Goal: Task Accomplishment & Management: Use online tool/utility

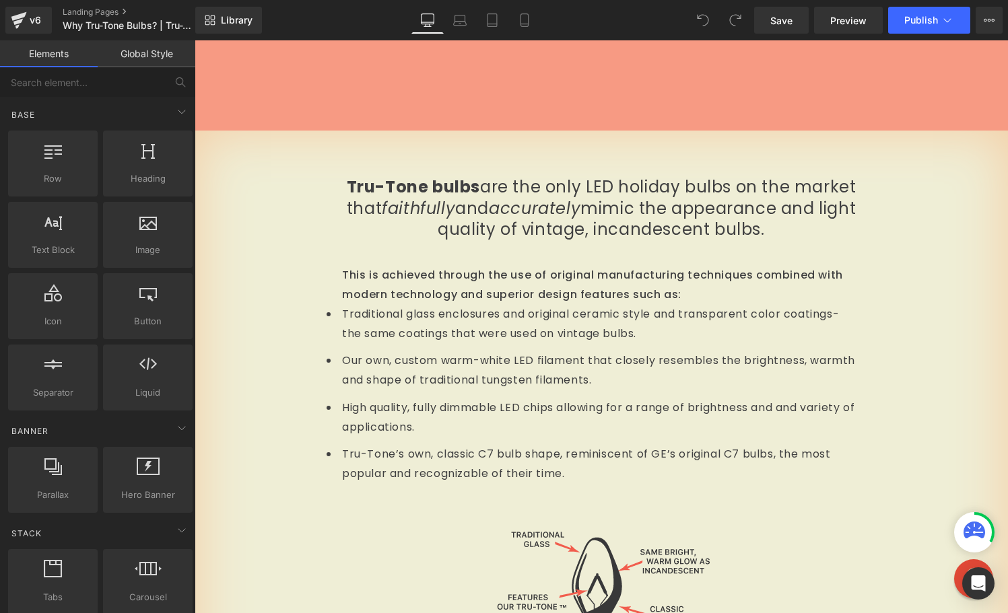
scroll to position [397, 0]
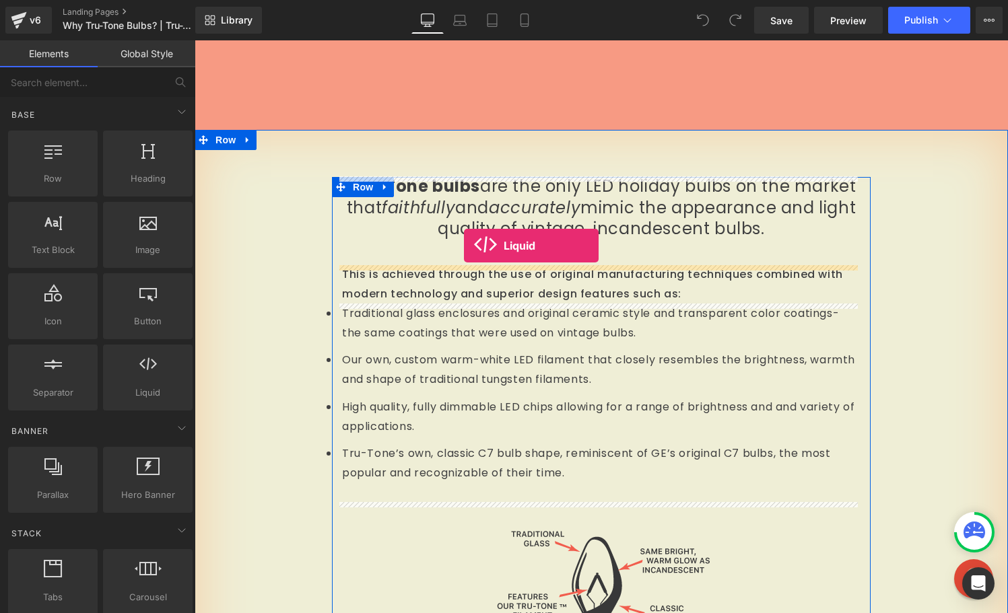
drag, startPoint x: 345, startPoint y: 431, endPoint x: 464, endPoint y: 246, distance: 219.8
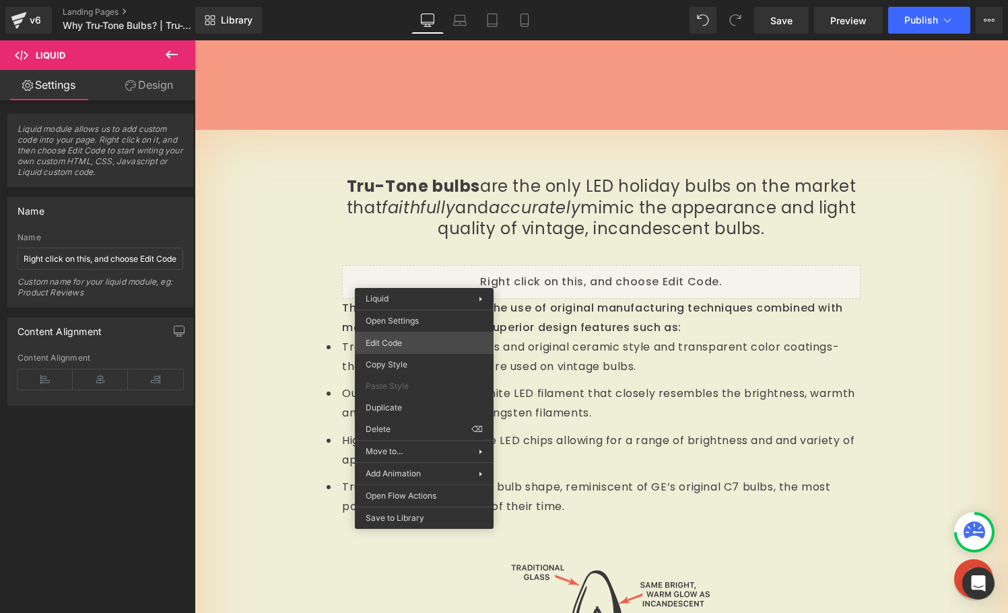
click at [420, 0] on div "Liquid You are previewing how the will restyle your page. You can not edit Elem…" at bounding box center [504, 0] width 1008 height 0
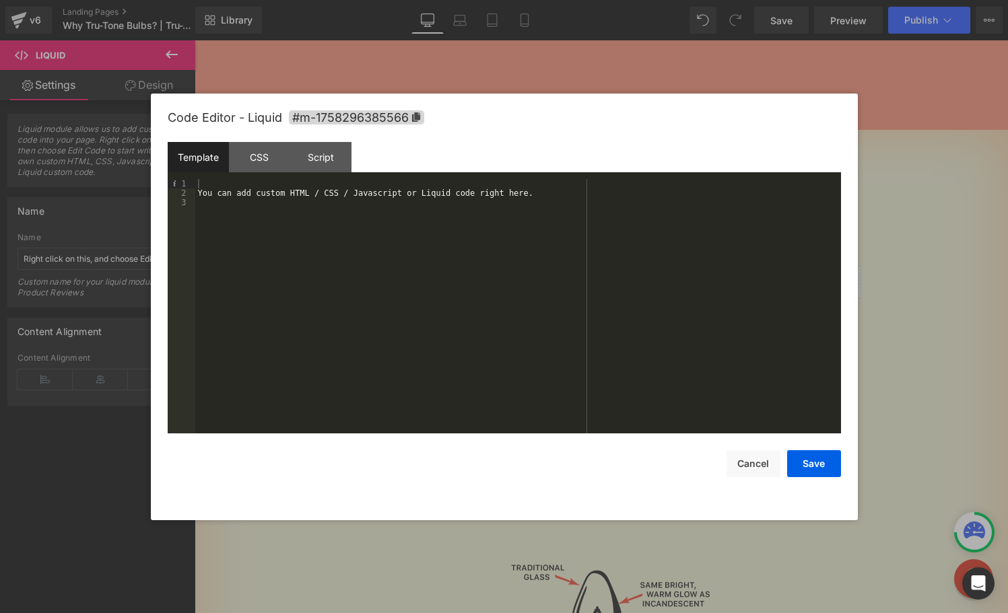
click at [284, 205] on div "You can add custom HTML / CSS / Javascript or Liquid code right here." at bounding box center [518, 315] width 646 height 273
click at [163, 166] on div "Code Editor - Liquid #m-1758296385566 Template CSS Script Data 1 2 3 You can ad…" at bounding box center [504, 307] width 707 height 427
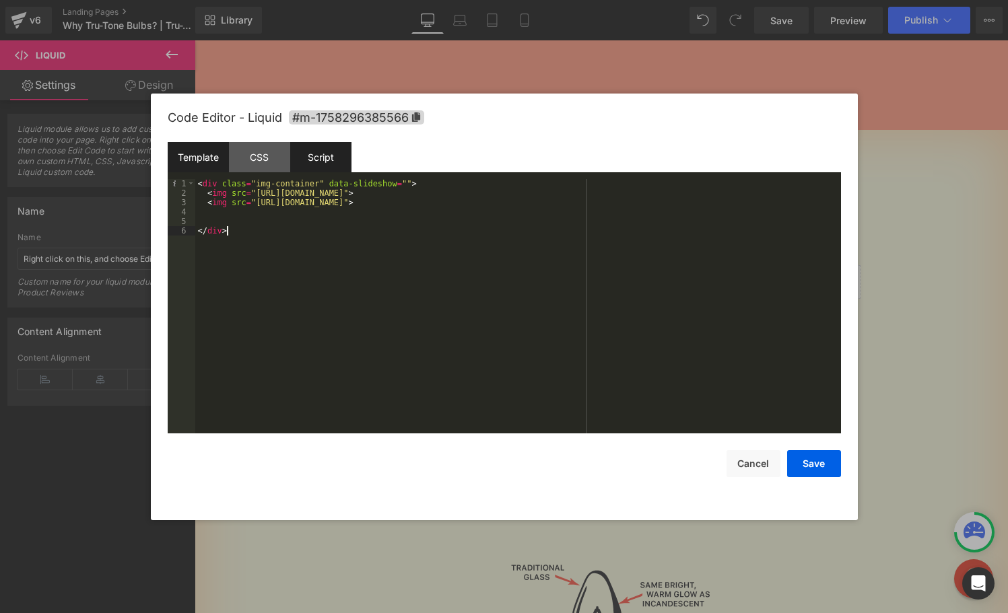
click at [325, 158] on div "Script" at bounding box center [320, 157] width 61 height 30
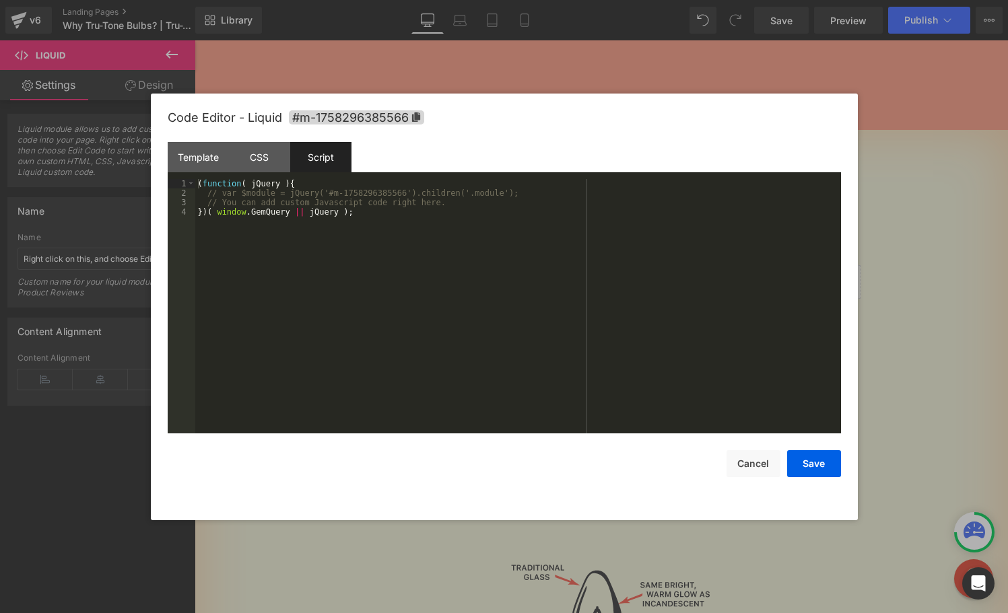
click at [278, 312] on div "( function ( jQuery ) { // var $module = jQuery('#m-1758296385566').children('.…" at bounding box center [518, 315] width 646 height 273
click at [457, 201] on div "( function ( jQuery ) { // var $module = jQuery('#m-1758296385566').children('.…" at bounding box center [518, 315] width 646 height 273
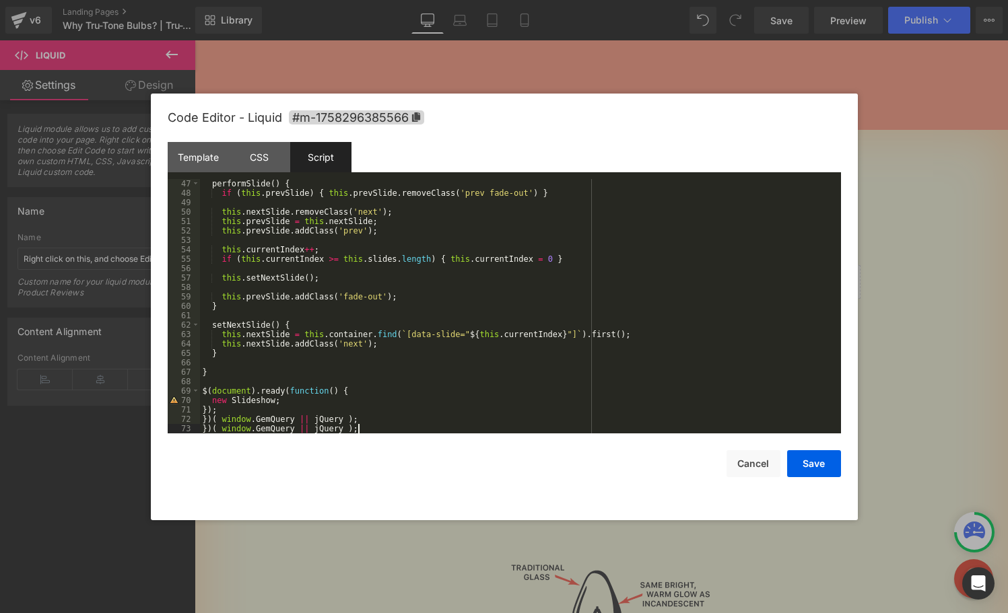
scroll to position [452, 0]
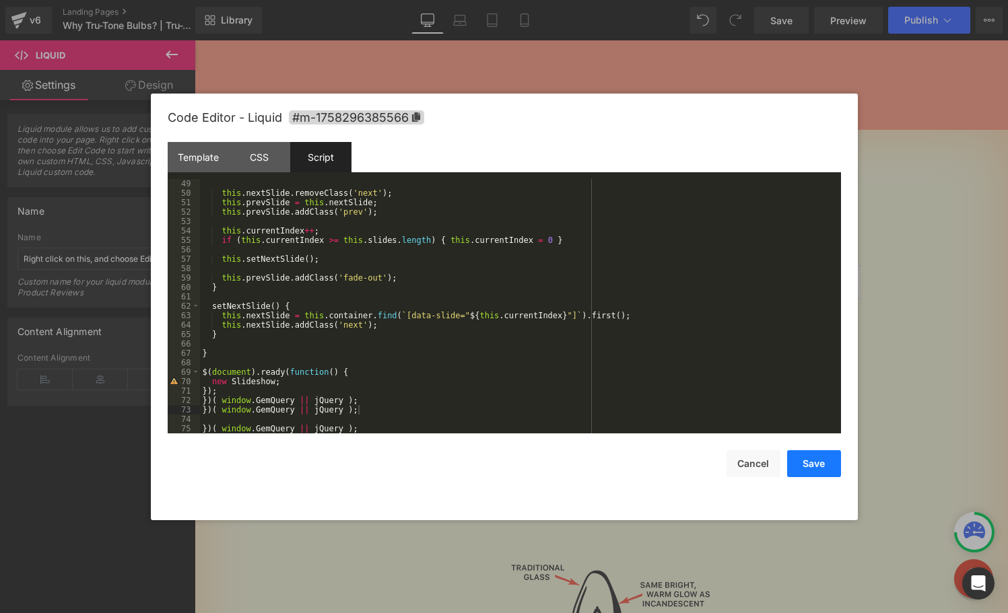
click at [808, 464] on button "Save" at bounding box center [814, 463] width 54 height 27
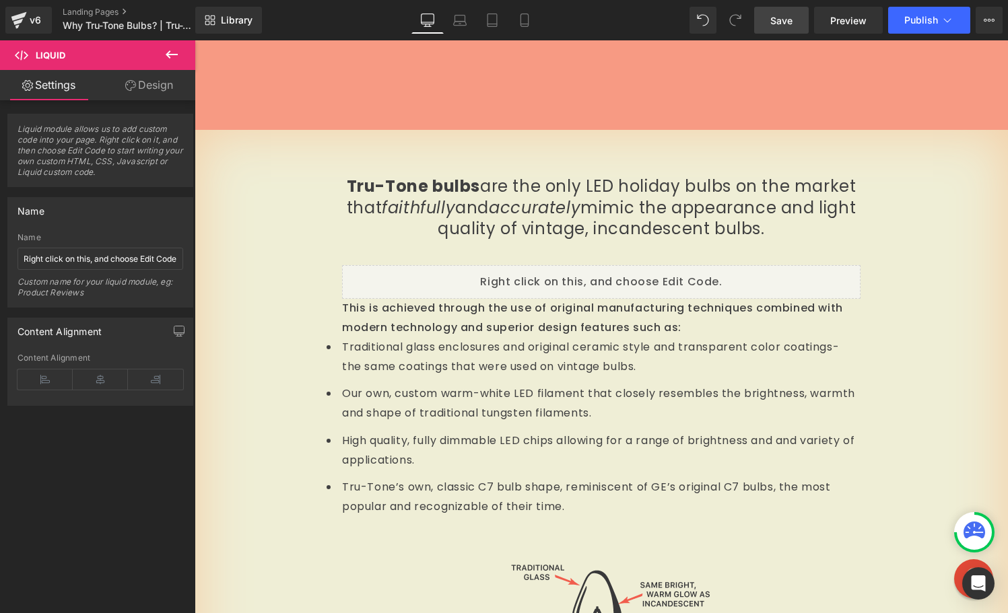
click at [782, 23] on span "Save" at bounding box center [781, 20] width 22 height 14
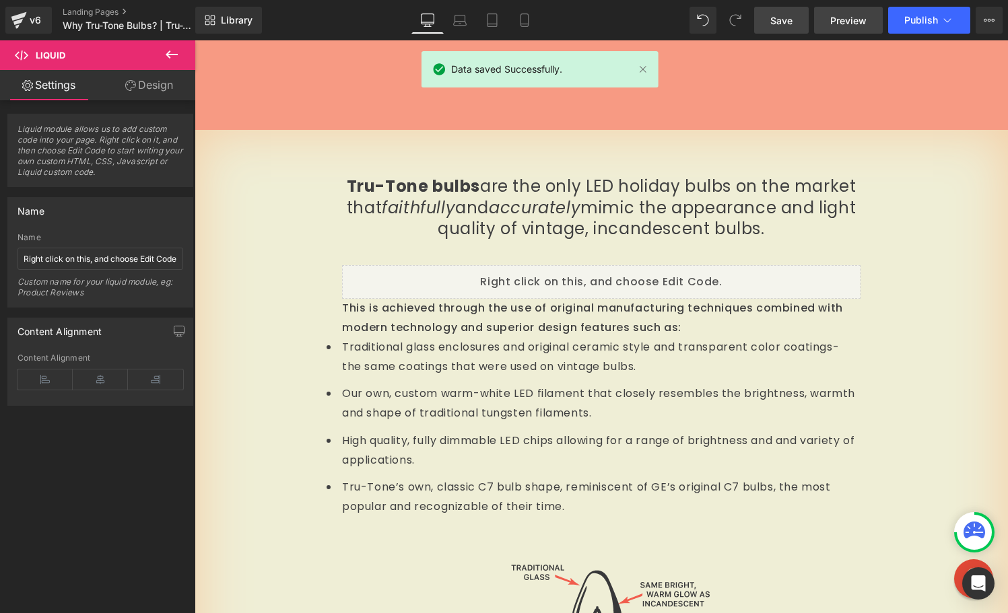
click at [838, 16] on span "Preview" at bounding box center [848, 20] width 36 height 14
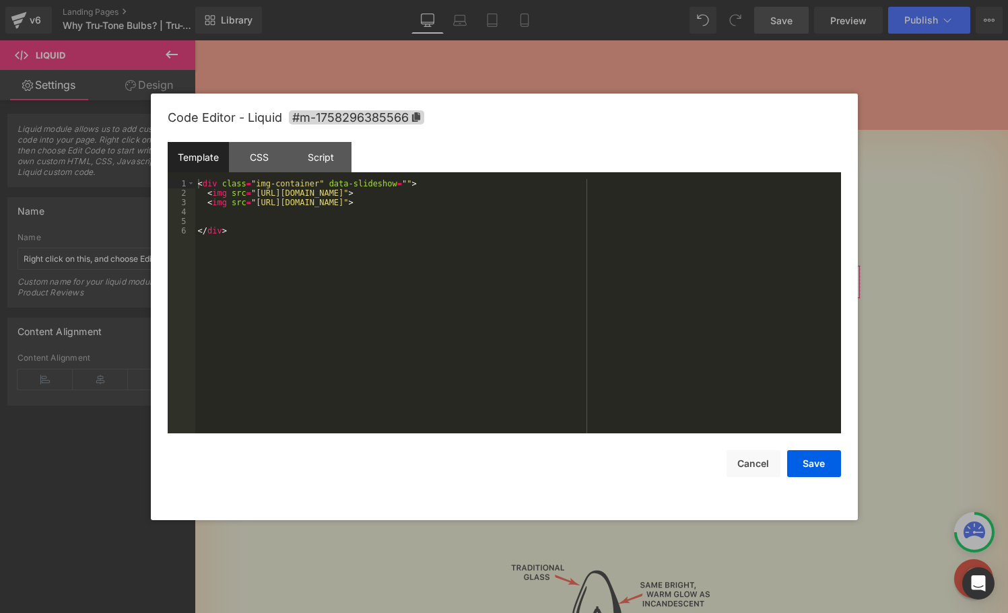
click at [434, 0] on div "Liquid You are previewing how the will restyle your page. You can not edit Elem…" at bounding box center [504, 0] width 1008 height 0
click at [264, 166] on div "CSS" at bounding box center [259, 157] width 61 height 30
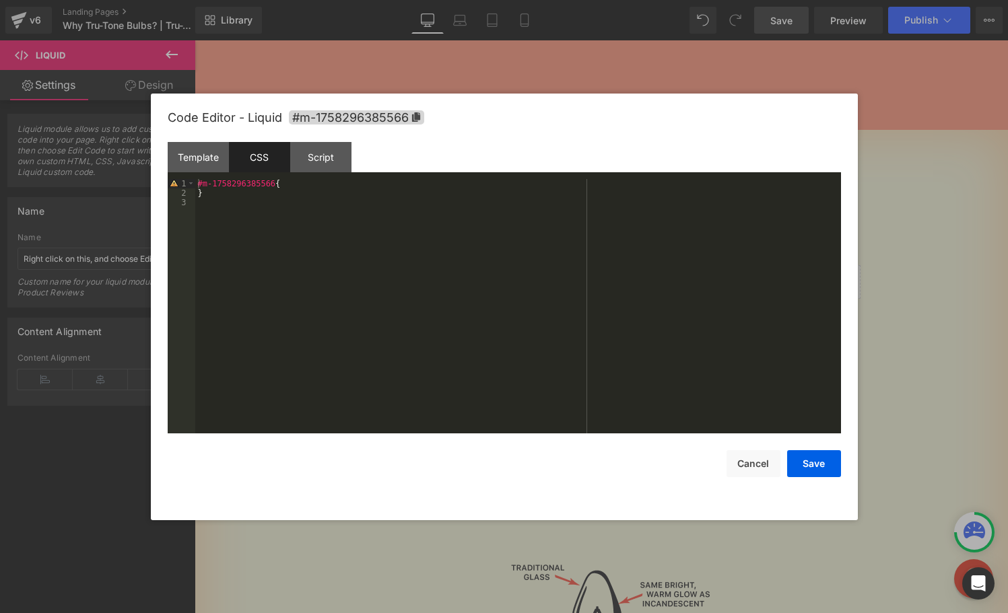
click at [236, 228] on div "#m-1758296385566 { }" at bounding box center [518, 315] width 646 height 273
click at [237, 233] on div "#m-1758296385566 { }" at bounding box center [518, 315] width 646 height 273
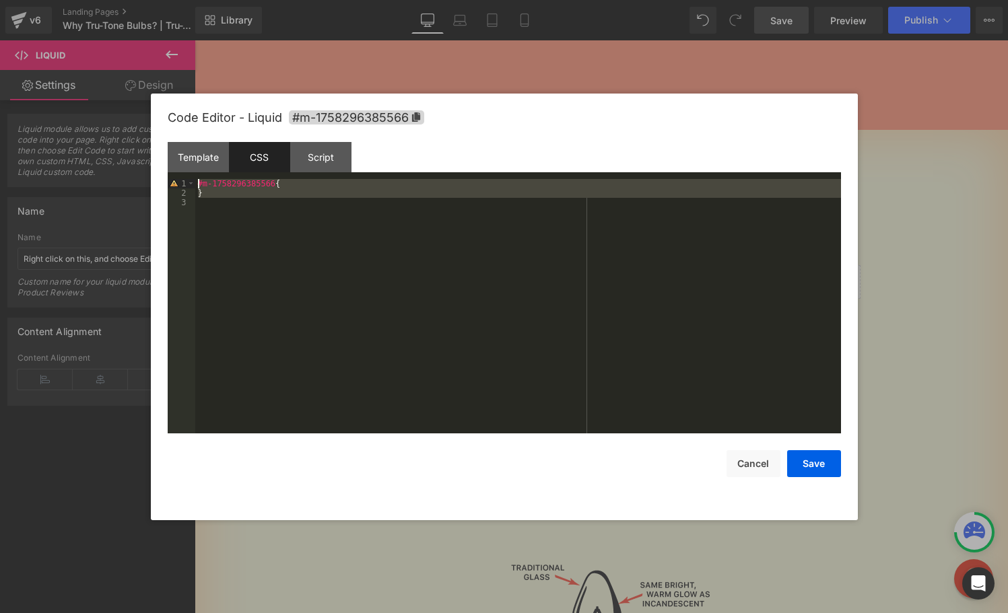
drag, startPoint x: 237, startPoint y: 233, endPoint x: 197, endPoint y: 186, distance: 61.1
click at [197, 186] on div "#m-1758296385566 { }" at bounding box center [518, 315] width 646 height 273
click at [218, 223] on div "#m-1758296385566 { }" at bounding box center [518, 315] width 646 height 273
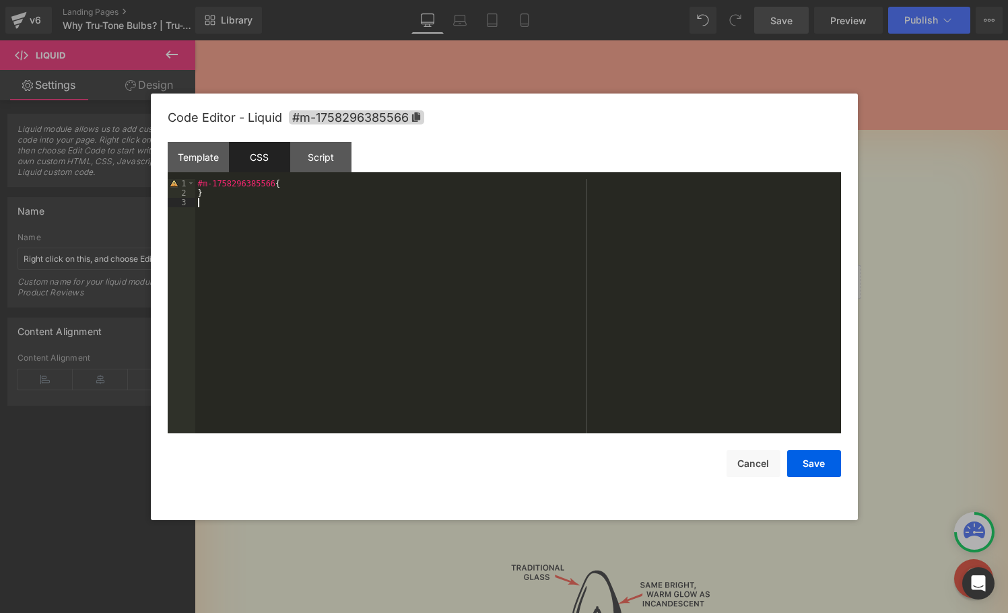
click at [287, 184] on div "#m-1758296385566 { }" at bounding box center [518, 315] width 646 height 273
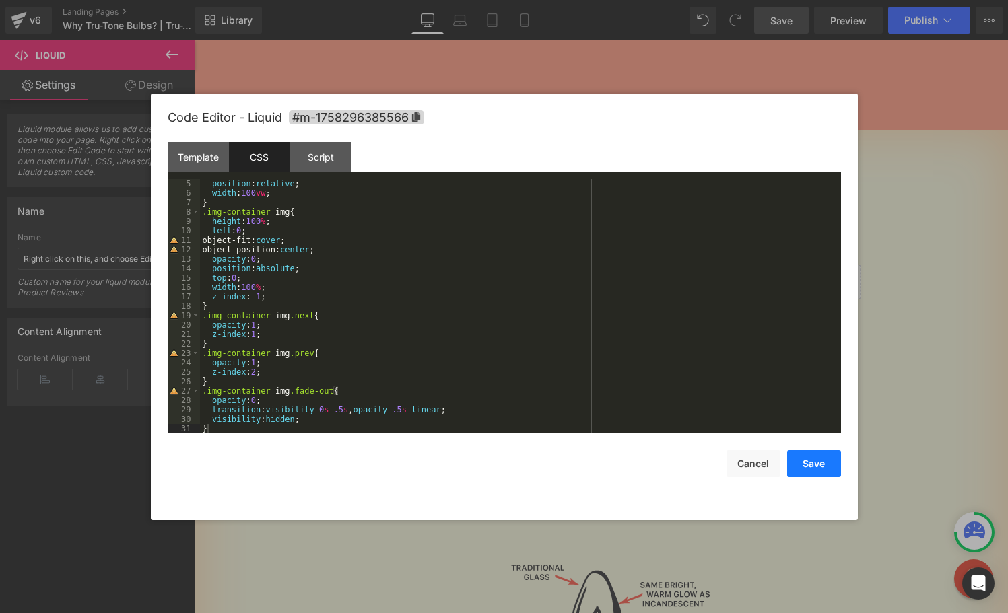
click at [805, 460] on button "Save" at bounding box center [814, 463] width 54 height 27
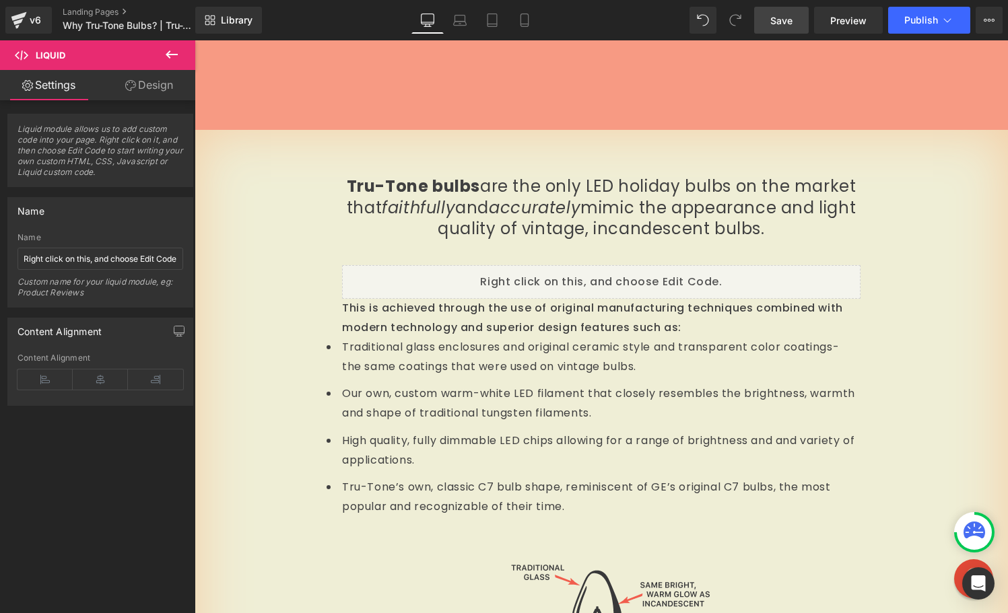
click at [773, 15] on span "Save" at bounding box center [781, 20] width 22 height 14
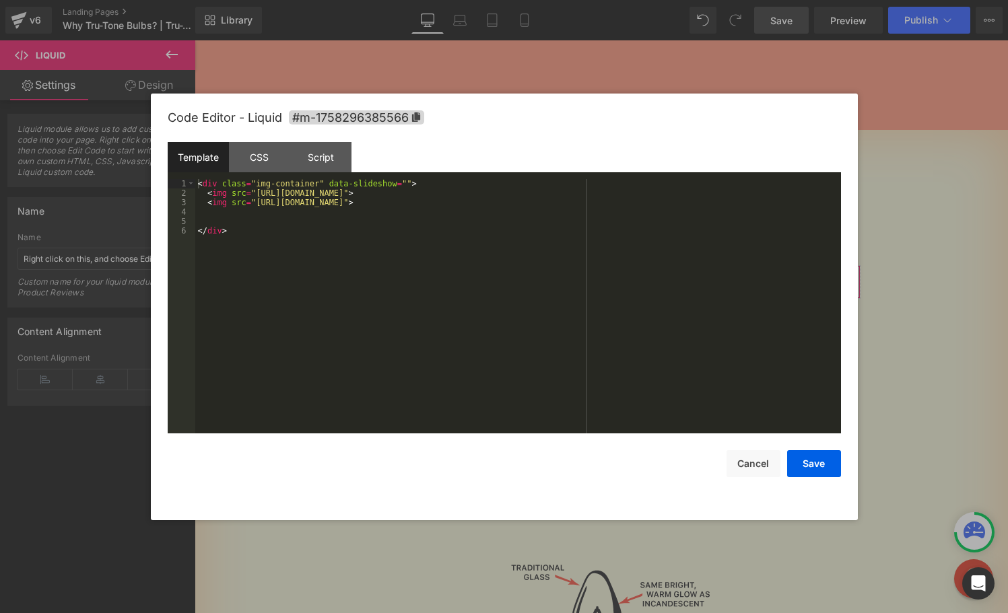
click at [397, 0] on div "Liquid You are previewing how the will restyle your page. You can not edit Elem…" at bounding box center [504, 0] width 1008 height 0
click at [267, 163] on div "CSS" at bounding box center [259, 157] width 61 height 30
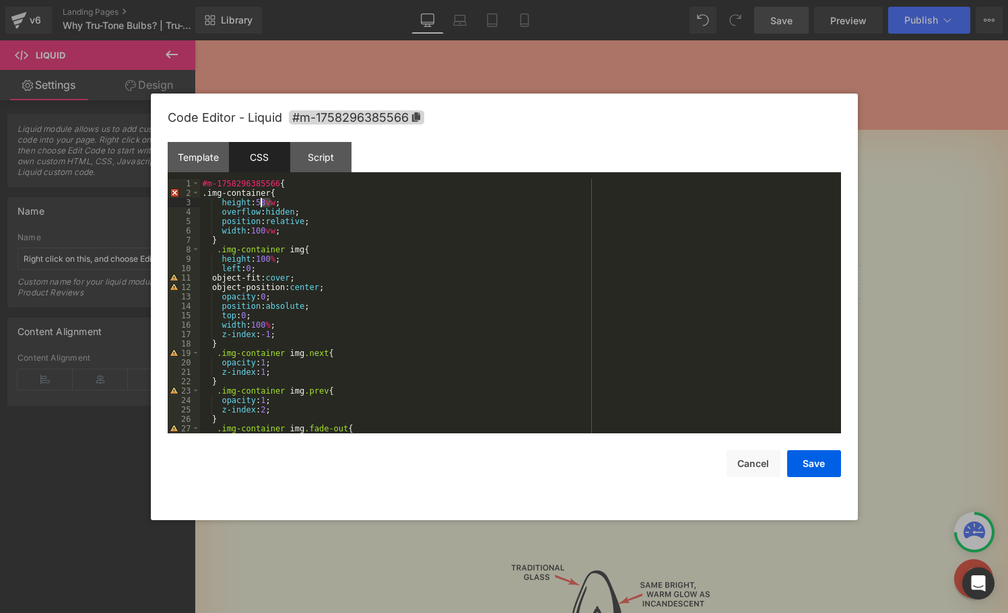
drag, startPoint x: 271, startPoint y: 201, endPoint x: 261, endPoint y: 202, distance: 9.4
click at [261, 202] on div "#m-1758296385566 { .img-container{ height : 58 vw ; overflow : hidden ; positio…" at bounding box center [517, 315] width 635 height 273
drag, startPoint x: 279, startPoint y: 201, endPoint x: 262, endPoint y: 201, distance: 17.5
click at [262, 201] on div "#m-1758296385566 { .img-container{ height : 58 vw ; overflow : hidden ; positio…" at bounding box center [517, 315] width 635 height 273
drag, startPoint x: 280, startPoint y: 230, endPoint x: 271, endPoint y: 230, distance: 9.4
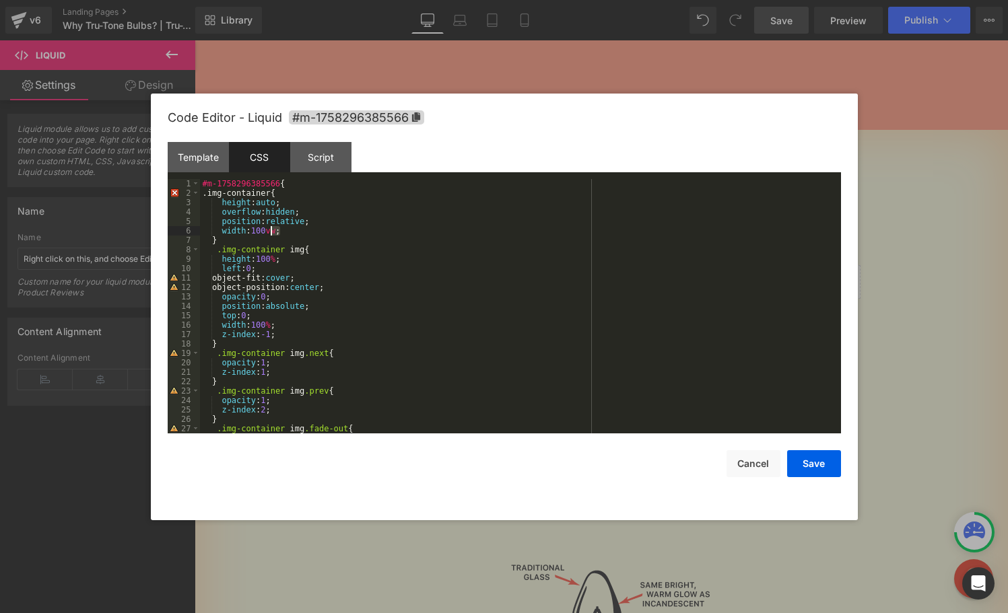
click at [271, 230] on div "#m-1758296385566 { .img-container{ height : auto ; overflow : hidden ; position…" at bounding box center [517, 315] width 635 height 273
click at [801, 459] on button "Save" at bounding box center [814, 463] width 54 height 27
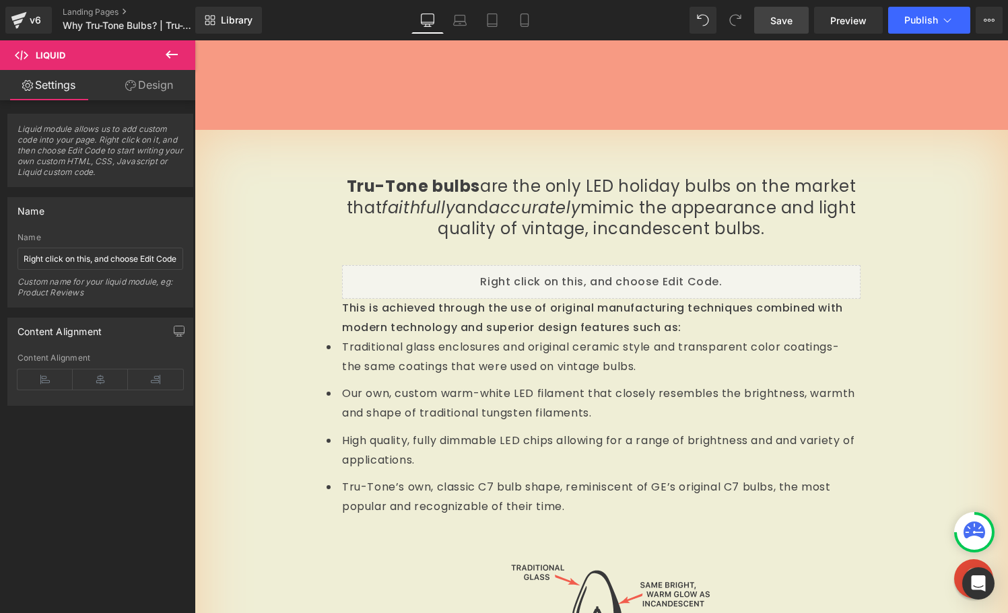
click at [792, 20] on span "Save" at bounding box center [781, 20] width 22 height 14
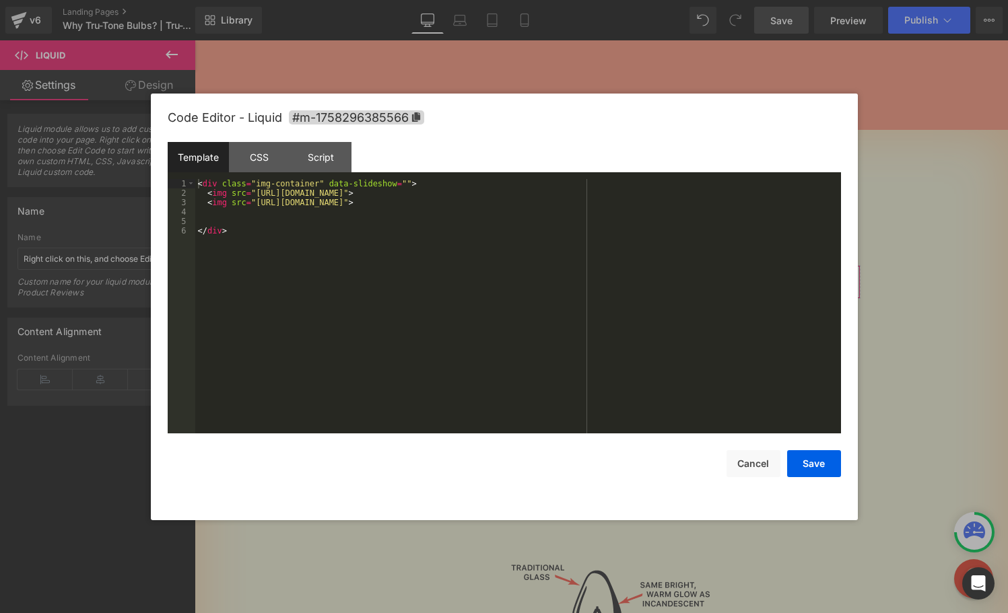
click at [431, 0] on div "Liquid You are previewing how the will restyle your page. You can not edit Elem…" at bounding box center [504, 0] width 1008 height 0
click at [265, 155] on div "CSS" at bounding box center [259, 157] width 61 height 30
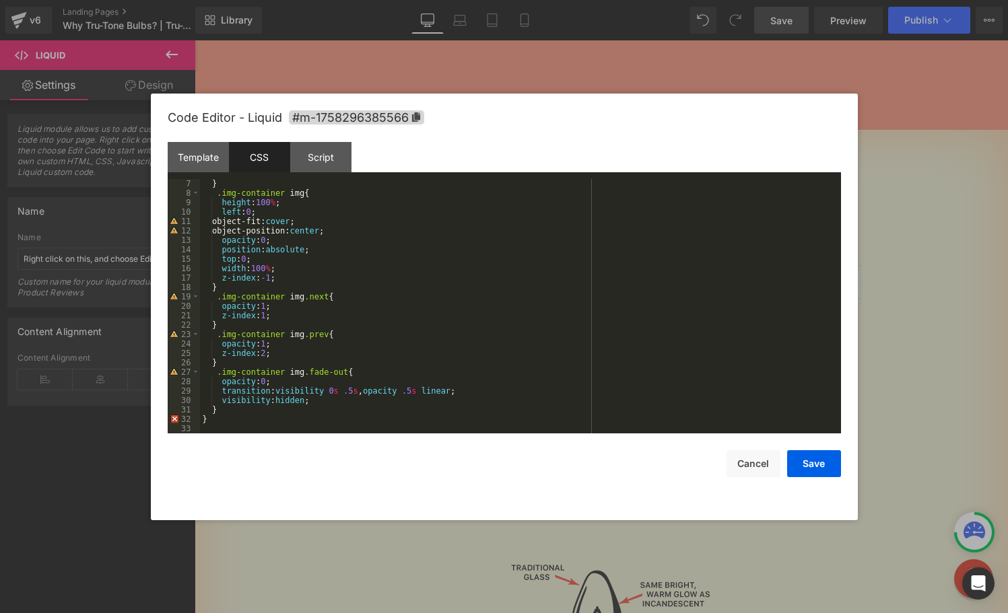
scroll to position [0, 0]
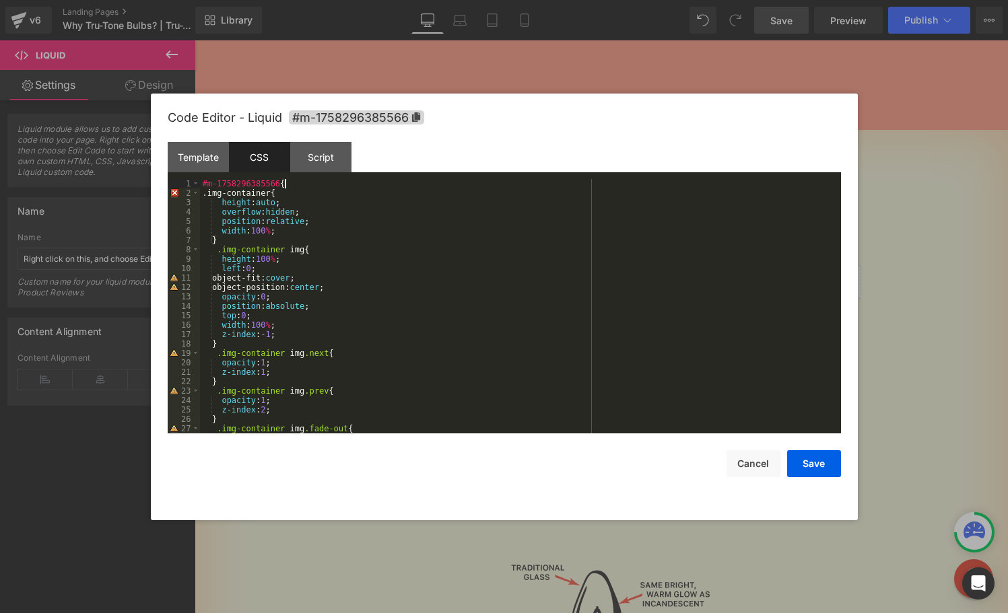
click at [297, 184] on div "#m-1758296385566 { .img-container{ height : auto ; overflow : hidden ; position…" at bounding box center [517, 315] width 635 height 273
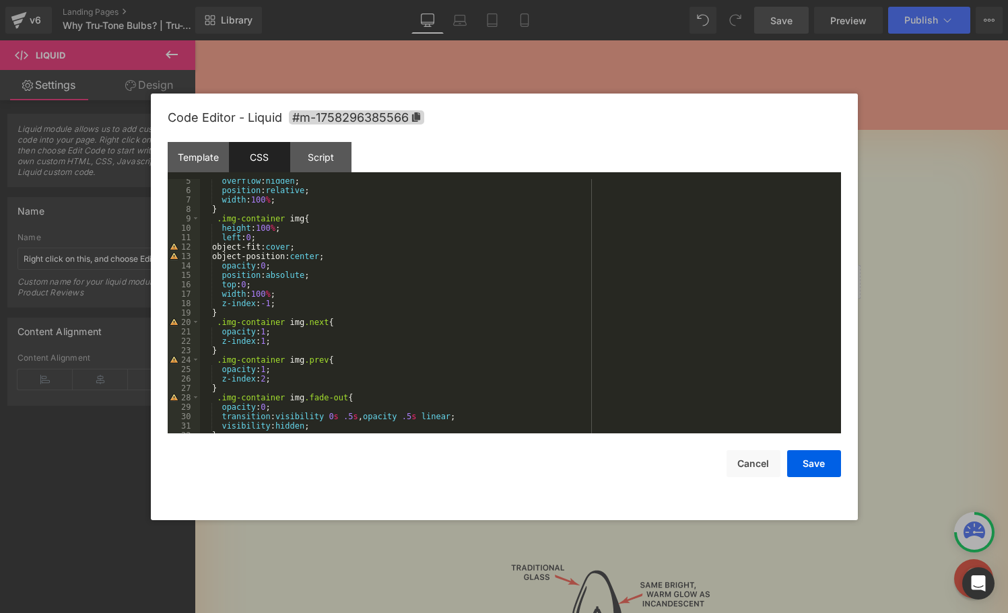
scroll to position [66, 0]
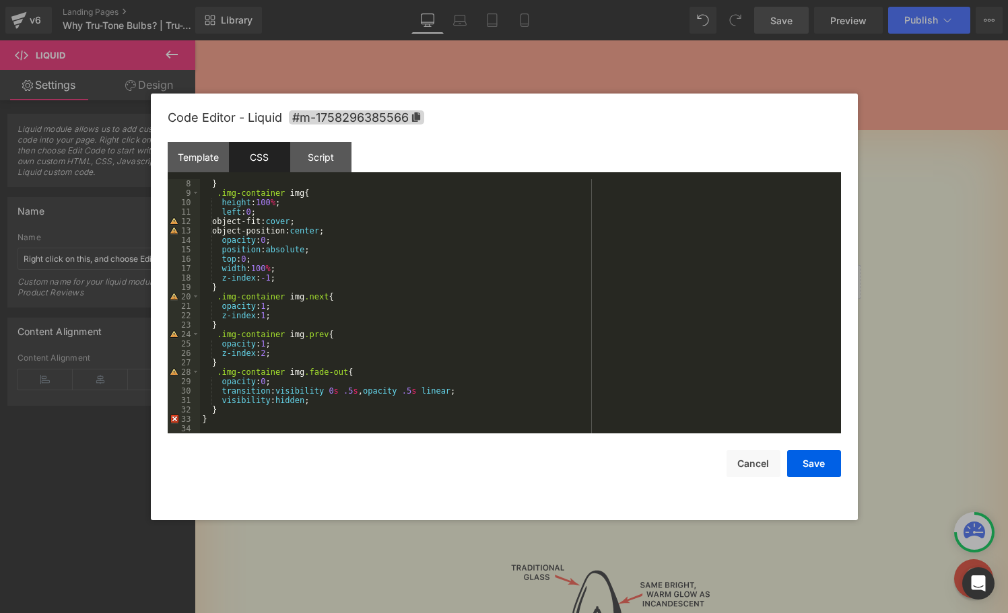
click at [217, 419] on div "} .img-container img { height : 100 % ; left : 0 ; object-fit: cover ; object-p…" at bounding box center [517, 315] width 635 height 273
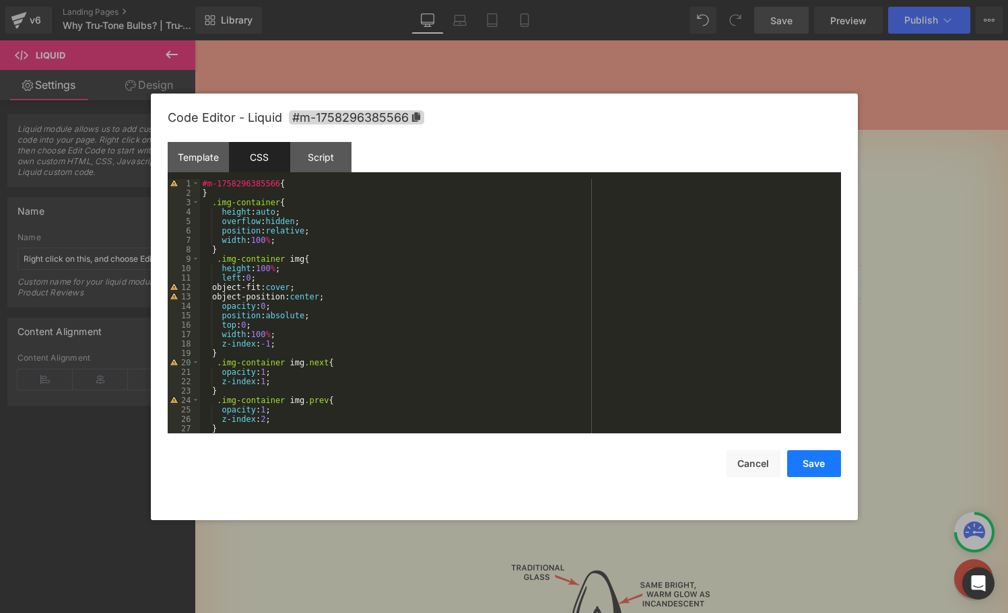
click at [807, 467] on button "Save" at bounding box center [814, 463] width 54 height 27
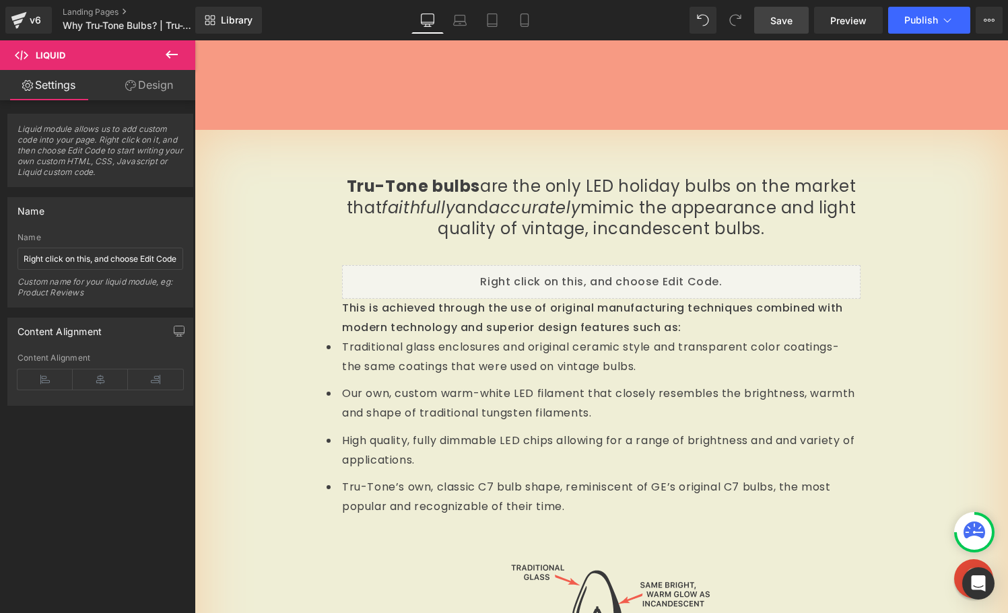
click at [787, 20] on span "Save" at bounding box center [781, 20] width 22 height 14
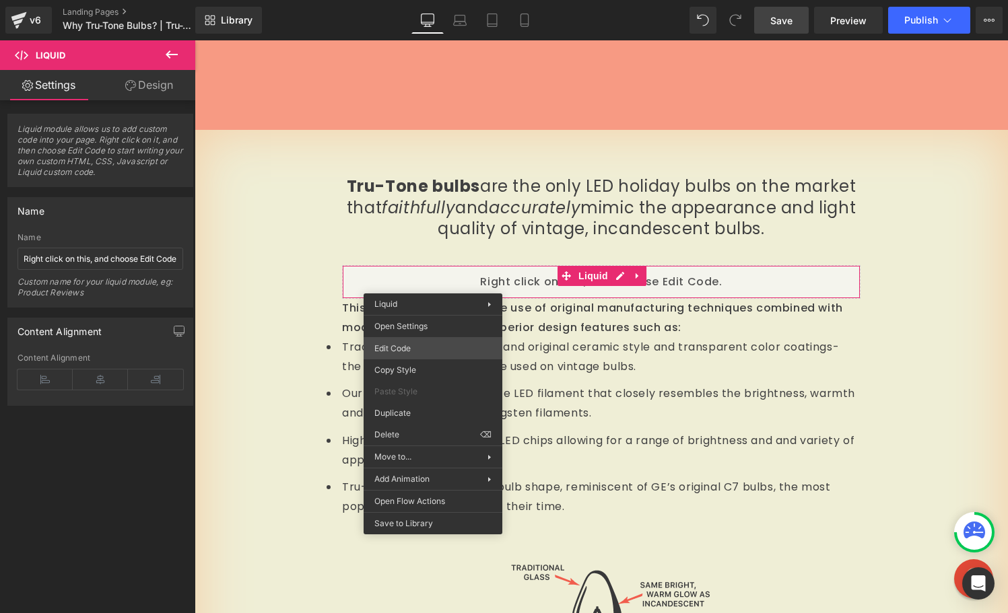
click at [401, 0] on div "Liquid You are previewing how the will restyle your page. You can not edit Elem…" at bounding box center [504, 0] width 1008 height 0
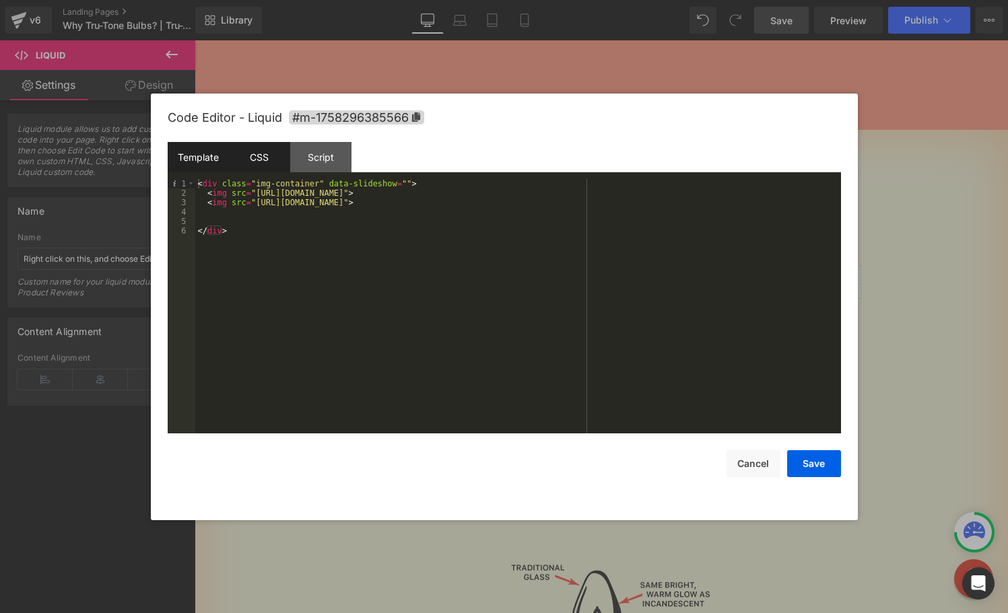
click at [263, 157] on div "CSS" at bounding box center [259, 157] width 61 height 30
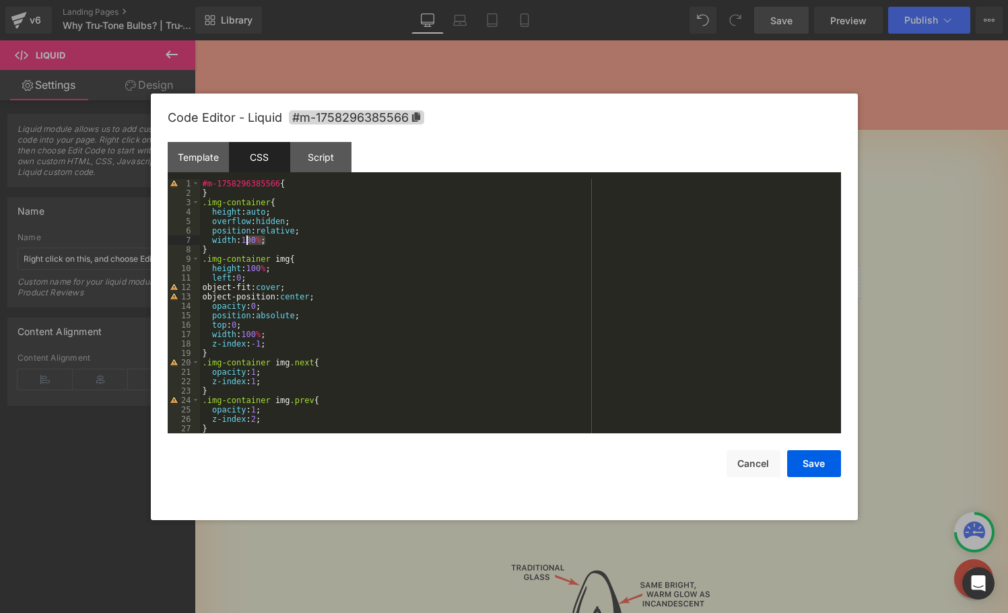
drag, startPoint x: 267, startPoint y: 240, endPoint x: 248, endPoint y: 239, distance: 18.9
click at [247, 239] on div "#m-1758296385566 { } .img-container { height : auto ; overflow : hidden ; posit…" at bounding box center [517, 315] width 635 height 273
click at [819, 460] on button "Save" at bounding box center [814, 463] width 54 height 27
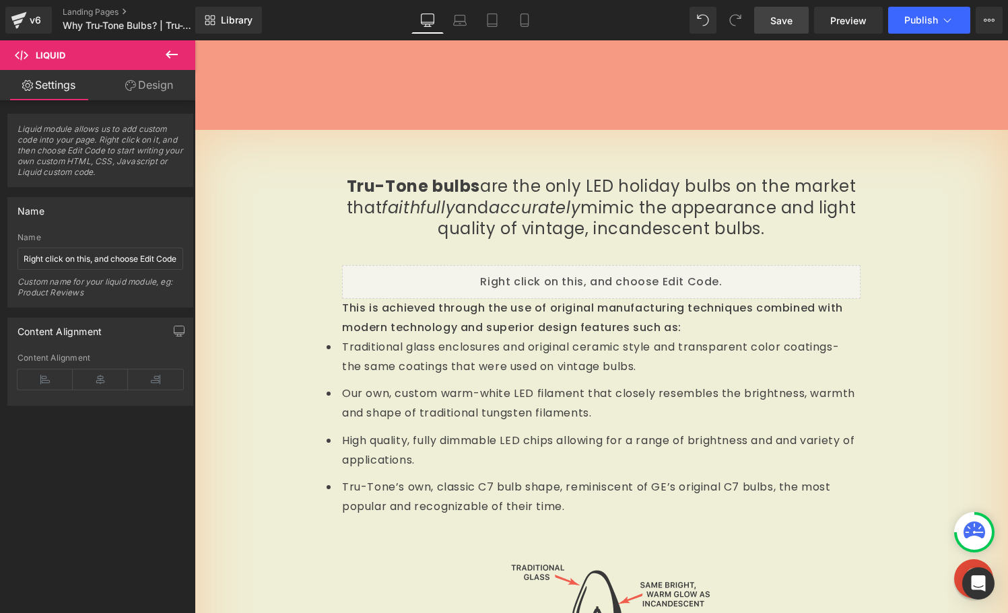
click at [785, 20] on span "Save" at bounding box center [781, 20] width 22 height 14
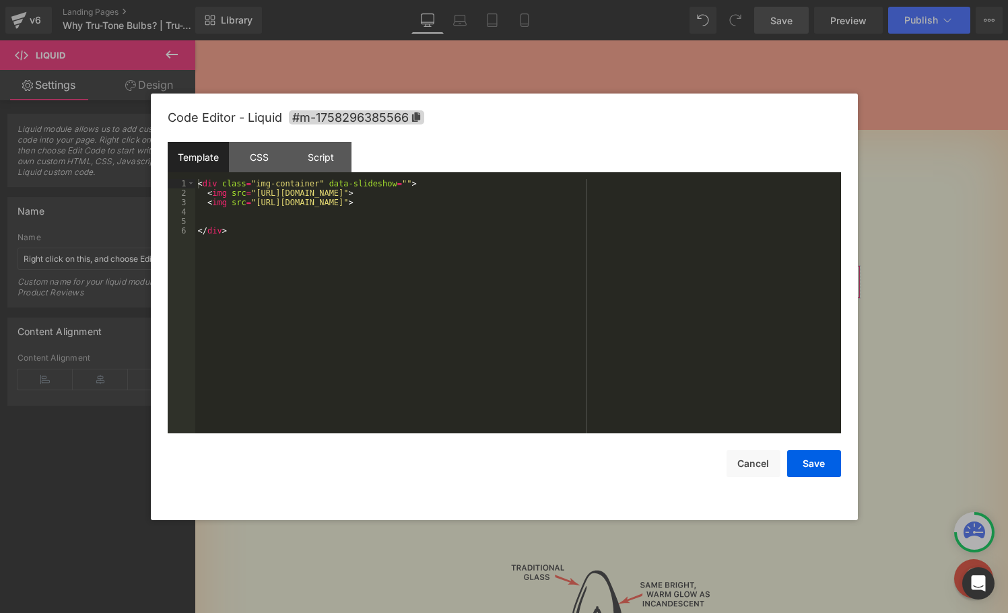
click at [475, 0] on div "Liquid You are previewing how the will restyle your page. You can not edit Elem…" at bounding box center [504, 0] width 1008 height 0
click at [313, 161] on div "Script" at bounding box center [320, 157] width 61 height 30
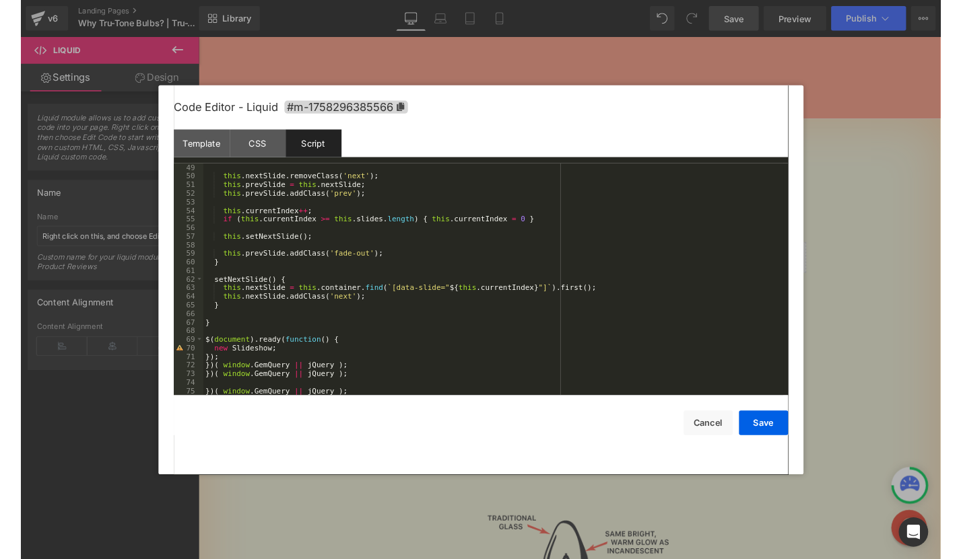
scroll to position [452, 0]
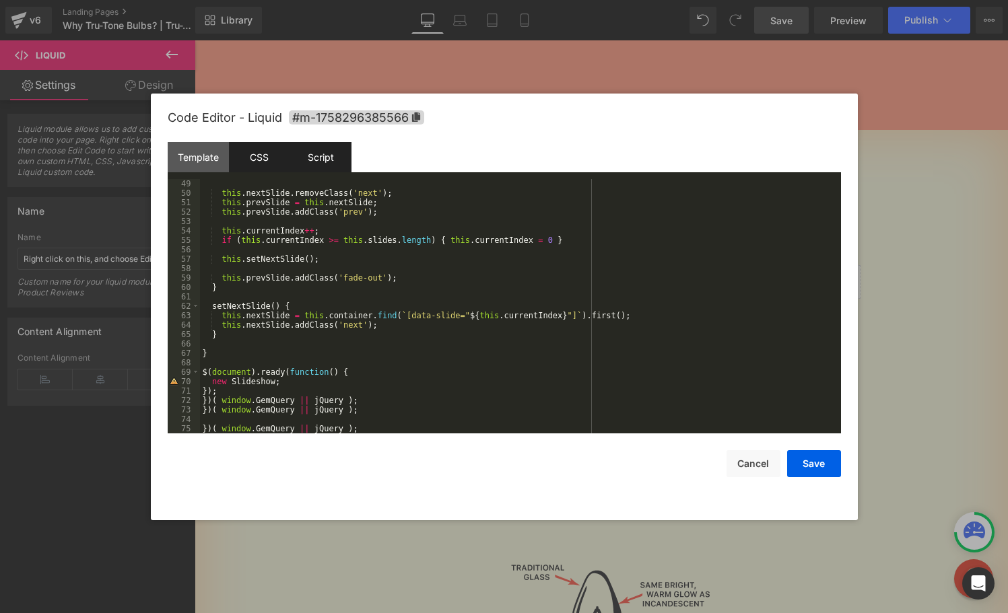
click at [238, 155] on div "CSS" at bounding box center [259, 157] width 61 height 30
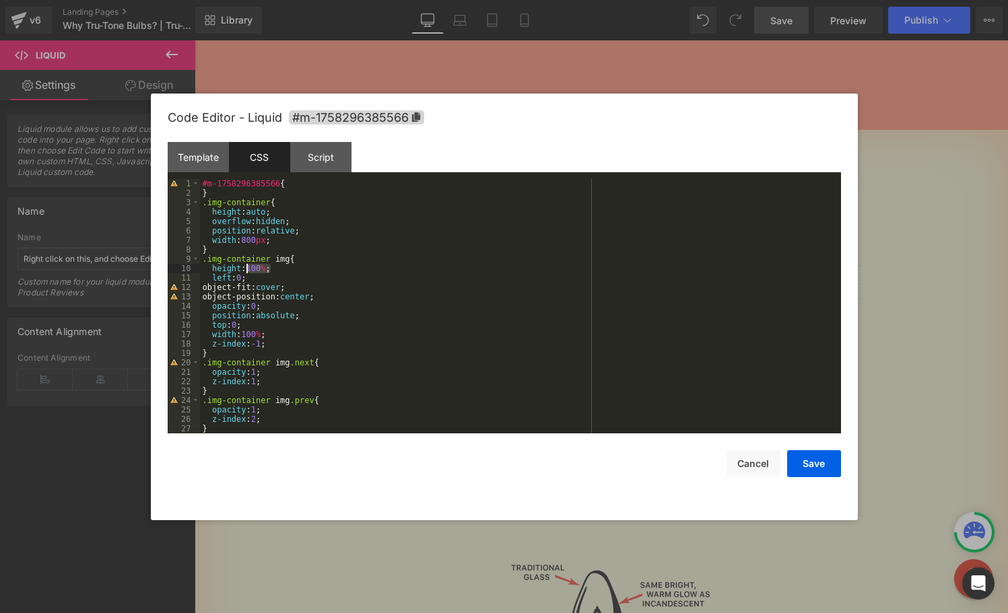
drag, startPoint x: 270, startPoint y: 268, endPoint x: 248, endPoint y: 267, distance: 21.6
click at [248, 267] on div "#m-1758296385566 { } .img-container { height : auto ; overflow : hidden ; posit…" at bounding box center [517, 315] width 635 height 273
click at [254, 267] on div "#m-1758296385566 { } .img-container { height : auto ; overflow : hidden ; posit…" at bounding box center [517, 315] width 635 height 273
click at [802, 460] on button "Save" at bounding box center [814, 463] width 54 height 27
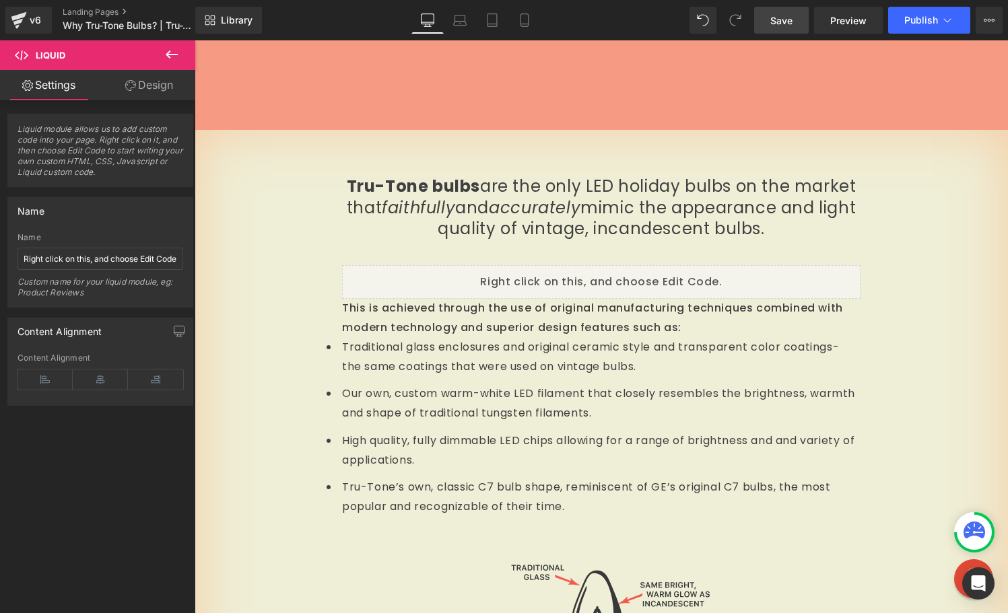
click at [790, 9] on link "Save" at bounding box center [781, 20] width 55 height 27
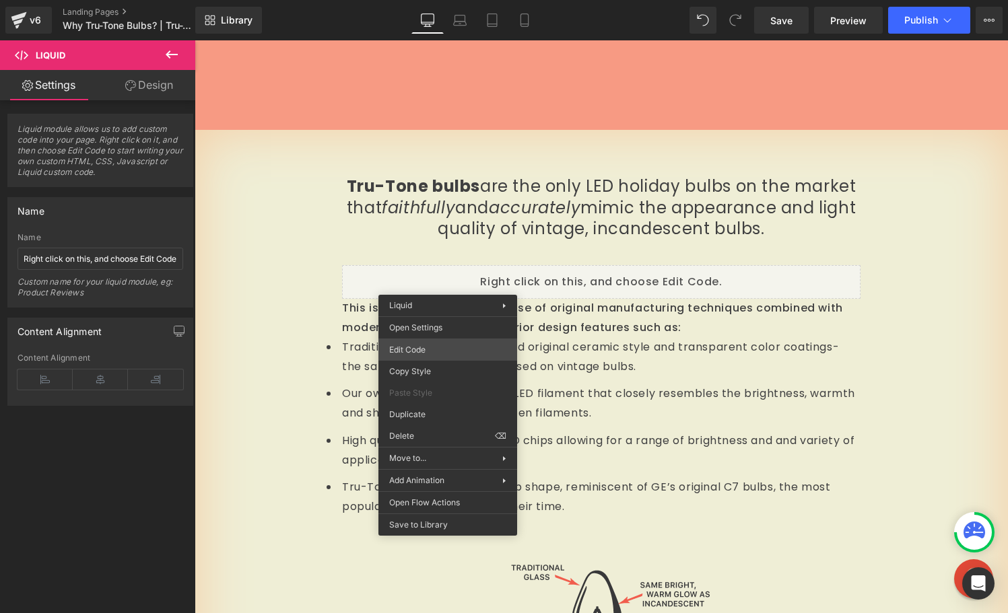
click at [424, 0] on div "Liquid You are previewing how the will restyle your page. You can not edit Elem…" at bounding box center [504, 0] width 1008 height 0
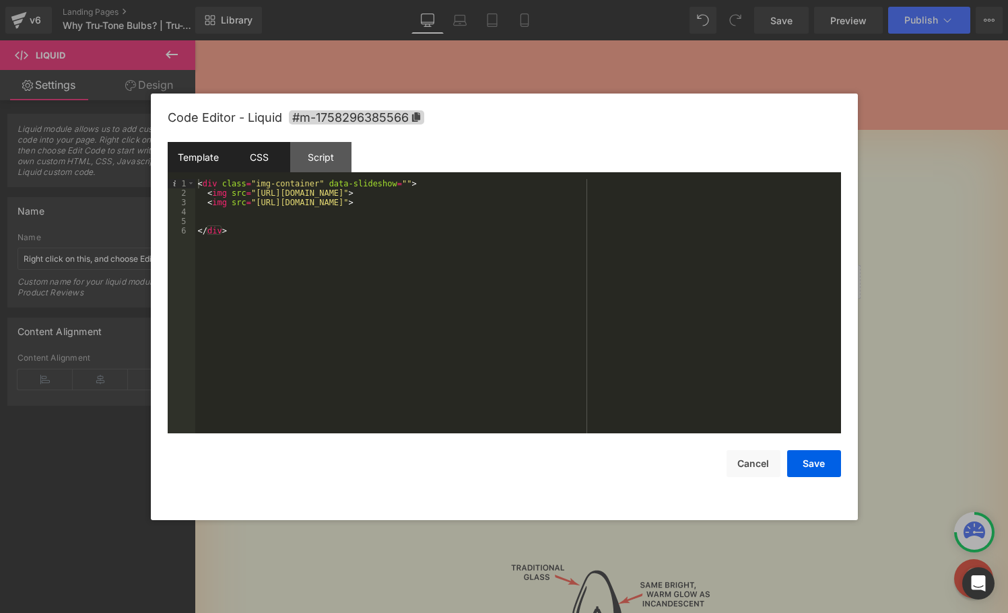
click at [267, 148] on div "CSS" at bounding box center [259, 157] width 61 height 30
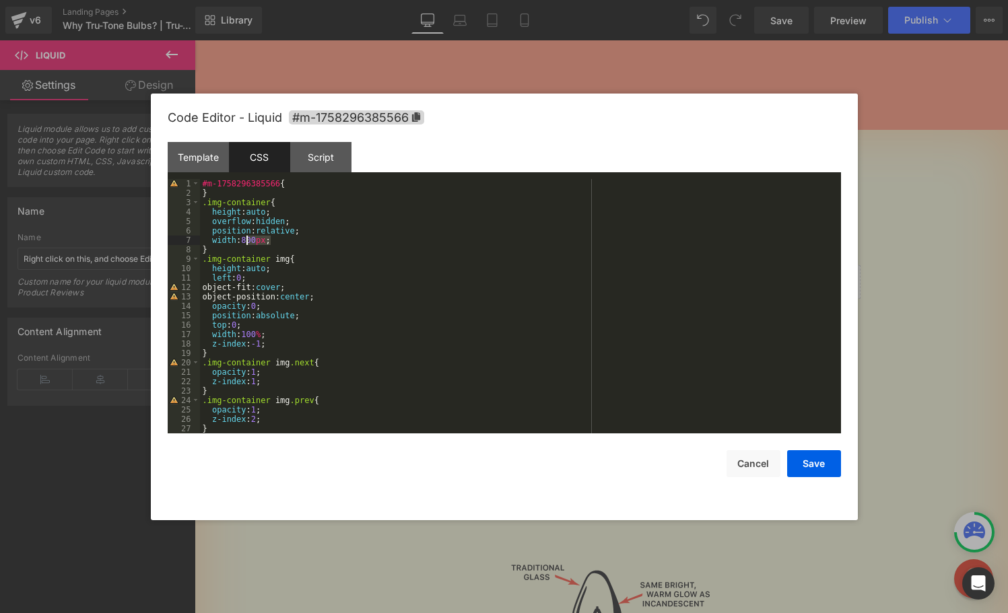
drag, startPoint x: 271, startPoint y: 240, endPoint x: 246, endPoint y: 240, distance: 25.6
click at [246, 240] on div "#m-1758296385566 { } .img-container { height : auto ; overflow : hidden ; posit…" at bounding box center [517, 315] width 635 height 273
click at [265, 240] on div "#m-1758296385566 { } .img-container { height : auto ; overflow : hidden ; posit…" at bounding box center [517, 315] width 635 height 273
drag, startPoint x: 269, startPoint y: 241, endPoint x: 248, endPoint y: 240, distance: 21.6
click at [248, 240] on div "#m-1758296385566 { } .img-container { height : auto ; overflow : hidden ; posit…" at bounding box center [517, 315] width 635 height 273
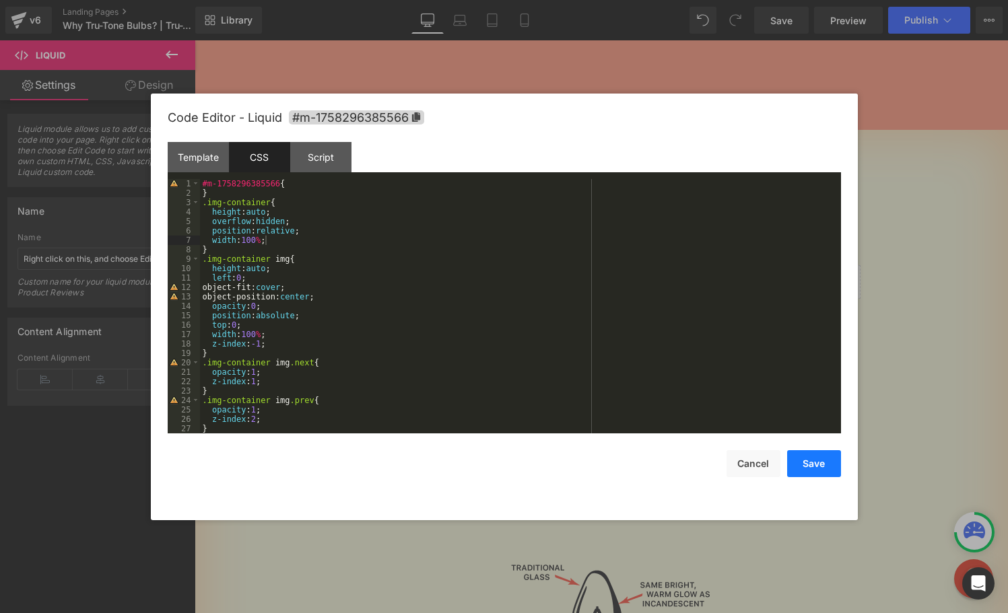
click at [806, 460] on button "Save" at bounding box center [814, 463] width 54 height 27
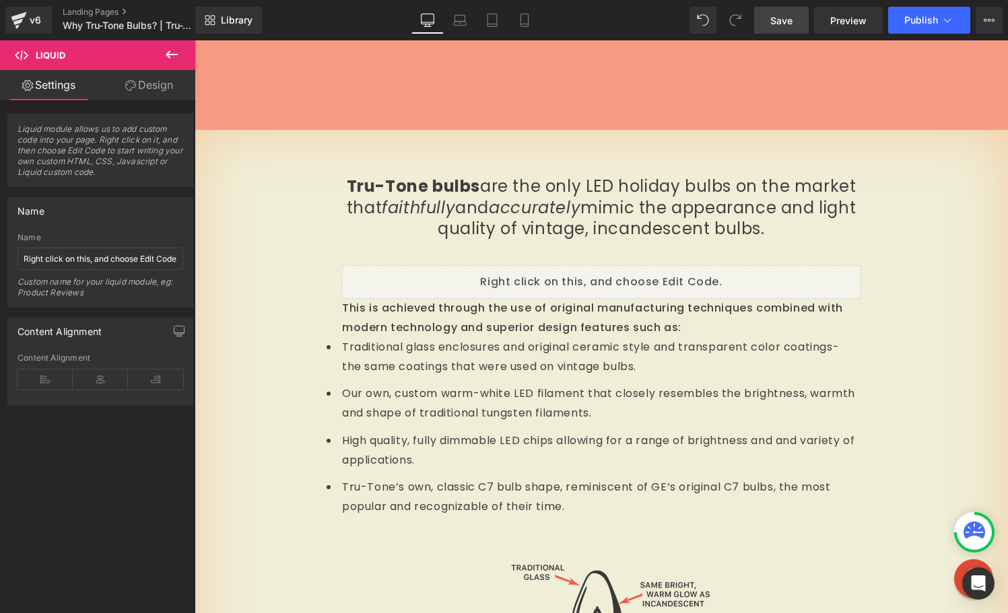
click at [784, 18] on span "Save" at bounding box center [781, 20] width 22 height 14
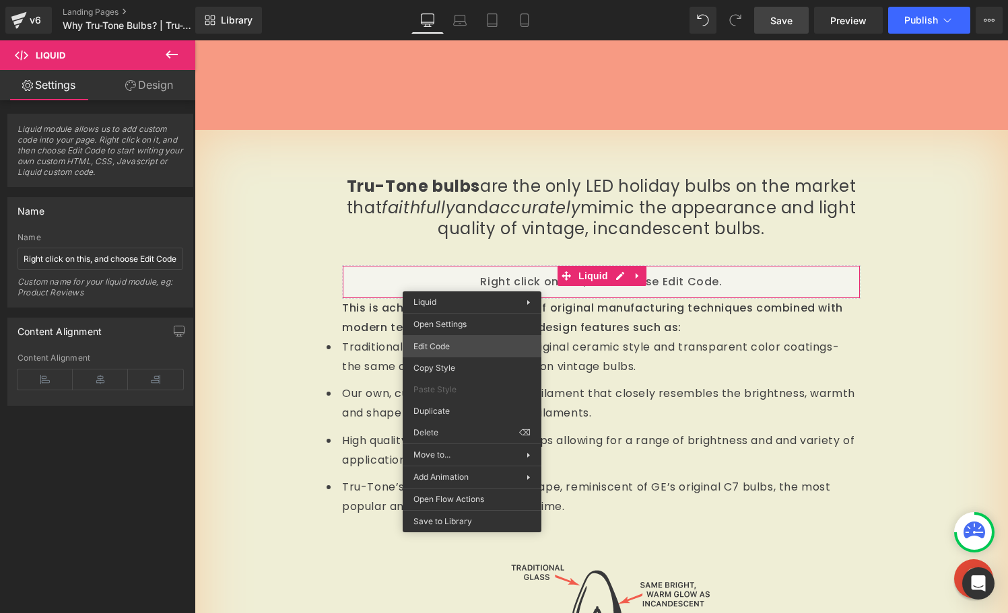
click at [436, 0] on div "Liquid You are previewing how the will restyle your page. You can not edit Elem…" at bounding box center [504, 0] width 1008 height 0
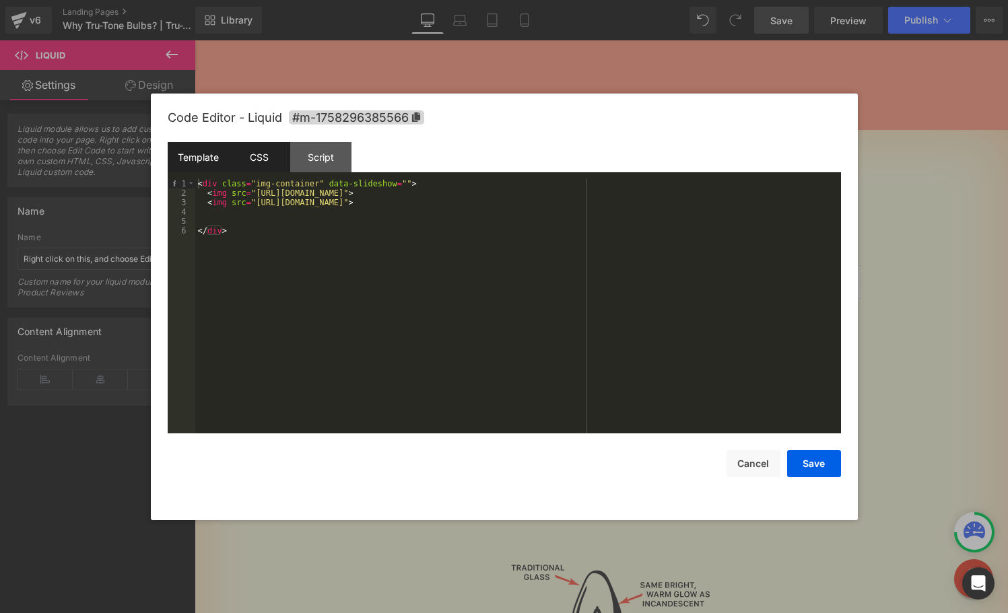
click at [270, 160] on div "CSS" at bounding box center [259, 157] width 61 height 30
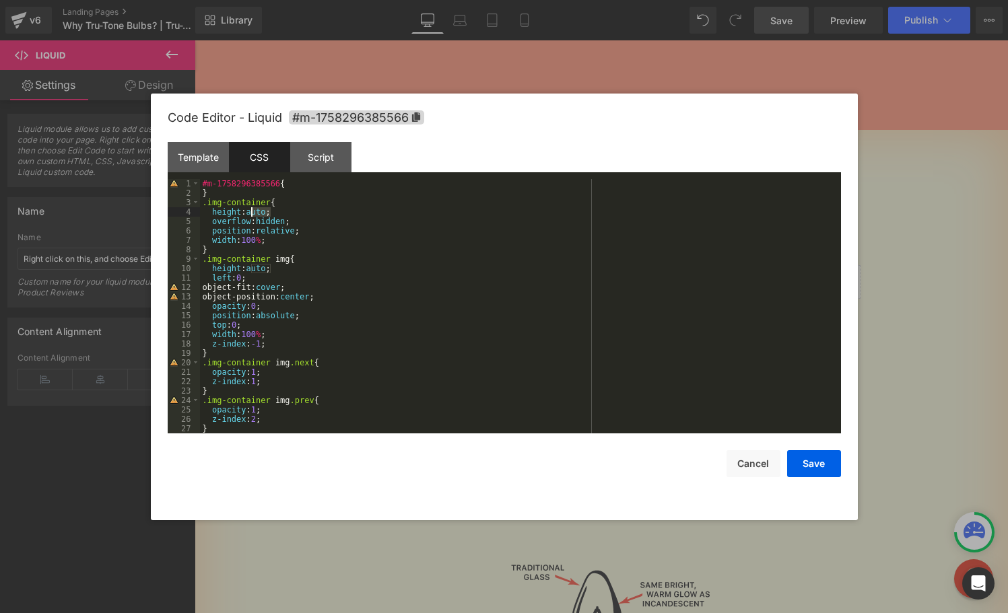
drag, startPoint x: 269, startPoint y: 211, endPoint x: 251, endPoint y: 210, distance: 18.2
click at [251, 210] on div "#m-1758296385566 { } .img-container { height : auto ; overflow : hidden ; posit…" at bounding box center [517, 315] width 635 height 273
drag, startPoint x: 265, startPoint y: 240, endPoint x: 246, endPoint y: 241, distance: 18.9
click at [246, 241] on div "#m-1758296385566 { } .img-container { height : 601 px ; overflow : hidden ; pos…" at bounding box center [517, 315] width 635 height 273
drag, startPoint x: 271, startPoint y: 267, endPoint x: 250, endPoint y: 266, distance: 20.9
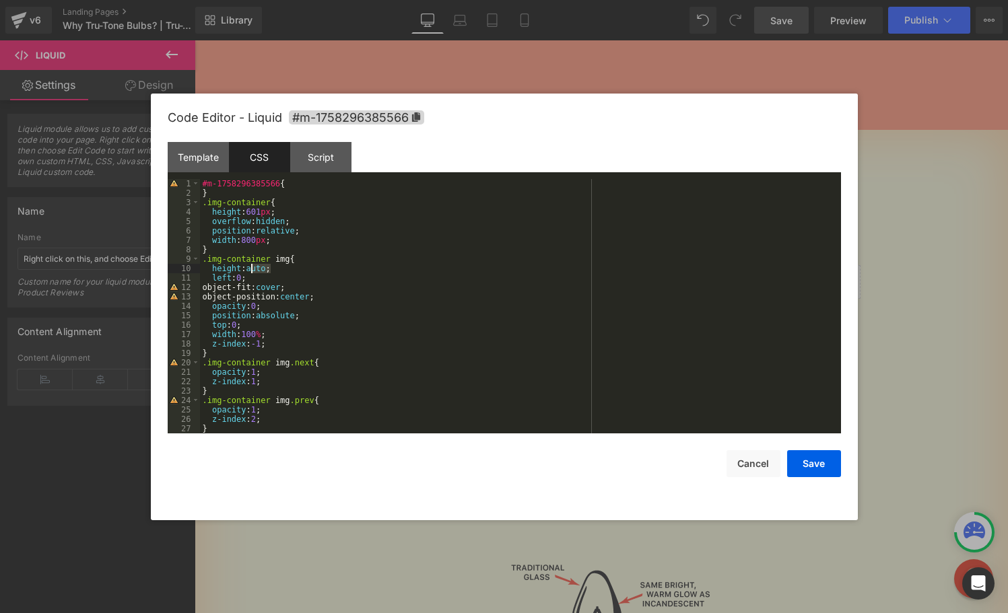
click at [250, 266] on div "#m-1758296385566 { } .img-container { height : 601 px ; overflow : hidden ; pos…" at bounding box center [517, 315] width 635 height 273
click at [811, 467] on button "Save" at bounding box center [814, 463] width 54 height 27
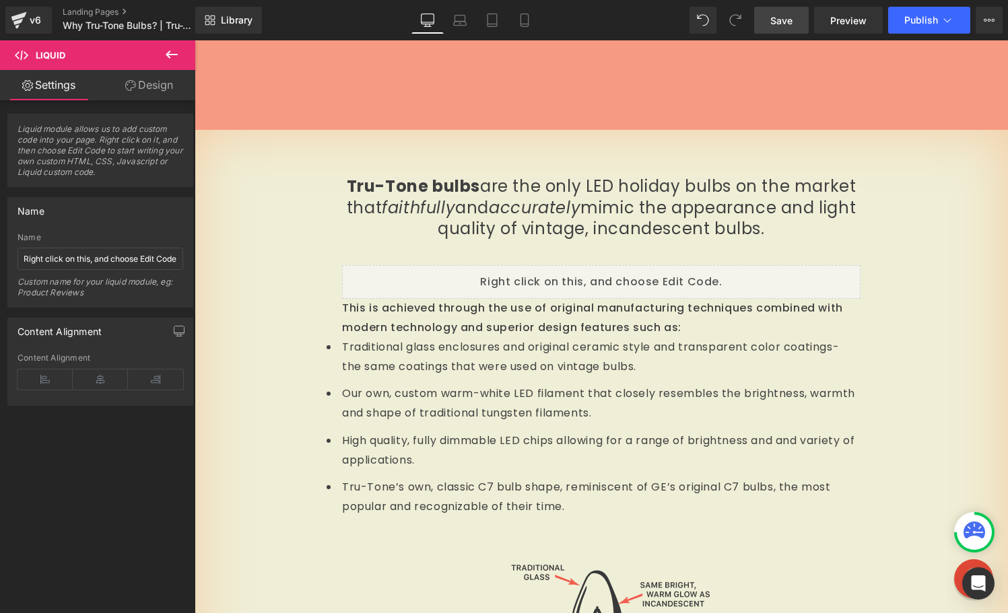
click at [782, 18] on span "Save" at bounding box center [781, 20] width 22 height 14
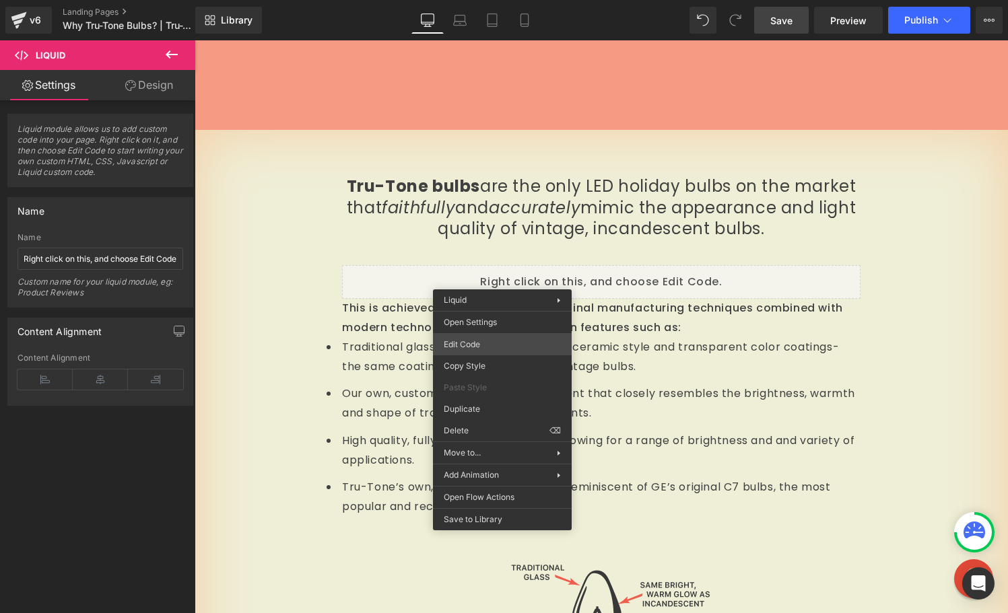
click at [502, 0] on div "Liquid You are previewing how the will restyle your page. You can not edit Elem…" at bounding box center [504, 0] width 1008 height 0
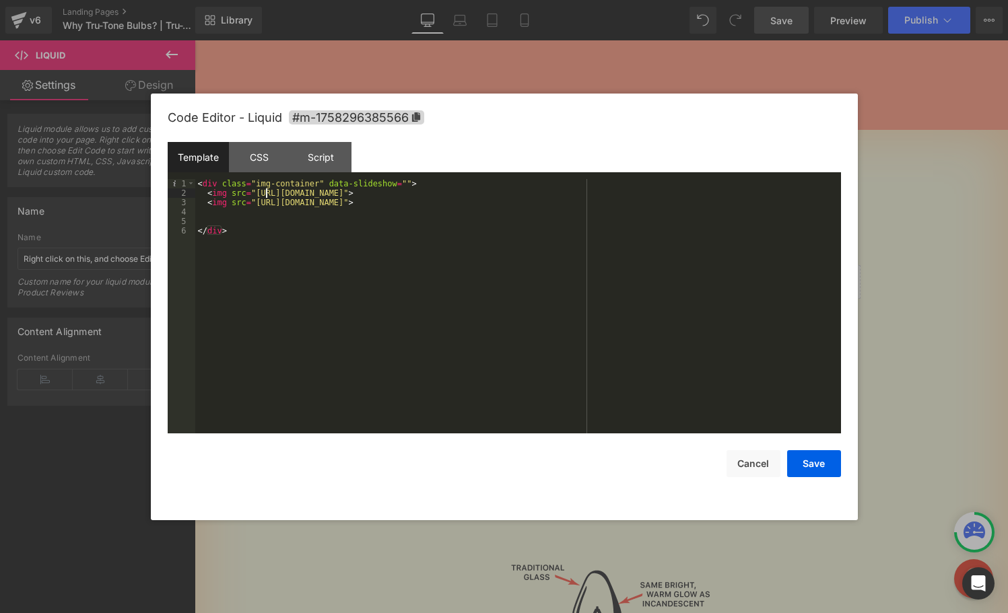
click at [265, 195] on div "< div class = "img-container" data-slideshow = "" > < img src = "https://cdn.sh…" at bounding box center [518, 315] width 646 height 273
drag, startPoint x: 689, startPoint y: 193, endPoint x: 256, endPoint y: 191, distance: 432.8
click at [256, 191] on div "< div class = "img-container" data-slideshow = "" > < img src = "https://cdn.sh…" at bounding box center [518, 315] width 646 height 273
click at [640, 199] on div "< div class = "img-container" data-slideshow = "" > < img src = "https://cdn.sh…" at bounding box center [518, 315] width 646 height 273
drag, startPoint x: 679, startPoint y: 203, endPoint x: 256, endPoint y: 200, distance: 423.4
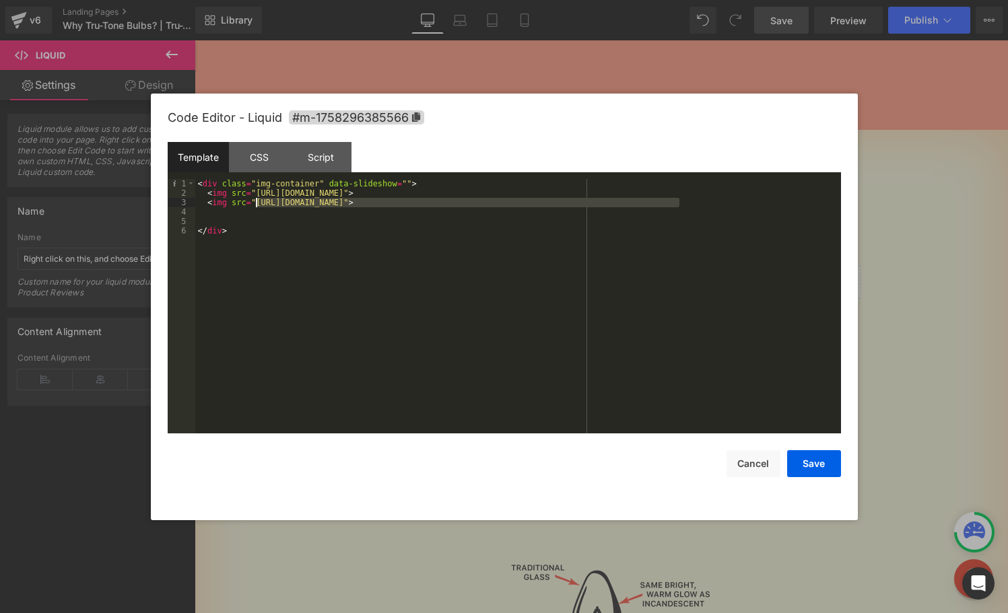
click at [256, 200] on div "< div class = "img-container" data-slideshow = "" > < img src = "https://cdn.sh…" at bounding box center [518, 315] width 646 height 273
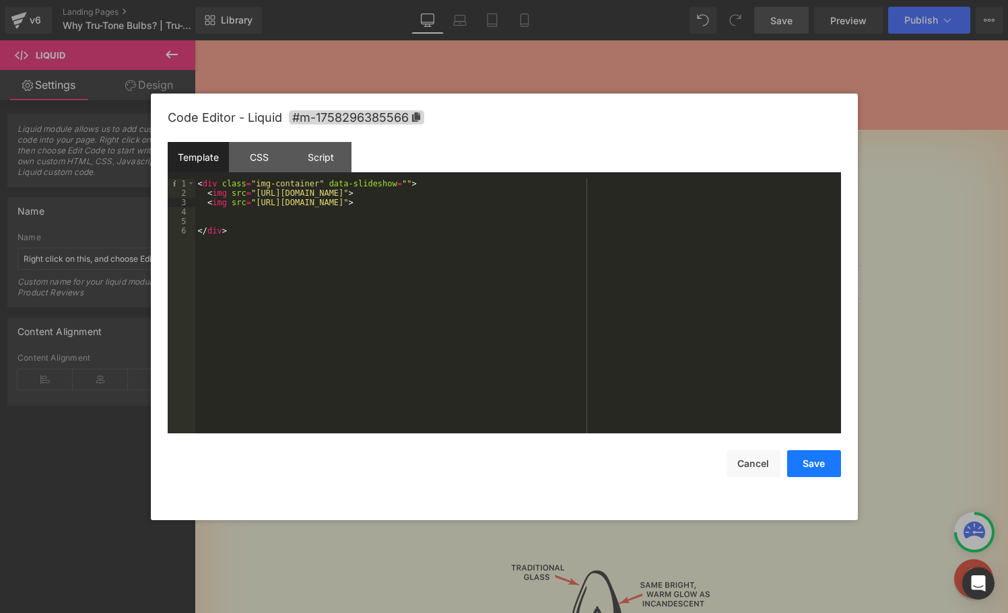
click at [805, 464] on button "Save" at bounding box center [814, 463] width 54 height 27
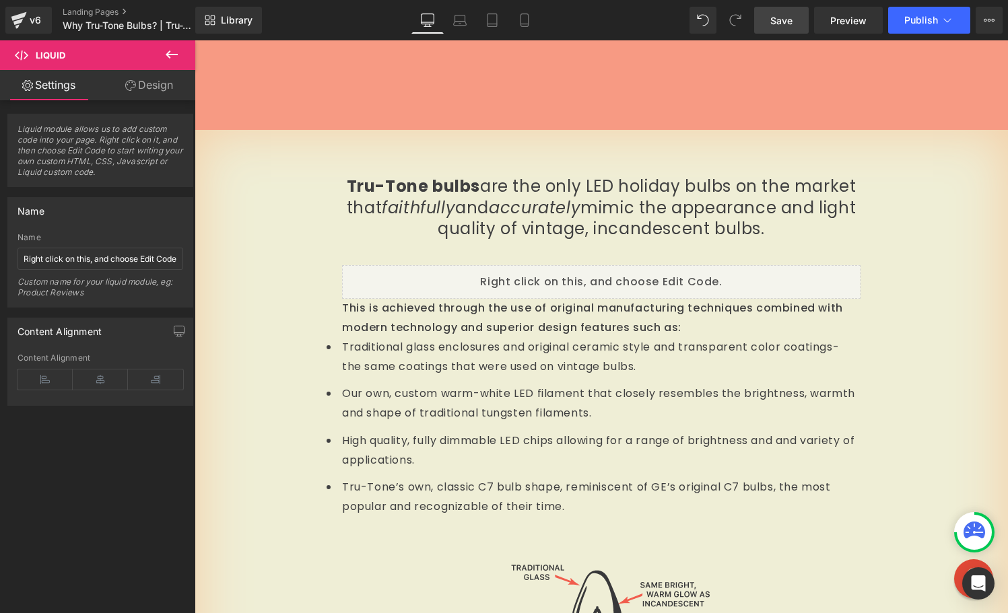
click at [784, 20] on span "Save" at bounding box center [781, 20] width 22 height 14
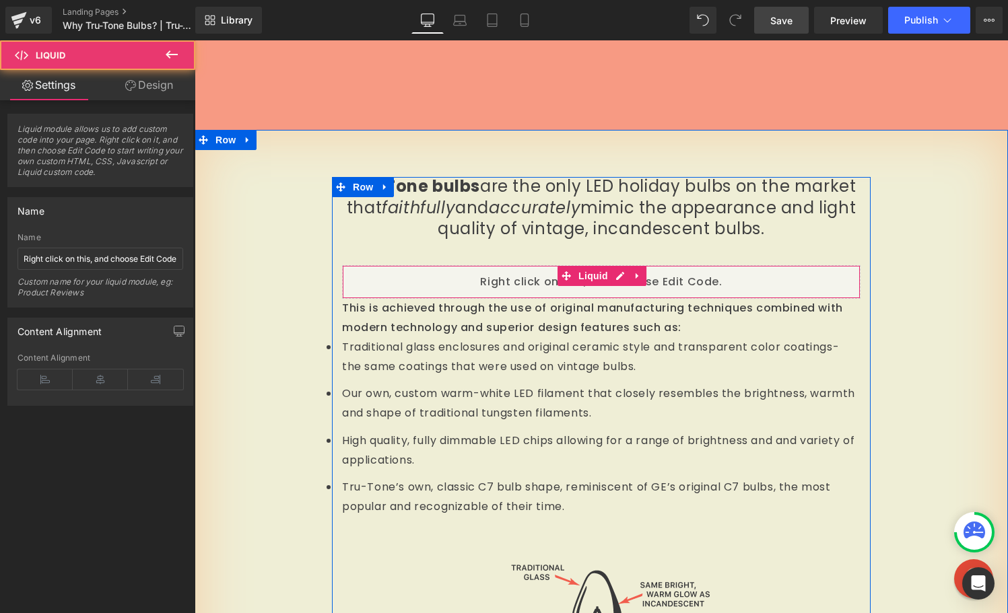
click at [417, 289] on div "Liquid" at bounding box center [601, 282] width 518 height 34
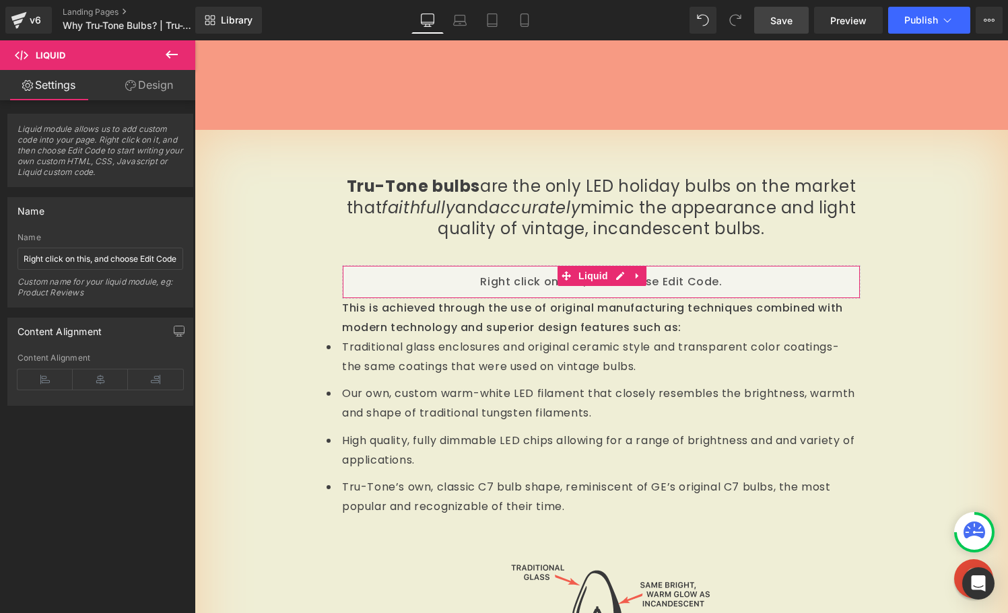
click at [139, 88] on link "Design" at bounding box center [149, 85] width 98 height 30
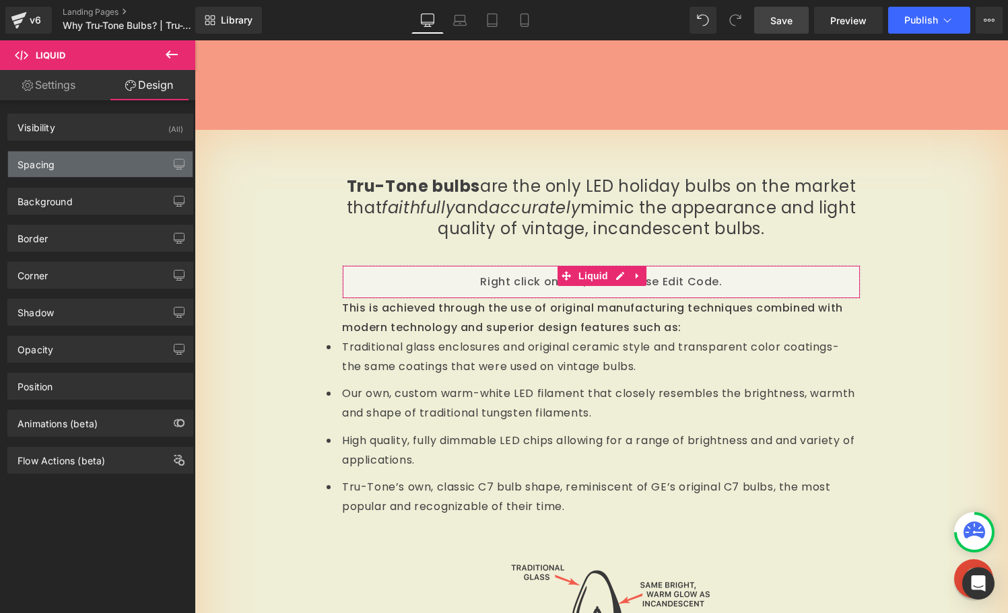
click at [72, 166] on div "Spacing" at bounding box center [100, 164] width 184 height 26
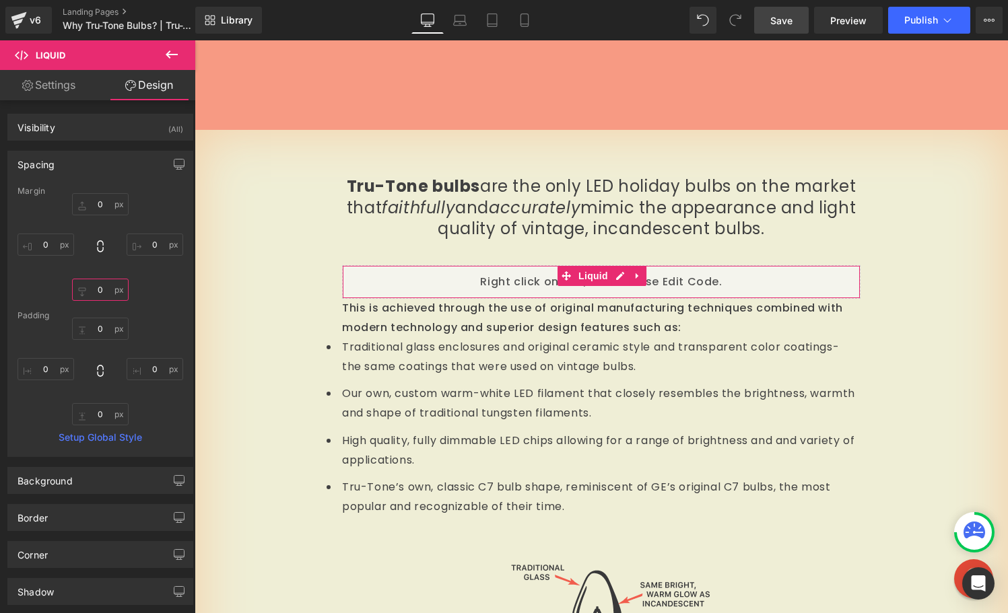
click at [100, 291] on input "0" at bounding box center [100, 290] width 57 height 22
type input "20"
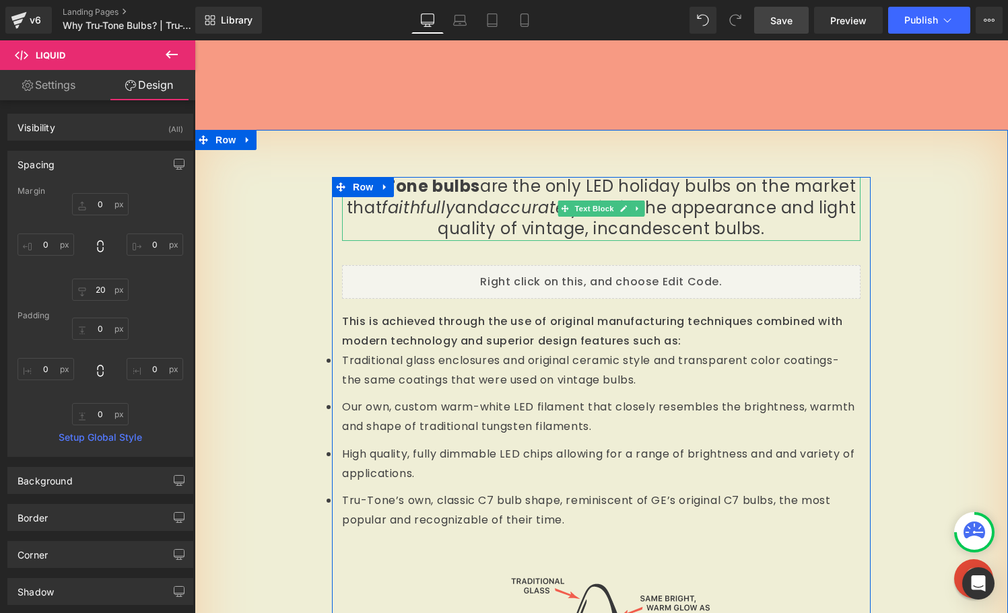
click at [496, 229] on span "Tru-Tone bulbs are the only LED holiday bulbs on the market that faithfully and…" at bounding box center [602, 207] width 510 height 65
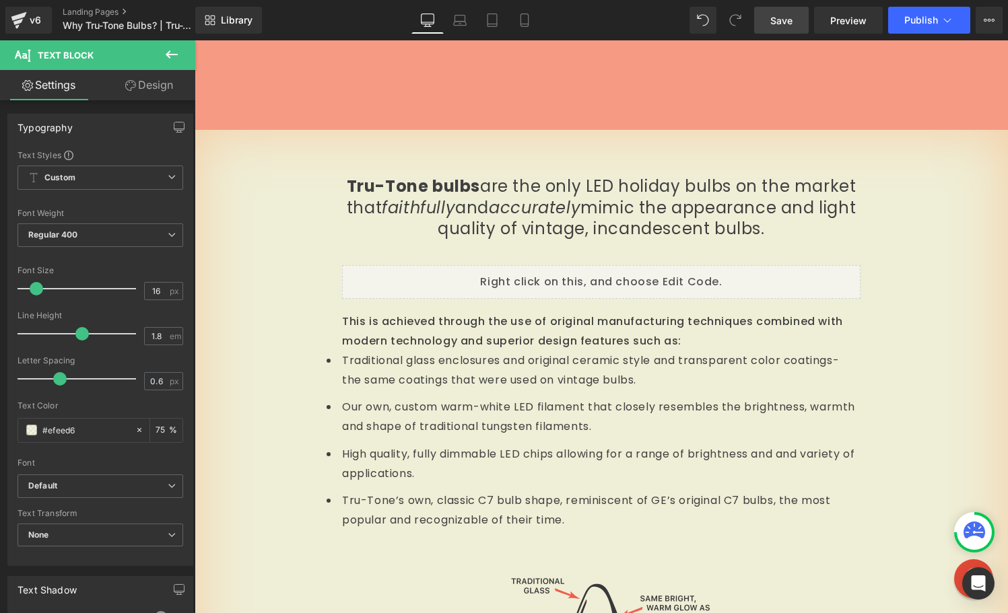
click at [131, 88] on icon at bounding box center [130, 85] width 11 height 11
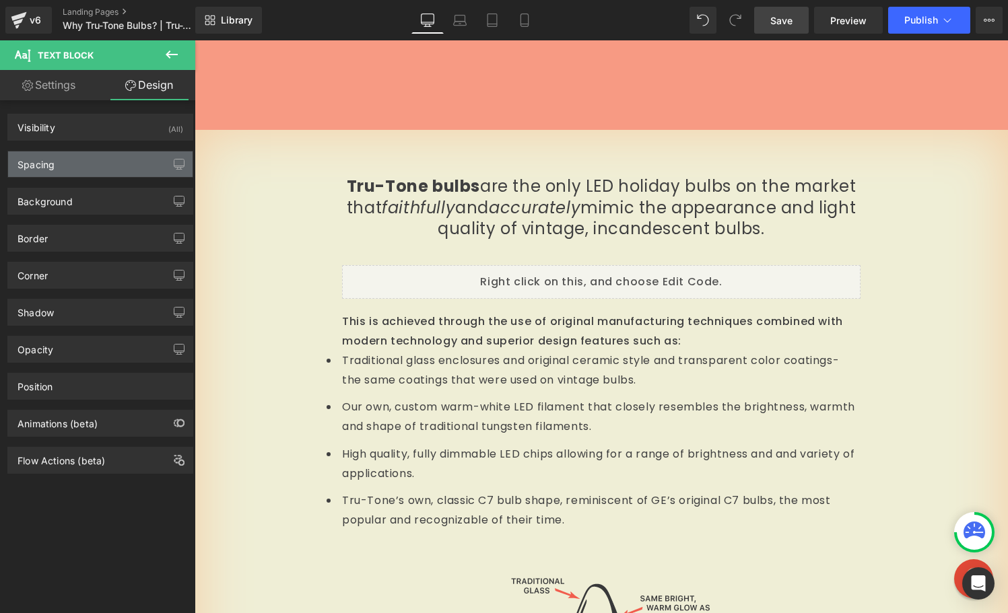
click at [100, 163] on div "Spacing" at bounding box center [100, 164] width 184 height 26
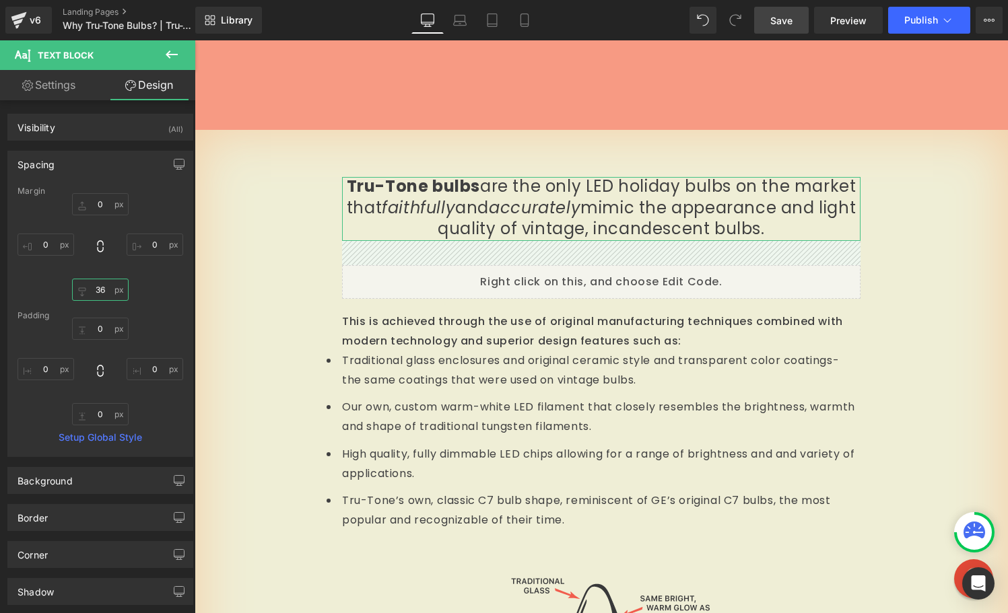
click at [100, 288] on input "36" at bounding box center [100, 290] width 57 height 22
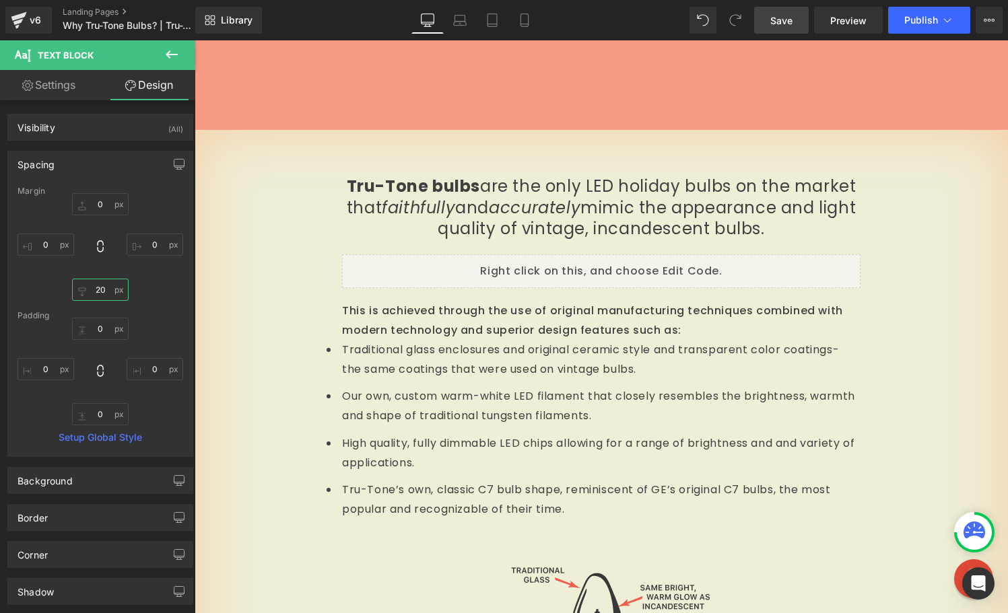
type input "20"
click at [780, 18] on span "Save" at bounding box center [781, 20] width 22 height 14
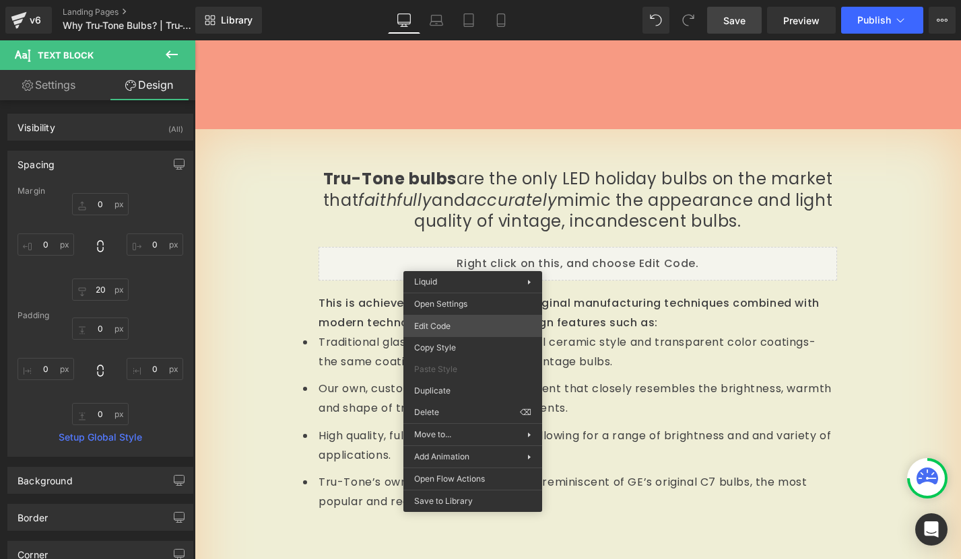
click at [442, 0] on div "Liquid You are previewing how the will restyle your page. You can not edit Elem…" at bounding box center [480, 0] width 961 height 0
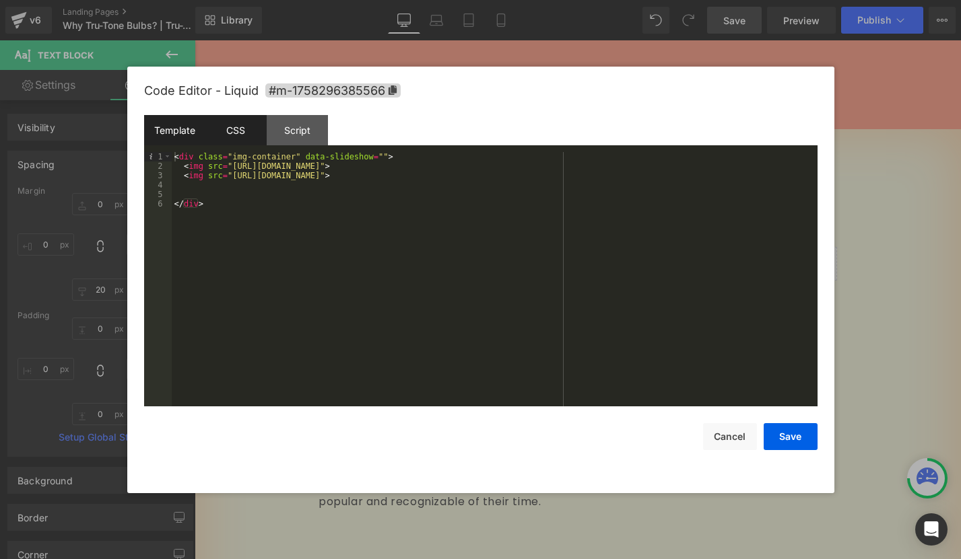
click at [244, 135] on div "CSS" at bounding box center [235, 130] width 61 height 30
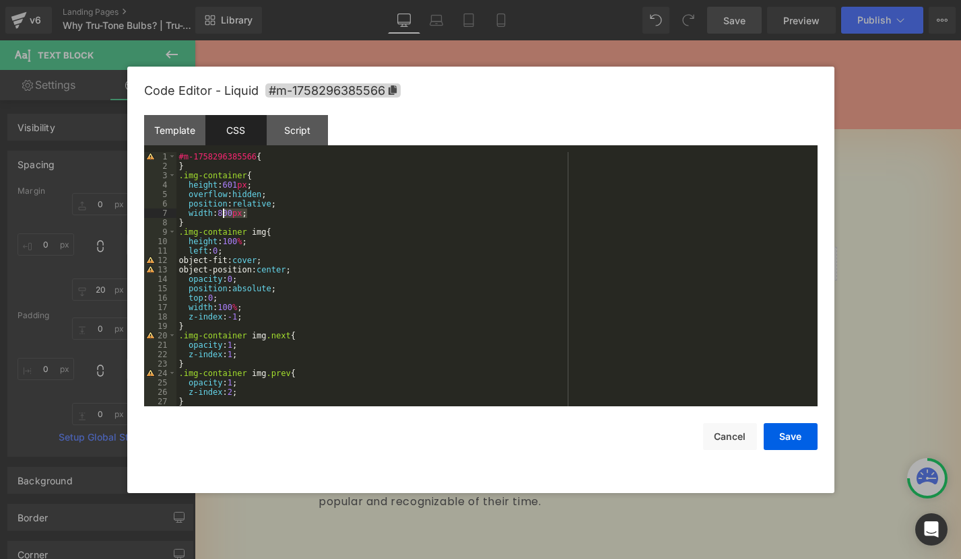
drag, startPoint x: 246, startPoint y: 213, endPoint x: 223, endPoint y: 213, distance: 22.9
click at [223, 213] on div "#m-1758296385566 { } .img-container { height : 601 px ; overflow : hidden ; pos…" at bounding box center [493, 288] width 635 height 273
drag, startPoint x: 252, startPoint y: 184, endPoint x: 230, endPoint y: 186, distance: 23.0
click at [230, 186] on div "#m-1758296385566 { } .img-container { height : 601 px ; overflow : hidden ; pos…" at bounding box center [493, 288] width 635 height 273
click at [794, 440] on button "Save" at bounding box center [790, 436] width 54 height 27
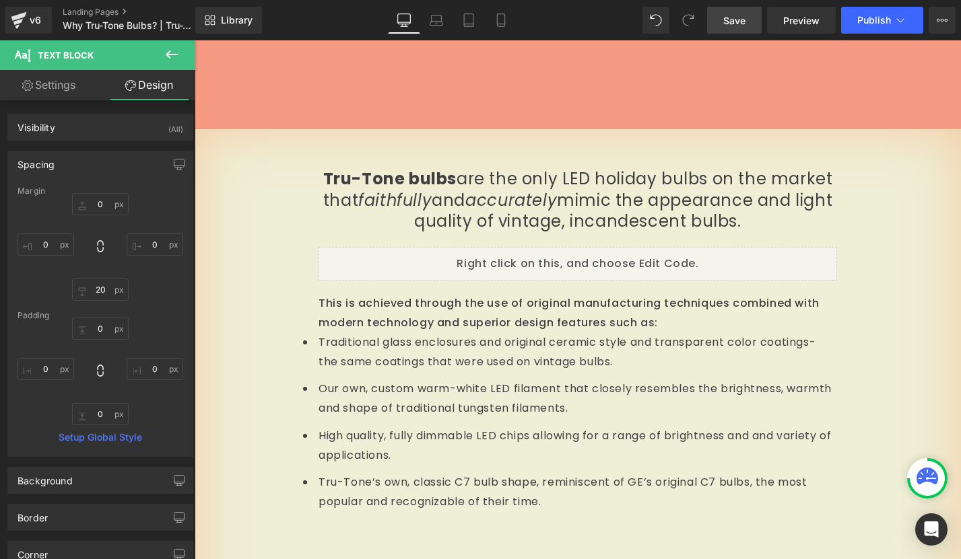
click at [731, 21] on span "Save" at bounding box center [734, 20] width 22 height 14
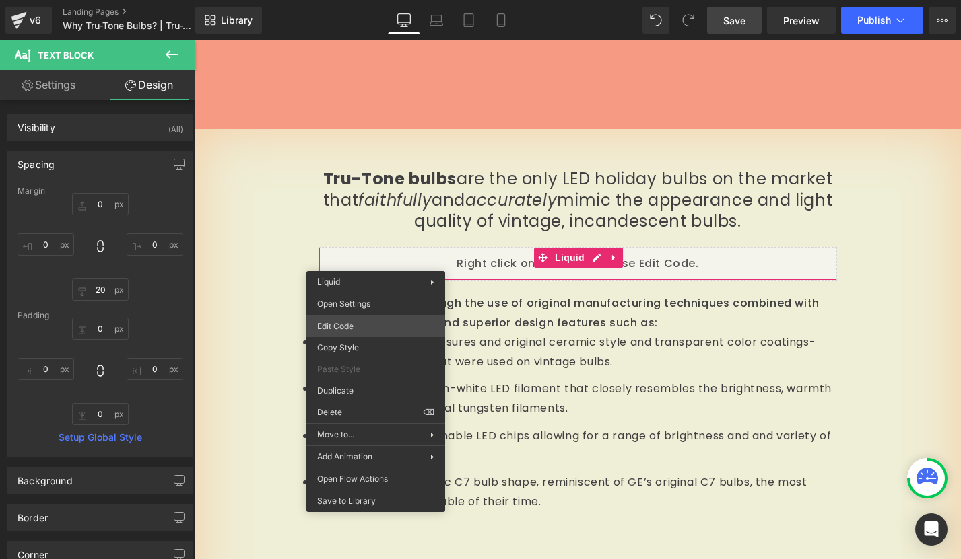
click at [365, 0] on div "Liquid You are previewing how the will restyle your page. You can not edit Elem…" at bounding box center [480, 0] width 961 height 0
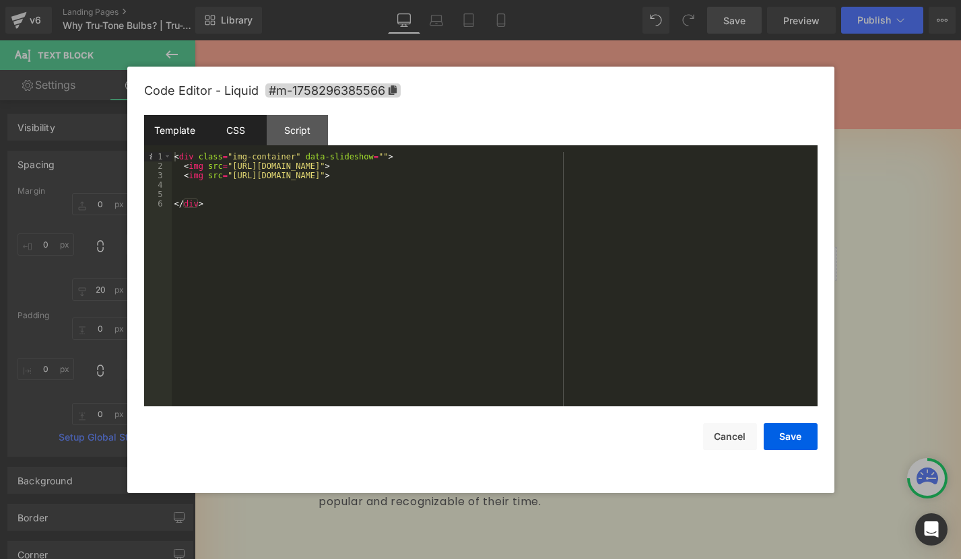
click at [238, 126] on div "CSS" at bounding box center [235, 130] width 61 height 30
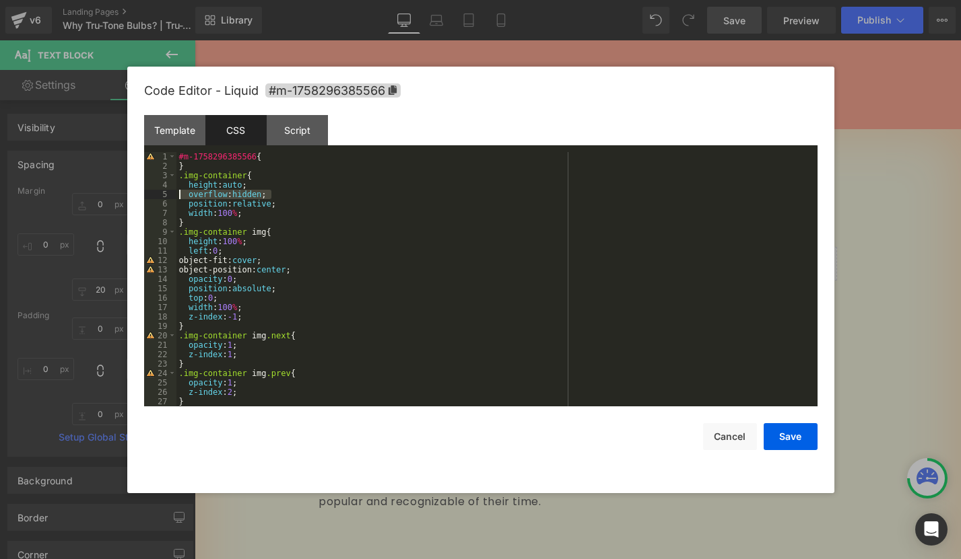
drag, startPoint x: 277, startPoint y: 194, endPoint x: 176, endPoint y: 193, distance: 101.7
click at [176, 193] on div "#m-1758296385566 { } .img-container { height : auto ; overflow : hidden ; posit…" at bounding box center [493, 288] width 635 height 273
click at [790, 444] on button "Save" at bounding box center [790, 436] width 54 height 27
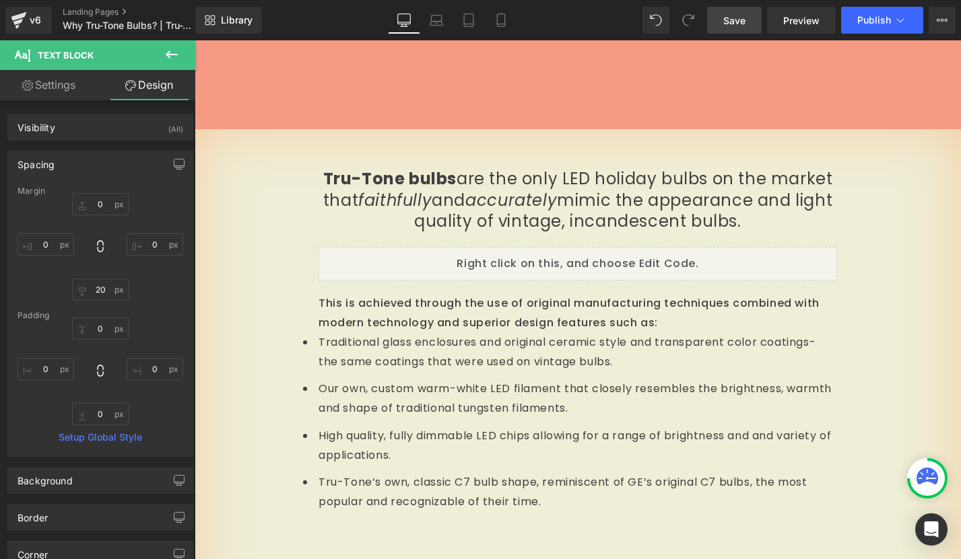
click at [744, 13] on span "Save" at bounding box center [734, 20] width 22 height 14
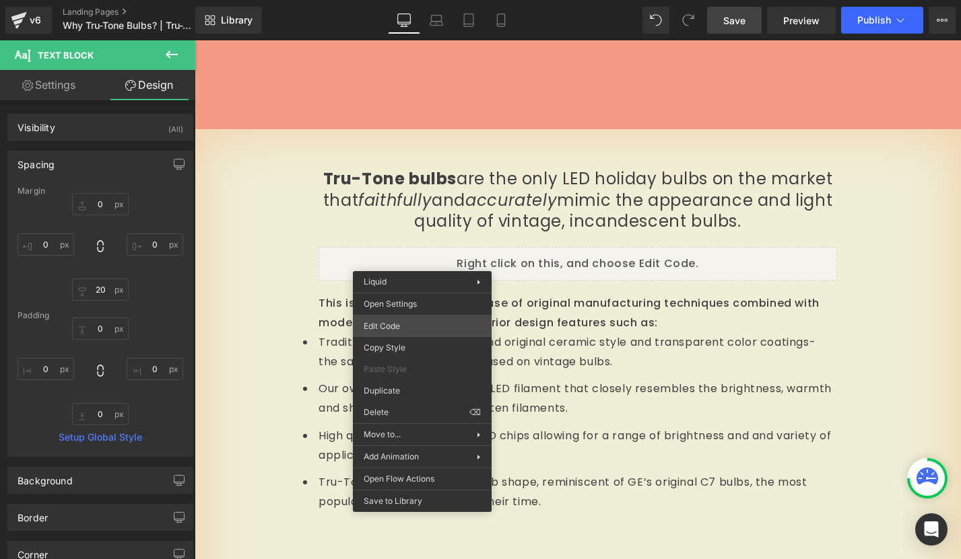
click at [403, 0] on div "Liquid You are previewing how the will restyle your page. You can not edit Elem…" at bounding box center [480, 0] width 961 height 0
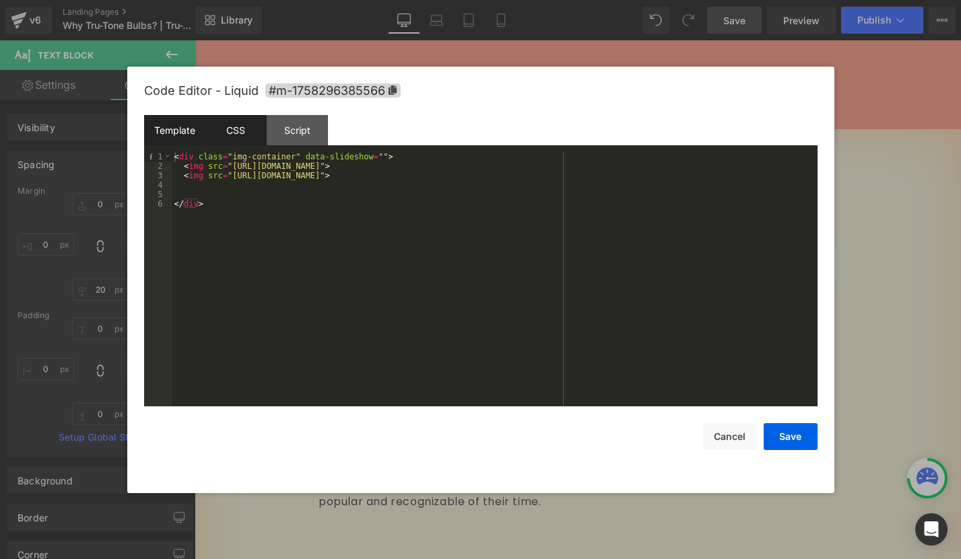
click at [253, 134] on div "CSS" at bounding box center [235, 130] width 61 height 30
click at [243, 133] on div "CSS" at bounding box center [235, 130] width 61 height 30
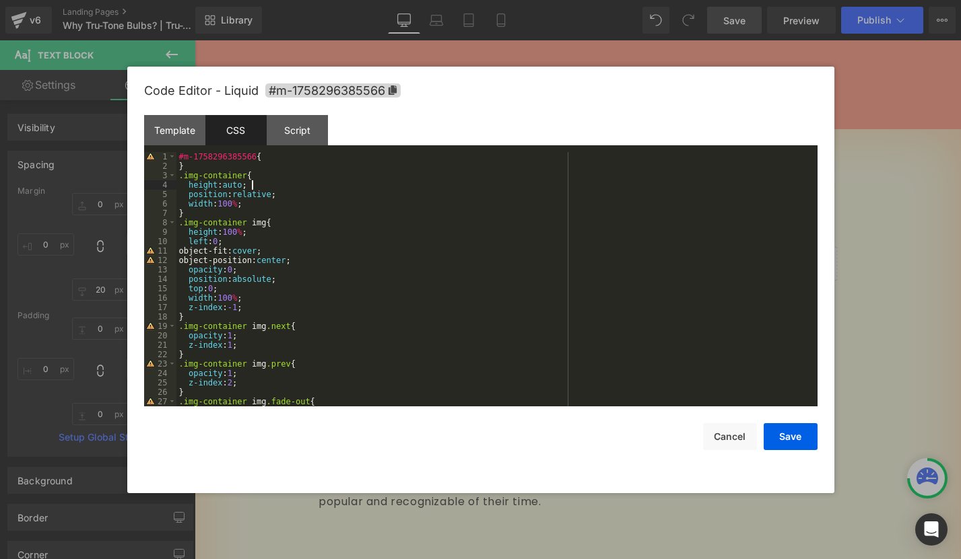
click at [284, 184] on div "#m-1758296385566 { } .img-container { height : auto ; position : relative ; wid…" at bounding box center [493, 288] width 635 height 273
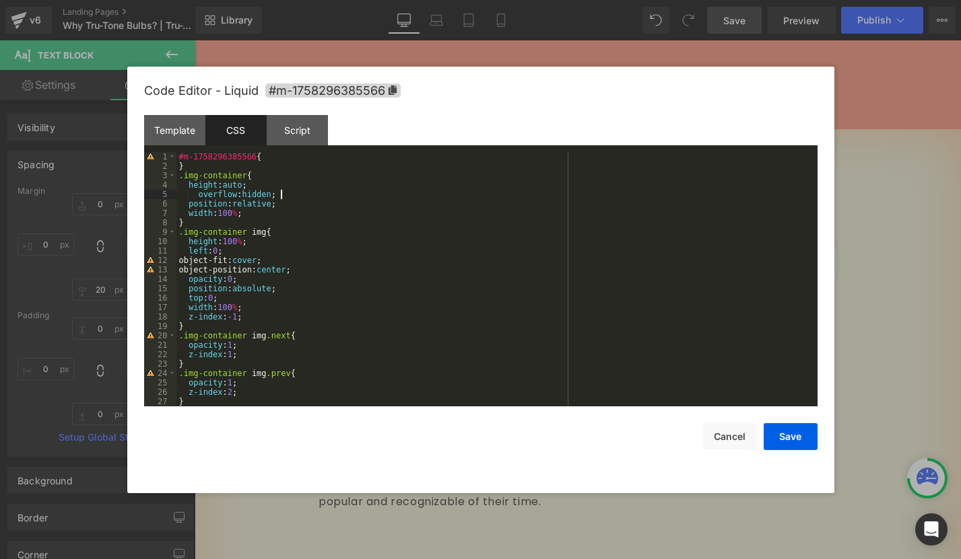
click at [200, 193] on div "#m-1758296385566 { } .img-container { height : auto ; overflow : hidden ; posit…" at bounding box center [493, 288] width 635 height 273
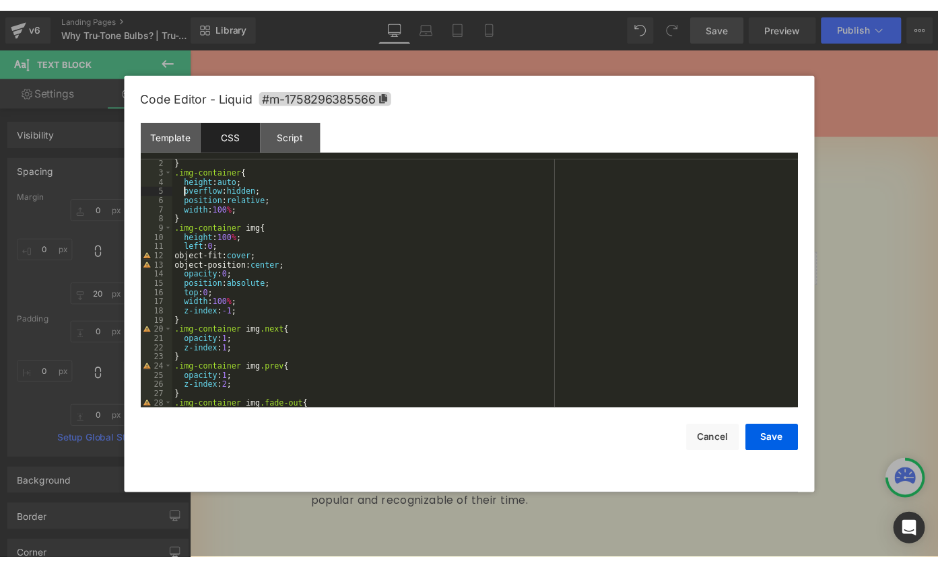
scroll to position [0, 0]
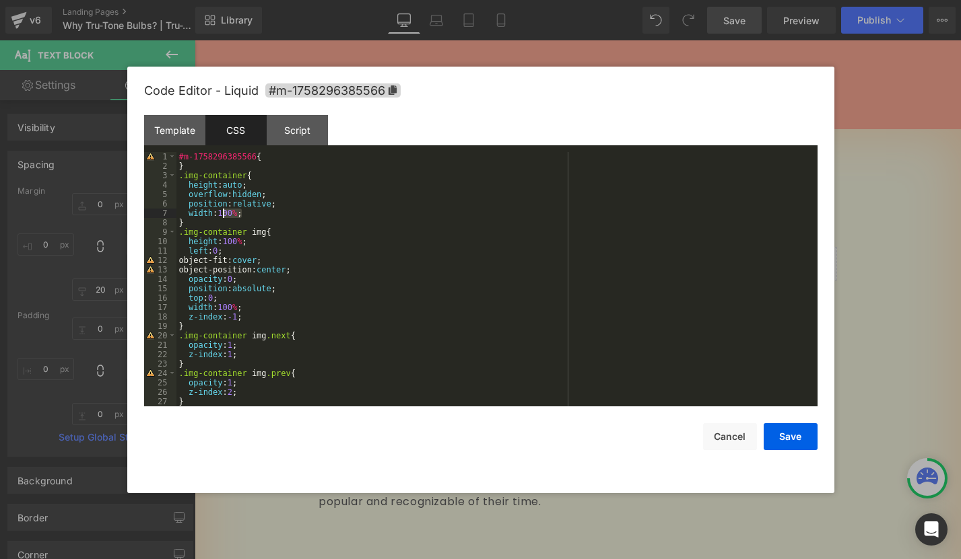
drag, startPoint x: 243, startPoint y: 212, endPoint x: 220, endPoint y: 212, distance: 22.9
click at [220, 212] on div "#m-1758296385566 { } .img-container { height : auto ; overflow : hidden ; posit…" at bounding box center [493, 288] width 635 height 273
click at [806, 445] on button "Save" at bounding box center [790, 436] width 54 height 27
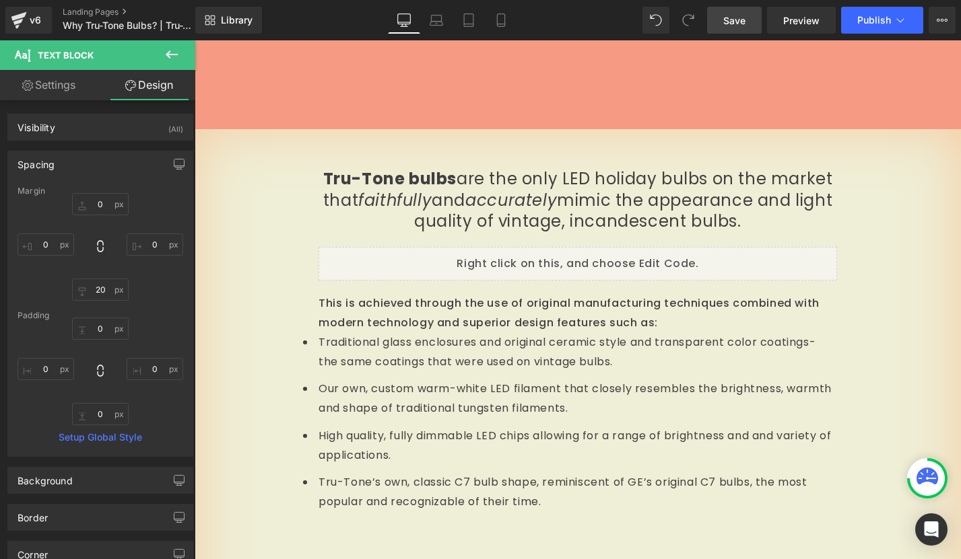
click at [734, 24] on span "Save" at bounding box center [734, 20] width 22 height 14
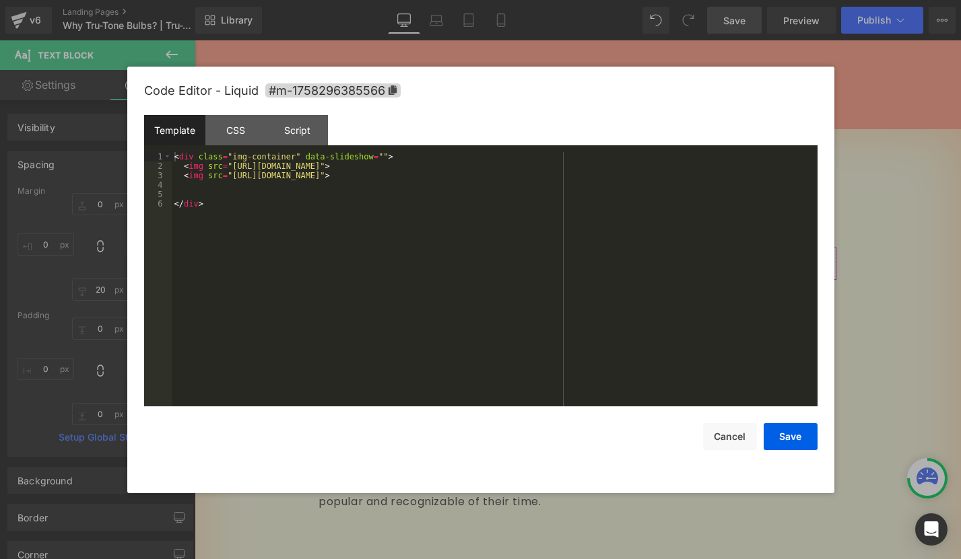
click at [337, 0] on div "Liquid You are previewing how the will restyle your page. You can not edit Elem…" at bounding box center [480, 0] width 961 height 0
click at [238, 128] on div "CSS" at bounding box center [235, 130] width 61 height 30
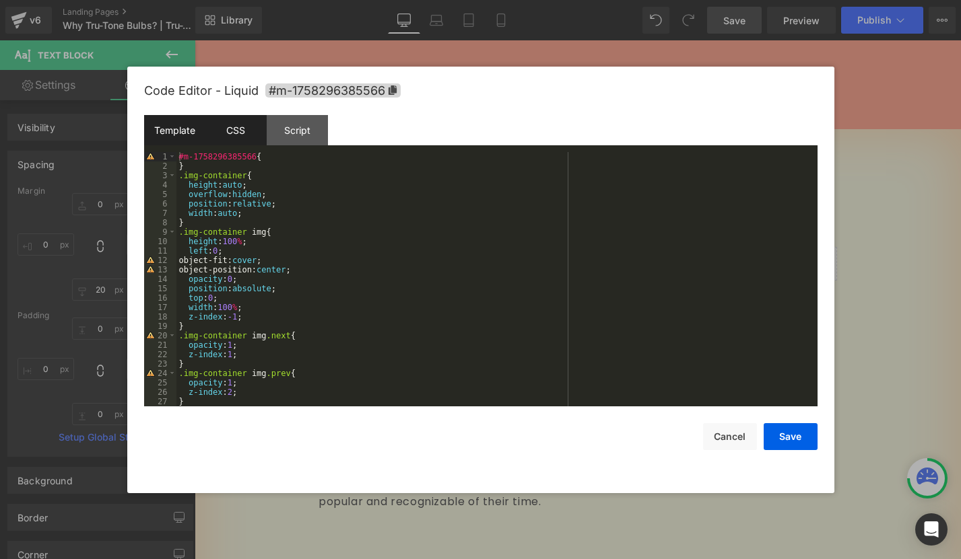
click at [193, 129] on div "Template" at bounding box center [174, 130] width 61 height 30
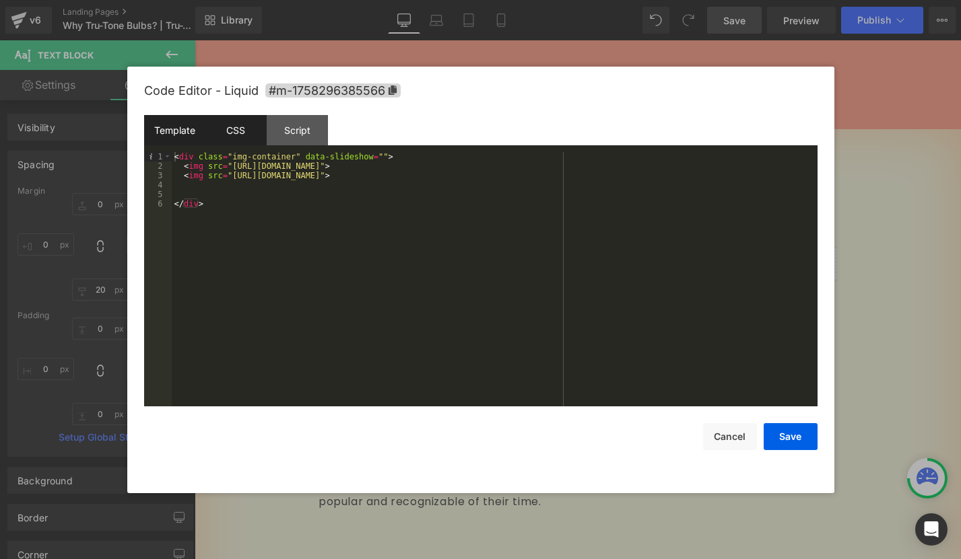
click at [228, 129] on div "CSS" at bounding box center [235, 130] width 61 height 30
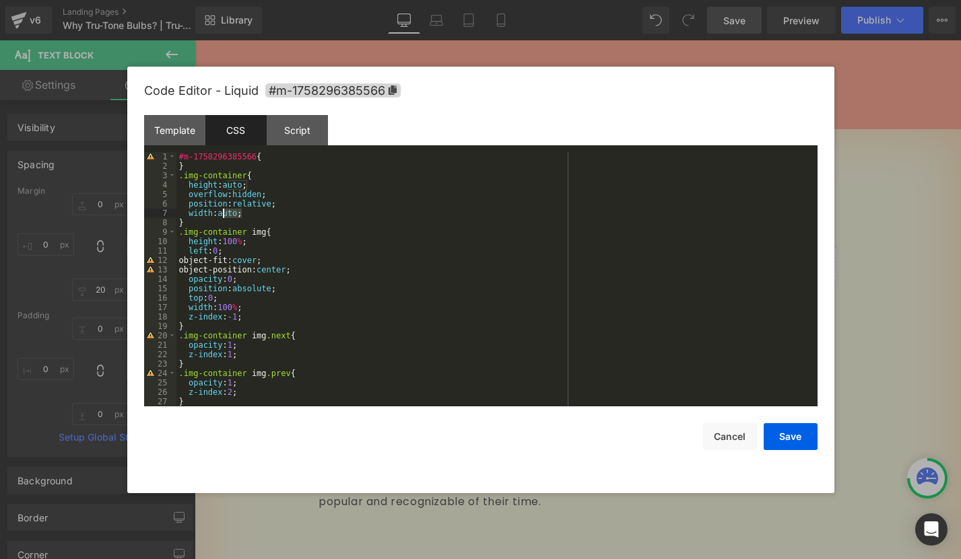
drag, startPoint x: 243, startPoint y: 214, endPoint x: 223, endPoint y: 213, distance: 19.6
click at [223, 213] on div "#m-1758296385566 { } .img-container { height : auto ; overflow : hidden ; posit…" at bounding box center [493, 288] width 635 height 273
click at [784, 435] on button "Save" at bounding box center [790, 436] width 54 height 27
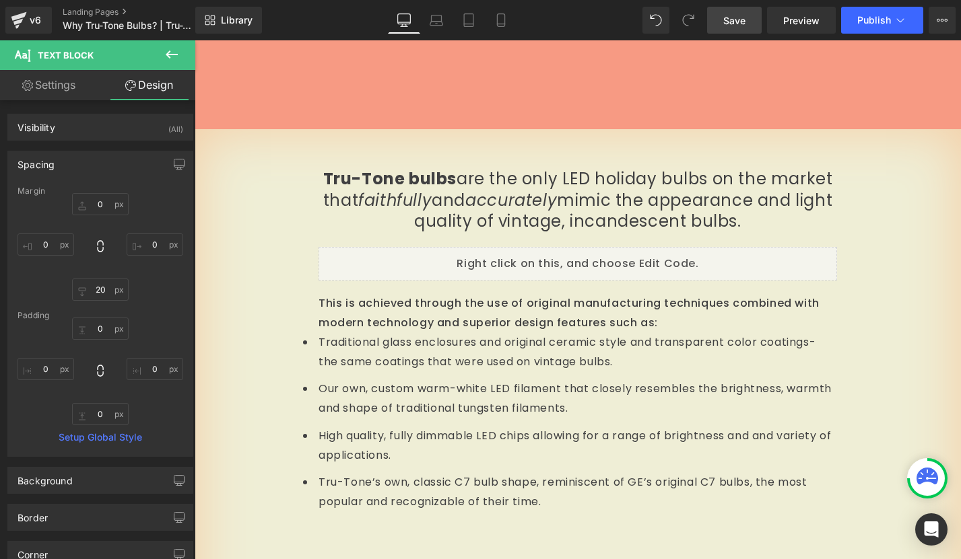
click at [729, 16] on span "Save" at bounding box center [734, 20] width 22 height 14
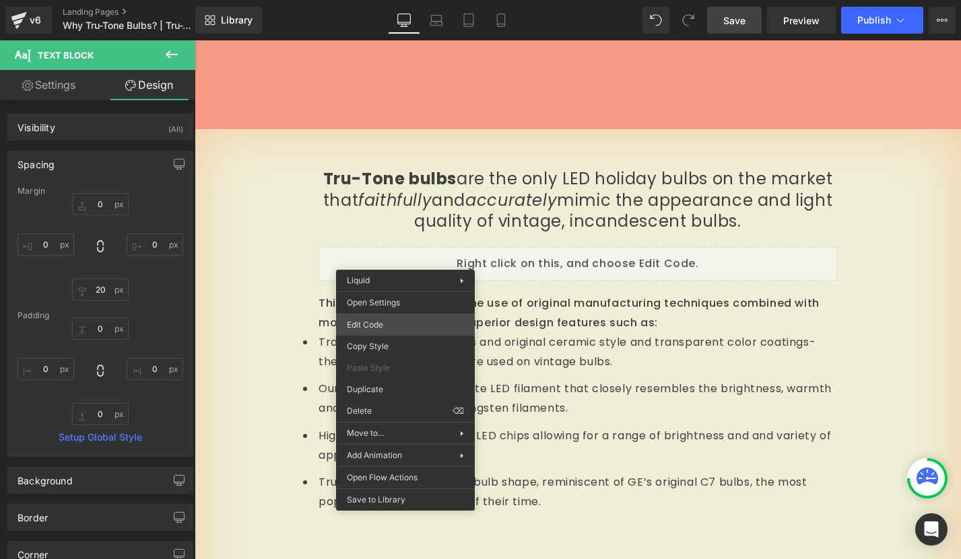
click at [382, 0] on div "Liquid You are previewing how the will restyle your page. You can not edit Elem…" at bounding box center [480, 0] width 961 height 0
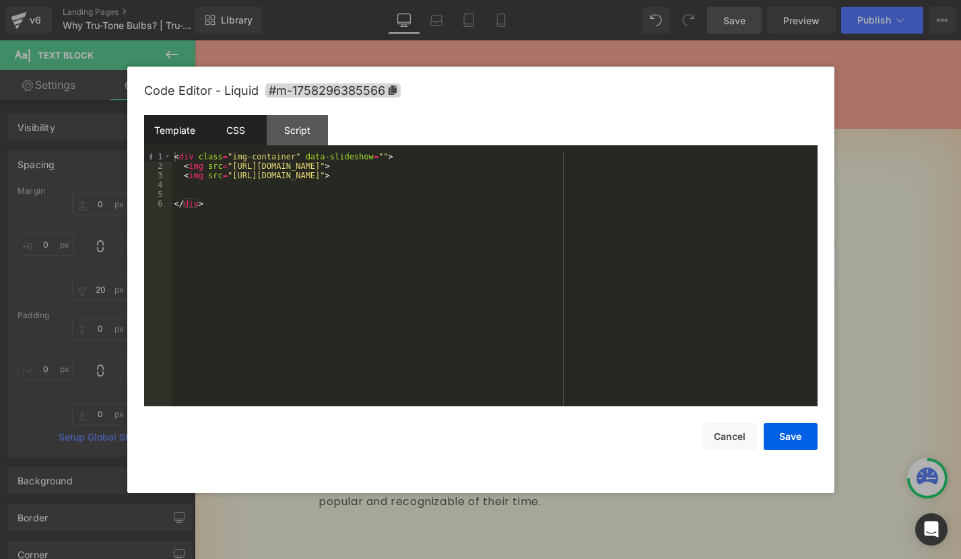
click at [242, 123] on div "CSS" at bounding box center [235, 130] width 61 height 30
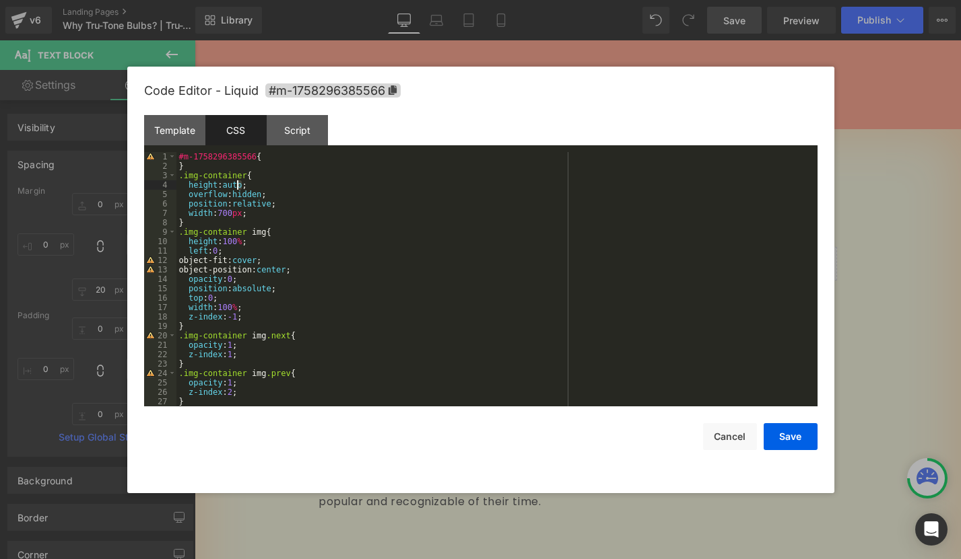
drag, startPoint x: 244, startPoint y: 186, endPoint x: 237, endPoint y: 186, distance: 7.4
click at [237, 186] on div "#m-1758296385566 { } .img-container { height : auto ; overflow : hidden ; posit…" at bounding box center [493, 288] width 635 height 273
drag, startPoint x: 242, startPoint y: 186, endPoint x: 229, endPoint y: 185, distance: 12.8
click at [229, 185] on div "#m-1758296385566 { } .img-container { height : auto ; overflow : hidden ; posit…" at bounding box center [493, 288] width 635 height 273
click at [792, 437] on button "Save" at bounding box center [790, 436] width 54 height 27
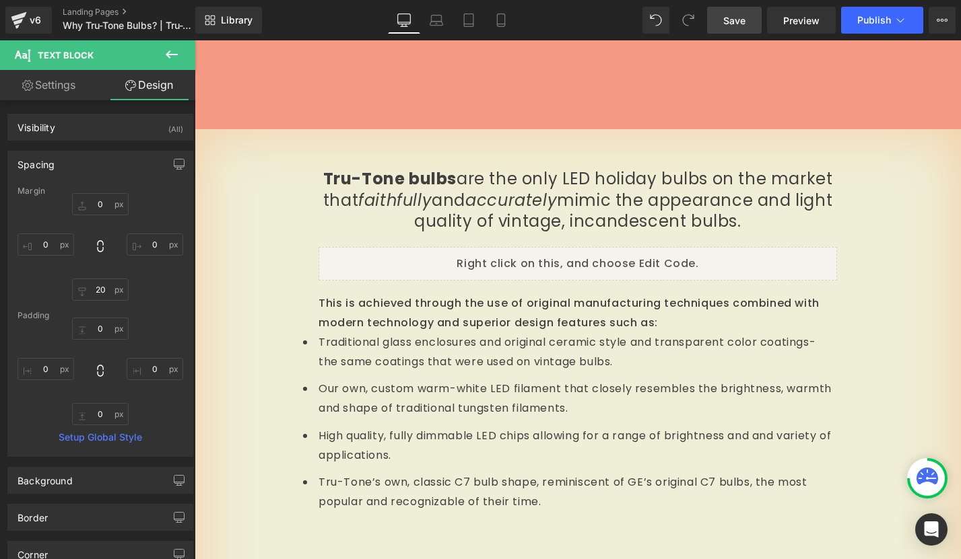
click at [749, 18] on link "Save" at bounding box center [734, 20] width 55 height 27
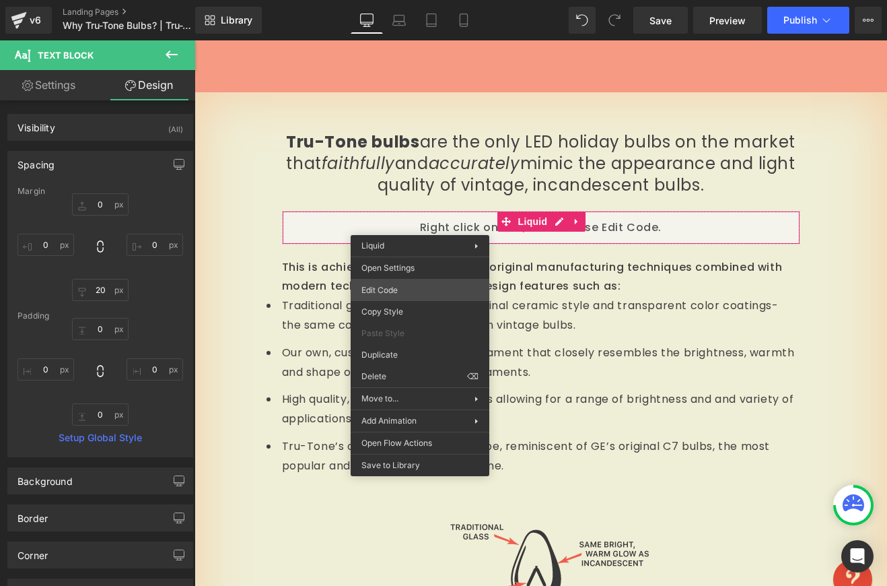
click at [396, 0] on div "Liquid You are previewing how the will restyle your page. You can not edit Elem…" at bounding box center [443, 0] width 887 height 0
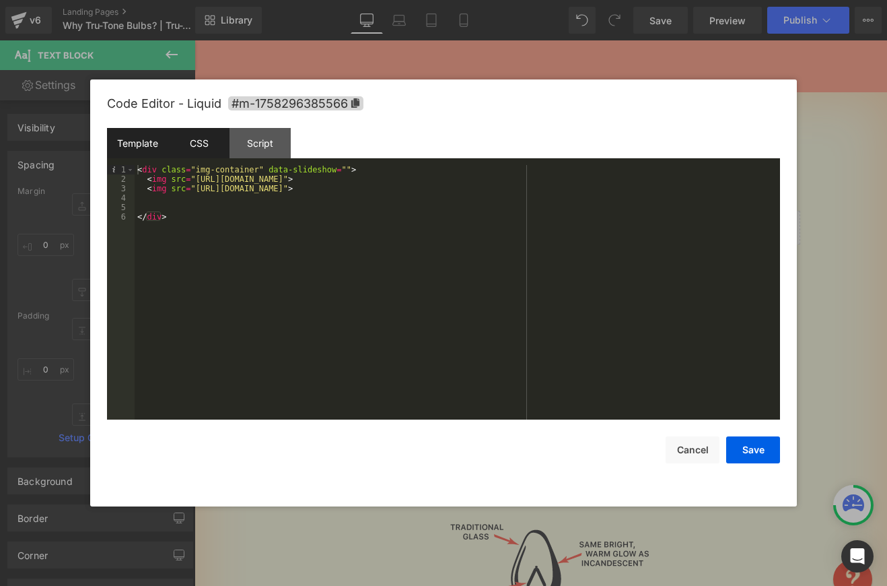
click at [197, 141] on div "CSS" at bounding box center [198, 143] width 61 height 30
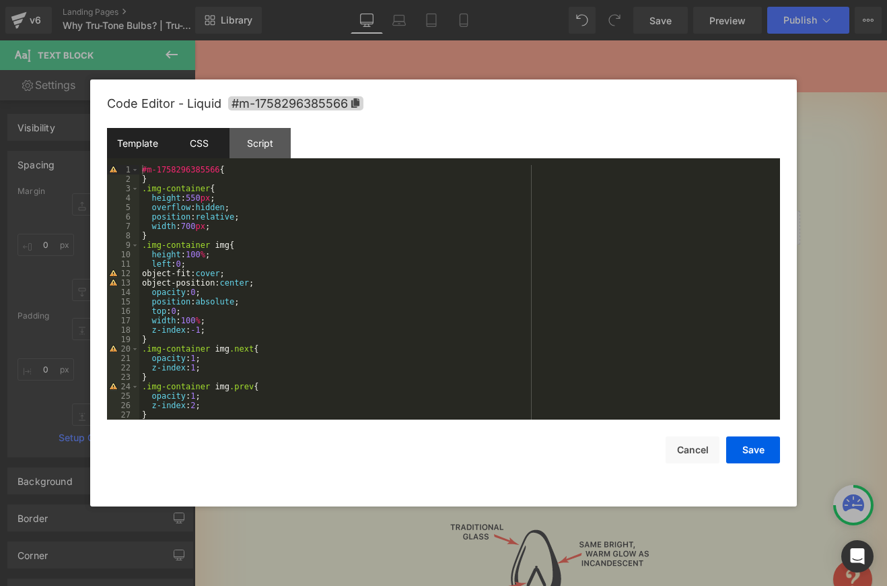
click at [139, 142] on div "Template" at bounding box center [137, 143] width 61 height 30
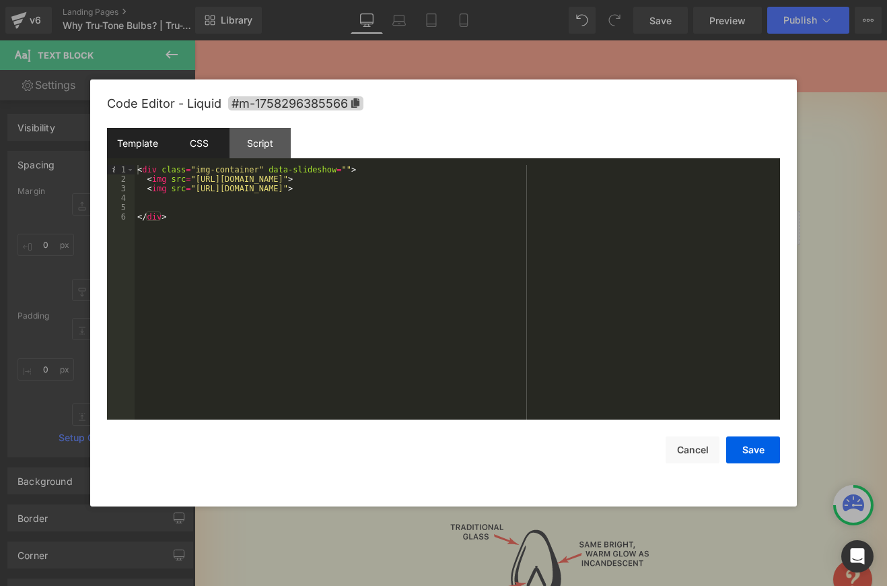
click at [189, 143] on div "CSS" at bounding box center [198, 143] width 61 height 30
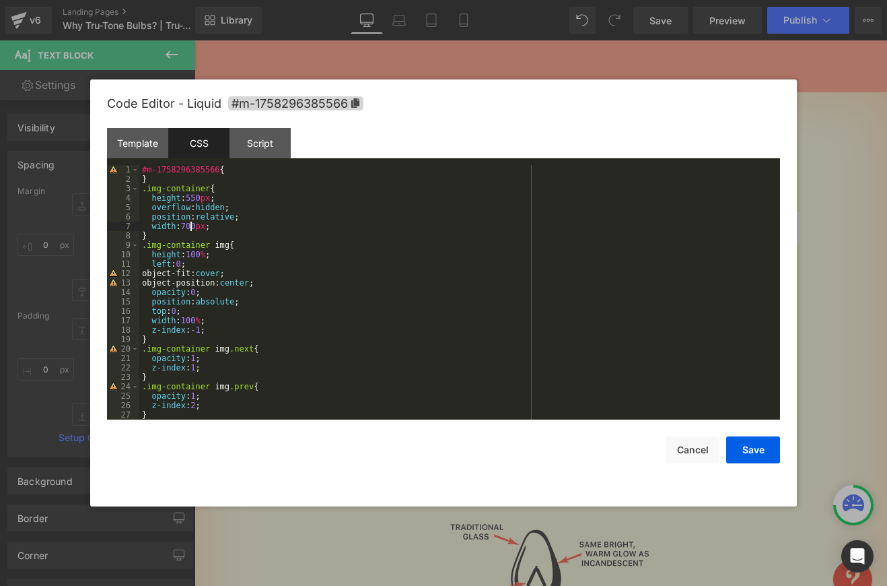
click at [186, 225] on div "#m-1758296385566 { } .img-container { height : 550 px ; overflow : hidden ; pos…" at bounding box center [456, 301] width 635 height 273
drag, startPoint x: 205, startPoint y: 199, endPoint x: 190, endPoint y: 197, distance: 14.9
click at [190, 197] on div "#m-1758296385566 { } .img-container { height : 550 px ; overflow : hidden ; pos…" at bounding box center [456, 301] width 635 height 273
click at [193, 196] on div "#m-1758296385566 { } .img-container { height : 601 px ; overflow : hidden ; pos…" at bounding box center [456, 301] width 635 height 273
click at [185, 226] on div "#m-1758296385566 { } .img-container { height : >= 601 px ; overflow : hidden ; …" at bounding box center [456, 301] width 635 height 273
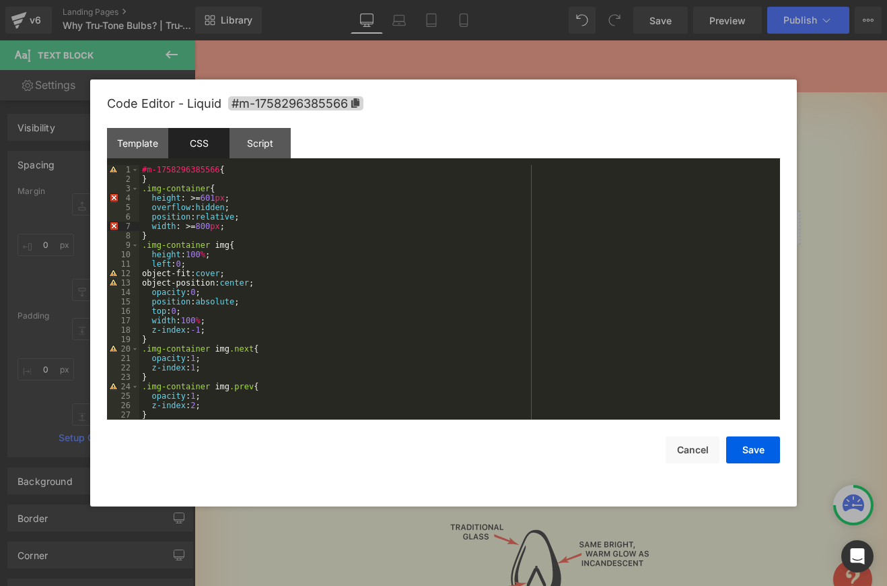
click at [197, 226] on div "#m-1758296385566 { } .img-container { height : >= 601 px ; overflow : hidden ; …" at bounding box center [456, 301] width 635 height 273
click at [201, 198] on div "#m-1758296385566 { } .img-container { height : >= 601 px ; overflow : hidden ; …" at bounding box center [456, 301] width 635 height 273
click at [742, 446] on button "Save" at bounding box center [753, 449] width 54 height 27
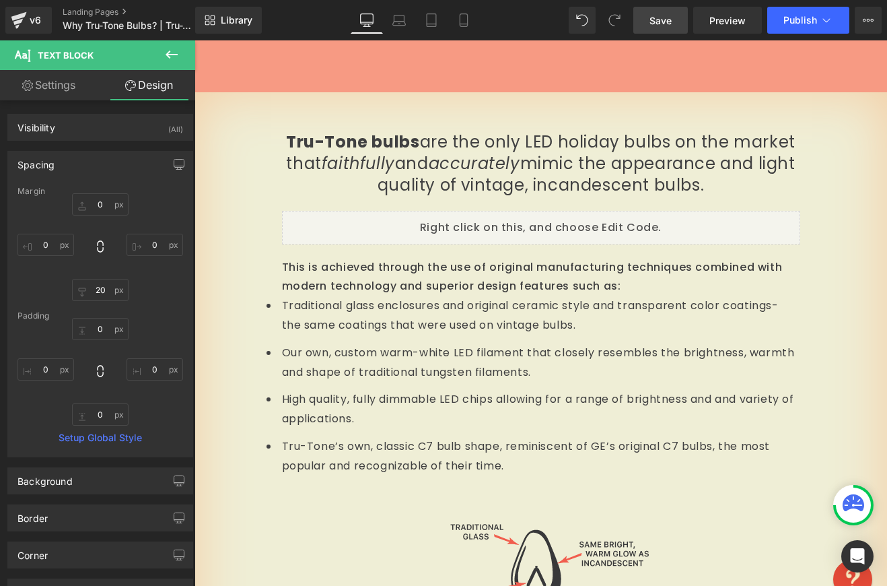
click at [660, 22] on span "Save" at bounding box center [661, 20] width 22 height 14
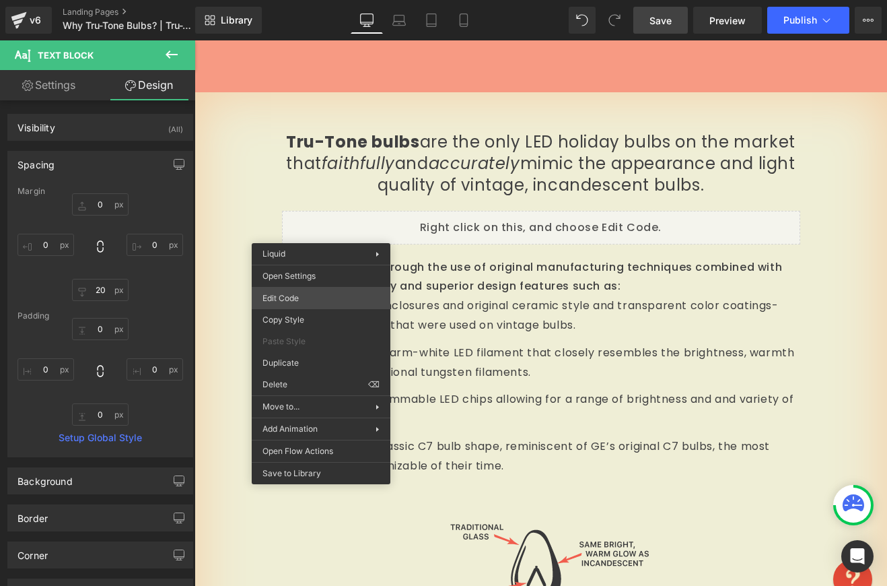
click at [330, 0] on div "Liquid You are previewing how the will restyle your page. You can not edit Elem…" at bounding box center [443, 0] width 887 height 0
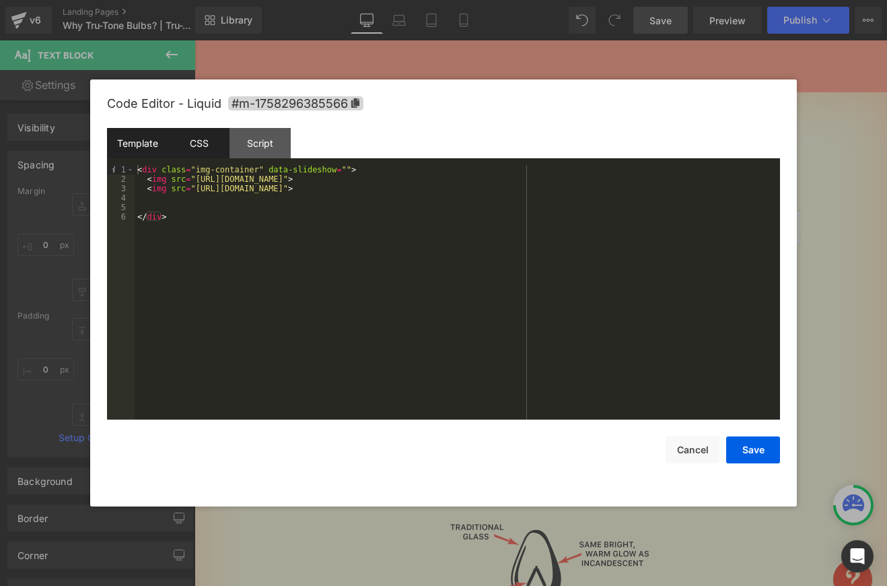
click at [208, 147] on div "CSS" at bounding box center [198, 143] width 61 height 30
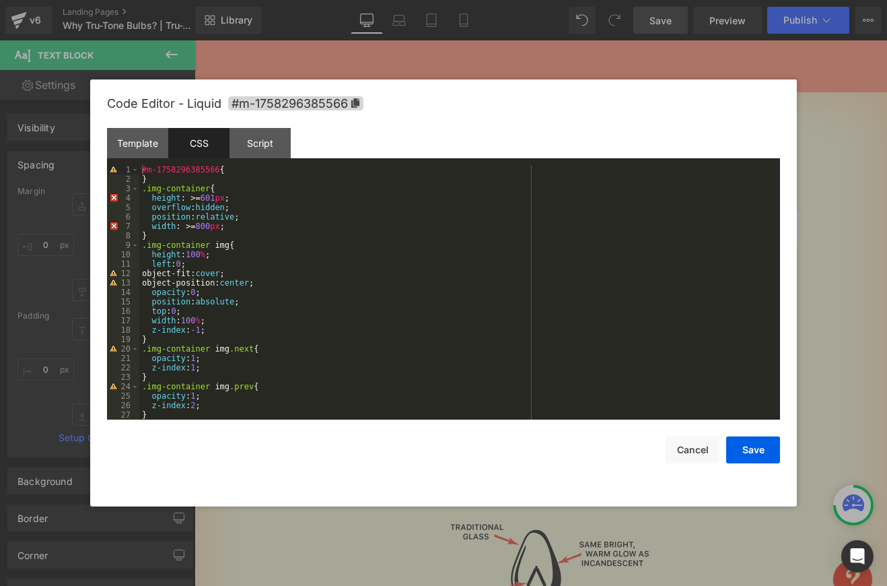
click at [205, 197] on div "#m-1758296385566 { } .img-container { height : >= 601 px ; overflow : hidden ; …" at bounding box center [456, 301] width 635 height 273
click at [200, 226] on div "#m-1758296385566 { } .img-container { height : 601 px ; overflow : hidden ; pos…" at bounding box center [456, 301] width 635 height 273
click at [732, 442] on button "Save" at bounding box center [753, 449] width 54 height 27
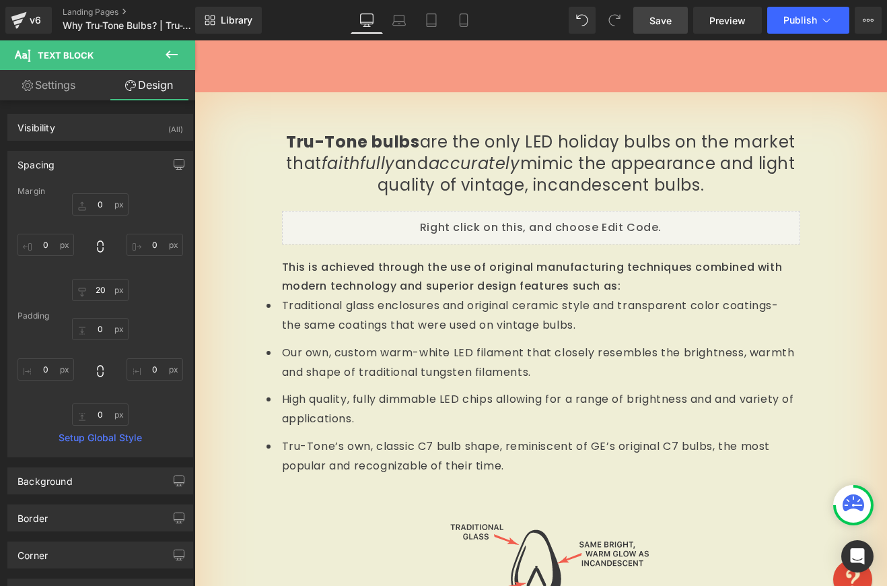
click at [664, 7] on link "Save" at bounding box center [660, 20] width 55 height 27
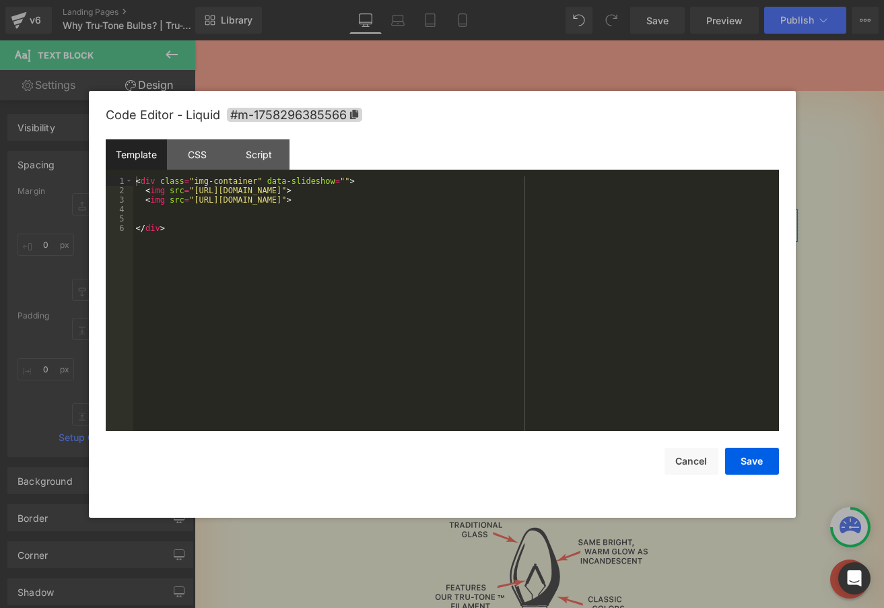
click at [396, 0] on div "Liquid You are previewing how the will restyle your page. You can not edit Elem…" at bounding box center [442, 0] width 884 height 0
click at [195, 149] on div "CSS" at bounding box center [197, 154] width 61 height 30
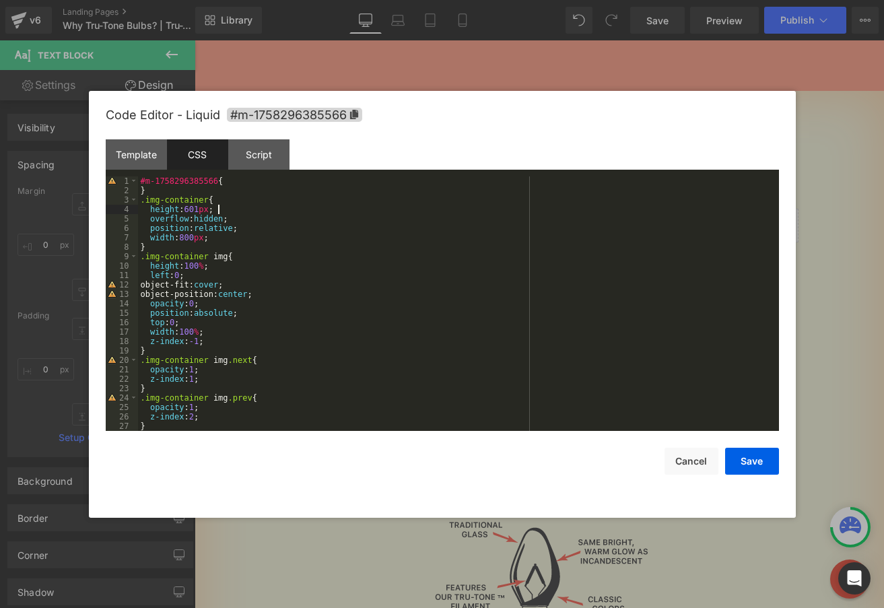
click at [229, 211] on div "#m-1758296385566 { } .img-container { height : 601 px ; overflow : hidden ; pos…" at bounding box center [455, 312] width 635 height 273
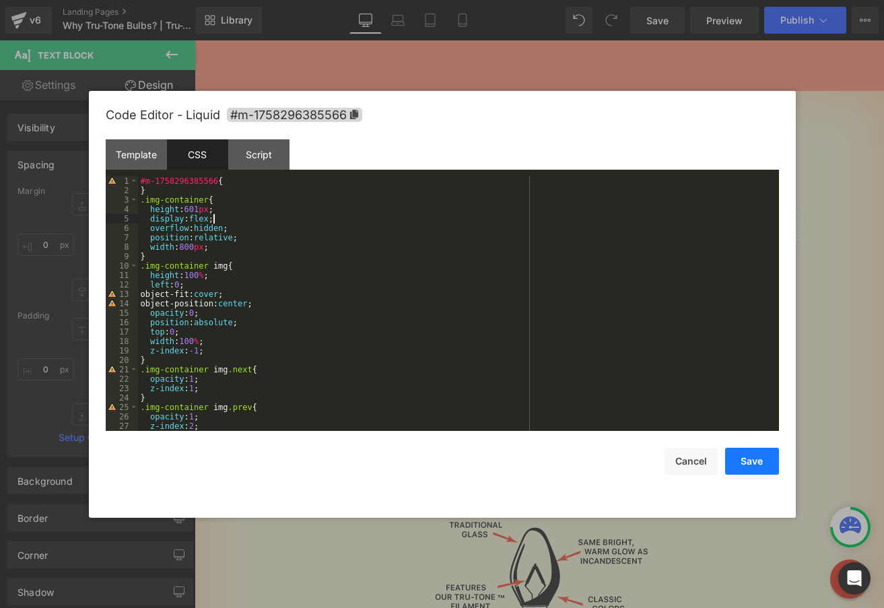
click at [738, 454] on button "Save" at bounding box center [752, 461] width 54 height 27
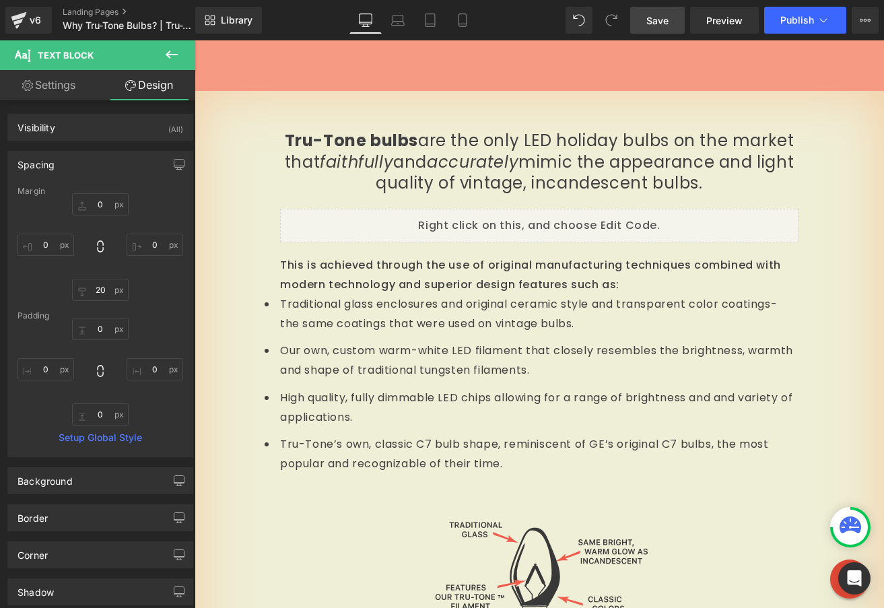
click at [653, 27] on span "Save" at bounding box center [657, 20] width 22 height 14
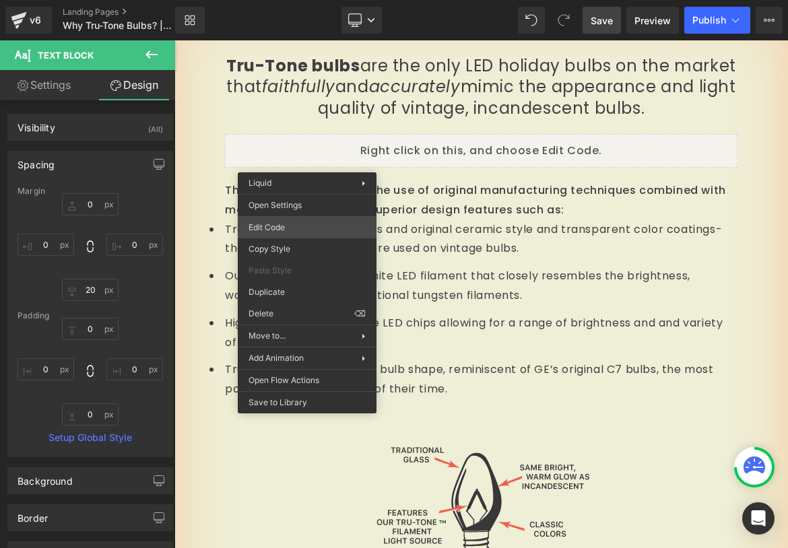
click at [300, 0] on div "Liquid You are previewing how the will restyle your page. You can not edit Elem…" at bounding box center [394, 0] width 788 height 0
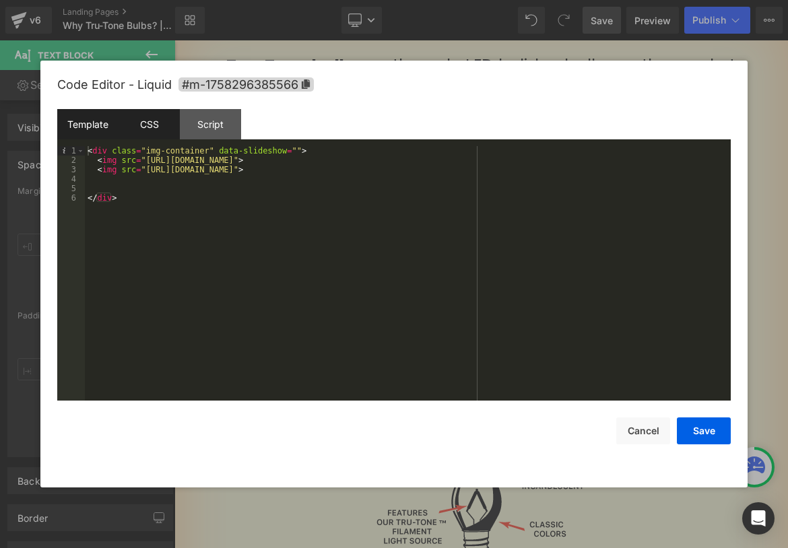
click at [149, 125] on div "CSS" at bounding box center [148, 124] width 61 height 30
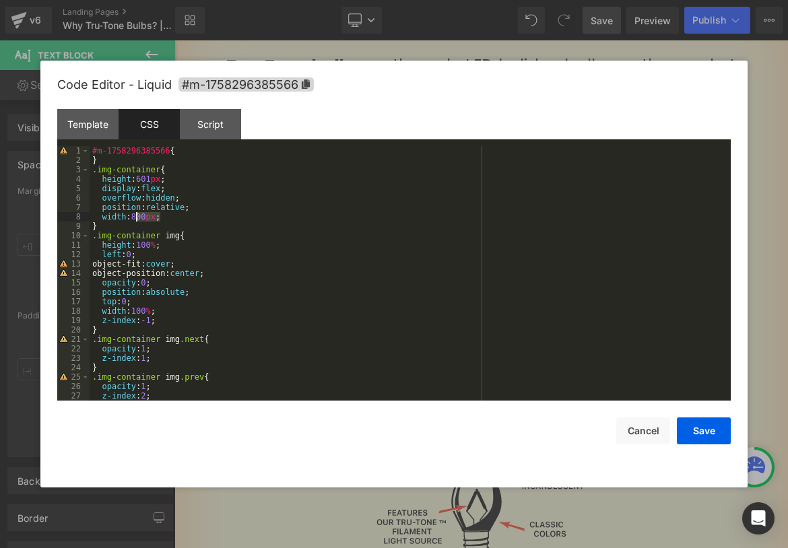
drag, startPoint x: 159, startPoint y: 217, endPoint x: 137, endPoint y: 217, distance: 22.2
click at [137, 217] on div "#m-1758296385566 { } .img-container { height : 601 px ; display : flex ; overfl…" at bounding box center [407, 282] width 635 height 273
drag, startPoint x: 164, startPoint y: 180, endPoint x: 142, endPoint y: 180, distance: 21.6
click at [142, 180] on div "#m-1758296385566 { } .img-container { height : 601 px ; display : flex ; overfl…" at bounding box center [407, 282] width 635 height 273
click at [707, 421] on button "Save" at bounding box center [704, 430] width 54 height 27
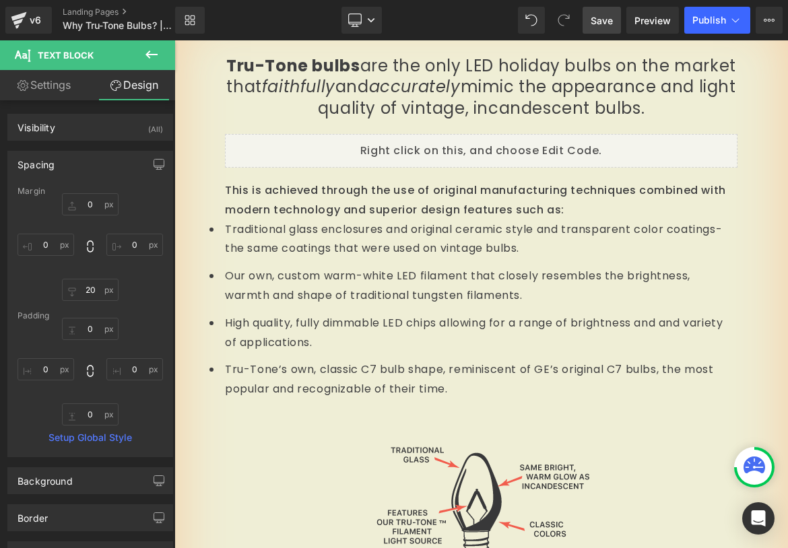
click at [596, 22] on span "Save" at bounding box center [601, 20] width 22 height 14
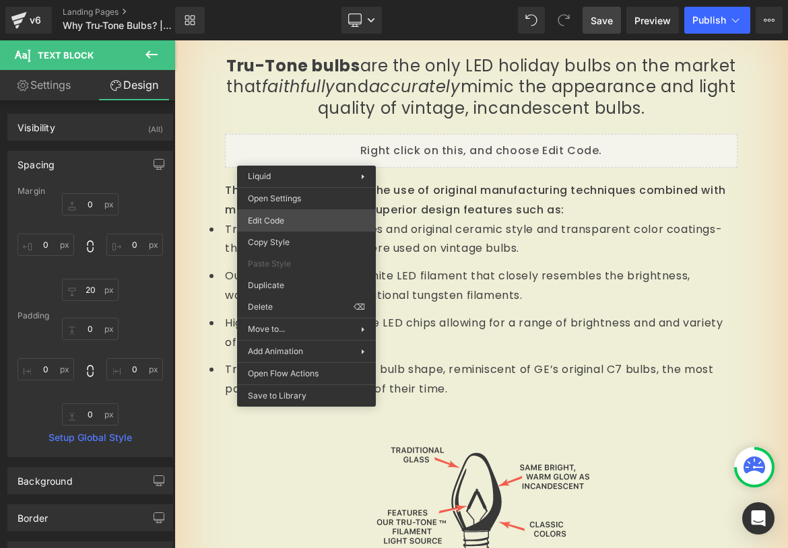
click at [294, 0] on div "Liquid You are previewing how the will restyle your page. You can not edit Elem…" at bounding box center [394, 0] width 788 height 0
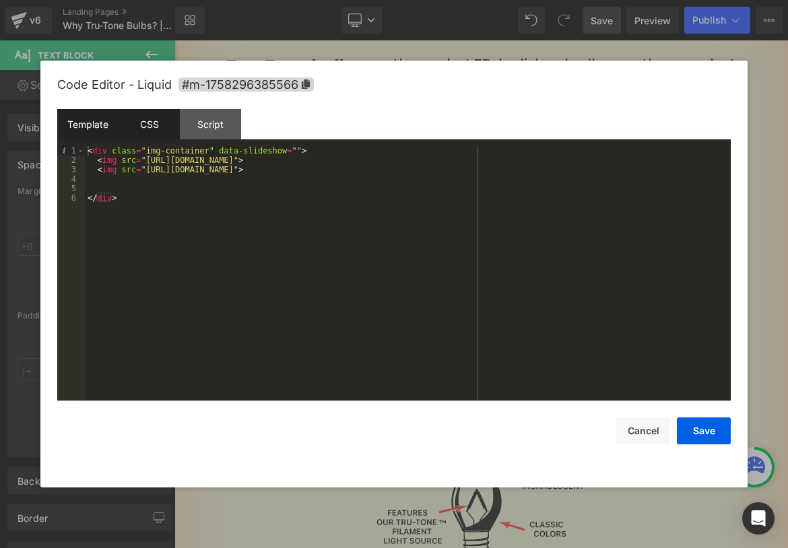
click at [155, 128] on div "CSS" at bounding box center [148, 124] width 61 height 30
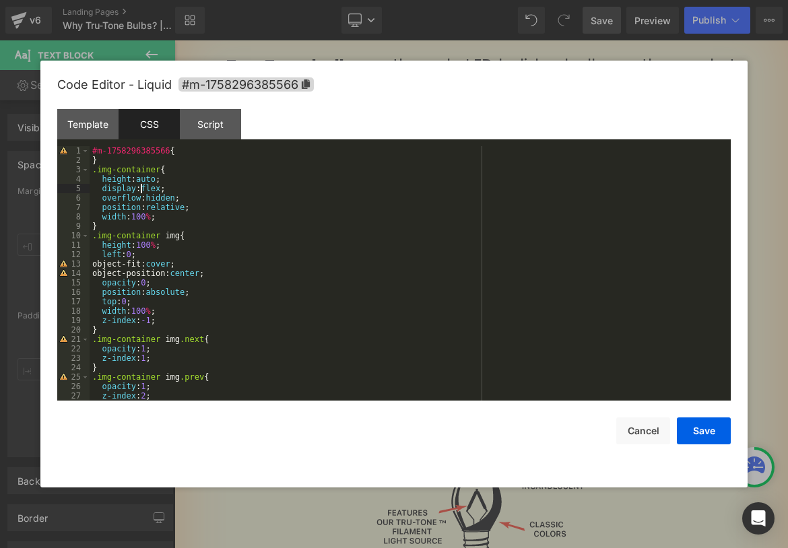
click at [143, 186] on div "#m-1758296385566 { } .img-container { height : auto ; display : flex ; overflow…" at bounding box center [407, 282] width 635 height 273
click at [200, 196] on div "#m-1758296385566 { } .img-container { height : auto ; display : flex ; overflow…" at bounding box center [407, 282] width 635 height 273
drag, startPoint x: 155, startPoint y: 215, endPoint x: 137, endPoint y: 215, distance: 18.8
click at [137, 215] on div "#m-1758296385566 { } .img-container { height : auto ; display : flex ; overflow…" at bounding box center [407, 282] width 635 height 273
click at [150, 214] on div "#m-1758296385566 { } .img-container { height : auto ; display : flex ; overflow…" at bounding box center [407, 282] width 635 height 273
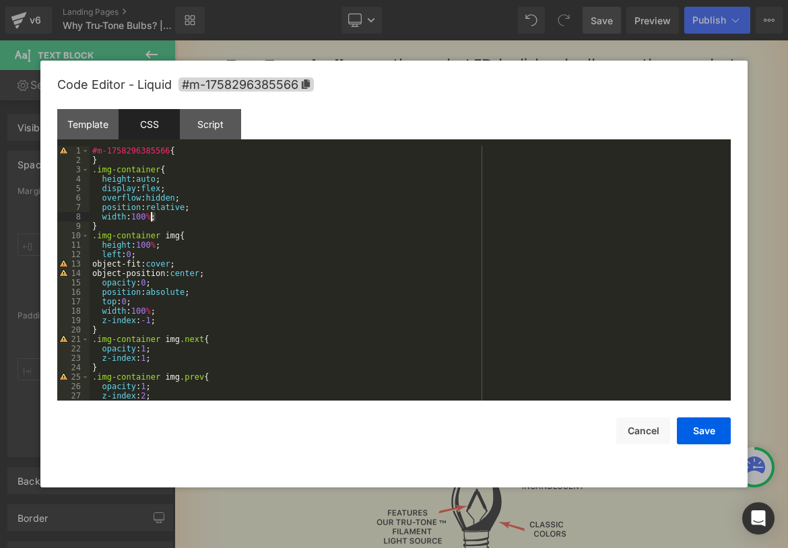
click at [151, 213] on div "#m-1758296385566 { } .img-container { height : auto ; display : flex ; overflow…" at bounding box center [407, 282] width 635 height 273
click at [706, 436] on button "Save" at bounding box center [704, 430] width 54 height 27
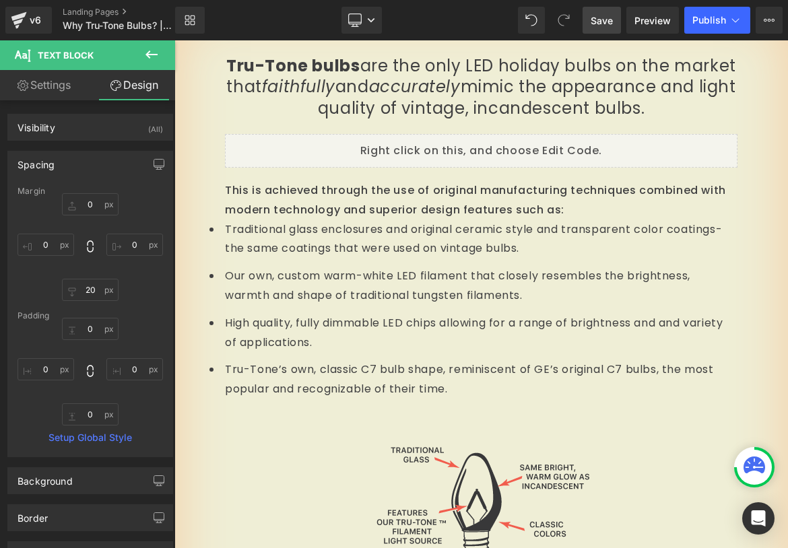
click at [594, 14] on span "Save" at bounding box center [601, 20] width 22 height 14
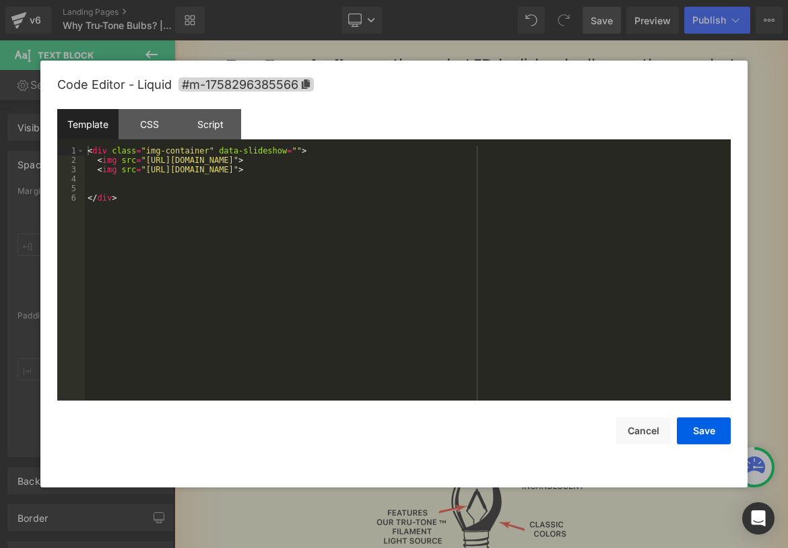
click at [276, 0] on div "Liquid You are previewing how the will restyle your page. You can not edit Elem…" at bounding box center [394, 0] width 788 height 0
click at [155, 131] on div "CSS" at bounding box center [148, 124] width 61 height 30
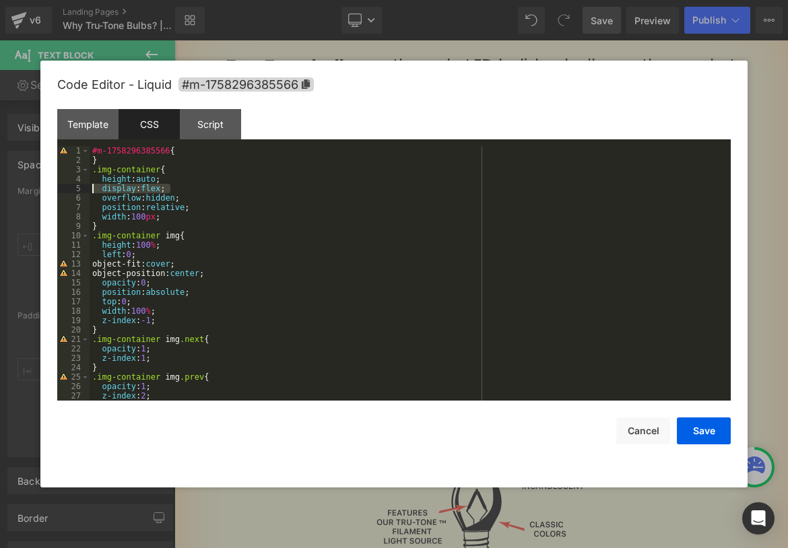
drag, startPoint x: 174, startPoint y: 188, endPoint x: 70, endPoint y: 189, distance: 103.7
click at [70, 189] on pre "1 2 3 4 5 6 7 8 9 10 11 12 13 14 15 16 17 18 19 20 21 22 23 24 25 26 27 28 #m-1…" at bounding box center [393, 273] width 673 height 254
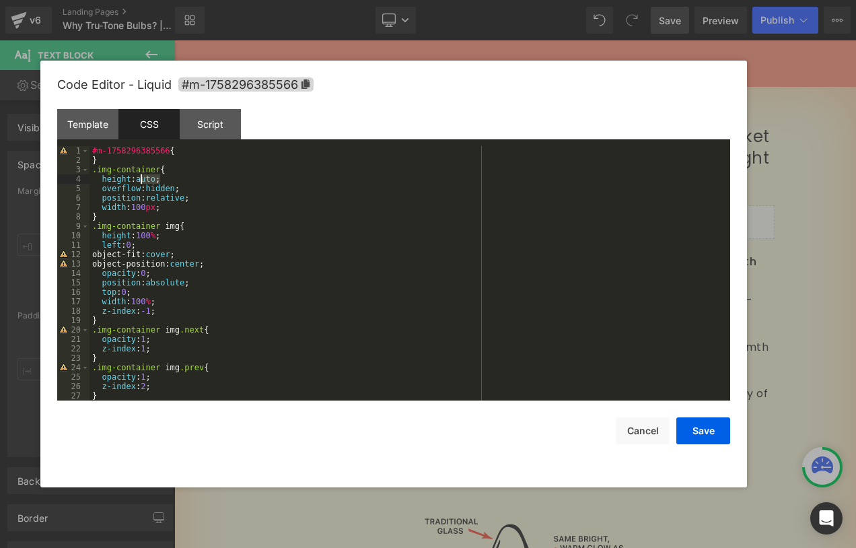
drag, startPoint x: 153, startPoint y: 179, endPoint x: 142, endPoint y: 178, distance: 11.5
click at [142, 178] on div "#m-1758296385566 { } .img-container { height : auto ; overflow : hidden ; posit…" at bounding box center [407, 282] width 635 height 273
drag, startPoint x: 151, startPoint y: 209, endPoint x: 138, endPoint y: 206, distance: 13.7
click at [138, 206] on div "#m-1758296385566 { } .img-container { height : 601 px ; overflow : hidden ; pos…" at bounding box center [407, 282] width 635 height 273
click at [141, 205] on div "#m-1758296385566 { } .img-container { height : 601 px ; overflow : hidden ; pos…" at bounding box center [407, 282] width 635 height 273
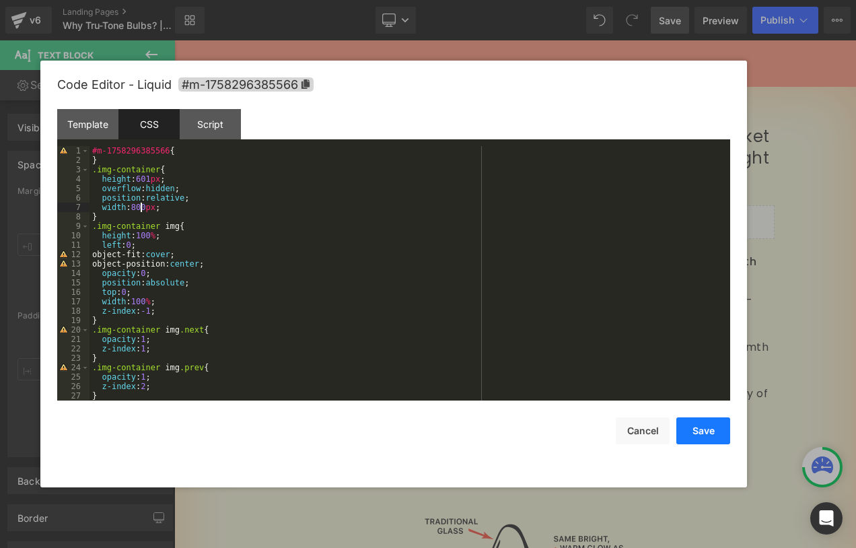
click at [715, 431] on button "Save" at bounding box center [704, 430] width 54 height 27
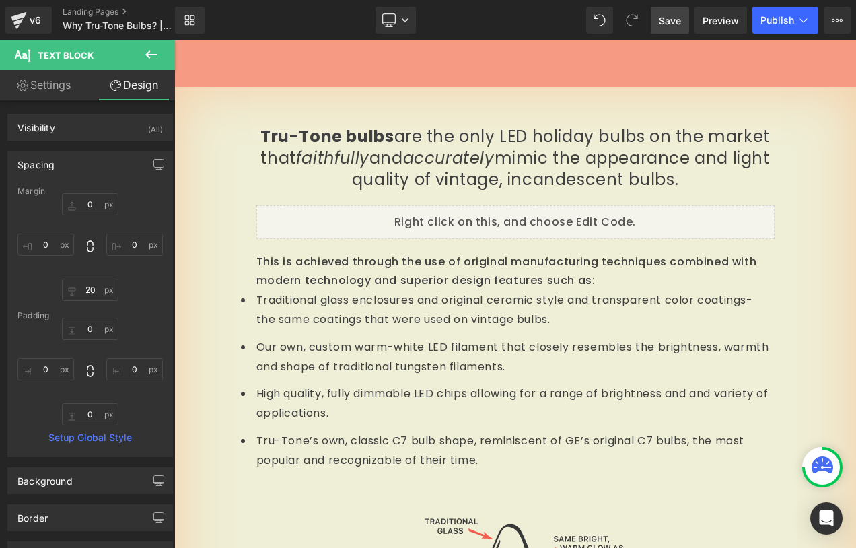
click at [675, 13] on span "Save" at bounding box center [670, 20] width 22 height 14
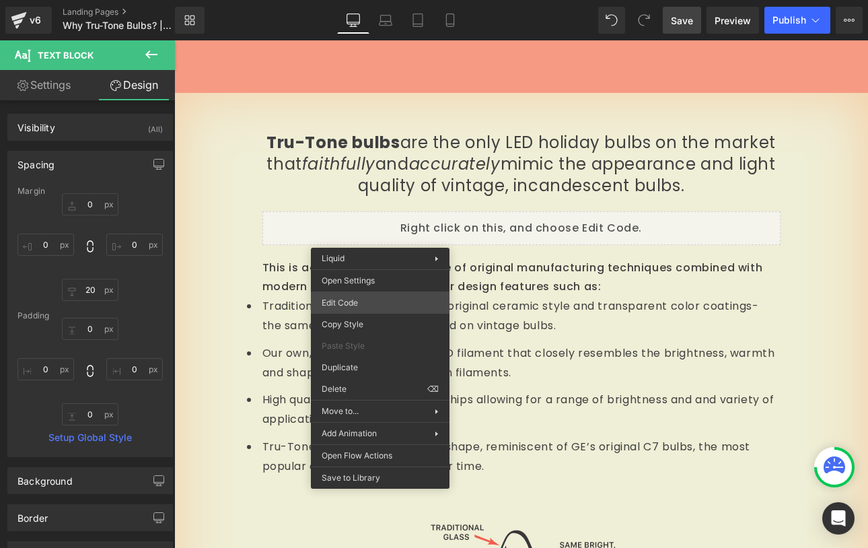
click at [356, 0] on div "Liquid You are previewing how the will restyle your page. You can not edit Elem…" at bounding box center [434, 0] width 868 height 0
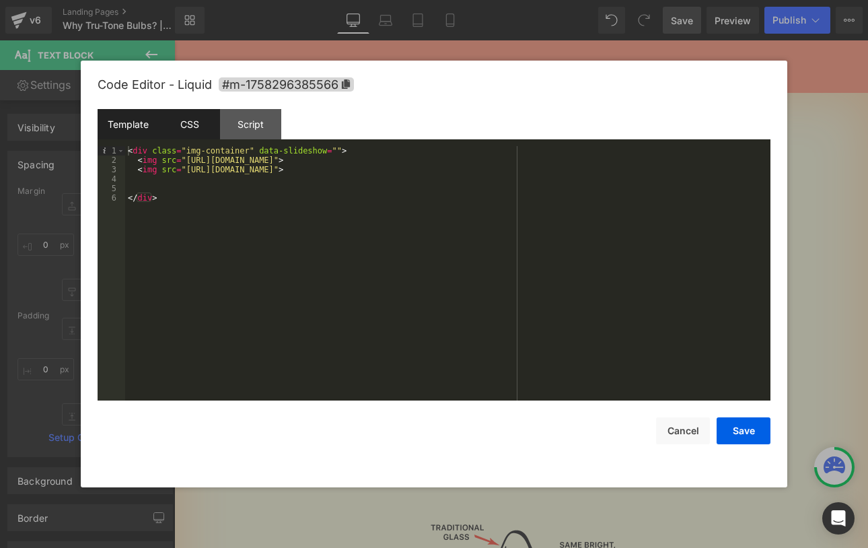
click at [178, 127] on div "CSS" at bounding box center [189, 124] width 61 height 30
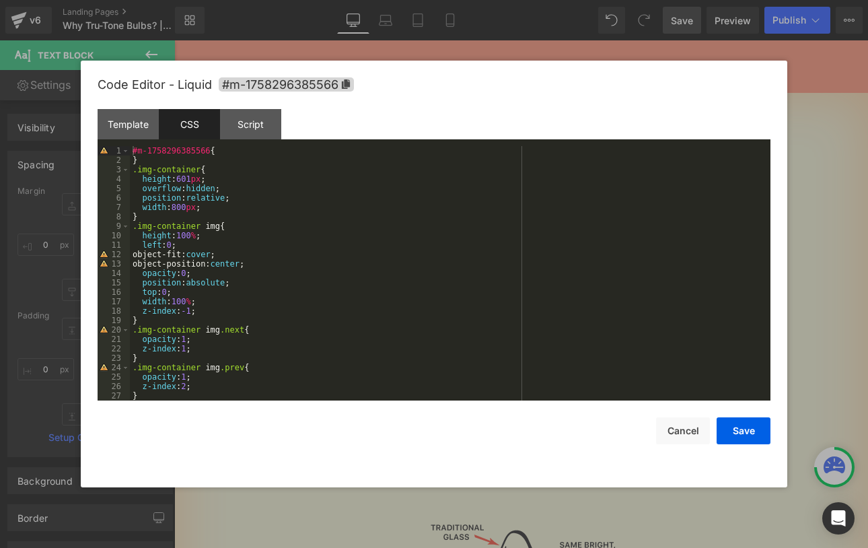
click at [144, 176] on div "#m-1758296385566 { } .img-container { height : 601 px ; overflow : hidden ; pos…" at bounding box center [447, 282] width 635 height 273
click at [143, 207] on div "#m-1758296385566 { } .img-container { max-height : 601 px ; overflow : hidden ;…" at bounding box center [447, 282] width 635 height 273
click at [728, 429] on button "Save" at bounding box center [744, 430] width 54 height 27
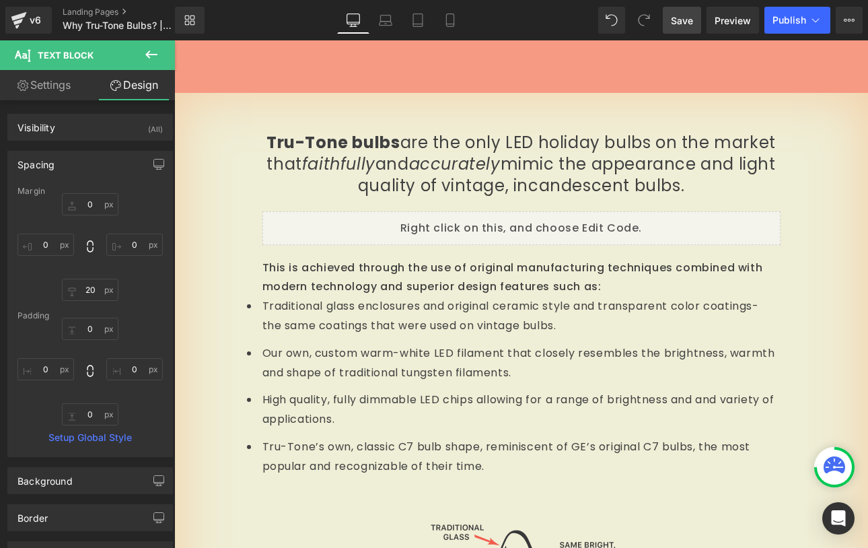
click at [685, 20] on span "Save" at bounding box center [682, 20] width 22 height 14
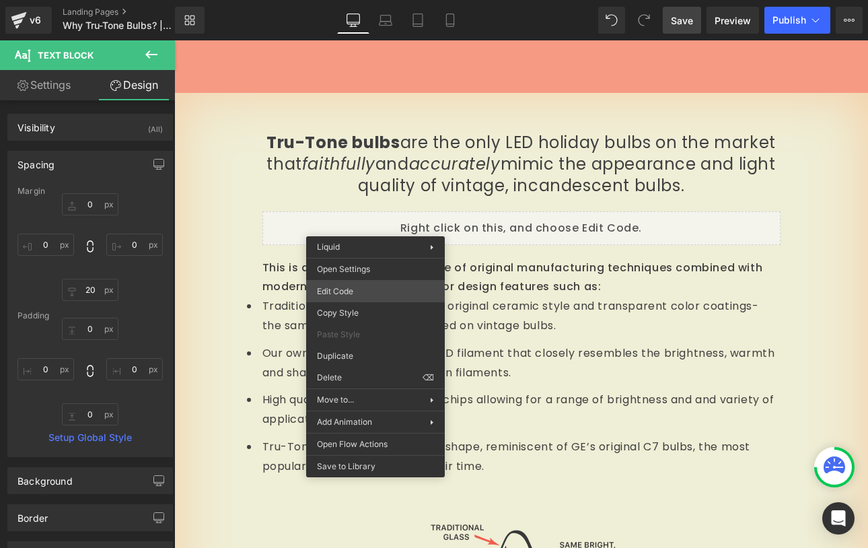
click at [365, 0] on div "Liquid You are previewing how the will restyle your page. You can not edit Elem…" at bounding box center [434, 0] width 868 height 0
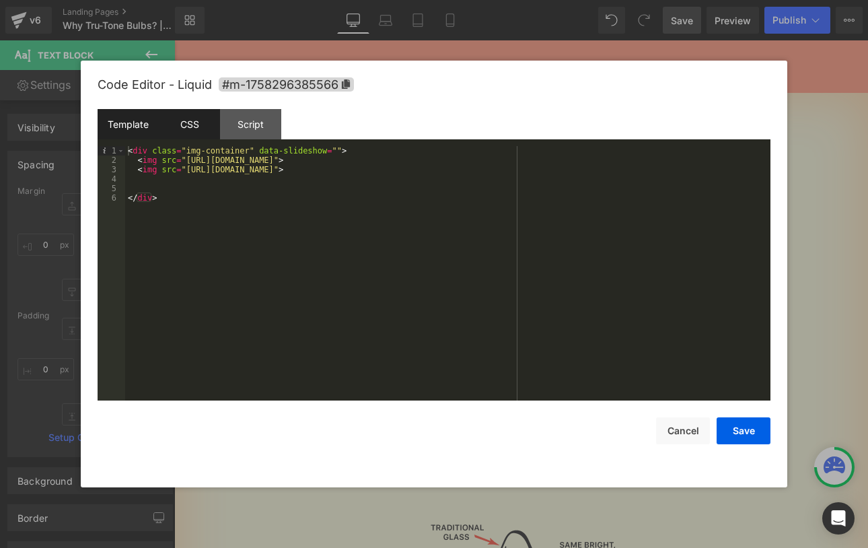
click at [185, 123] on div "CSS" at bounding box center [189, 124] width 61 height 30
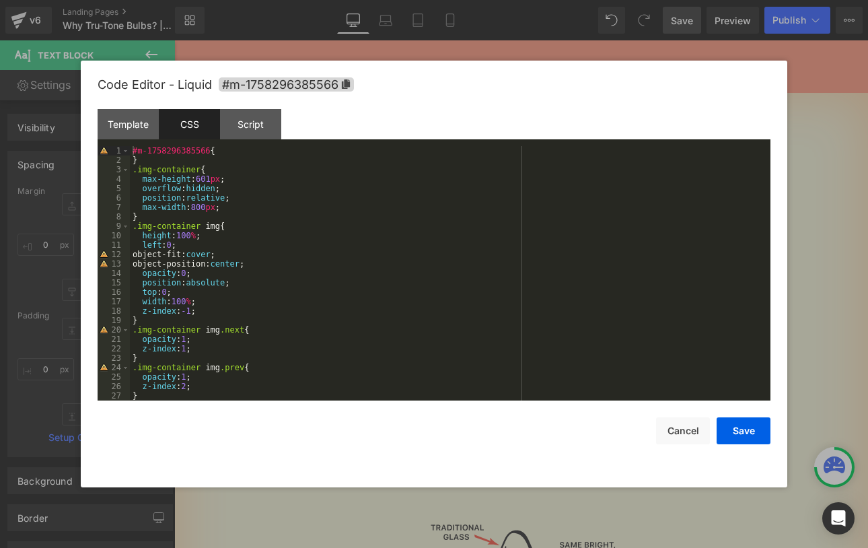
click at [161, 180] on div "#m-1758296385566 { } .img-container { max-height : 601 px ; overflow : hidden ;…" at bounding box center [447, 282] width 635 height 273
click at [161, 206] on div "#m-1758296385566 { } .img-container { height : 601 px ; overflow : hidden ; pos…" at bounding box center [447, 282] width 635 height 273
click at [207, 206] on div "#m-1758296385566 { } .img-container { height : 601 px ; overflow : hidden ; pos…" at bounding box center [447, 282] width 635 height 273
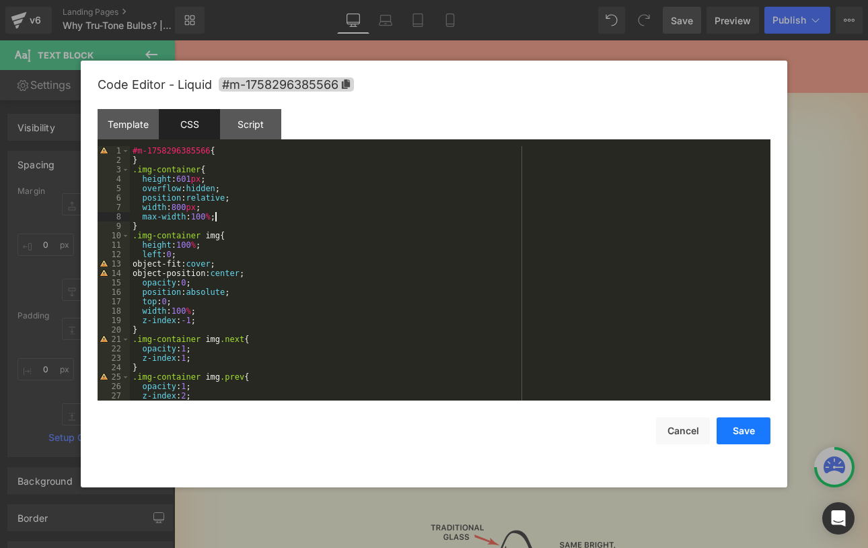
click at [748, 434] on button "Save" at bounding box center [744, 430] width 54 height 27
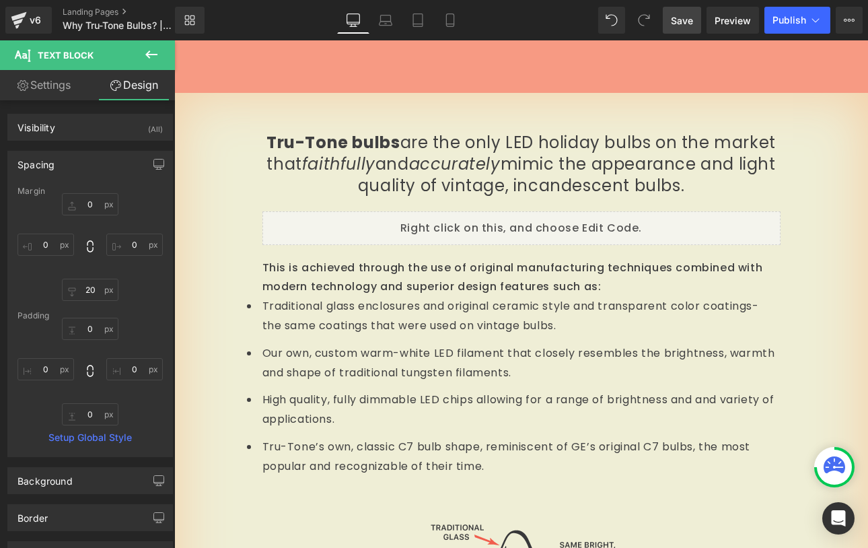
click at [675, 19] on span "Save" at bounding box center [682, 20] width 22 height 14
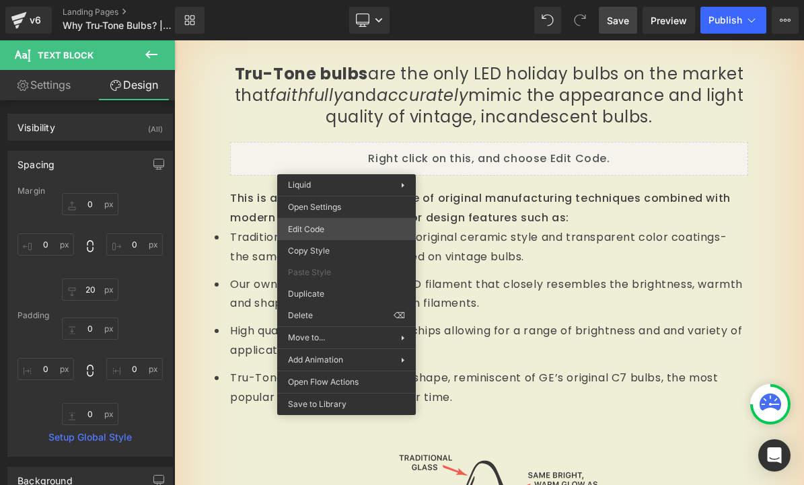
click at [318, 0] on div "Liquid You are previewing how the will restyle your page. You can not edit Elem…" at bounding box center [402, 0] width 804 height 0
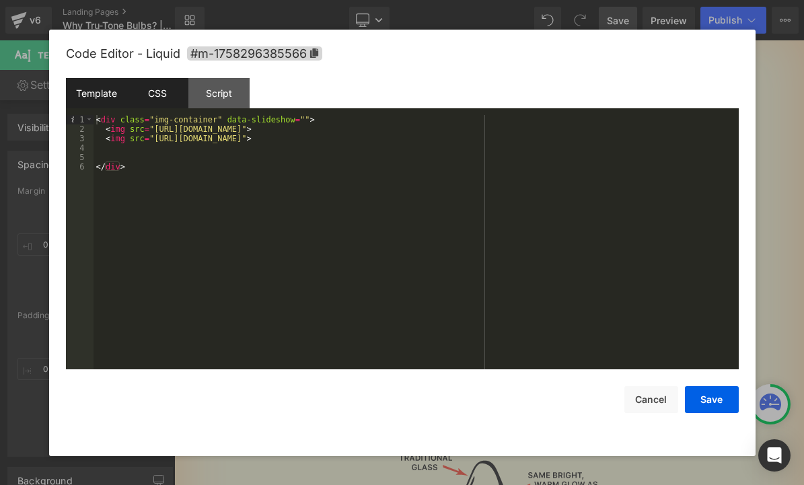
click at [164, 92] on div "CSS" at bounding box center [157, 93] width 61 height 30
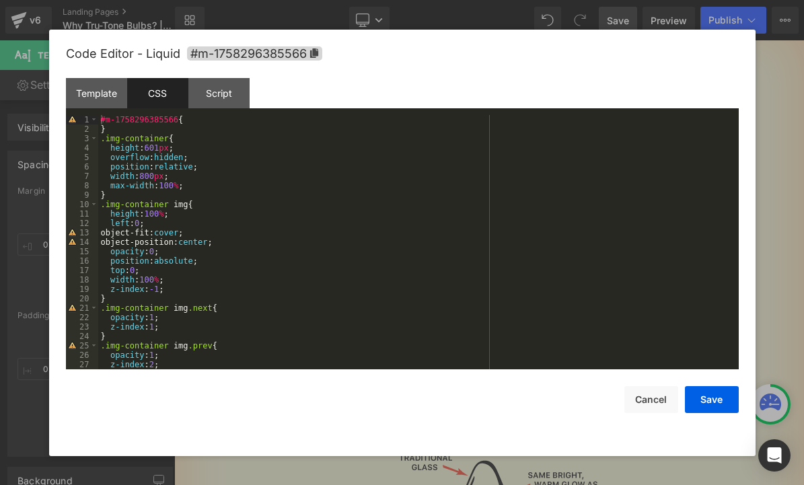
click at [193, 187] on div "#m-1758296385566 { } .img-container { height : 601 px ; overflow : hidden ; pos…" at bounding box center [415, 251] width 635 height 273
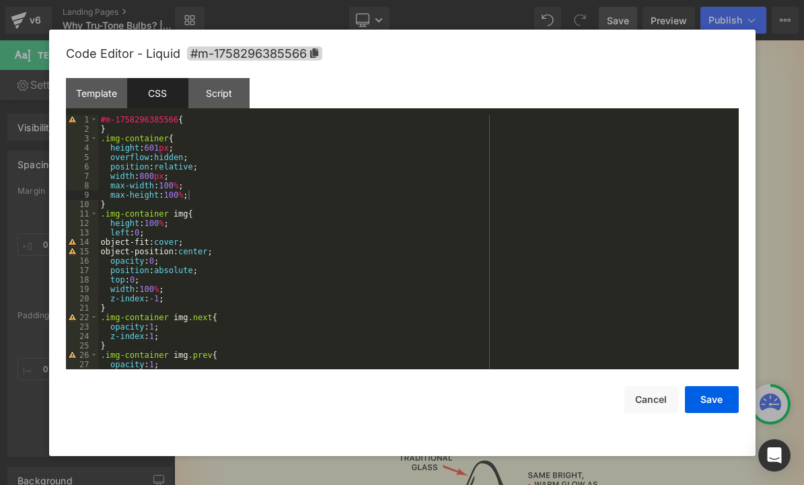
click at [714, 413] on div "Code Editor - Liquid #m-1758296385566 Template CSS Script Data 1 2 3 4 5 6 < di…" at bounding box center [402, 243] width 673 height 427
click at [712, 405] on button "Save" at bounding box center [712, 399] width 54 height 27
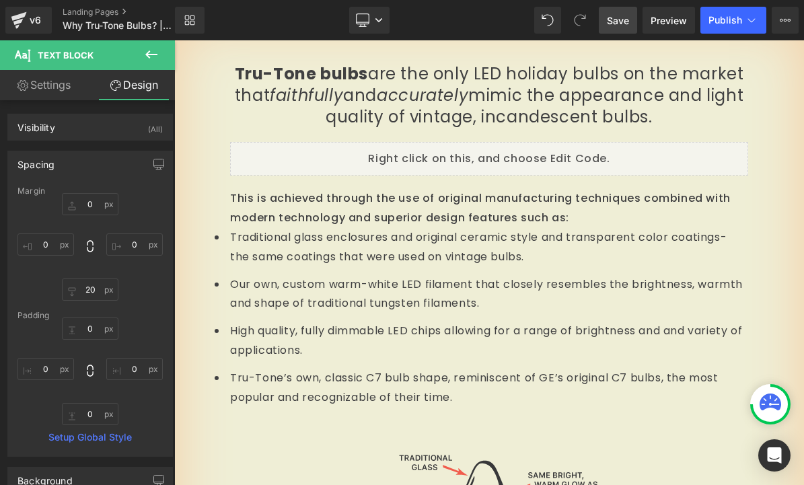
click at [619, 14] on span "Save" at bounding box center [618, 20] width 22 height 14
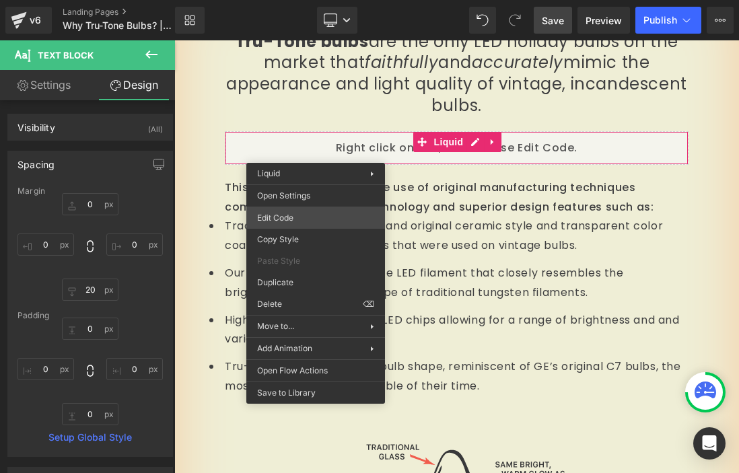
click at [295, 0] on div "Liquid You are previewing how the will restyle your page. You can not edit Elem…" at bounding box center [369, 0] width 739 height 0
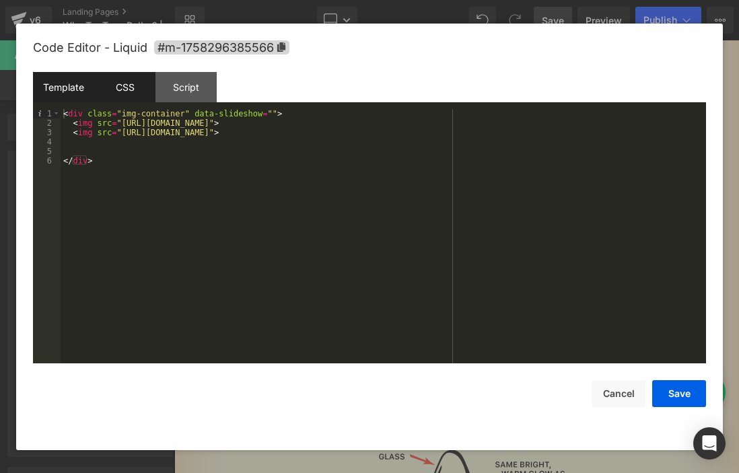
click at [136, 94] on div "CSS" at bounding box center [124, 87] width 61 height 30
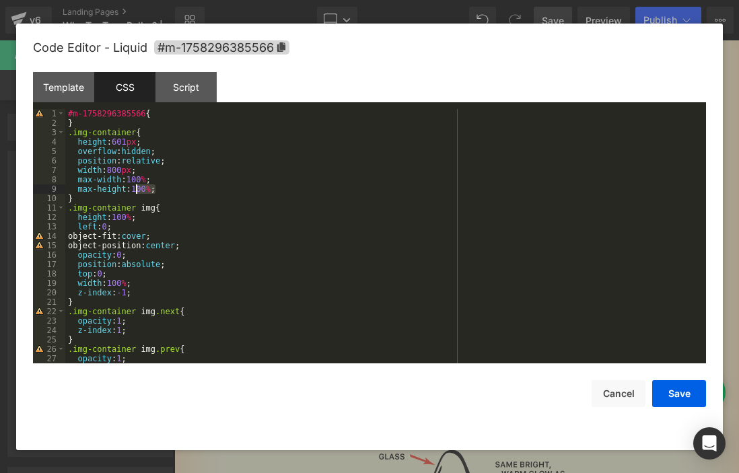
drag, startPoint x: 157, startPoint y: 189, endPoint x: 135, endPoint y: 188, distance: 22.2
click at [135, 188] on div "#m-1758296385566 { } .img-container { height : 601 px ; overflow : hidden ; pos…" at bounding box center [382, 245] width 635 height 273
click at [689, 396] on button "Save" at bounding box center [679, 393] width 54 height 27
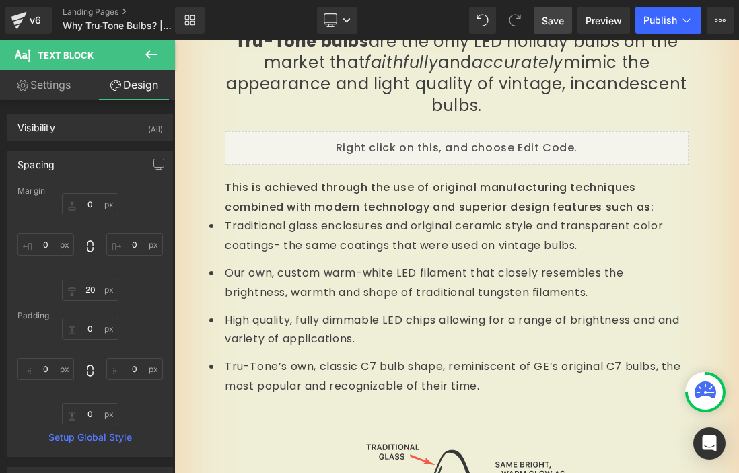
click at [557, 22] on span "Save" at bounding box center [553, 20] width 22 height 14
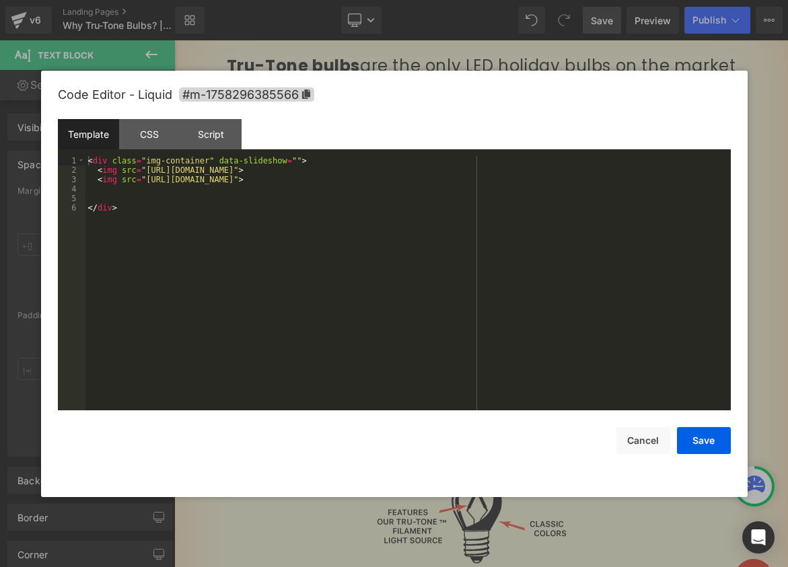
click at [340, 0] on div "Liquid You are previewing how the will restyle your page. You can not edit Elem…" at bounding box center [394, 0] width 788 height 0
click at [149, 136] on div "CSS" at bounding box center [149, 134] width 61 height 30
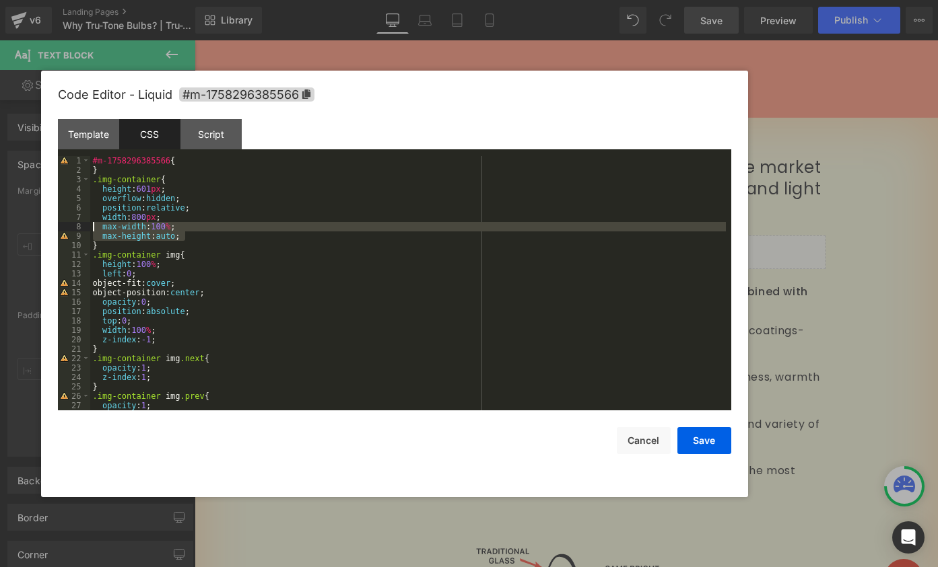
drag, startPoint x: 186, startPoint y: 238, endPoint x: 84, endPoint y: 230, distance: 102.6
click at [84, 230] on pre "1 2 3 4 5 6 7 8 9 10 11 12 13 14 15 16 17 18 19 20 21 22 23 24 25 26 27 28 #m-1…" at bounding box center [394, 283] width 673 height 254
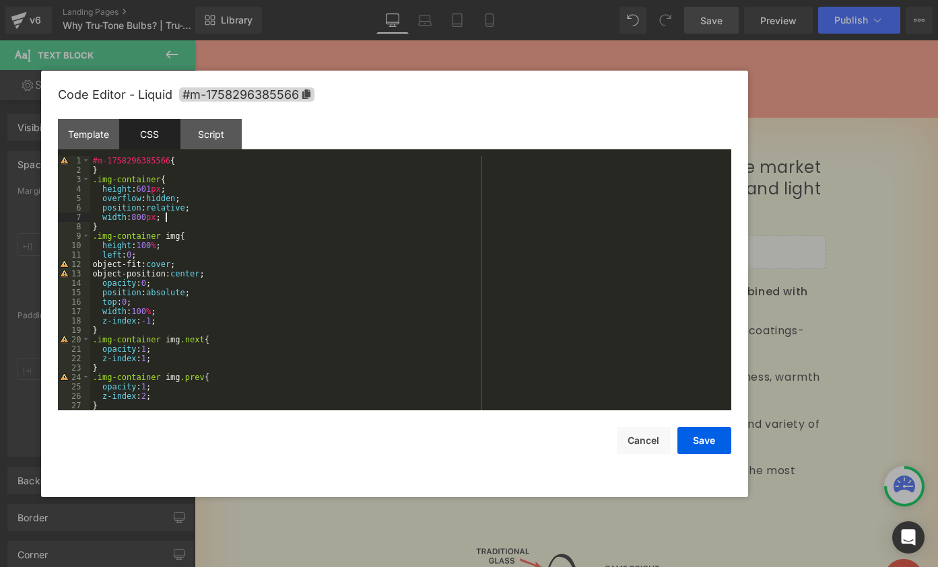
click at [136, 215] on div "#m-1758296385566 { } .img-container { height : 601 px ; overflow : hidden ; pos…" at bounding box center [407, 292] width 635 height 273
click at [224, 216] on div "#m-1758296385566 { } .img-container { height : 601 px ; overflow : hidden ; pos…" at bounding box center [407, 292] width 635 height 273
click at [143, 188] on div "#m-1758296385566 { } .img-container { height : 601 px ; overflow : hidden ; pos…" at bounding box center [407, 292] width 635 height 273
click at [225, 187] on div "#m-1758296385566 { } .img-container { height : clamp( 70 px , 601 px ; overflow…" at bounding box center [407, 292] width 635 height 273
click at [699, 447] on button "Save" at bounding box center [704, 440] width 54 height 27
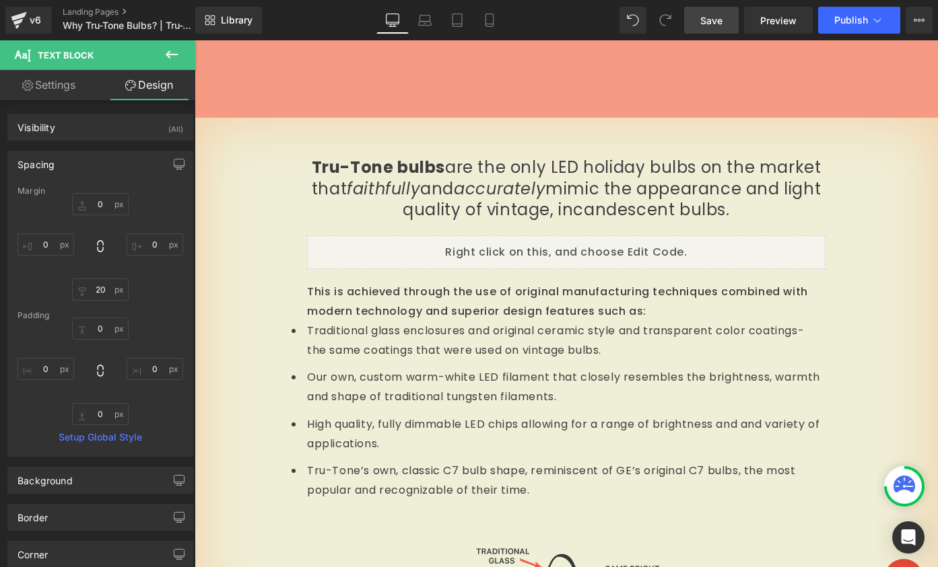
click at [712, 26] on span "Save" at bounding box center [711, 20] width 22 height 14
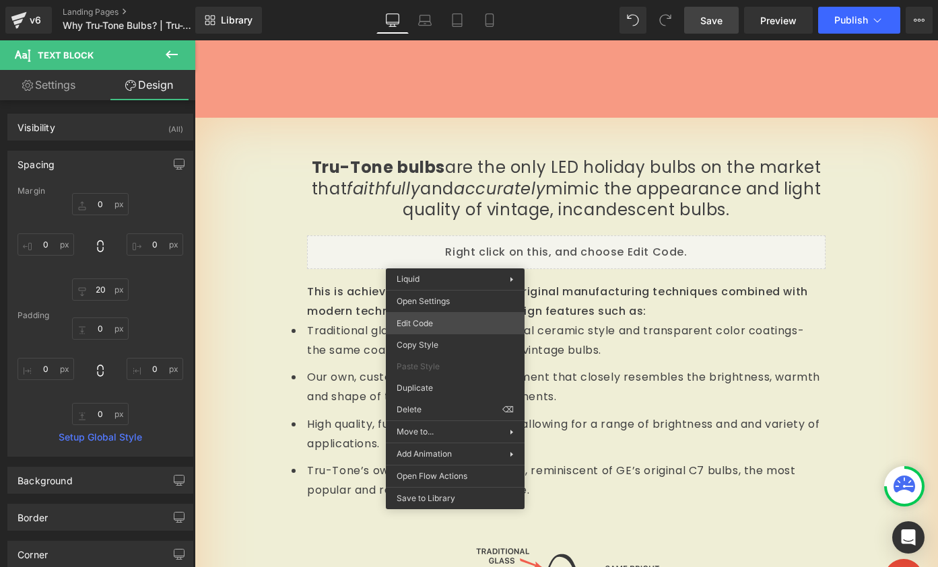
click at [431, 0] on div "Liquid You are previewing how the will restyle your page. You can not edit Elem…" at bounding box center [469, 0] width 938 height 0
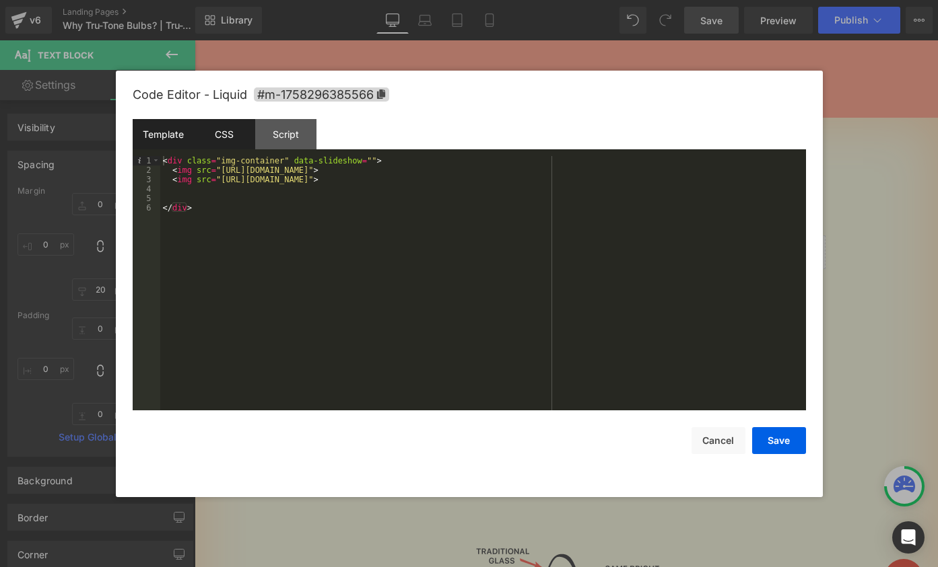
click at [217, 133] on div "CSS" at bounding box center [224, 134] width 61 height 30
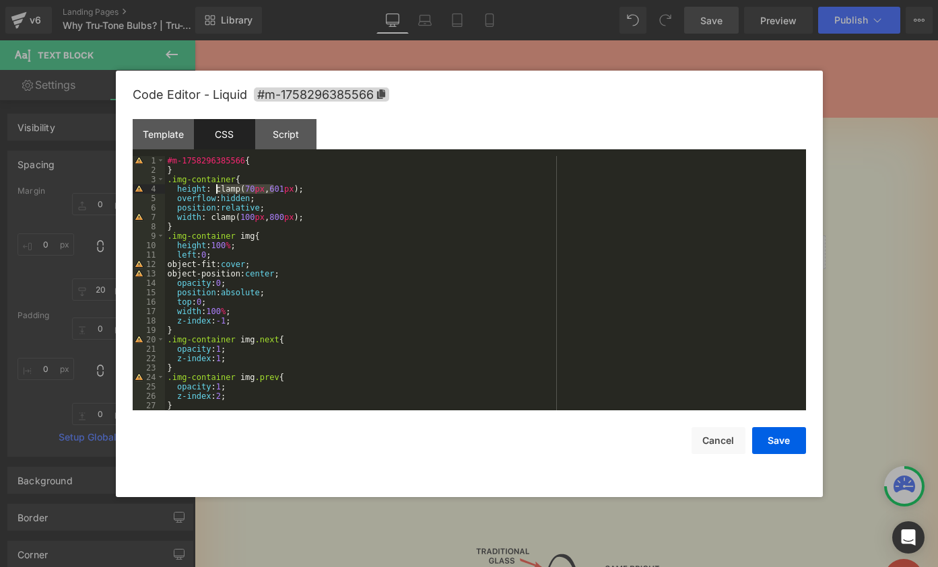
drag, startPoint x: 275, startPoint y: 188, endPoint x: 217, endPoint y: 185, distance: 58.0
click at [217, 185] on div "#m-1758296385566 { } .img-container { height : clamp( 70 px , 601 px ); overflo…" at bounding box center [482, 292] width 635 height 273
click at [273, 187] on div "#m-1758296385566 { } .img-container { height : clamp( 70 px , 601 px ); overflo…" at bounding box center [482, 292] width 635 height 273
drag, startPoint x: 303, startPoint y: 189, endPoint x: 215, endPoint y: 188, distance: 87.5
click at [215, 188] on div "#m-1758296385566 { } .img-container { height : clamp( 70 px , 90 vh , 601 px );…" at bounding box center [482, 292] width 635 height 273
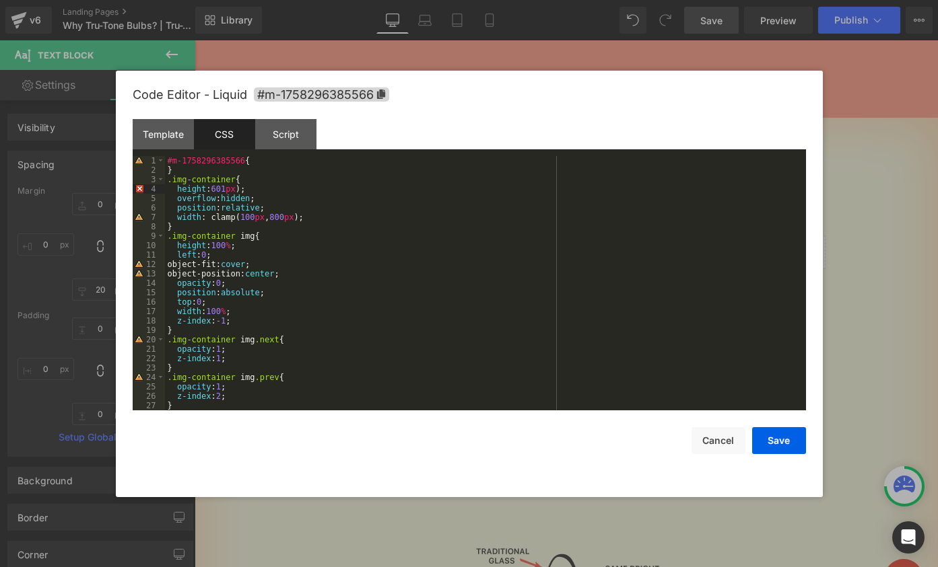
click at [244, 188] on div "#m-1758296385566 { } .img-container { height : 601 px ); overflow : hidden ; po…" at bounding box center [482, 292] width 635 height 273
drag, startPoint x: 275, startPoint y: 216, endPoint x: 209, endPoint y: 219, distance: 65.4
click at [209, 219] on div "#m-1758296385566 { } .img-container { height : 601 px ; overflow : hidden ; pos…" at bounding box center [482, 292] width 635 height 273
click at [239, 217] on div "#m-1758296385566 { } .img-container { height : 601 px ; overflow : hidden ; pos…" at bounding box center [482, 292] width 635 height 273
click at [258, 219] on div "#m-1758296385566 { } .img-container { height : 601 px ; overflow : hidden ; pos…" at bounding box center [482, 292] width 635 height 273
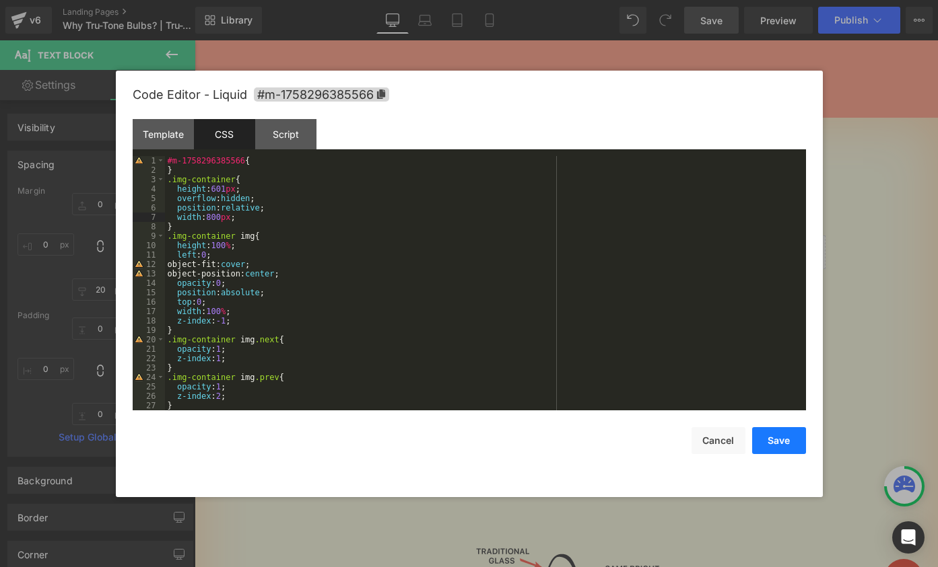
click at [797, 444] on button "Save" at bounding box center [779, 440] width 54 height 27
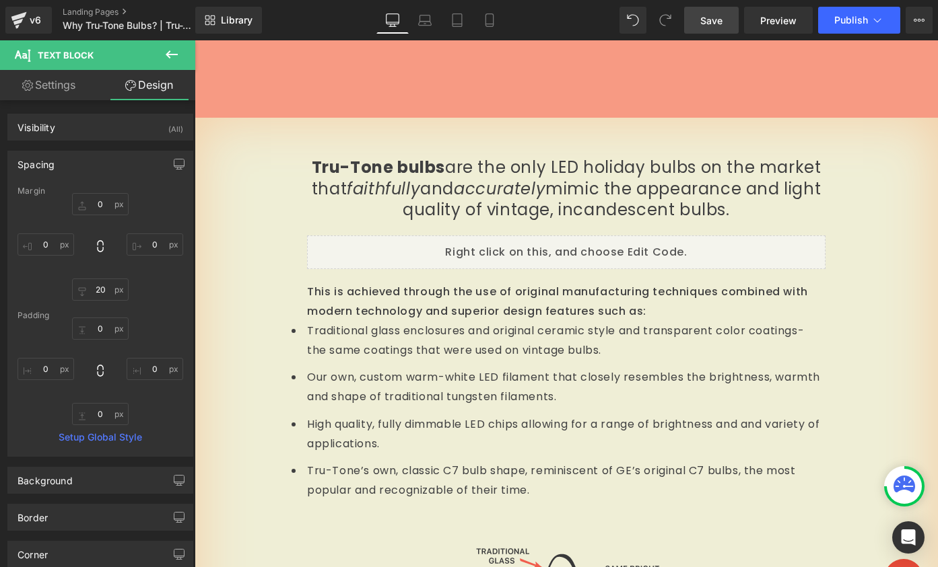
click at [702, 20] on span "Save" at bounding box center [711, 20] width 22 height 14
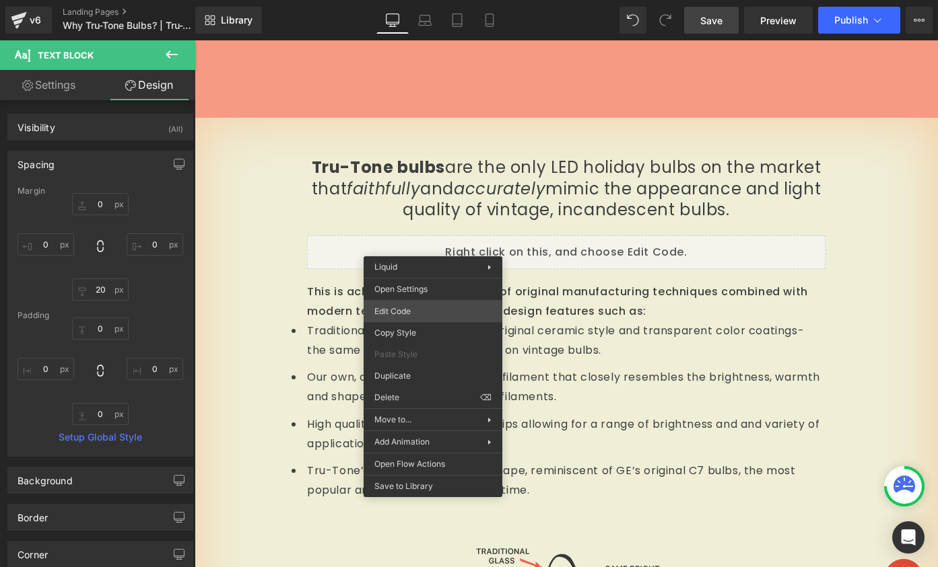
click at [402, 0] on div "Liquid You are previewing how the will restyle your page. You can not edit Elem…" at bounding box center [469, 0] width 938 height 0
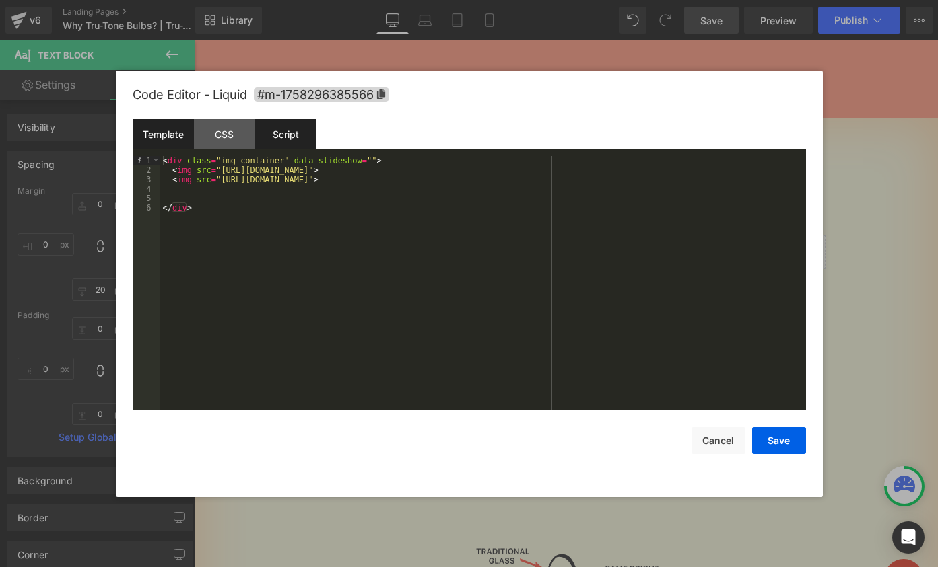
click at [280, 140] on div "Script" at bounding box center [285, 134] width 61 height 30
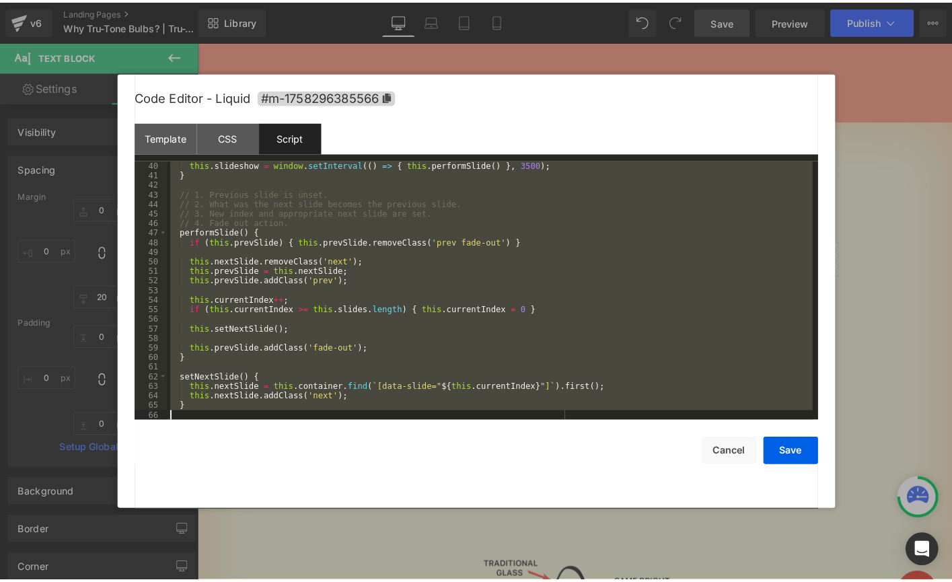
scroll to position [452, 0]
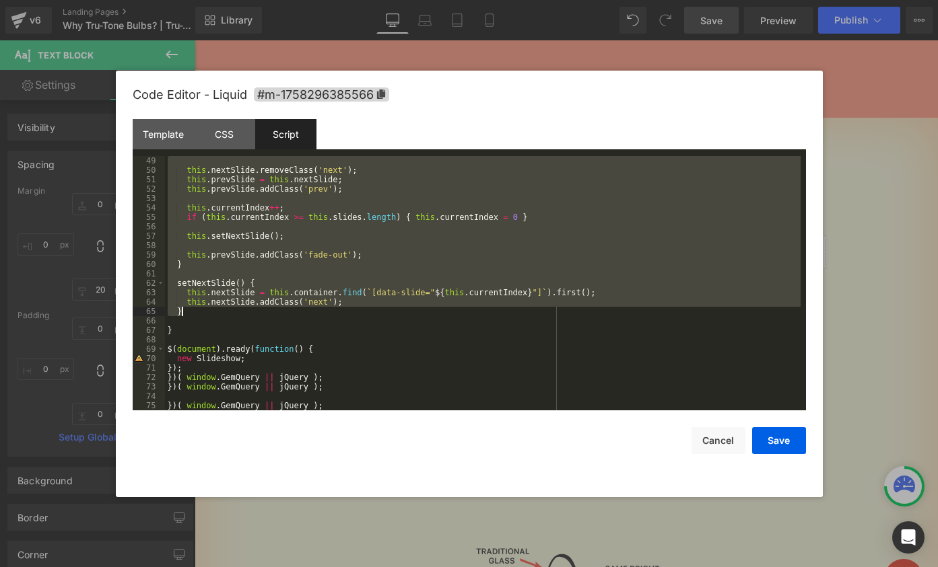
drag, startPoint x: 176, startPoint y: 188, endPoint x: 250, endPoint y: 314, distance: 145.5
click at [250, 314] on div "this . nextSlide . removeClass ( 'next' ) ; this . prevSlide = this . nextSlide…" at bounding box center [482, 292] width 635 height 273
click at [166, 143] on div "Template" at bounding box center [163, 134] width 61 height 30
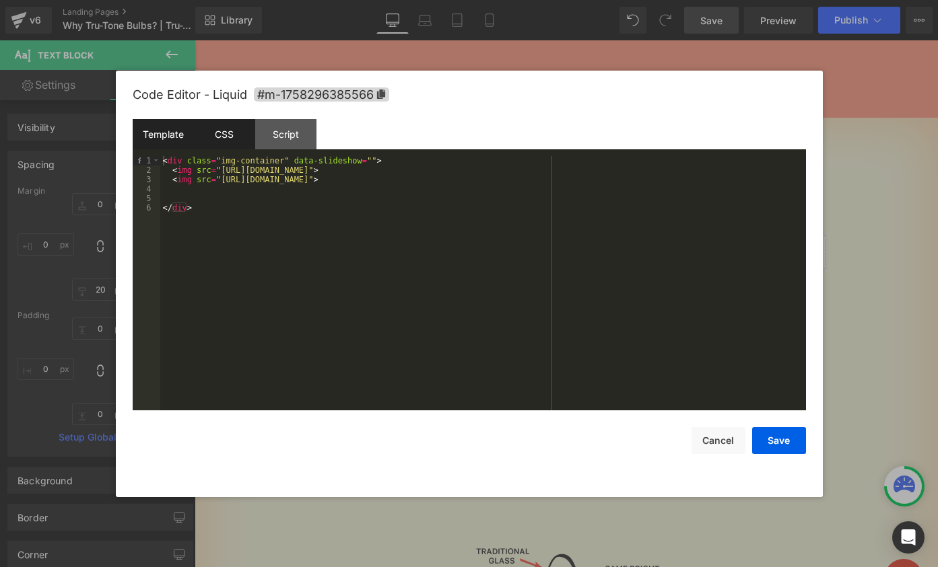
click at [228, 141] on div "CSS" at bounding box center [224, 134] width 61 height 30
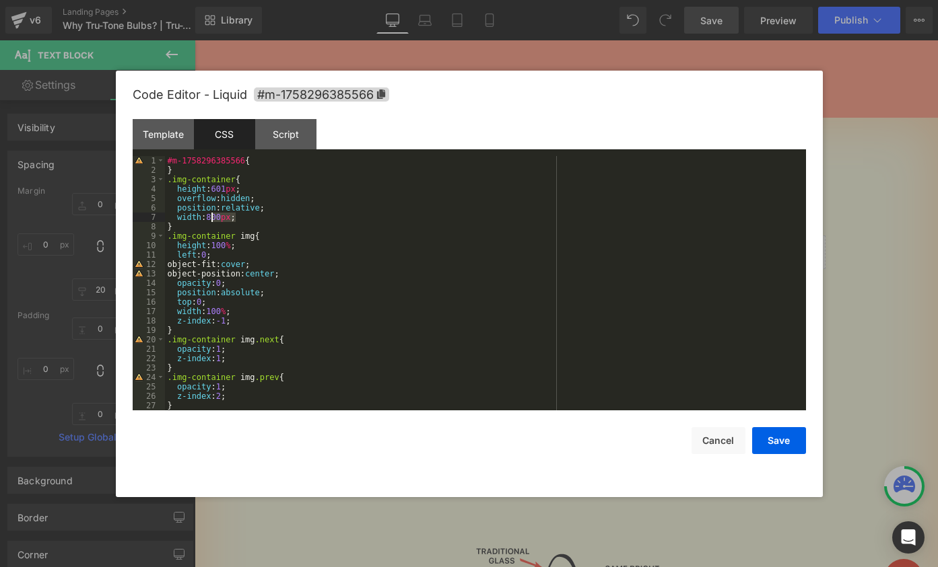
drag, startPoint x: 236, startPoint y: 217, endPoint x: 211, endPoint y: 215, distance: 24.9
click at [211, 215] on div "#m-1758296385566 { } .img-container { height : 601 px ; overflow : hidden ; pos…" at bounding box center [482, 292] width 635 height 273
drag, startPoint x: 240, startPoint y: 188, endPoint x: 216, endPoint y: 189, distance: 24.2
click at [216, 189] on div "#m-1758296385566 { } .img-container { height : 601 px ; overflow : hidden ; pos…" at bounding box center [482, 292] width 635 height 273
click at [770, 440] on button "Save" at bounding box center [779, 440] width 54 height 27
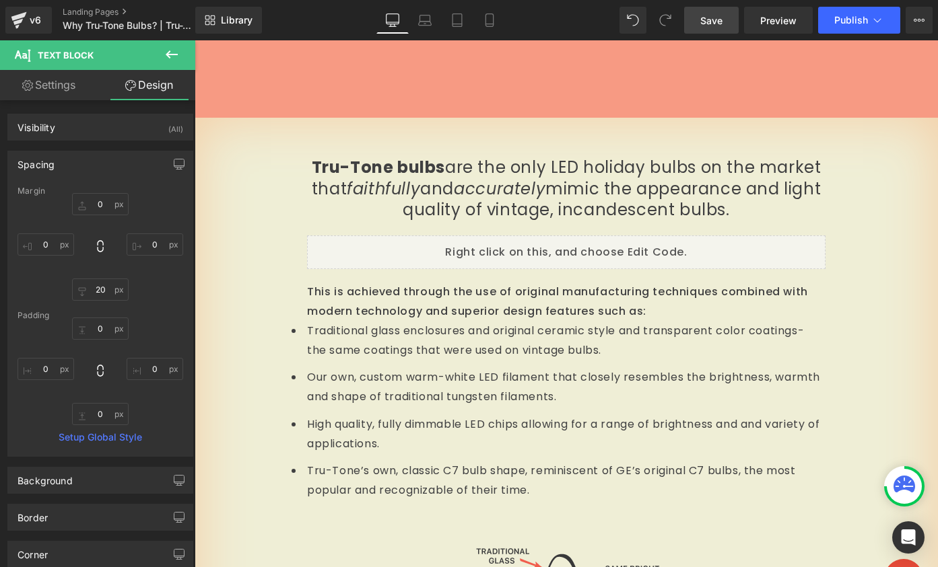
click at [714, 18] on span "Save" at bounding box center [711, 20] width 22 height 14
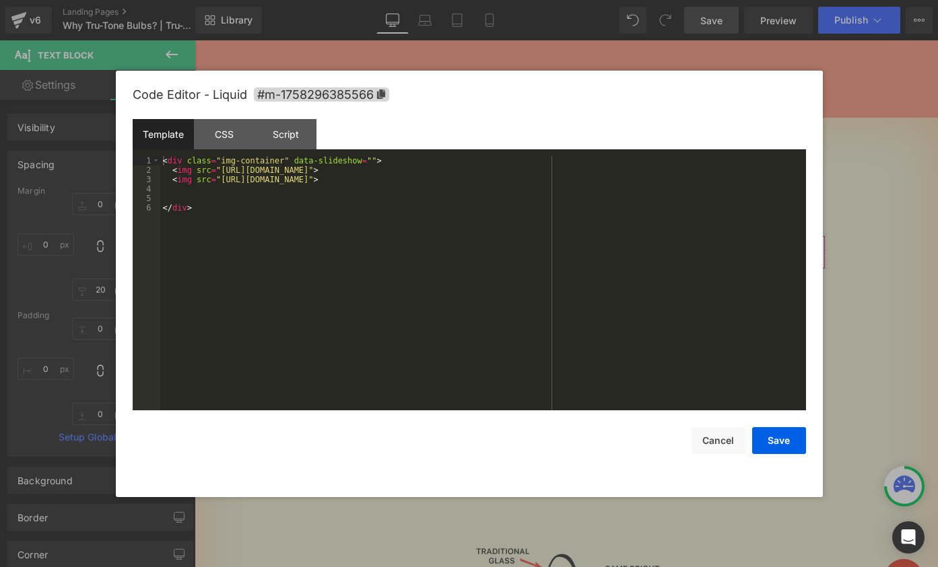
click at [373, 0] on div "Liquid You are previewing how the will restyle your page. You can not edit Elem…" at bounding box center [469, 0] width 938 height 0
click at [217, 139] on div "CSS" at bounding box center [224, 134] width 61 height 30
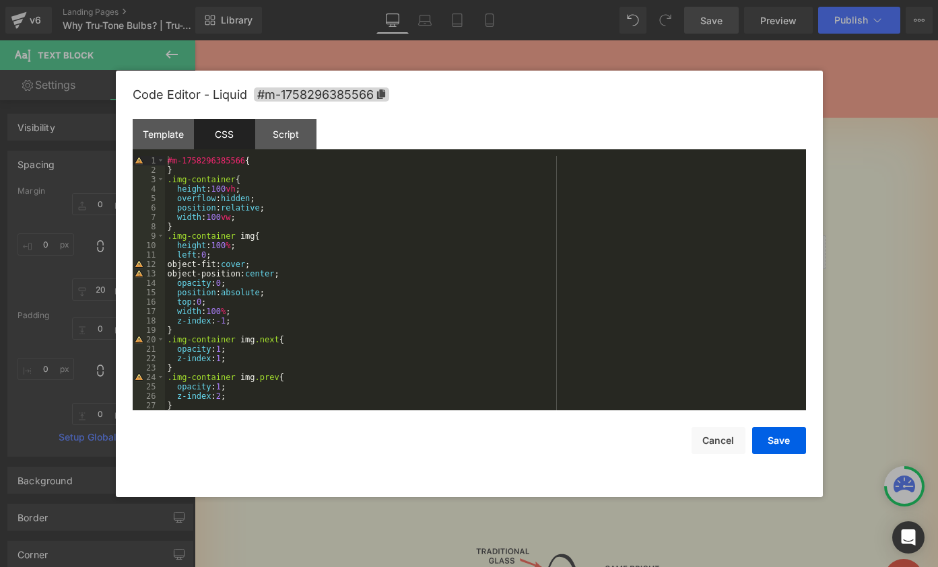
click at [178, 190] on div "#m-1758296385566 { } .img-container { height : 100 vh ; overflow : hidden ; pos…" at bounding box center [482, 292] width 635 height 273
drag, startPoint x: 235, startPoint y: 215, endPoint x: 214, endPoint y: 213, distance: 21.0
click at [211, 214] on div "#m-1758296385566 { } .img-container { height : 100 vh ; overflow : hidden ; pos…" at bounding box center [482, 292] width 635 height 273
drag, startPoint x: 239, startPoint y: 188, endPoint x: 216, endPoint y: 186, distance: 22.9
click at [216, 186] on div "#m-1758296385566 { } .img-container { height : 100 vh ; overflow : hidden ; pos…" at bounding box center [482, 292] width 635 height 273
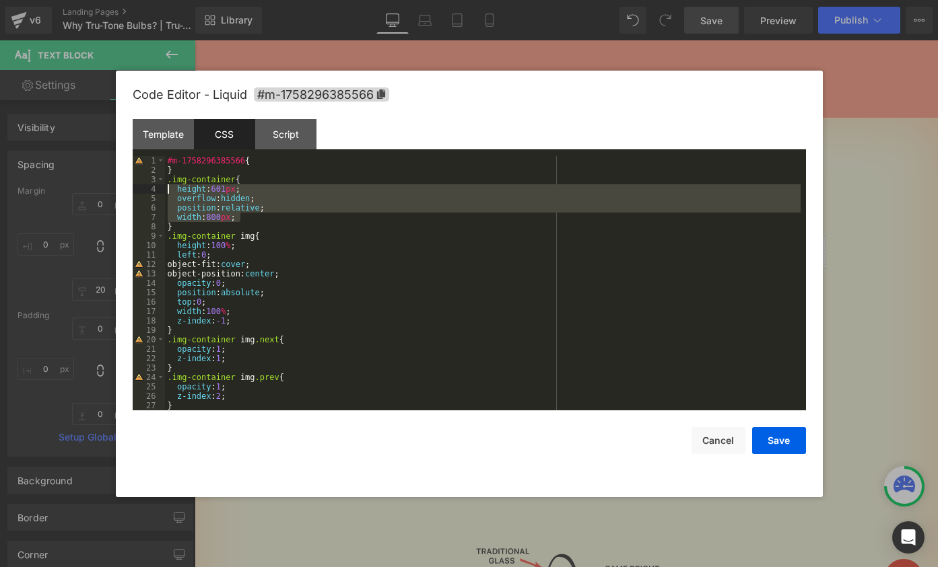
drag, startPoint x: 234, startPoint y: 216, endPoint x: 169, endPoint y: 186, distance: 71.1
click at [169, 186] on div "#m-1758296385566 { } .img-container { height : 601 px ; overflow : hidden ; pos…" at bounding box center [482, 292] width 635 height 273
click at [248, 217] on div "#m-1758296385566 { } .img-container { height : 601 px ; overflow : hidden ; pos…" at bounding box center [482, 292] width 635 height 273
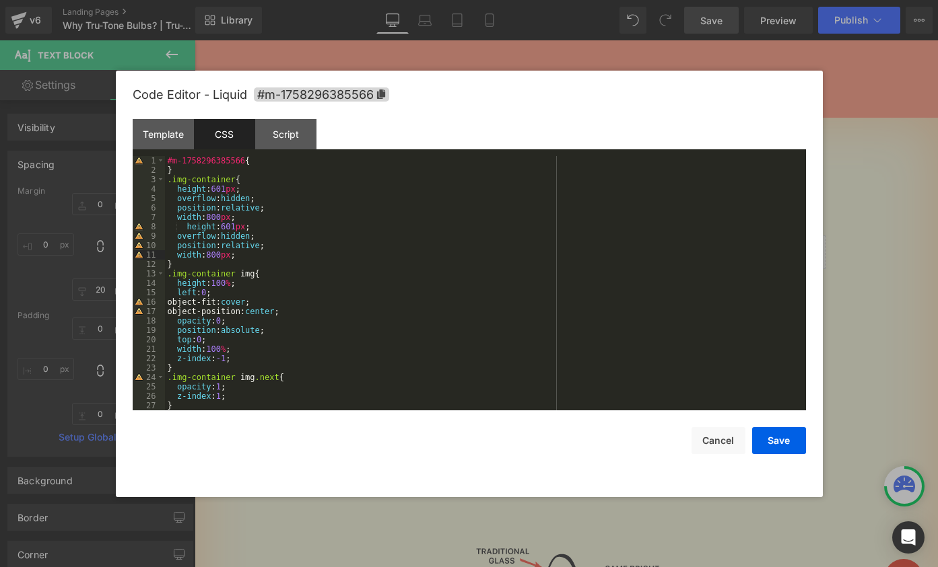
click at [186, 224] on div "#m-1758296385566 { } .img-container { height : 601 px ; overflow : hidden ; pos…" at bounding box center [482, 292] width 635 height 273
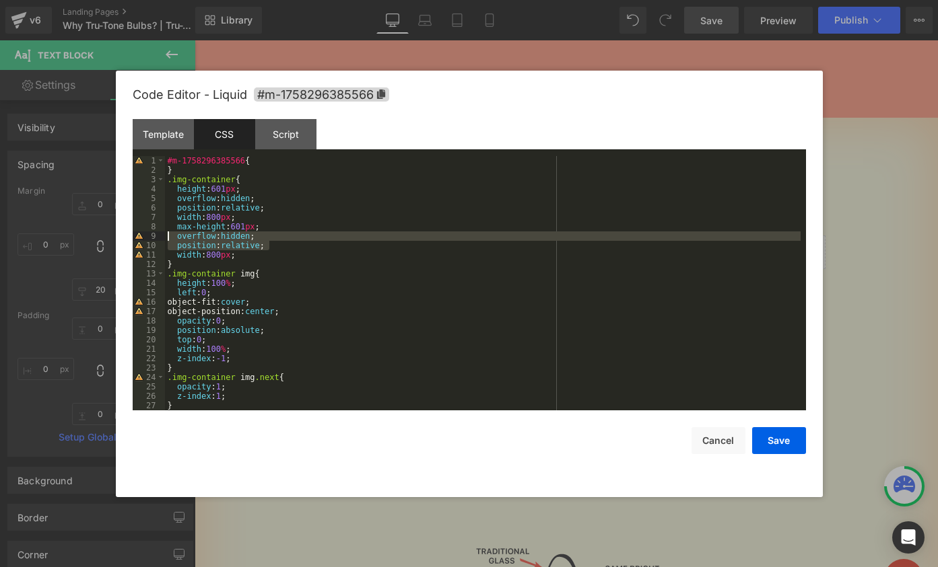
drag, startPoint x: 205, startPoint y: 245, endPoint x: 88, endPoint y: 238, distance: 117.3
click at [88, 238] on body "Liquid You are previewing how the will restyle your page. You can not edit Elem…" at bounding box center [469, 283] width 938 height 567
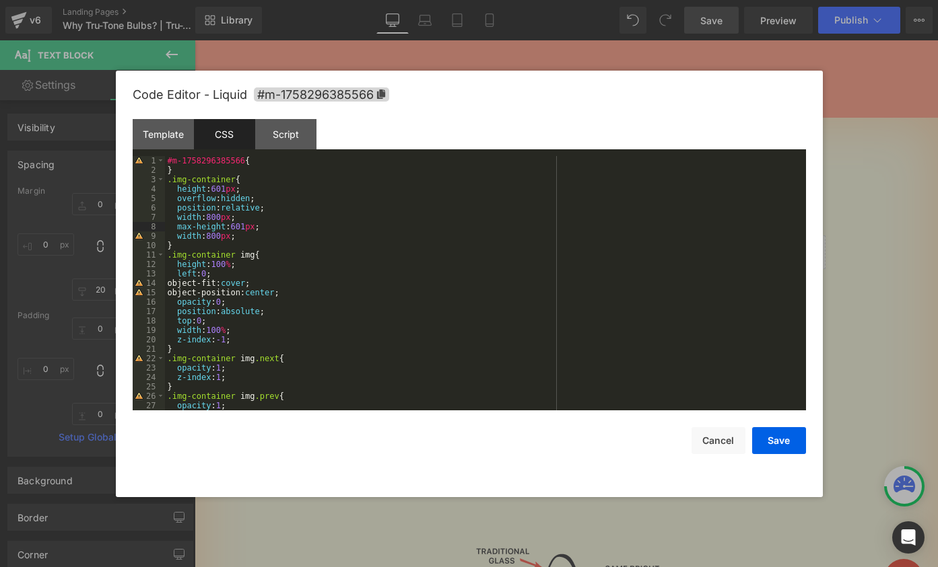
click at [178, 237] on div "#m-1758296385566 { } .img-container { height : 601 px ; overflow : hidden ; pos…" at bounding box center [482, 292] width 635 height 273
click at [769, 436] on button "Save" at bounding box center [779, 440] width 54 height 27
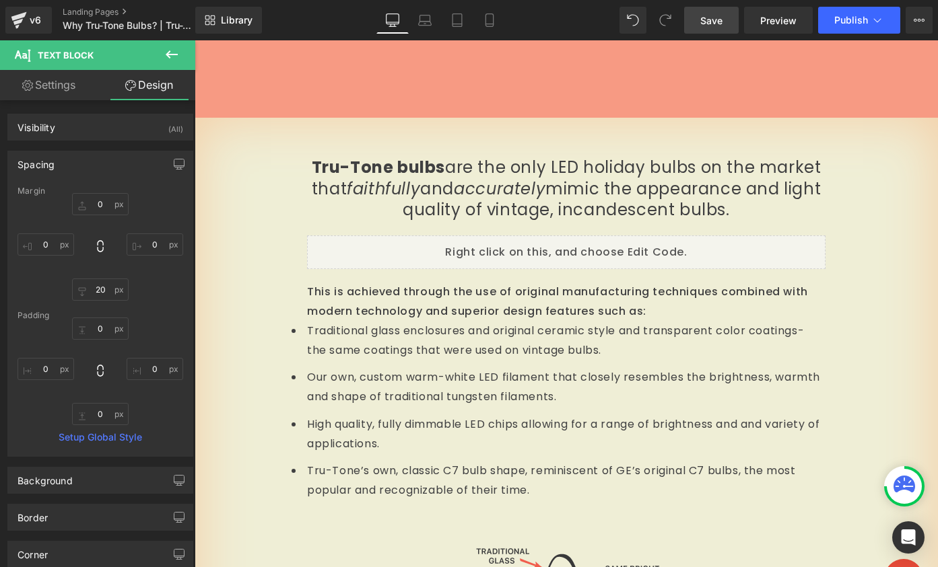
click at [711, 21] on span "Save" at bounding box center [711, 20] width 22 height 14
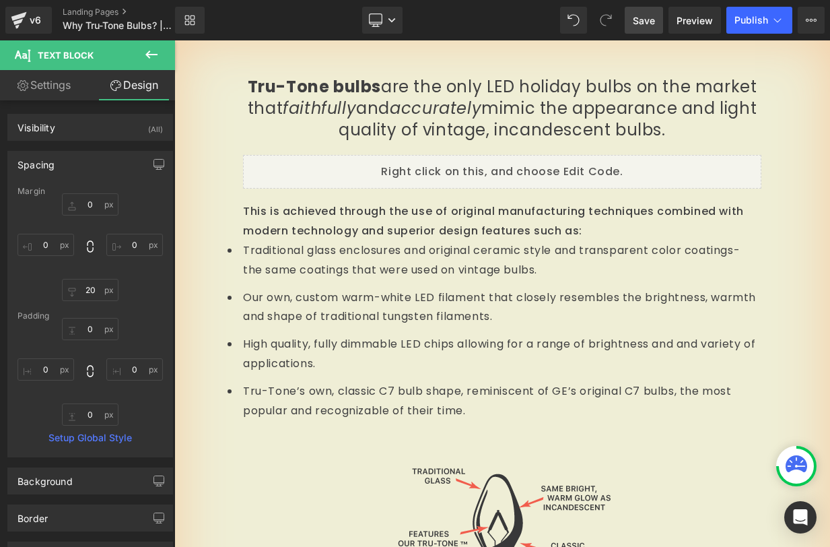
click at [649, 20] on span "Save" at bounding box center [644, 20] width 22 height 14
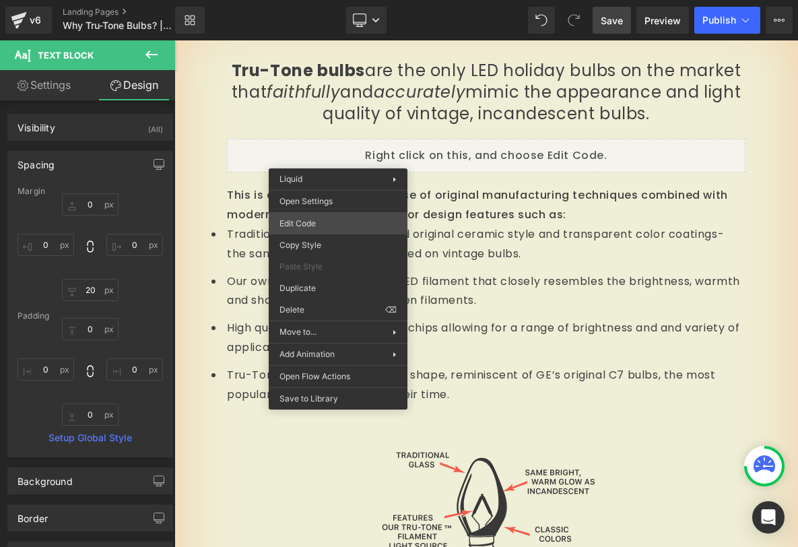
click at [323, 0] on div "Liquid You are previewing how the will restyle your page. You can not edit Elem…" at bounding box center [399, 0] width 798 height 0
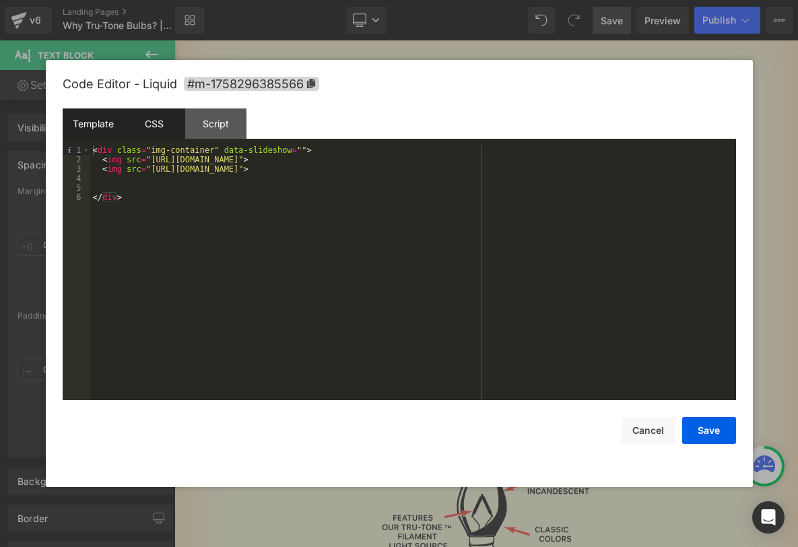
click at [153, 125] on div "CSS" at bounding box center [154, 123] width 61 height 30
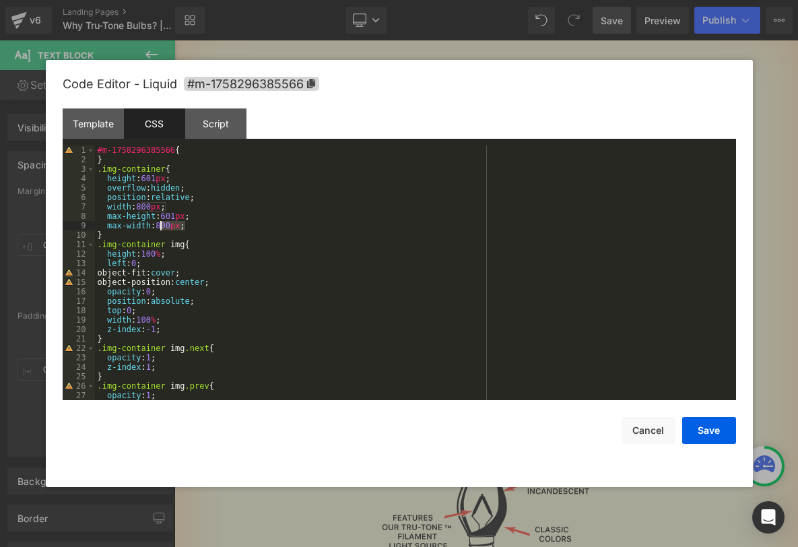
drag, startPoint x: 187, startPoint y: 226, endPoint x: 160, endPoint y: 223, distance: 27.1
click at [160, 223] on div "#m-1758296385566 { } .img-container { height : 601 px ; overflow : hidden ; pos…" at bounding box center [412, 281] width 635 height 273
drag, startPoint x: 190, startPoint y: 217, endPoint x: 167, endPoint y: 216, distance: 23.6
click at [167, 216] on div "#m-1758296385566 { } .img-container { height : 601 px ; overflow : hidden ; pos…" at bounding box center [412, 281] width 635 height 273
click at [709, 438] on button "Save" at bounding box center [709, 430] width 54 height 27
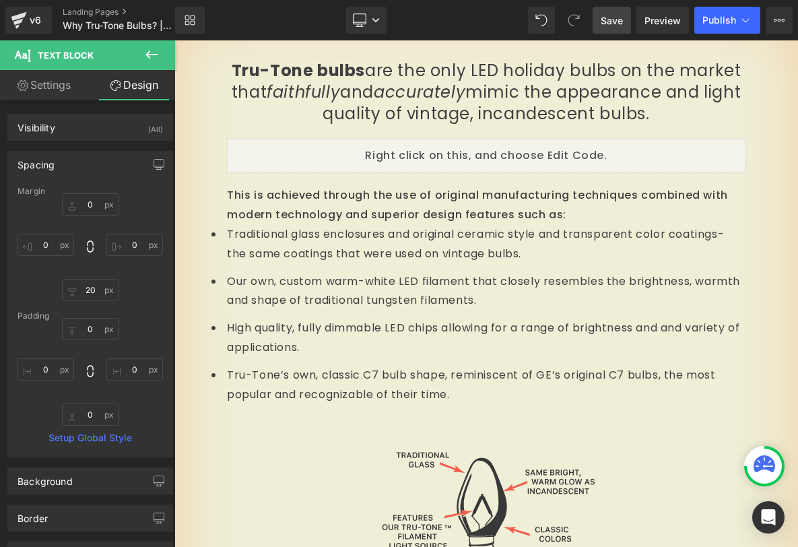
click at [631, 26] on link "Save" at bounding box center [611, 20] width 38 height 27
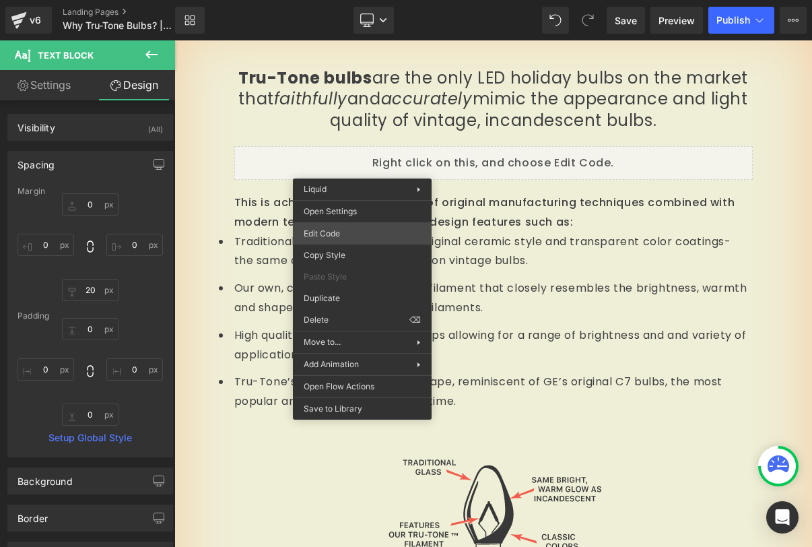
click at [329, 0] on div "Liquid You are previewing how the will restyle your page. You can not edit Elem…" at bounding box center [406, 0] width 812 height 0
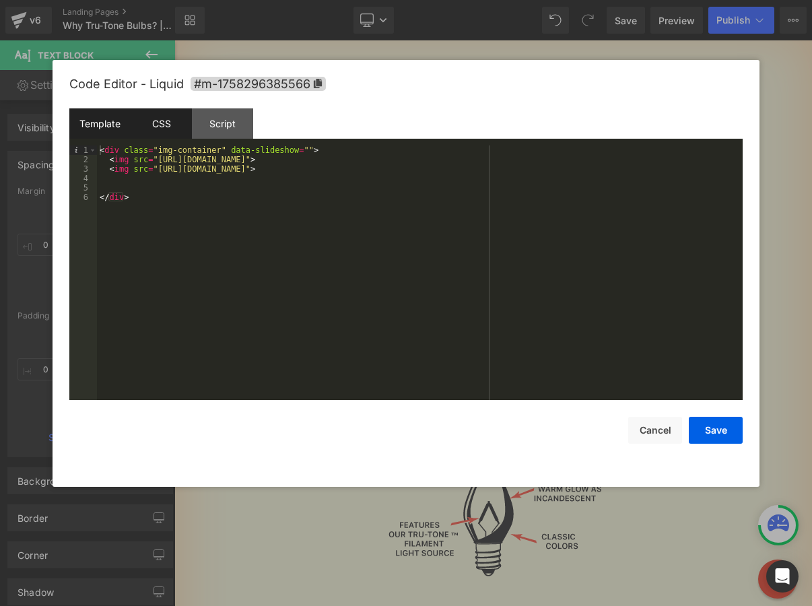
click at [157, 137] on div "CSS" at bounding box center [161, 123] width 61 height 30
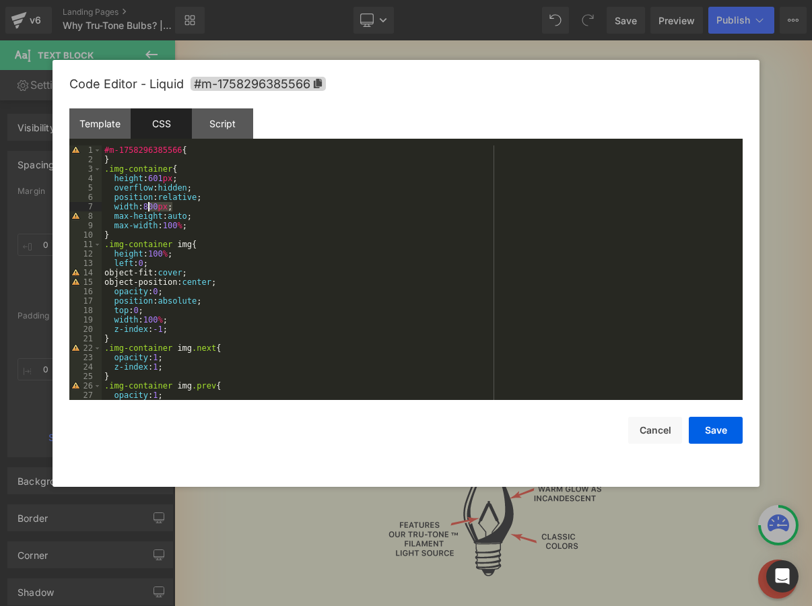
drag, startPoint x: 172, startPoint y: 206, endPoint x: 149, endPoint y: 203, distance: 23.7
click at [149, 203] on div "#m-1758296385566 { } .img-container { height : 601 px ; overflow : hidden ; pos…" at bounding box center [419, 281] width 635 height 273
click at [705, 431] on button "Save" at bounding box center [716, 430] width 54 height 27
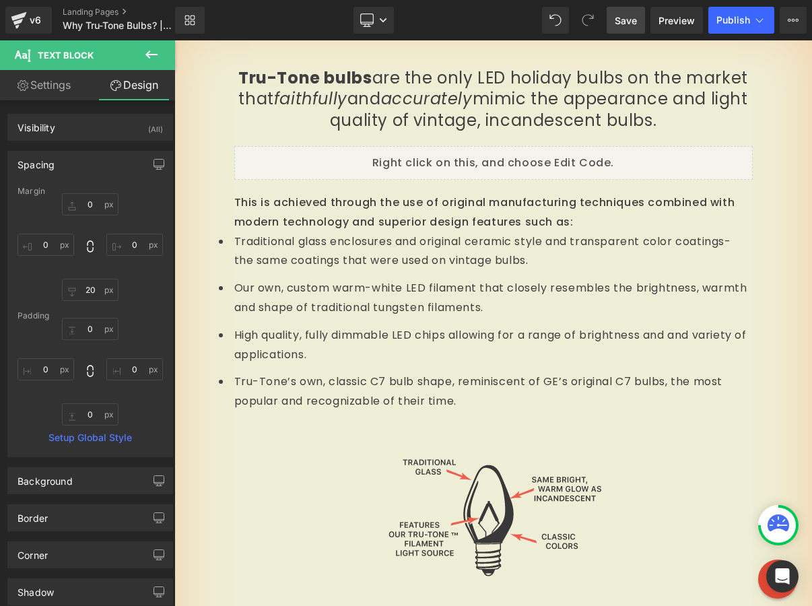
click at [627, 24] on span "Save" at bounding box center [626, 20] width 22 height 14
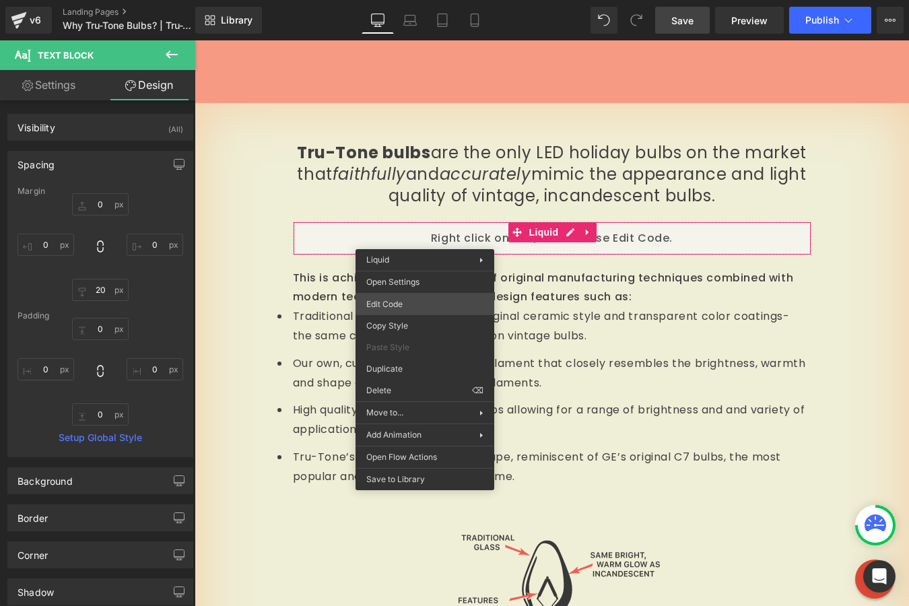
click at [410, 0] on div "Liquid You are previewing how the will restyle your page. You can not edit Elem…" at bounding box center [454, 0] width 909 height 0
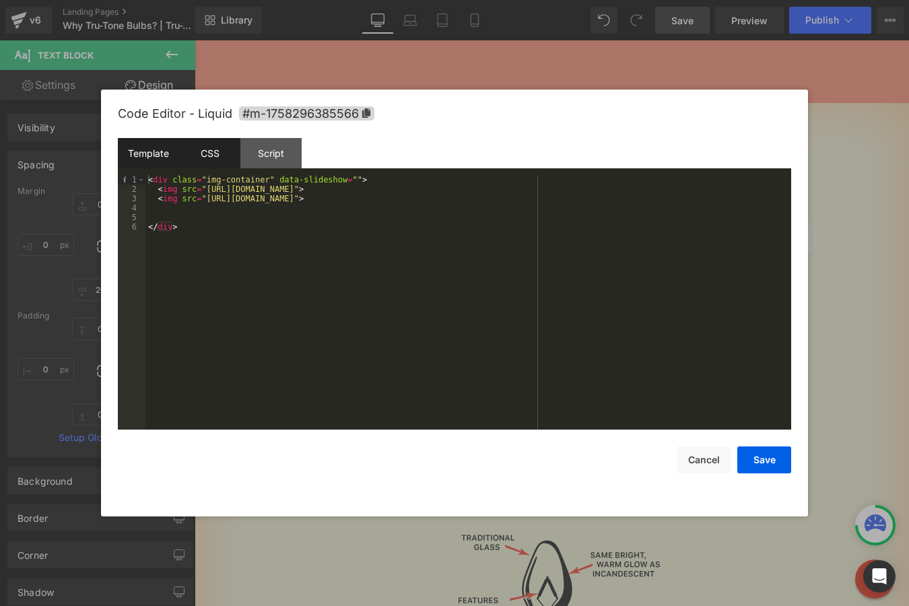
click at [202, 158] on div "CSS" at bounding box center [209, 153] width 61 height 30
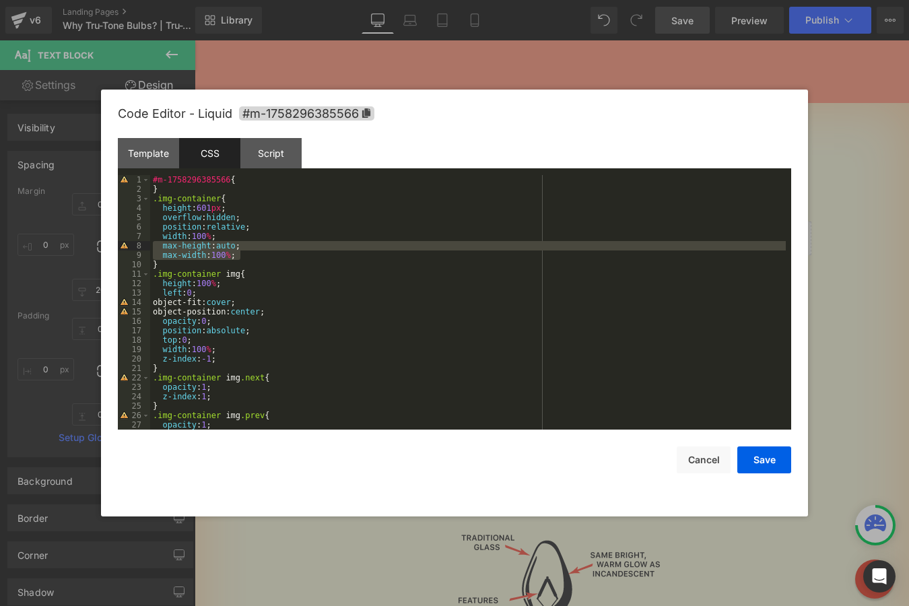
drag, startPoint x: 221, startPoint y: 254, endPoint x: 125, endPoint y: 247, distance: 97.2
click at [125, 247] on pre "1 2 3 4 5 6 7 8 9 10 11 12 13 14 15 16 17 18 19 20 21 22 23 24 25 26 27 28 #m-1…" at bounding box center [454, 302] width 673 height 254
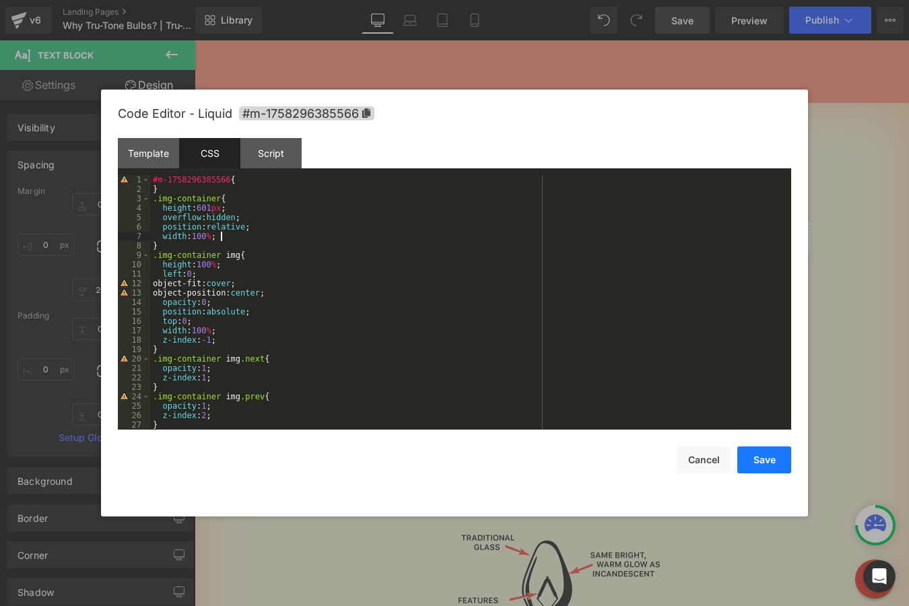
click at [753, 459] on button "Save" at bounding box center [764, 459] width 54 height 27
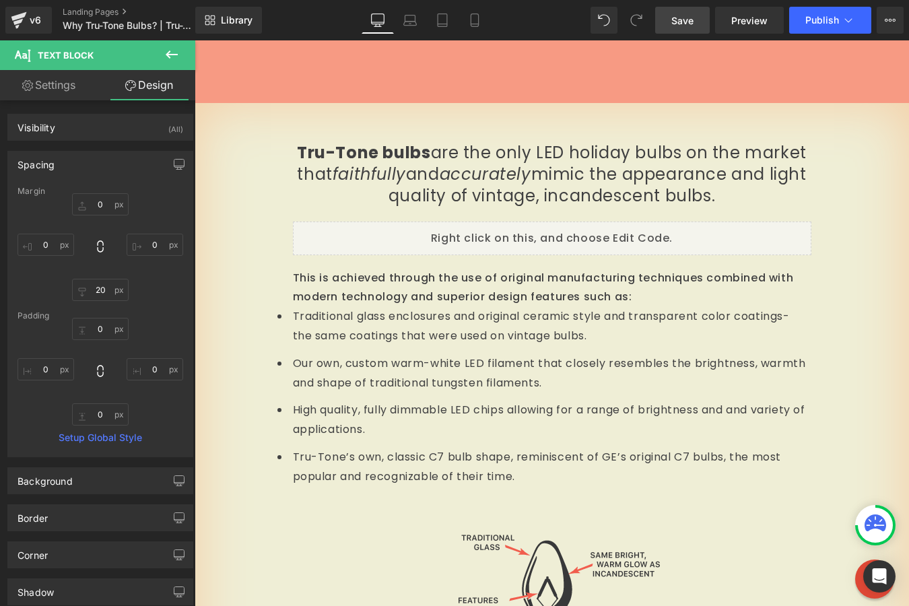
click at [691, 22] on span "Save" at bounding box center [682, 20] width 22 height 14
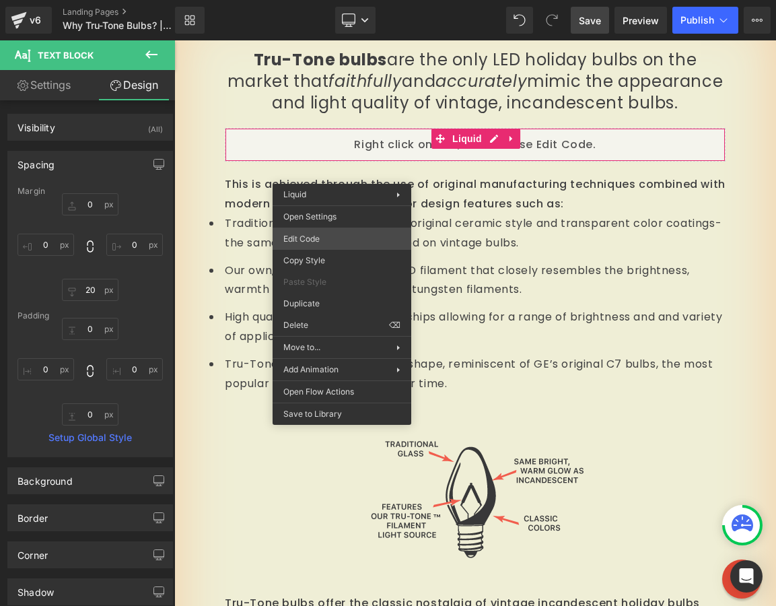
click at [336, 0] on div "Liquid You are previewing how the will restyle your page. You can not edit Elem…" at bounding box center [388, 0] width 776 height 0
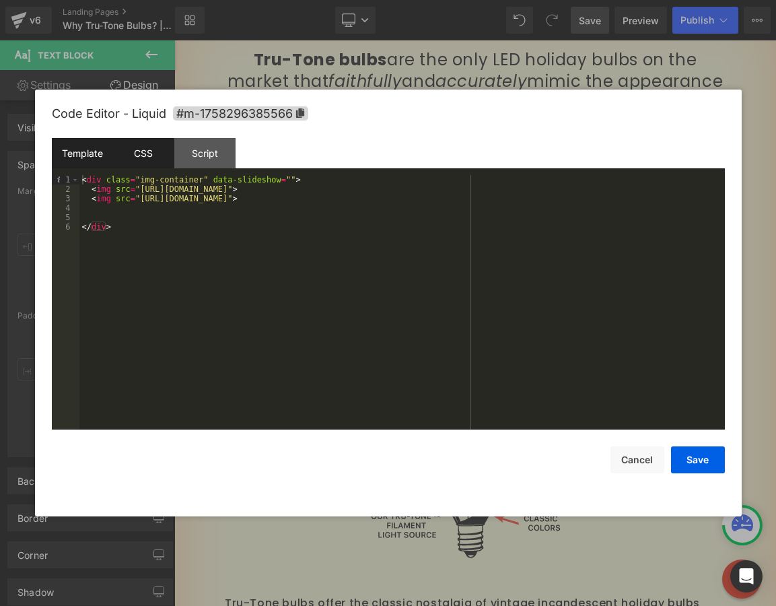
click at [144, 148] on div "CSS" at bounding box center [143, 153] width 61 height 30
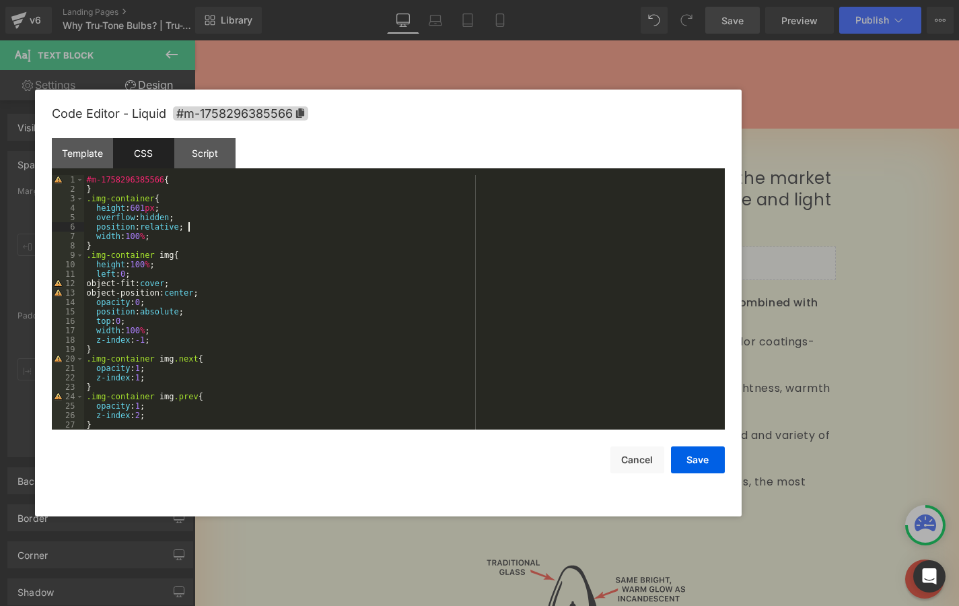
click at [230, 228] on div "#m-1758296385566 { } .img-container { height : 601 px ; overflow : hidden ; pos…" at bounding box center [401, 311] width 635 height 273
click at [165, 207] on div "#m-1758296385566 { } .img-container { height : 601 px ; overflow : hidden ; pos…" at bounding box center [401, 311] width 635 height 273
click at [165, 237] on div "#m-1758296385566 { } .img-container { height : 601 px ; overflow : hidden ; pos…" at bounding box center [401, 311] width 635 height 273
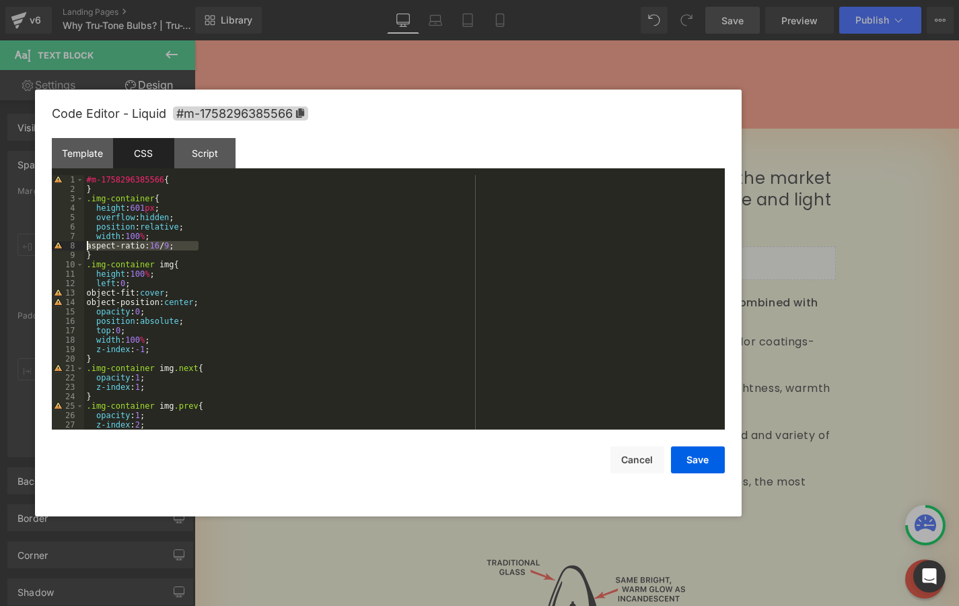
drag, startPoint x: 214, startPoint y: 245, endPoint x: 65, endPoint y: 248, distance: 148.8
click at [65, 248] on pre "1 2 3 4 5 6 7 8 9 10 11 12 13 14 15 16 17 18 19 20 21 22 23 24 25 26 27 28 #m-1…" at bounding box center [388, 302] width 673 height 254
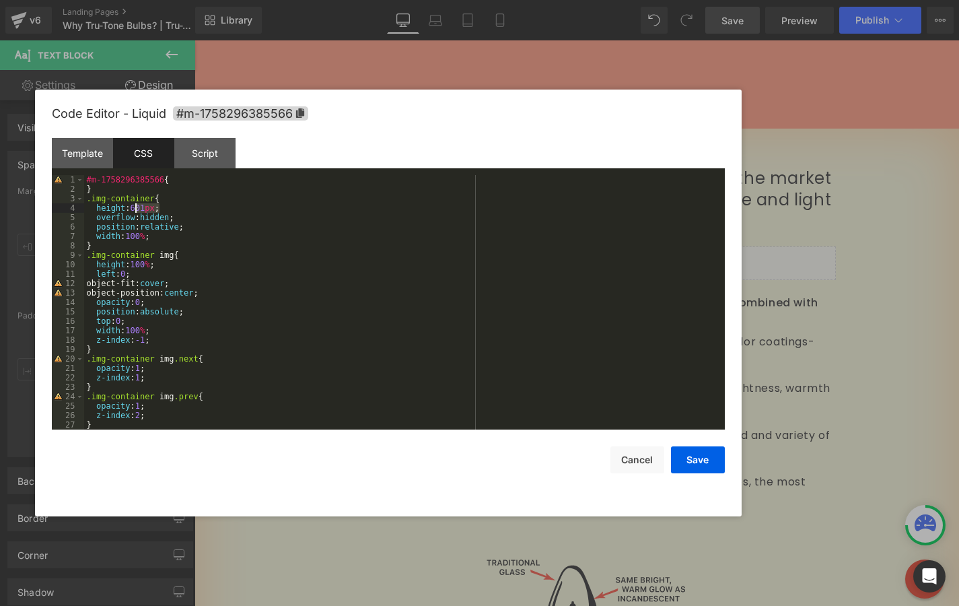
drag, startPoint x: 160, startPoint y: 206, endPoint x: 135, endPoint y: 206, distance: 24.9
click at [135, 206] on div "#m-1758296385566 { } .img-container { height : 601 px ; overflow : hidden ; pos…" at bounding box center [401, 311] width 635 height 273
click at [210, 230] on div "#m-1758296385566 { } .img-container { height : calc(var(--div-width) * 3 / 4 );…" at bounding box center [401, 311] width 635 height 273
click at [686, 462] on button "Save" at bounding box center [698, 459] width 54 height 27
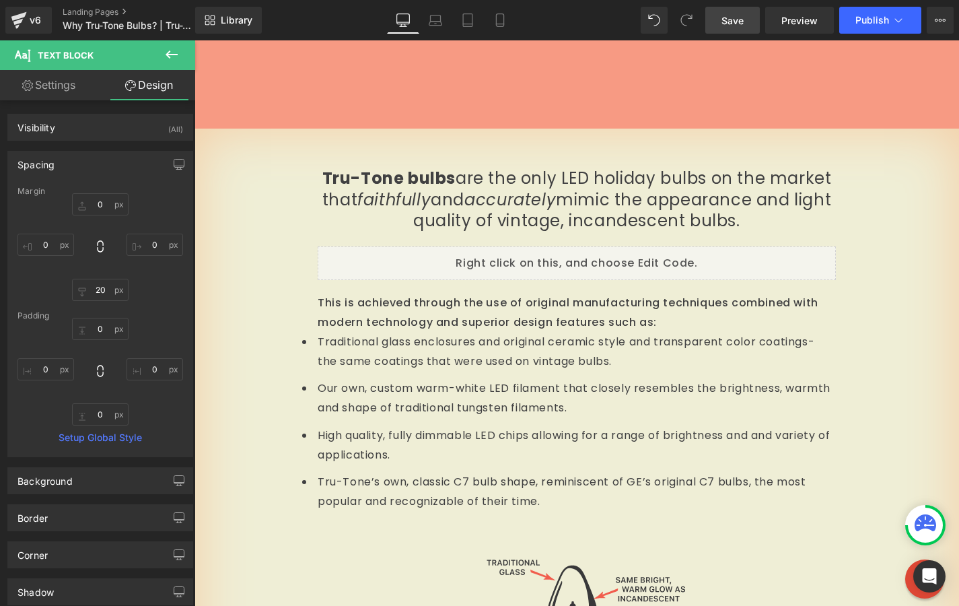
click at [748, 21] on link "Save" at bounding box center [732, 20] width 55 height 27
click at [741, 19] on span "Save" at bounding box center [733, 20] width 22 height 14
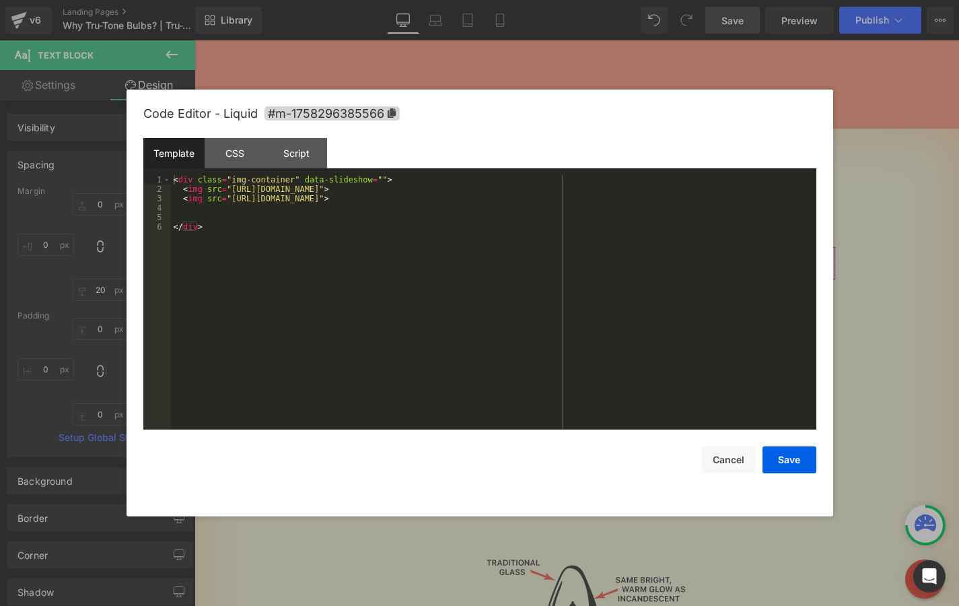
click at [406, 0] on div "Liquid You are previewing how the will restyle your page. You can not edit Elem…" at bounding box center [479, 0] width 959 height 0
click at [221, 155] on div "CSS" at bounding box center [235, 153] width 61 height 30
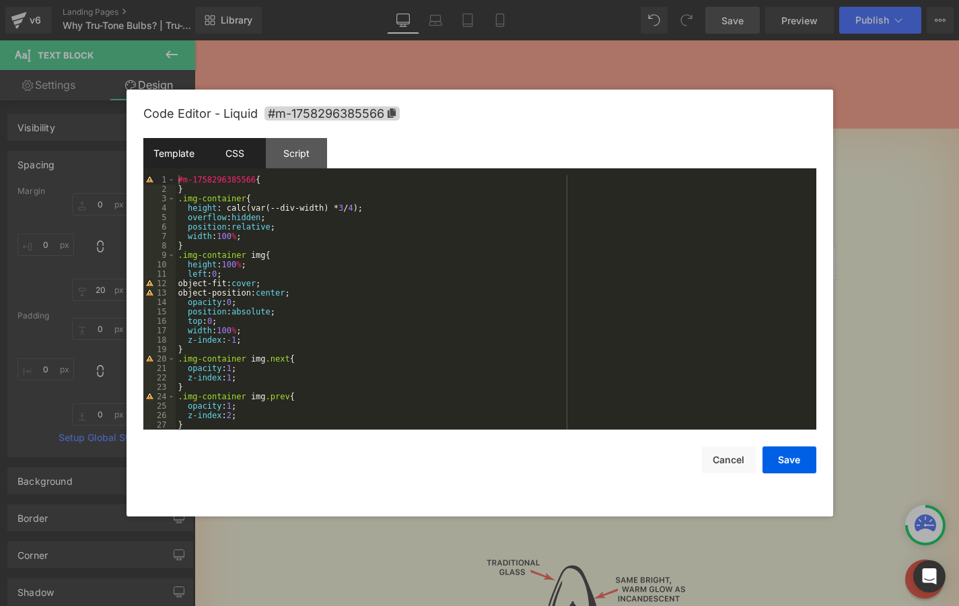
click at [180, 154] on div "Template" at bounding box center [173, 153] width 61 height 30
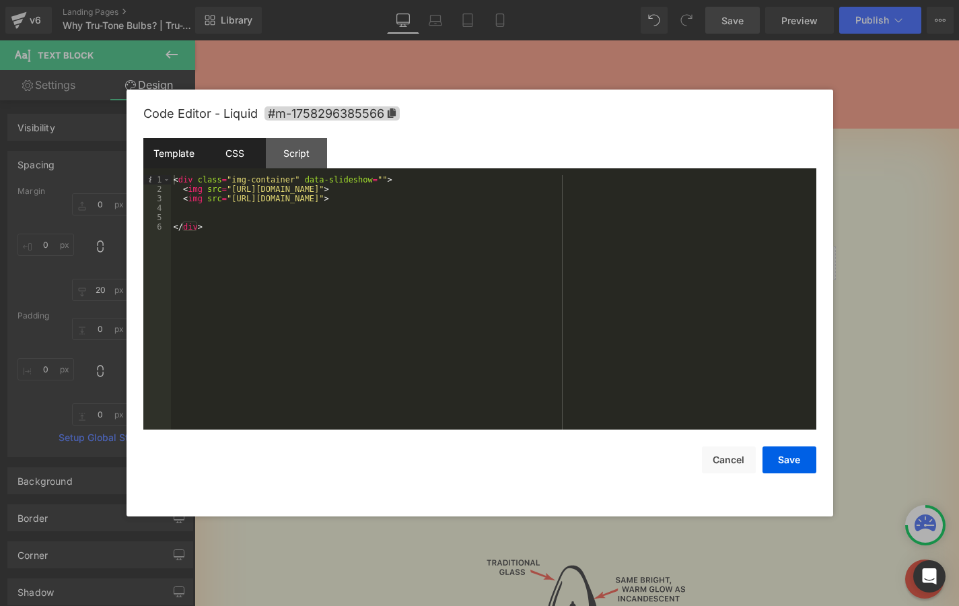
click at [226, 153] on div "CSS" at bounding box center [235, 153] width 61 height 30
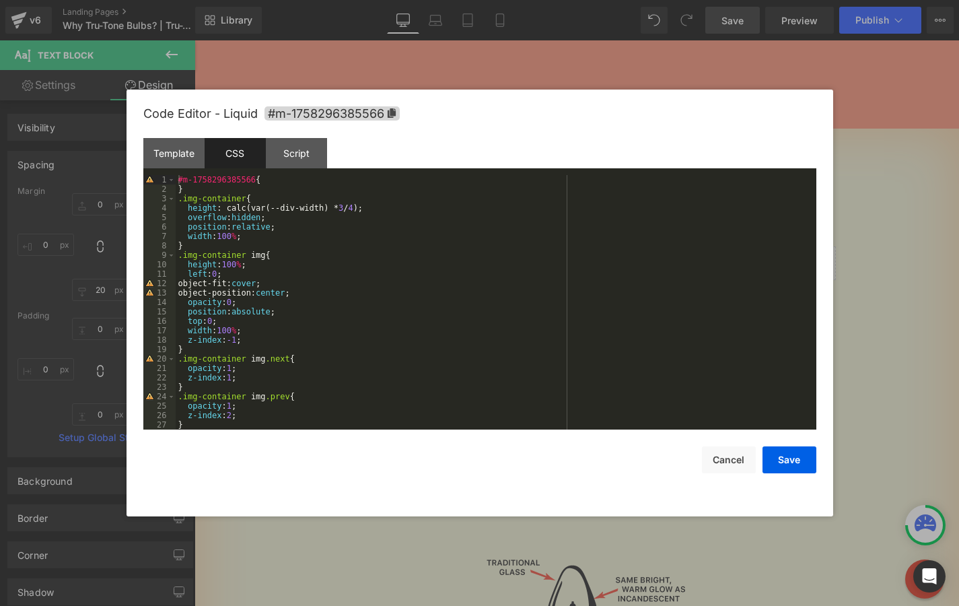
click at [279, 232] on div "#m-1758296385566 { } .img-container { height : calc(var(--div-width) * 3 / 4 );…" at bounding box center [493, 311] width 635 height 273
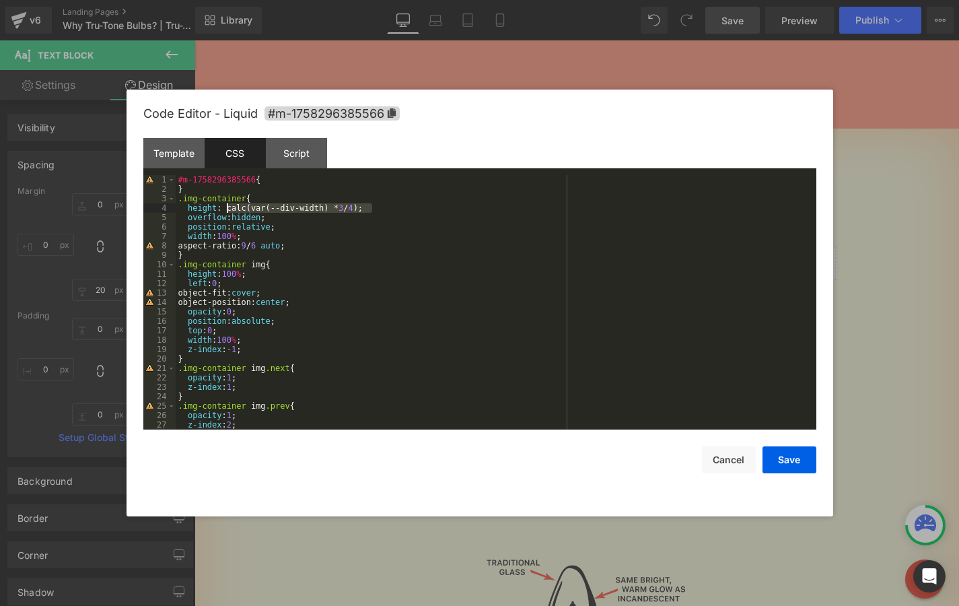
drag, startPoint x: 373, startPoint y: 207, endPoint x: 226, endPoint y: 207, distance: 146.7
click at [226, 207] on div "#m-1758296385566 { } .img-container { height : calc(var(--div-width) * 3 / 4 );…" at bounding box center [493, 311] width 635 height 273
click at [795, 460] on button "Save" at bounding box center [790, 459] width 54 height 27
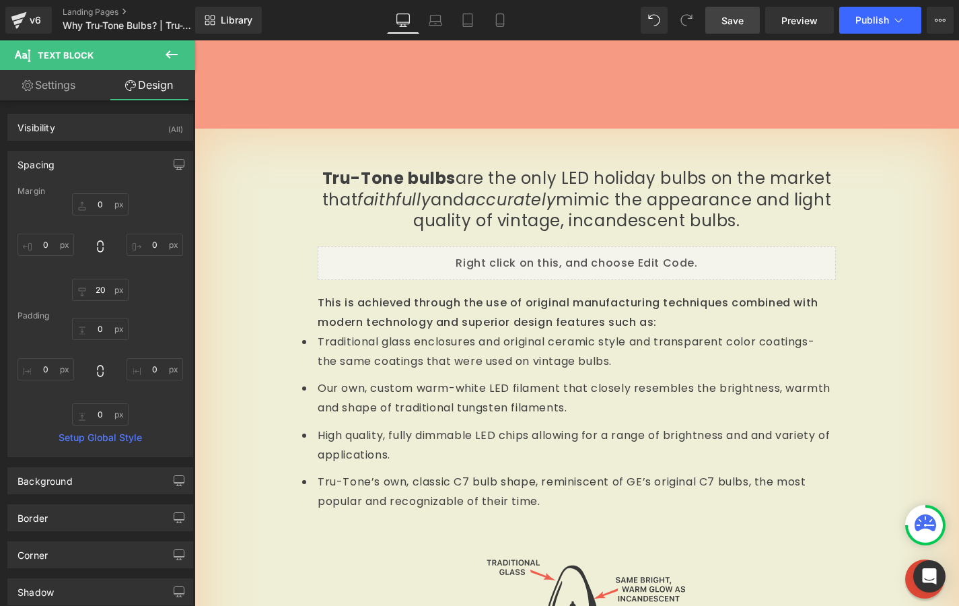
click at [746, 29] on link "Save" at bounding box center [732, 20] width 55 height 27
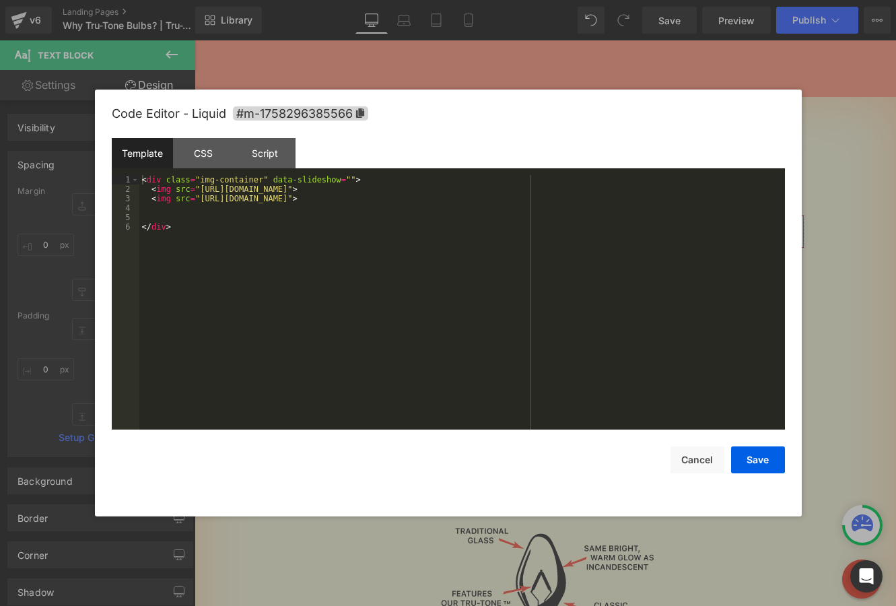
click at [337, 0] on div "Liquid You are previewing how the will restyle your page. You can not edit Elem…" at bounding box center [448, 0] width 896 height 0
click at [197, 145] on div "CSS" at bounding box center [203, 153] width 61 height 30
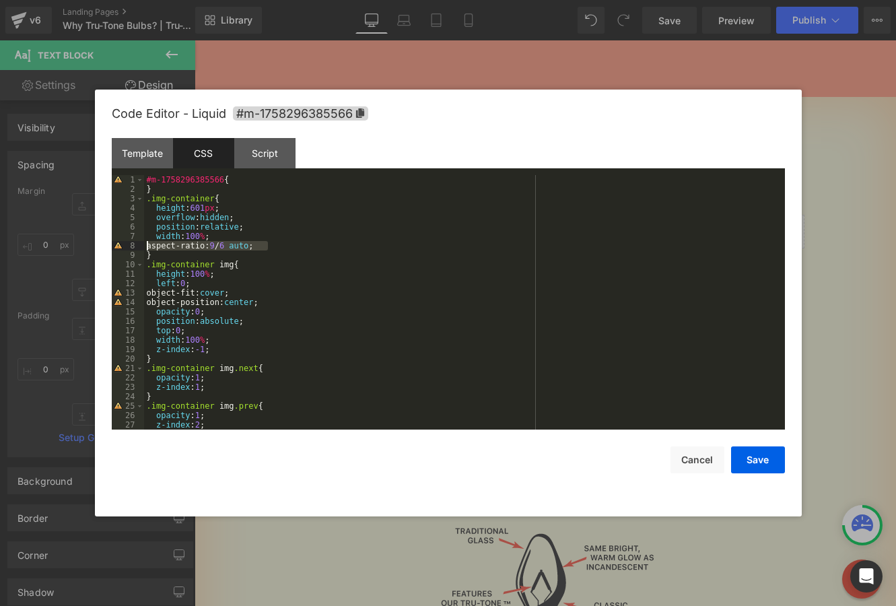
drag, startPoint x: 275, startPoint y: 244, endPoint x: 64, endPoint y: 245, distance: 211.4
click at [64, 245] on body "Liquid You are previewing how the will restyle your page. You can not edit Elem…" at bounding box center [448, 303] width 896 height 606
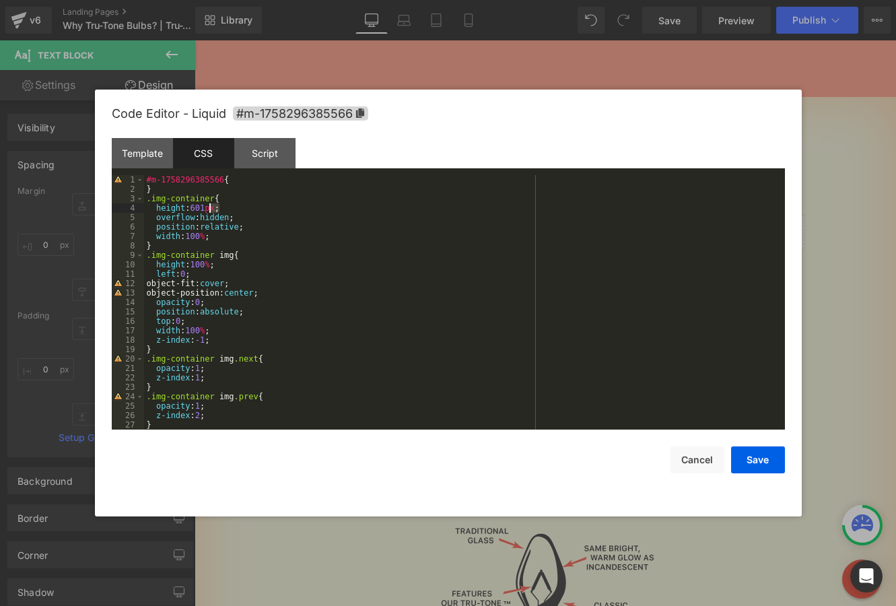
drag, startPoint x: 220, startPoint y: 207, endPoint x: 211, endPoint y: 207, distance: 9.4
click at [211, 207] on div "#m-1758296385566 { } .img-container { height : 601 px ; overflow : hidden ; pos…" at bounding box center [461, 311] width 635 height 273
drag, startPoint x: 209, startPoint y: 207, endPoint x: 196, endPoint y: 205, distance: 13.6
click at [196, 205] on div "#m-1758296385566 { } .img-container { height : 601 vw ; overflow : hidden ; pos…" at bounding box center [461, 311] width 635 height 273
click at [763, 457] on button "Save" at bounding box center [758, 459] width 54 height 27
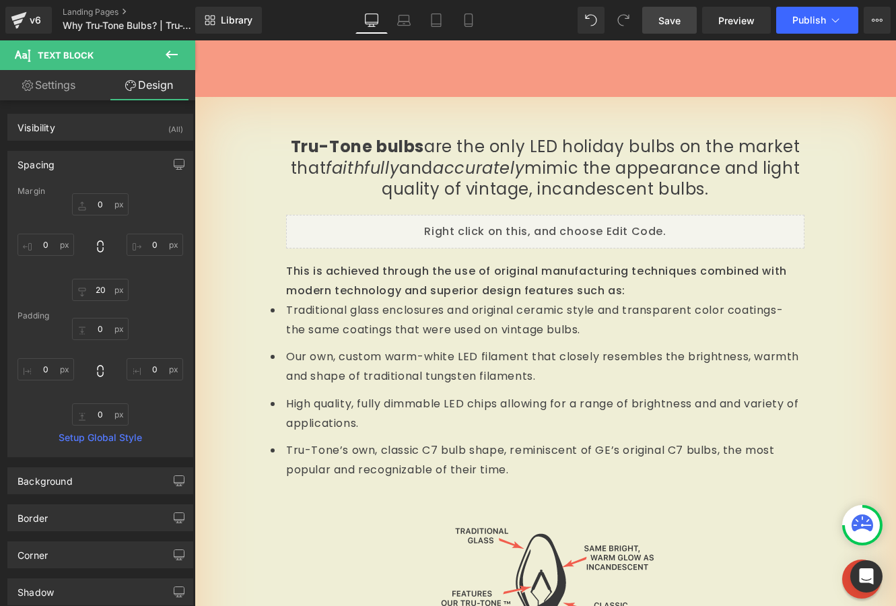
click at [683, 28] on link "Save" at bounding box center [669, 20] width 55 height 27
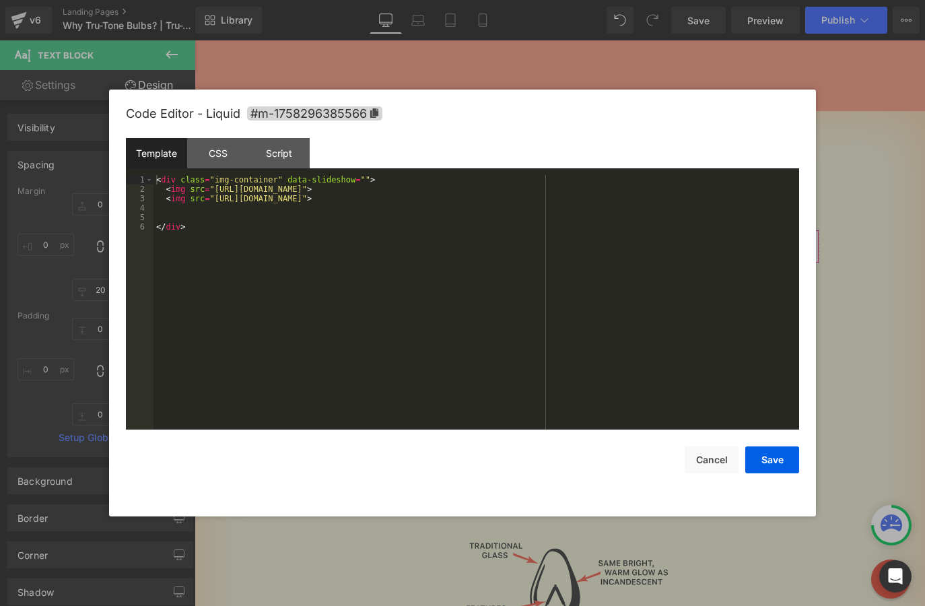
click at [384, 0] on div "Liquid You are previewing how the will restyle your page. You can not edit Elem…" at bounding box center [462, 0] width 925 height 0
click at [218, 143] on div "CSS" at bounding box center [217, 153] width 61 height 30
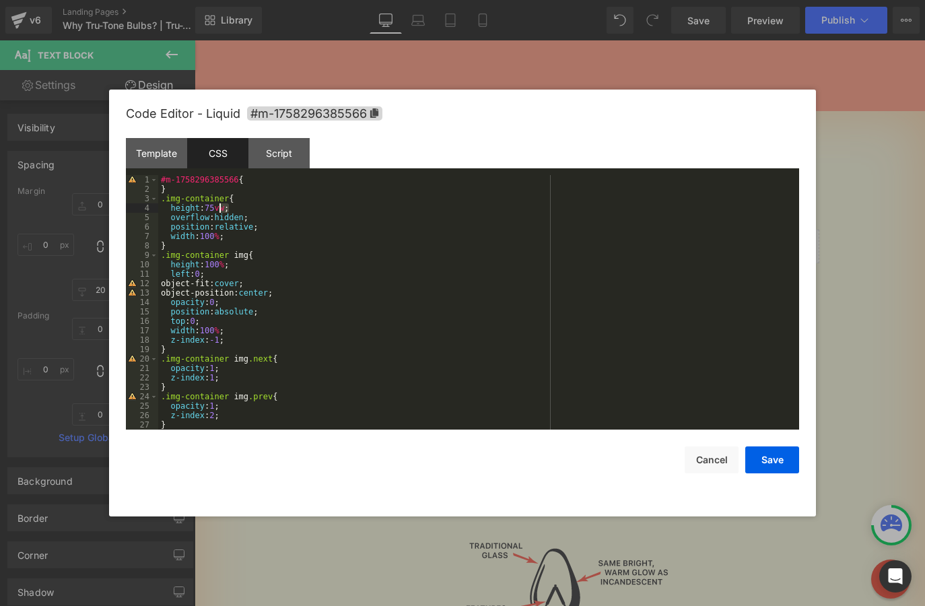
drag, startPoint x: 230, startPoint y: 208, endPoint x: 221, endPoint y: 208, distance: 8.8
click at [221, 208] on div "#m-1758296385566 { } .img-container { height : 75 vw ; overflow : hidden ; posi…" at bounding box center [475, 311] width 635 height 273
click at [768, 456] on button "Save" at bounding box center [772, 459] width 54 height 27
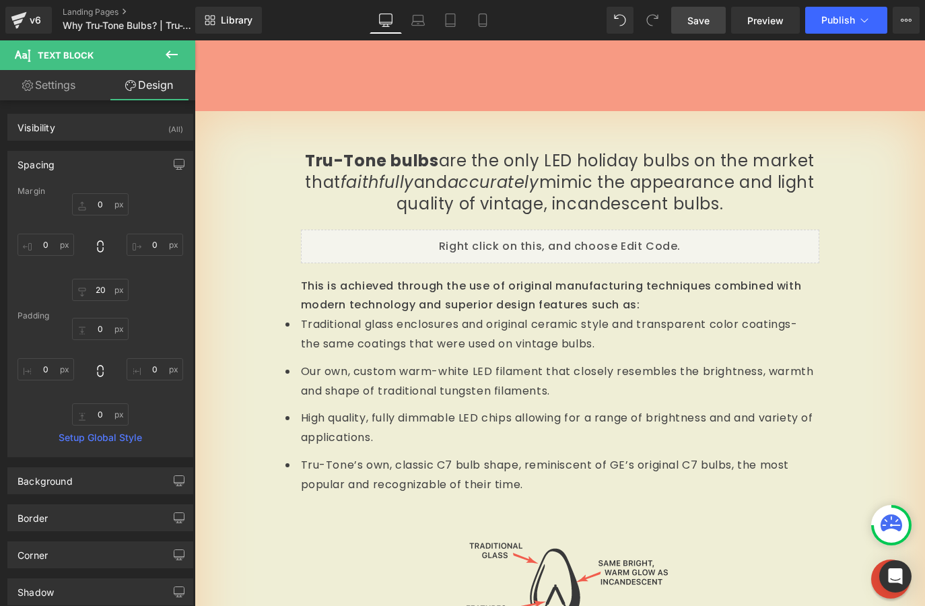
click at [694, 20] on span "Save" at bounding box center [698, 20] width 22 height 14
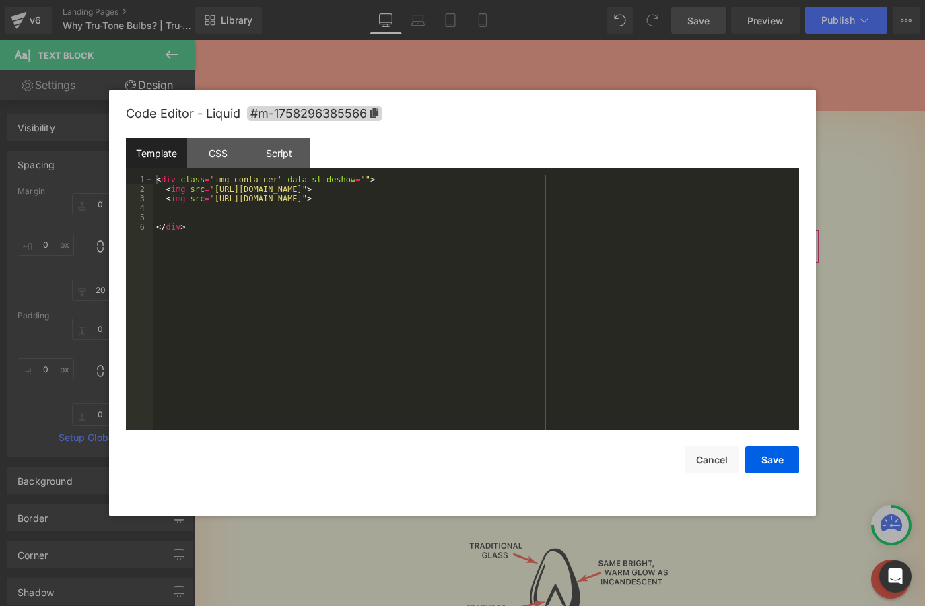
click at [403, 0] on div "Liquid You are previewing how the will restyle your page. You can not edit Elem…" at bounding box center [462, 0] width 925 height 0
click at [217, 147] on div "CSS" at bounding box center [217, 153] width 61 height 30
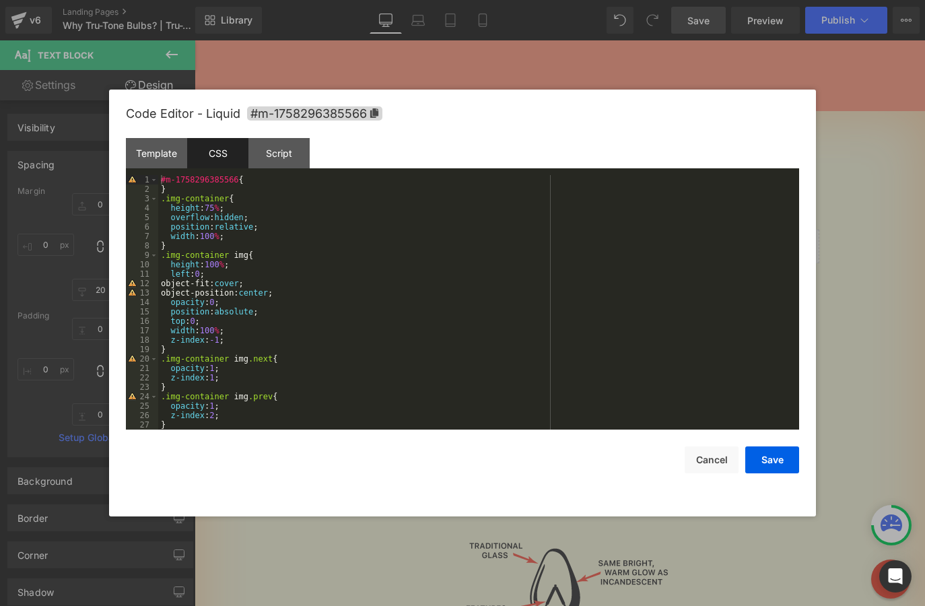
click at [235, 237] on div "#m-1758296385566 { } .img-container { height : 75 % ; overflow : hidden ; posit…" at bounding box center [475, 311] width 635 height 273
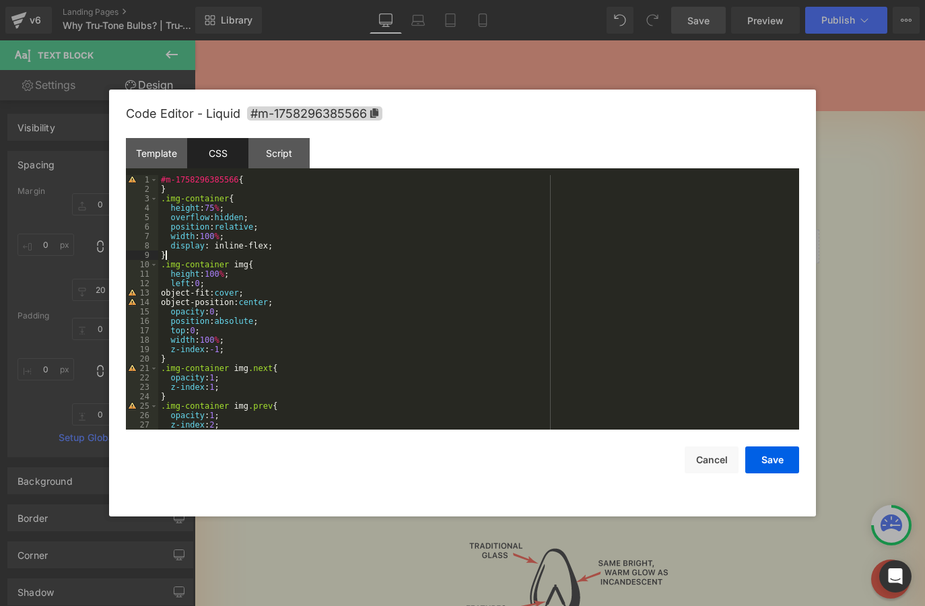
click at [327, 256] on div "#m-1758296385566 { } .img-container { height : 75 % ; overflow : hidden ; posit…" at bounding box center [475, 311] width 635 height 273
click at [777, 466] on button "Save" at bounding box center [772, 459] width 54 height 27
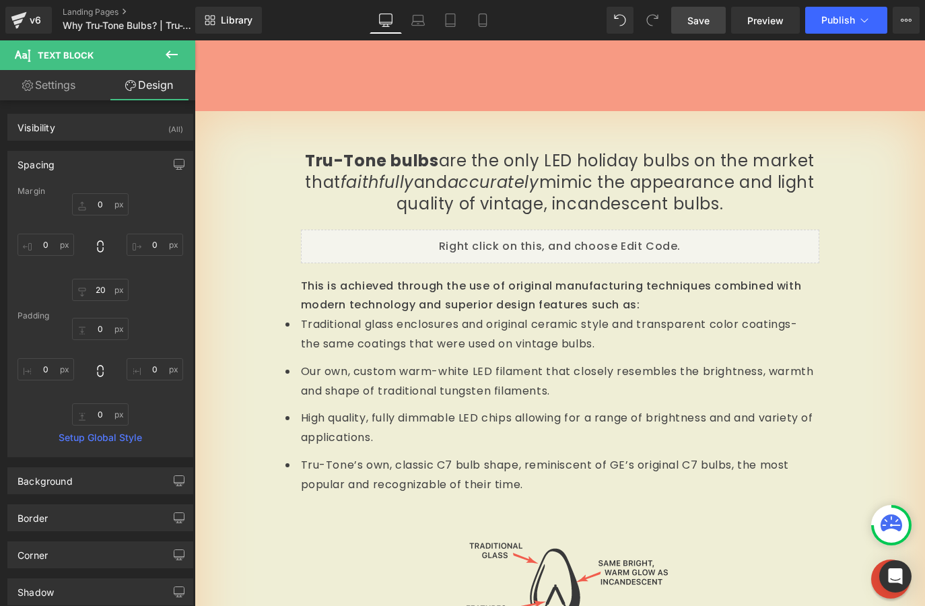
click at [703, 26] on span "Save" at bounding box center [698, 20] width 22 height 14
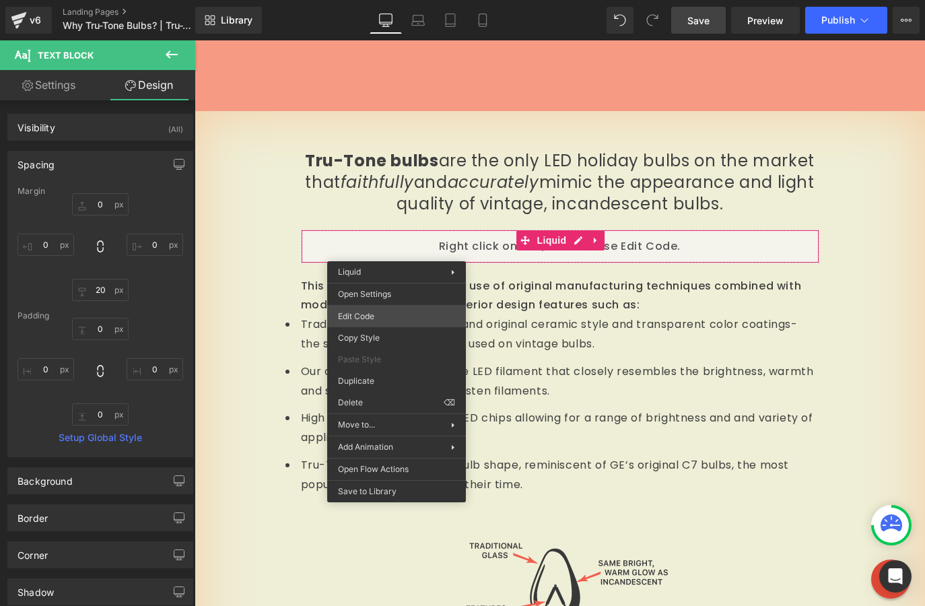
click at [376, 0] on div "Liquid You are previewing how the will restyle your page. You can not edit Elem…" at bounding box center [462, 0] width 925 height 0
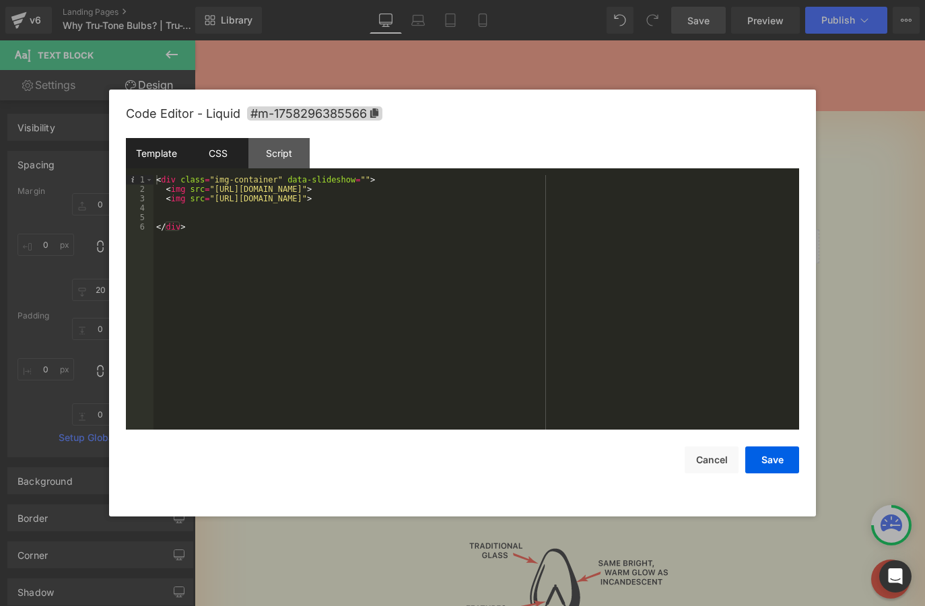
click at [211, 158] on div "CSS" at bounding box center [217, 153] width 61 height 30
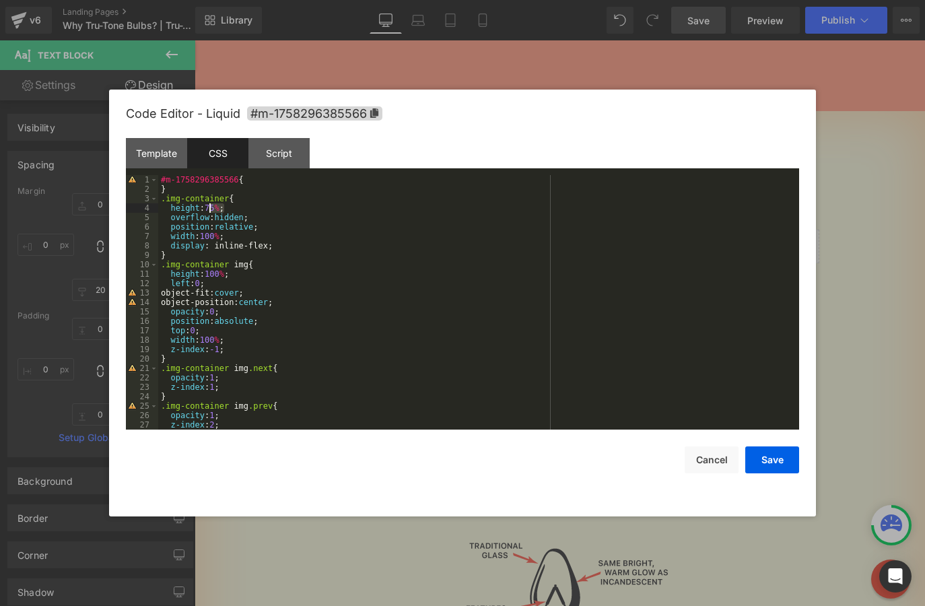
drag, startPoint x: 224, startPoint y: 207, endPoint x: 211, endPoint y: 207, distance: 13.5
click at [211, 207] on div "#m-1758296385566 { } .img-container { height : 75 % ; overflow : hidden ; posit…" at bounding box center [475, 311] width 635 height 273
click at [775, 459] on button "Save" at bounding box center [772, 459] width 54 height 27
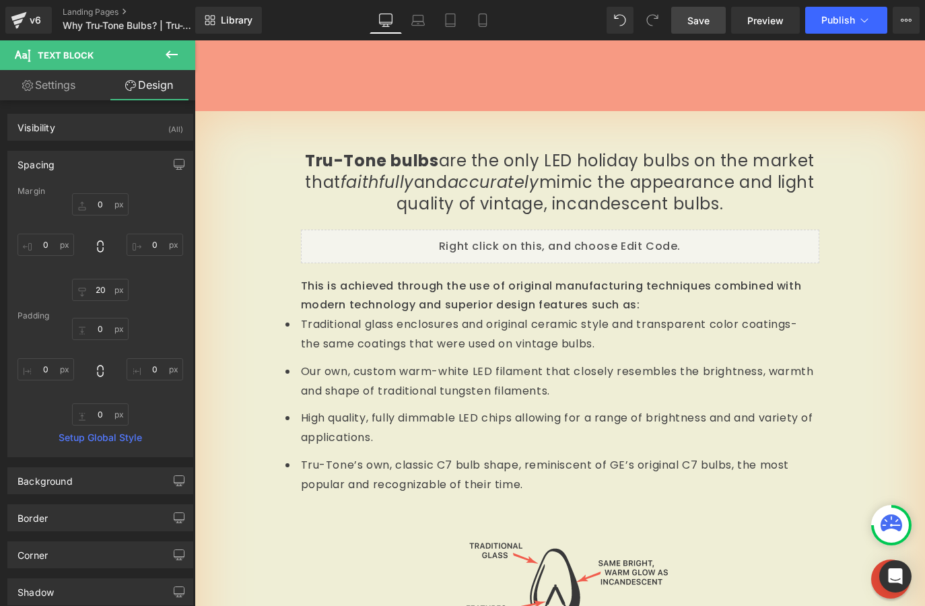
click at [698, 16] on span "Save" at bounding box center [698, 20] width 22 height 14
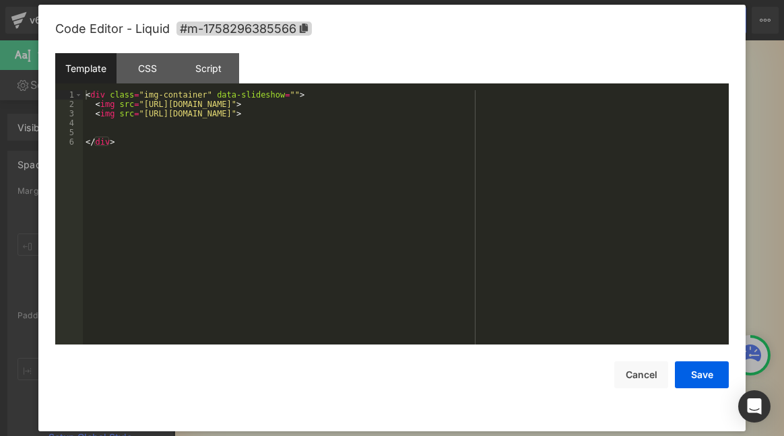
click at [292, 0] on div "Liquid You are previewing how the will restyle your page. You can not edit Elem…" at bounding box center [392, 0] width 784 height 0
click at [130, 62] on div "CSS" at bounding box center [146, 68] width 61 height 30
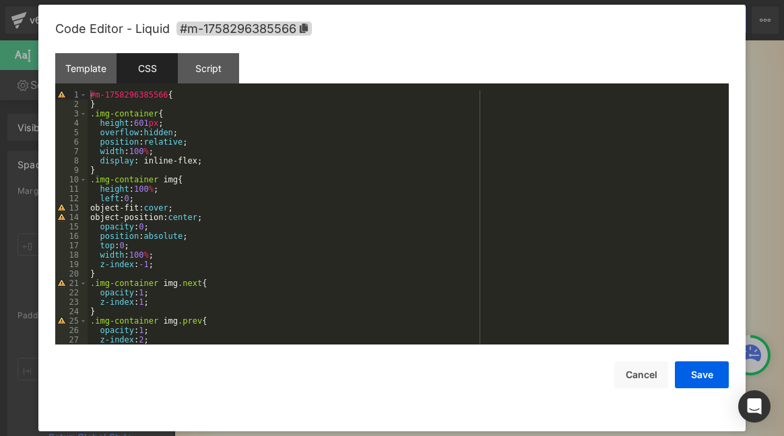
click at [100, 123] on div "#m-1758296385566 { } .img-container { height : 601 px ; overflow : hidden ; pos…" at bounding box center [405, 226] width 635 height 273
click at [704, 370] on button "Save" at bounding box center [701, 374] width 54 height 27
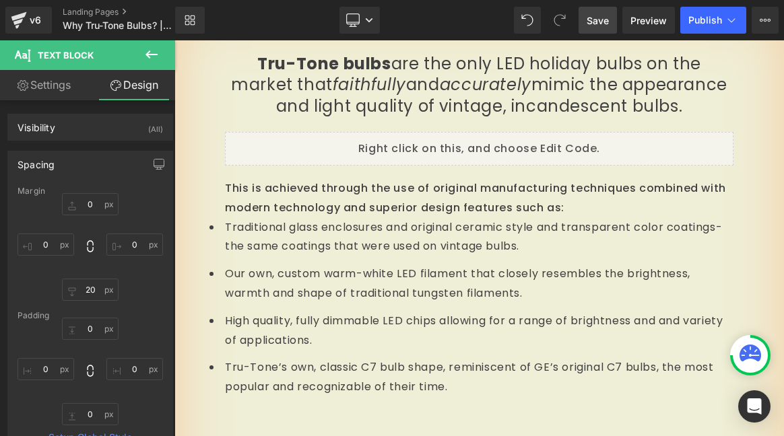
click at [606, 21] on span "Save" at bounding box center [597, 20] width 22 height 14
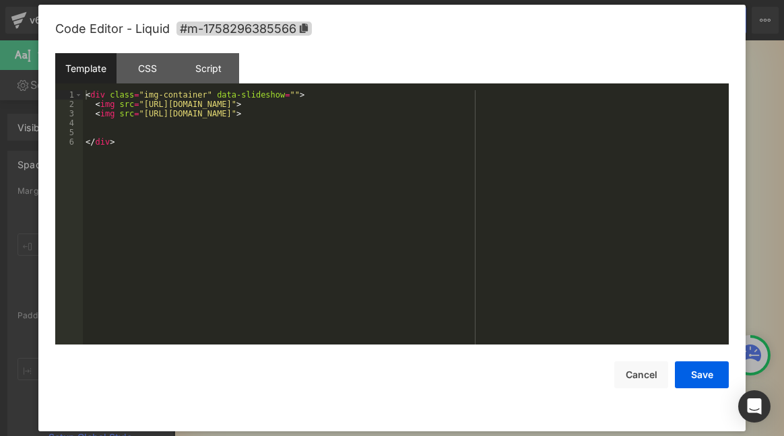
click at [301, 0] on div "Liquid You are previewing how the will restyle your page. You can not edit Elem…" at bounding box center [392, 0] width 784 height 0
click at [135, 71] on div "CSS" at bounding box center [146, 68] width 61 height 30
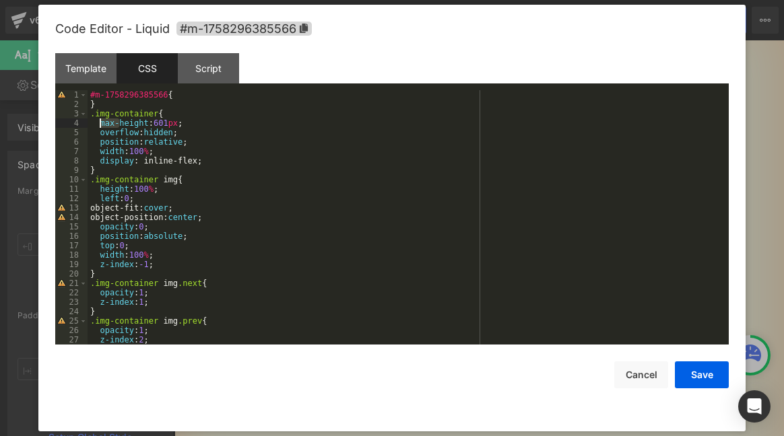
drag, startPoint x: 119, startPoint y: 123, endPoint x: 99, endPoint y: 121, distance: 20.2
click at [99, 121] on div "#m-1758296385566 { } .img-container { max-height : 601 px ; overflow : hidden ;…" at bounding box center [405, 226] width 635 height 273
drag, startPoint x: 187, startPoint y: 130, endPoint x: 93, endPoint y: 132, distance: 94.3
click at [93, 132] on div "#m-1758296385566 { } .img-container { max-height : 601 px ; overflow : hidden ;…" at bounding box center [405, 226] width 635 height 273
click at [706, 375] on button "Save" at bounding box center [701, 374] width 54 height 27
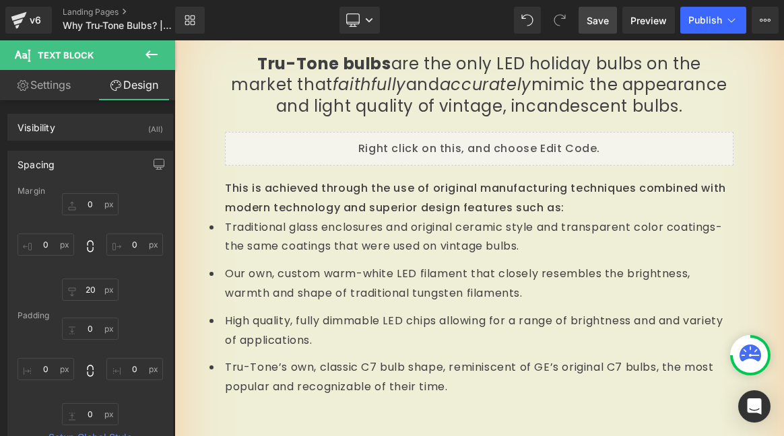
click at [590, 18] on span "Save" at bounding box center [597, 20] width 22 height 14
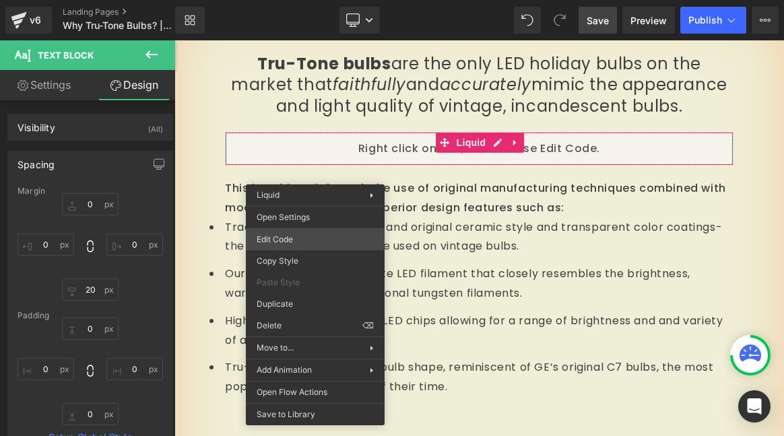
click at [303, 0] on div "Liquid You are previewing how the will restyle your page. You can not edit Elem…" at bounding box center [392, 0] width 784 height 0
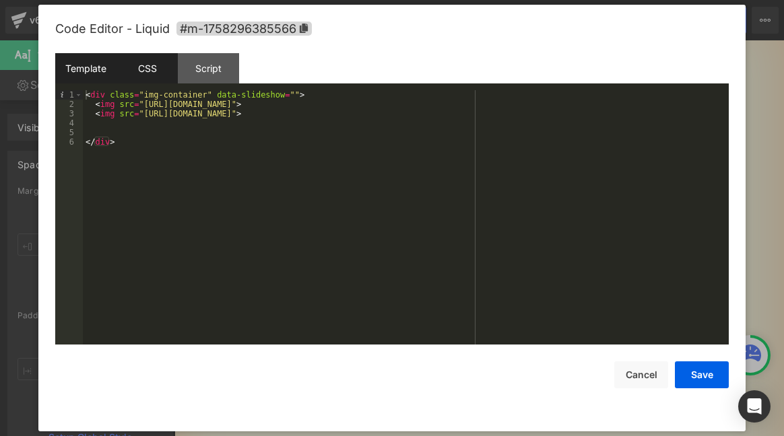
click at [153, 68] on div "CSS" at bounding box center [146, 68] width 61 height 30
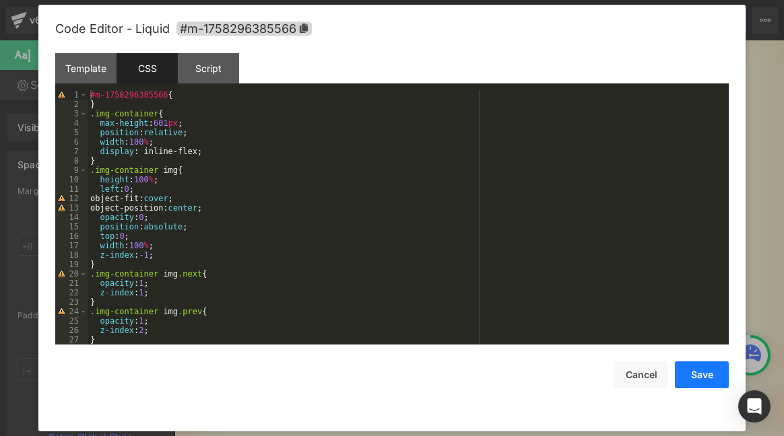
click at [691, 376] on button "Save" at bounding box center [701, 374] width 54 height 27
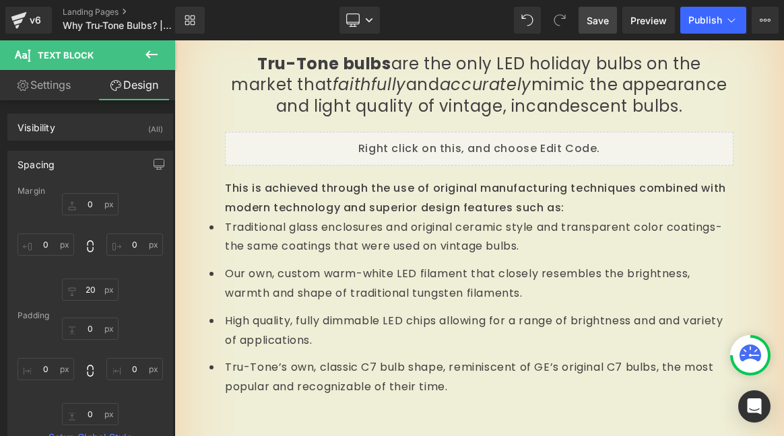
click at [604, 22] on span "Save" at bounding box center [597, 20] width 22 height 14
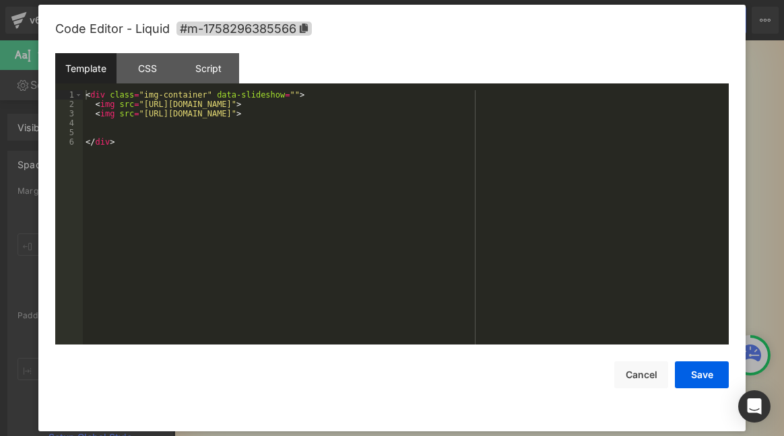
click at [310, 0] on div "Liquid You are previewing how the will restyle your page. You can not edit Elem…" at bounding box center [392, 0] width 784 height 0
click at [153, 74] on div "CSS" at bounding box center [146, 68] width 61 height 30
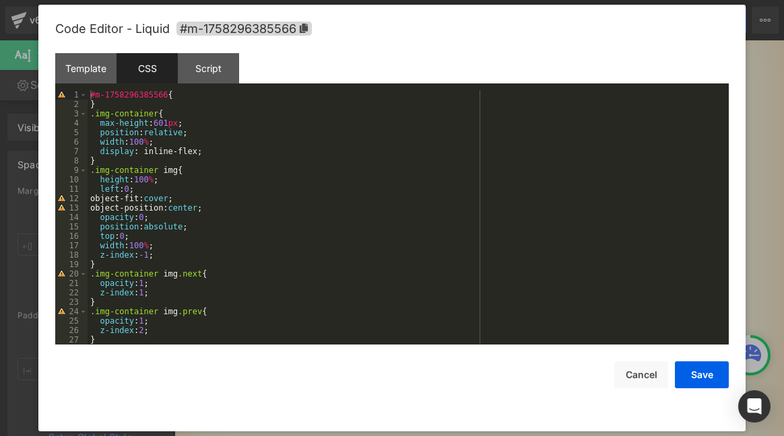
click at [197, 125] on div "#m-1758296385566 { } .img-container { max-height : 601 px ; position : relative…" at bounding box center [405, 226] width 635 height 273
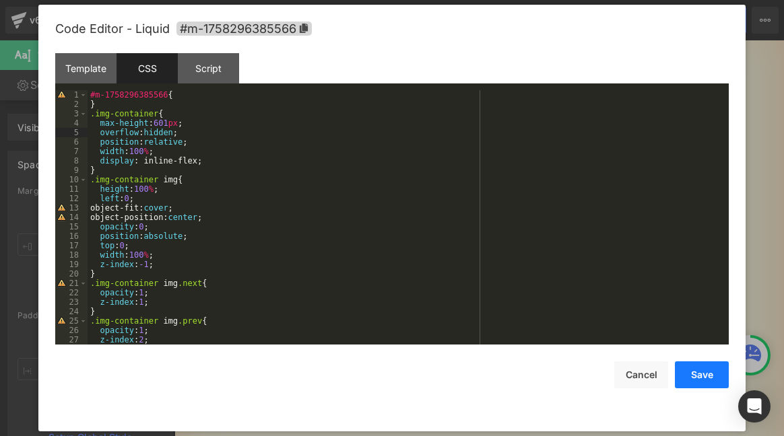
click at [712, 368] on button "Save" at bounding box center [701, 374] width 54 height 27
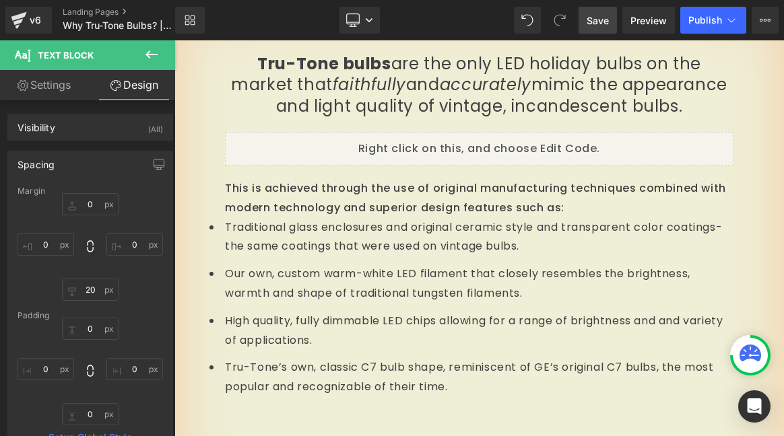
click at [593, 18] on span "Save" at bounding box center [597, 20] width 22 height 14
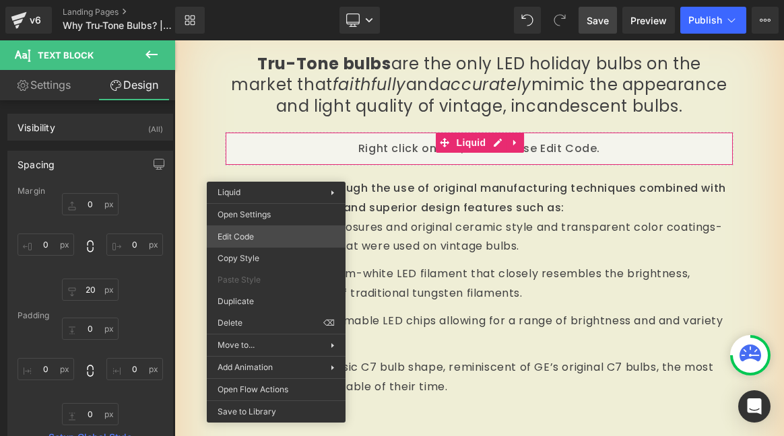
click at [261, 0] on div "Liquid You are previewing how the will restyle your page. You can not edit Elem…" at bounding box center [392, 0] width 784 height 0
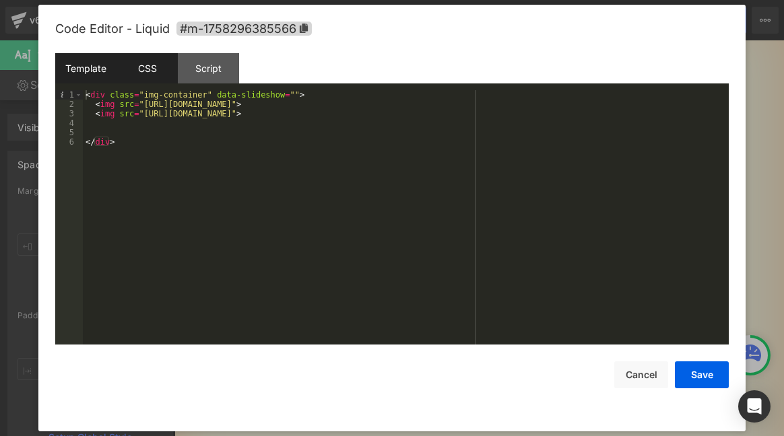
click at [148, 60] on div "CSS" at bounding box center [146, 68] width 61 height 30
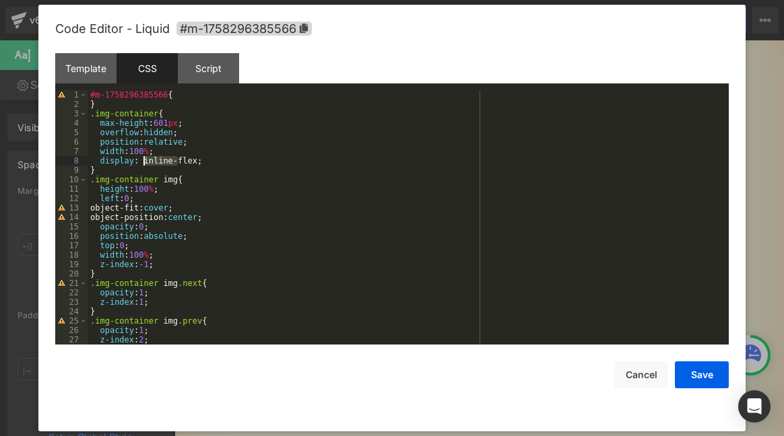
drag, startPoint x: 179, startPoint y: 160, endPoint x: 146, endPoint y: 155, distance: 33.3
click at [145, 155] on div "#m-1758296385566 { } .img-container { max-height : 601 px ; overflow : hidden ;…" at bounding box center [405, 226] width 635 height 273
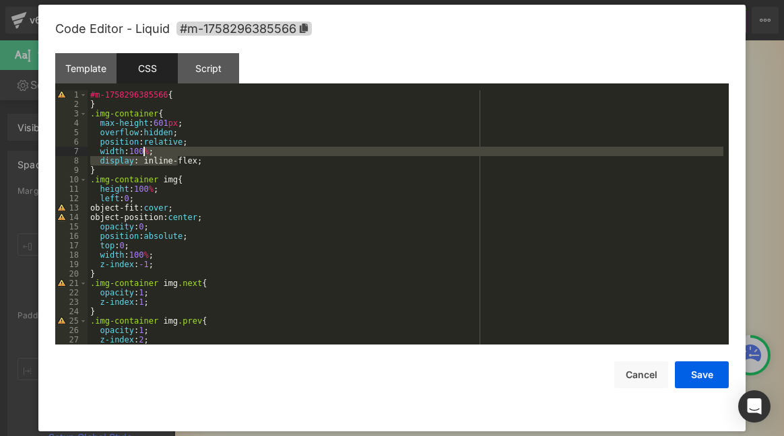
click at [155, 152] on div "#m-1758296385566 { } .img-container { max-height : 601 px ; overflow : hidden ;…" at bounding box center [405, 226] width 635 height 273
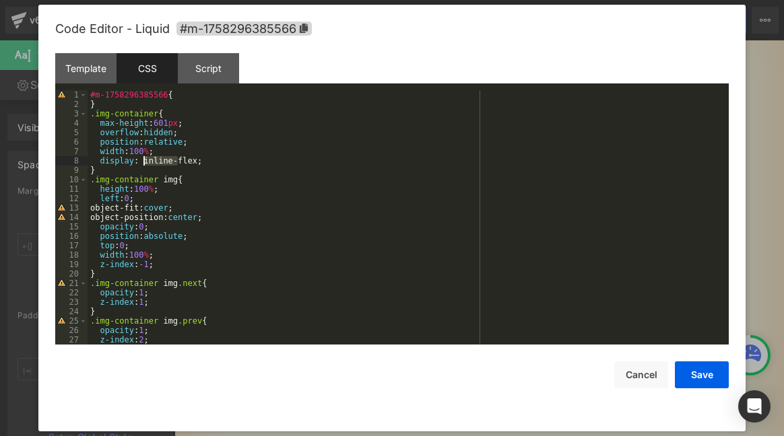
drag, startPoint x: 176, startPoint y: 159, endPoint x: 154, endPoint y: 158, distance: 22.3
click at [145, 160] on div "#m-1758296385566 { } .img-container { max-height : 601 px ; overflow : hidden ;…" at bounding box center [405, 226] width 635 height 273
click at [695, 372] on button "Save" at bounding box center [701, 374] width 54 height 27
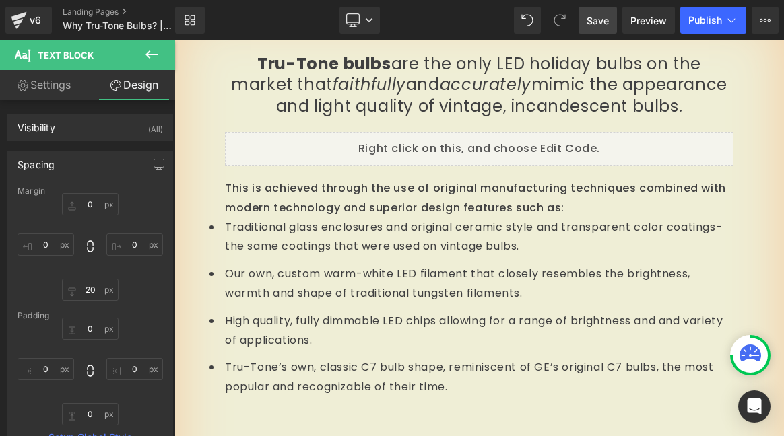
click at [596, 18] on span "Save" at bounding box center [597, 20] width 22 height 14
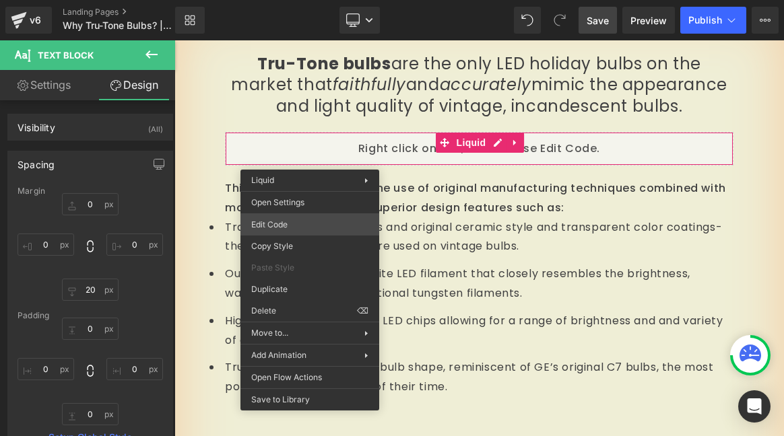
click at [290, 0] on div "Liquid You are previewing how the will restyle your page. You can not edit Elem…" at bounding box center [392, 0] width 784 height 0
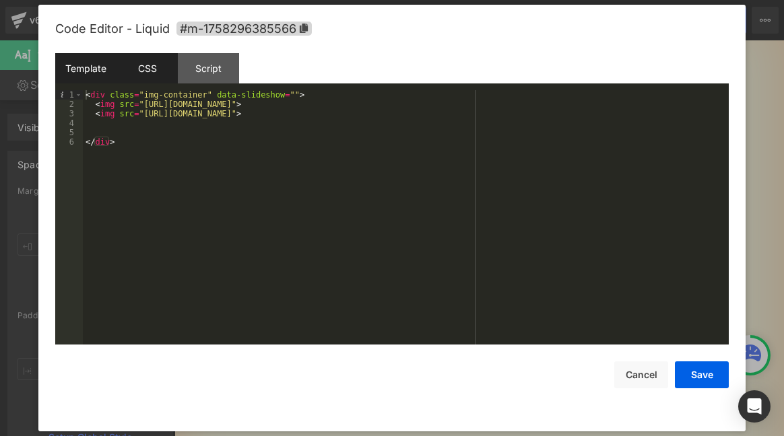
click at [147, 75] on div "CSS" at bounding box center [146, 68] width 61 height 30
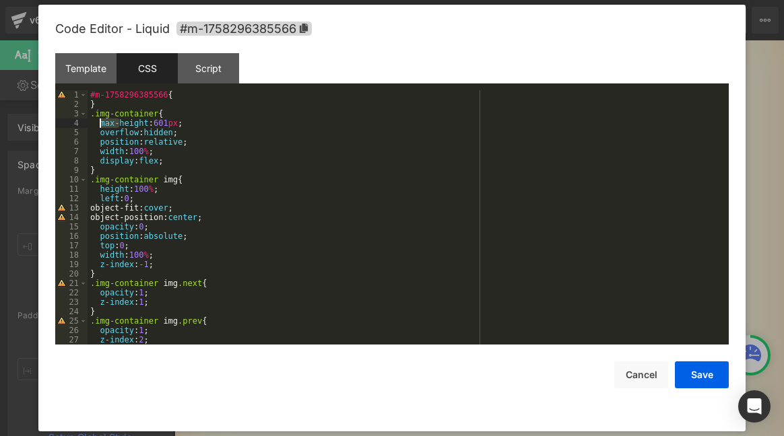
drag, startPoint x: 121, startPoint y: 124, endPoint x: 100, endPoint y: 124, distance: 21.5
click at [100, 124] on div "#m-1758296385566 { } .img-container { max-height : 601 px ; overflow : hidden ;…" at bounding box center [405, 226] width 635 height 273
click at [695, 378] on button "Save" at bounding box center [701, 374] width 54 height 27
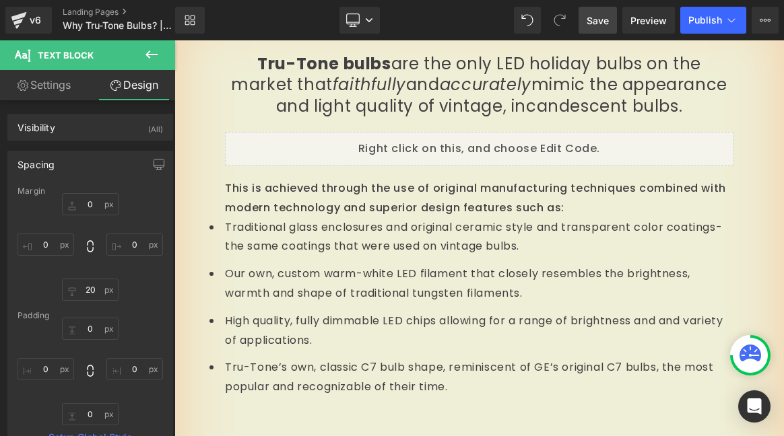
click at [595, 18] on span "Save" at bounding box center [597, 20] width 22 height 14
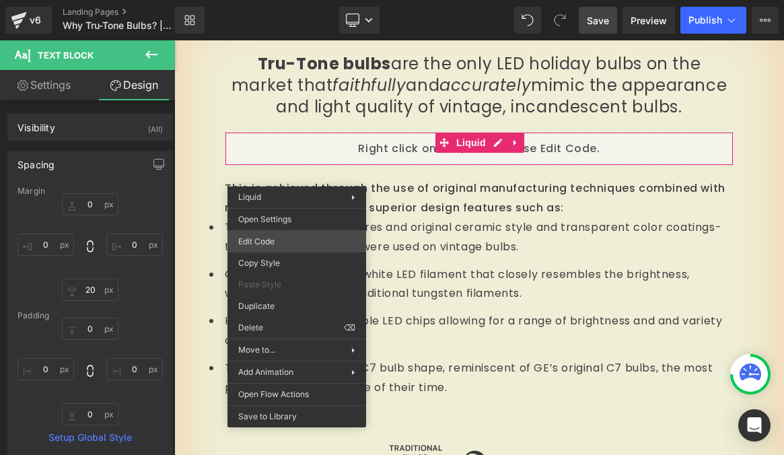
click at [291, 0] on div "Liquid You are previewing how the will restyle your page. You can not edit Elem…" at bounding box center [392, 0] width 784 height 0
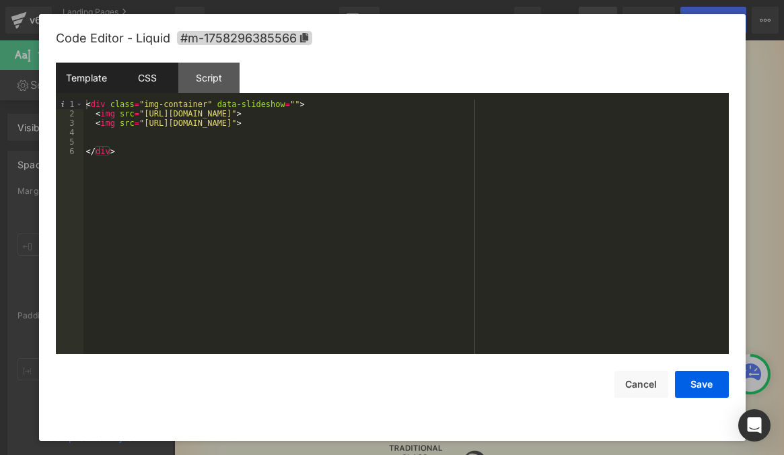
click at [152, 86] on div "CSS" at bounding box center [147, 78] width 61 height 30
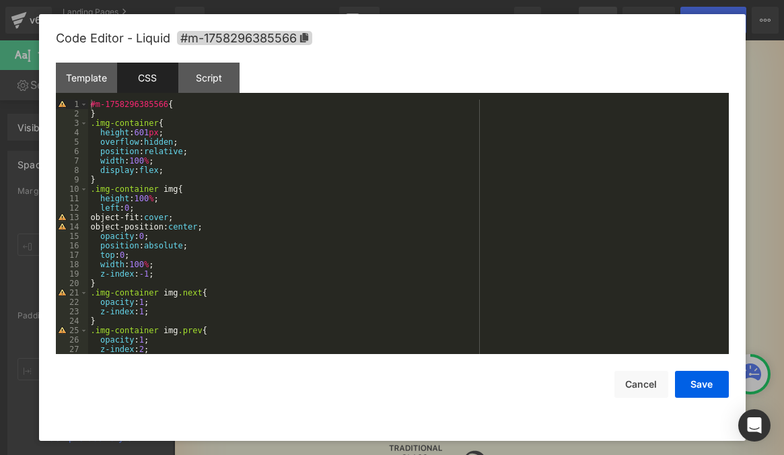
click at [174, 132] on div "#m-1758296385566 { } .img-container { height : 601 px ; overflow : hidden ; pos…" at bounding box center [405, 236] width 635 height 273
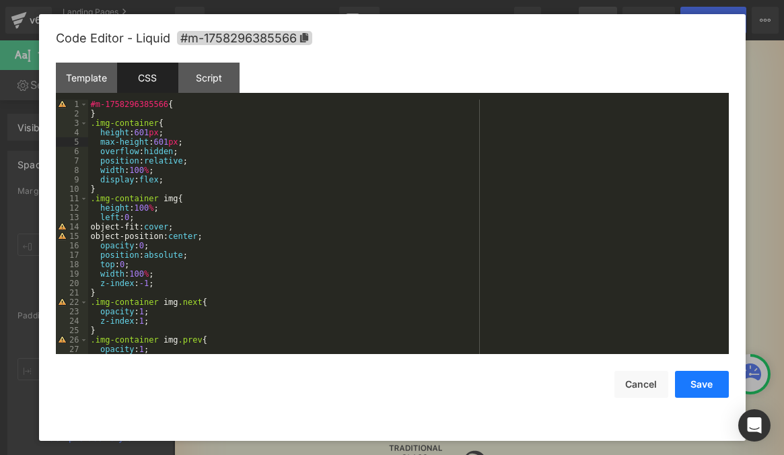
click at [716, 389] on button "Save" at bounding box center [702, 384] width 54 height 27
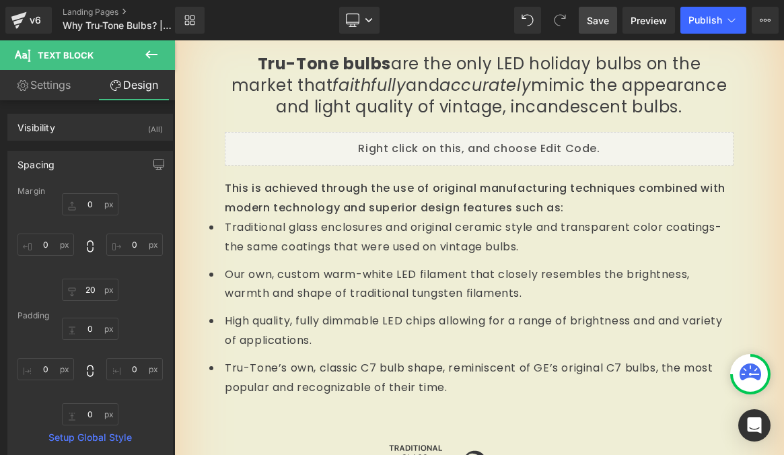
click at [588, 16] on span "Save" at bounding box center [598, 20] width 22 height 14
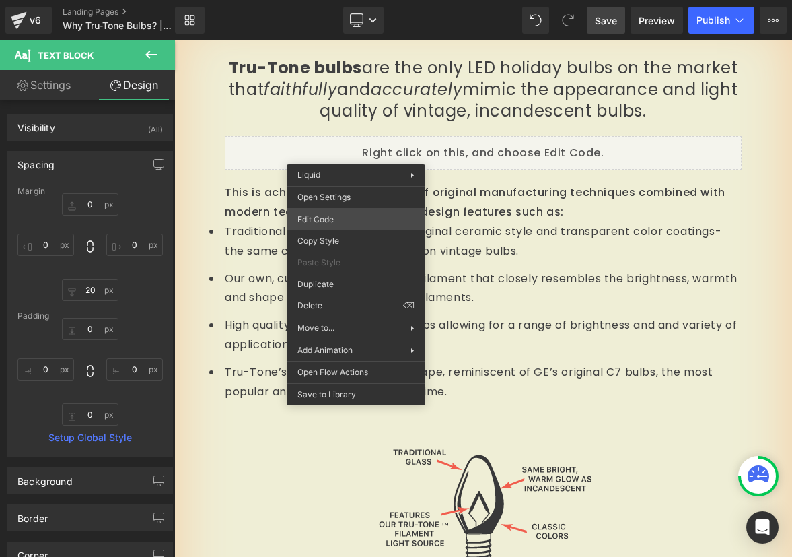
click at [326, 0] on div "Liquid You are previewing how the will restyle your page. You can not edit Elem…" at bounding box center [396, 0] width 792 height 0
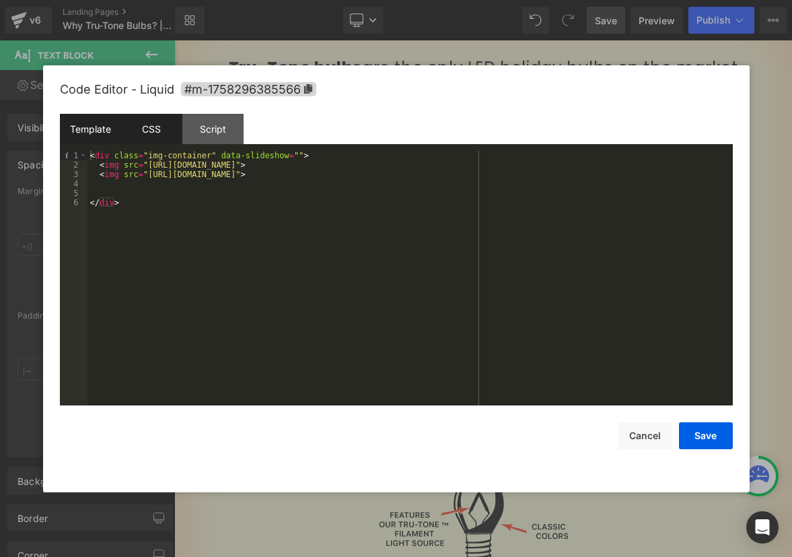
click at [146, 131] on div "CSS" at bounding box center [151, 129] width 61 height 30
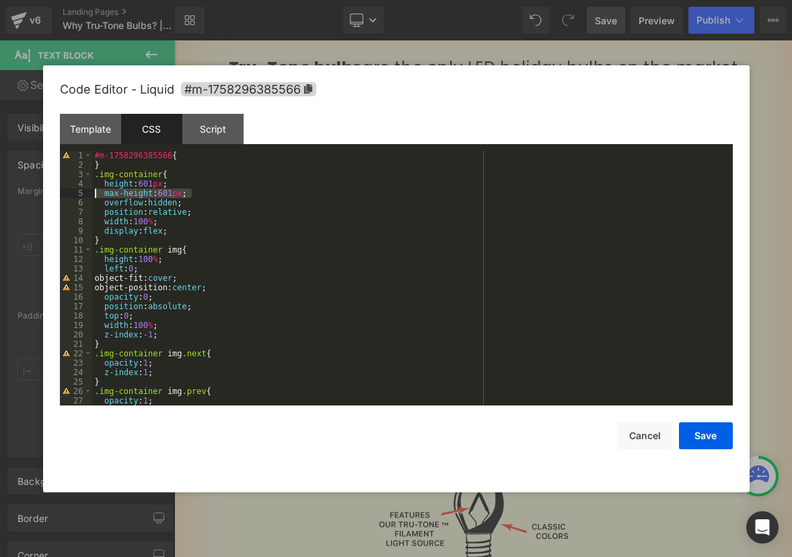
drag, startPoint x: 207, startPoint y: 193, endPoint x: 75, endPoint y: 188, distance: 132.0
click at [75, 188] on pre "1 2 3 4 5 6 7 8 9 10 11 12 13 14 15 16 17 18 19 20 21 22 23 24 25 26 27 28 #m-1…" at bounding box center [396, 278] width 673 height 254
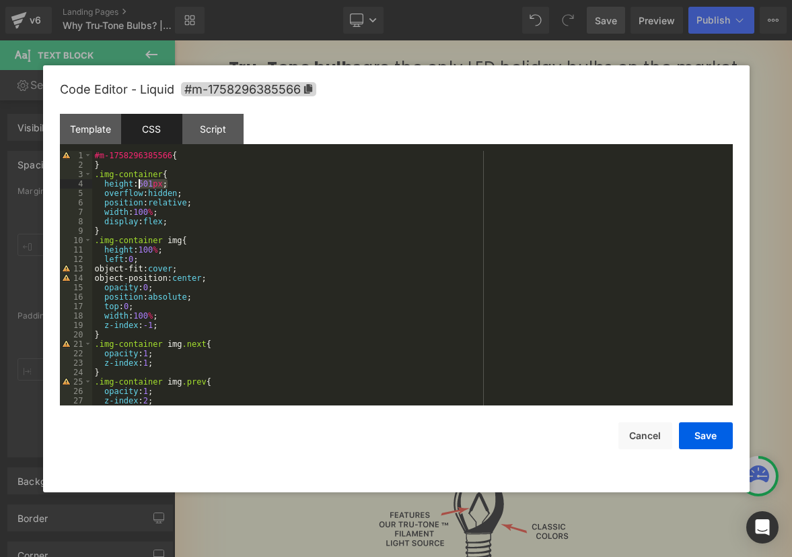
drag, startPoint x: 166, startPoint y: 183, endPoint x: 141, endPoint y: 180, distance: 25.7
click at [141, 180] on div "#m-1758296385566 { } .img-container { height : 601 px ; overflow : hidden ; pos…" at bounding box center [409, 287] width 635 height 273
click at [697, 431] on button "Save" at bounding box center [706, 435] width 54 height 27
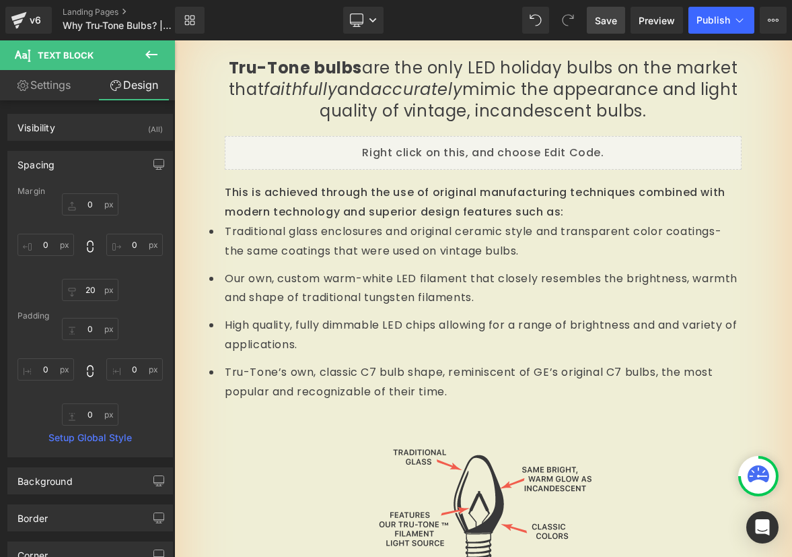
click at [603, 21] on span "Save" at bounding box center [606, 20] width 22 height 14
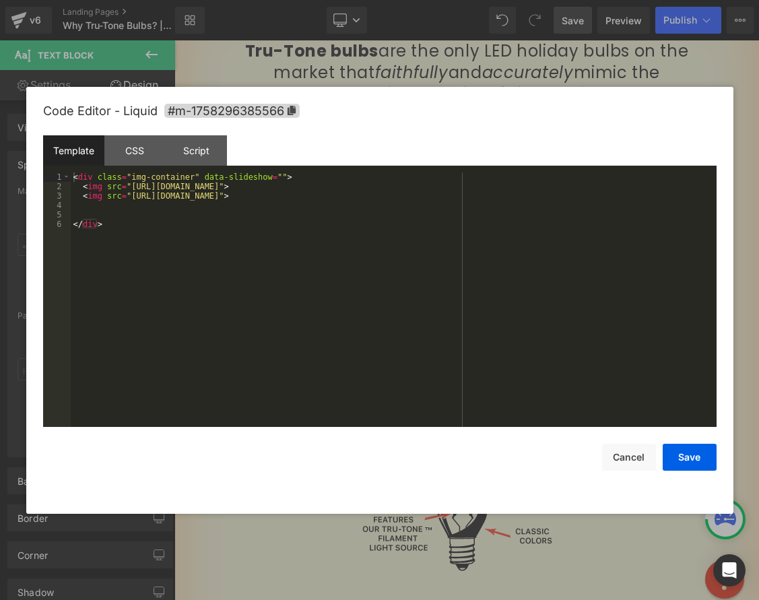
click at [267, 0] on div "Liquid You are previewing how the will restyle your page. You can not edit Elem…" at bounding box center [379, 0] width 759 height 0
click at [139, 156] on div "CSS" at bounding box center [134, 150] width 61 height 30
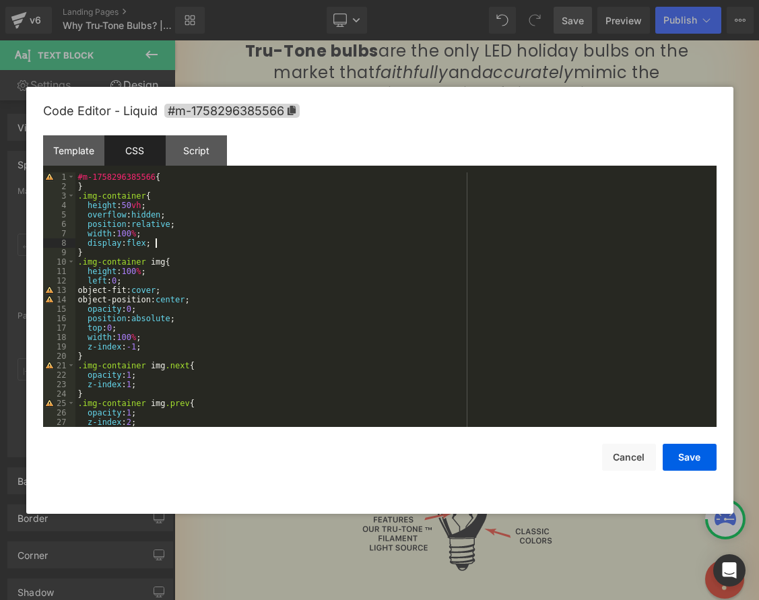
click at [160, 244] on div "#m-1758296385566 { } .img-container { height : 50 vh ; overflow : hidden ; posi…" at bounding box center [392, 308] width 635 height 273
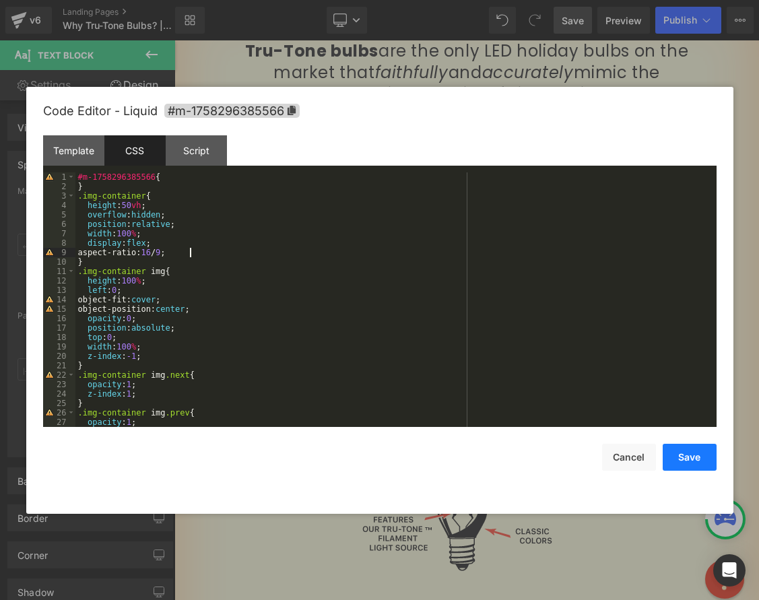
click at [687, 459] on button "Save" at bounding box center [689, 457] width 54 height 27
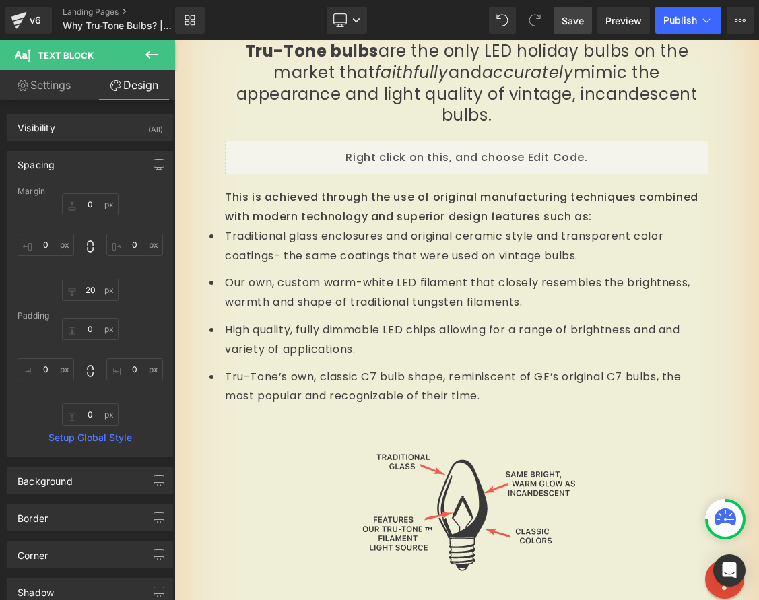
click at [559, 26] on link "Save" at bounding box center [572, 20] width 38 height 27
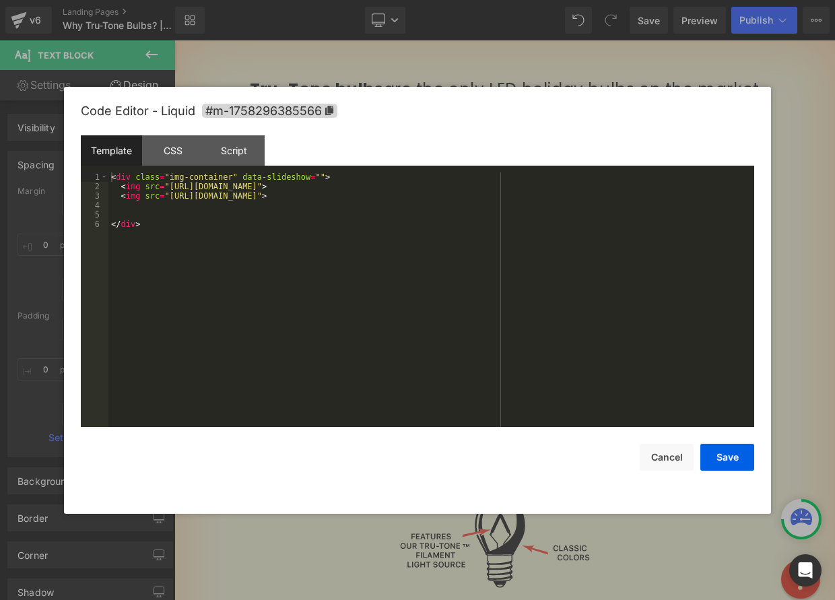
click at [243, 0] on div "Liquid You are previewing how the will restyle your page. You can not edit Elem…" at bounding box center [417, 0] width 835 height 0
click at [164, 166] on div "Template CSS Script Data" at bounding box center [417, 153] width 673 height 37
click at [166, 160] on div "CSS" at bounding box center [172, 150] width 61 height 30
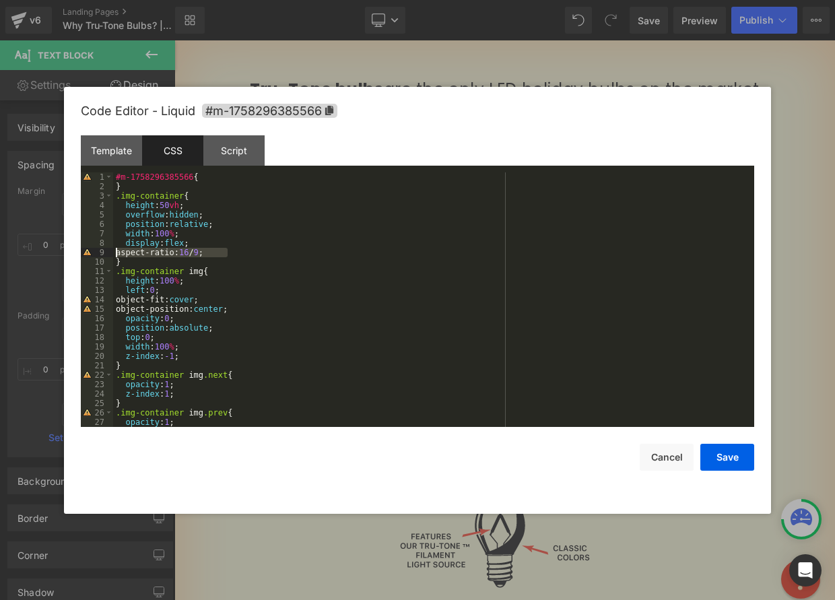
drag, startPoint x: 218, startPoint y: 252, endPoint x: 82, endPoint y: 256, distance: 136.0
click at [82, 256] on pre "1 2 3 4 5 6 7 8 9 10 11 12 13 14 15 16 17 18 19 20 21 22 23 24 25 26 27 28 #m-1…" at bounding box center [417, 299] width 673 height 254
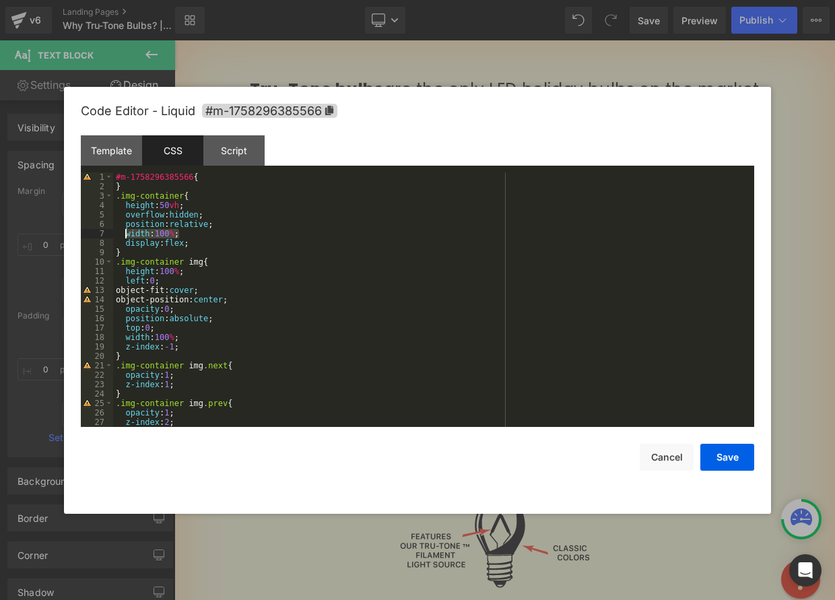
drag, startPoint x: 179, startPoint y: 234, endPoint x: 127, endPoint y: 234, distance: 51.8
click at [127, 234] on div "#m-1758296385566 { } .img-container { height : 50 vh ; overflow : hidden ; posi…" at bounding box center [430, 308] width 635 height 273
click at [179, 233] on div "#m-1758296385566 { } .img-container { height : 50 vh ; overflow : hidden ; posi…" at bounding box center [430, 308] width 635 height 273
drag, startPoint x: 178, startPoint y: 233, endPoint x: 161, endPoint y: 233, distance: 16.8
click at [161, 233] on div "#m-1758296385566 { } .img-container { height : 50 vh ; overflow : hidden ; posi…" at bounding box center [430, 308] width 635 height 273
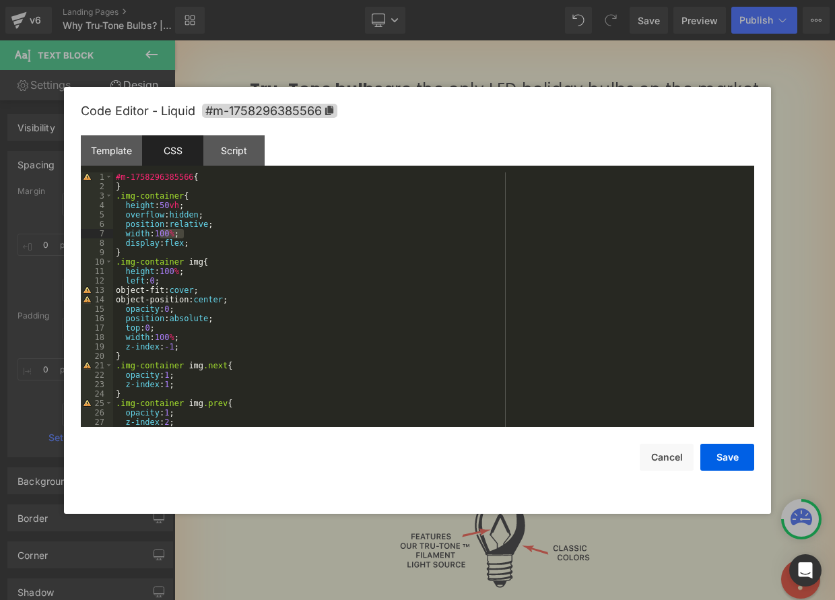
click at [156, 220] on div "#m-1758296385566 { } .img-container { height : 50 vh ; overflow : hidden ; posi…" at bounding box center [430, 308] width 635 height 273
drag, startPoint x: 184, startPoint y: 205, endPoint x: 166, endPoint y: 203, distance: 18.9
click at [166, 203] on div "#m-1758296385566 { } .img-container { height : 50 vh ; overflow : hidden ; posi…" at bounding box center [430, 308] width 635 height 273
click at [302, 219] on div "#m-1758296385566 { } .img-container { height : calc(var(--dynamic-width) * 0.6 …" at bounding box center [430, 308] width 635 height 273
click at [715, 458] on button "Save" at bounding box center [727, 457] width 54 height 27
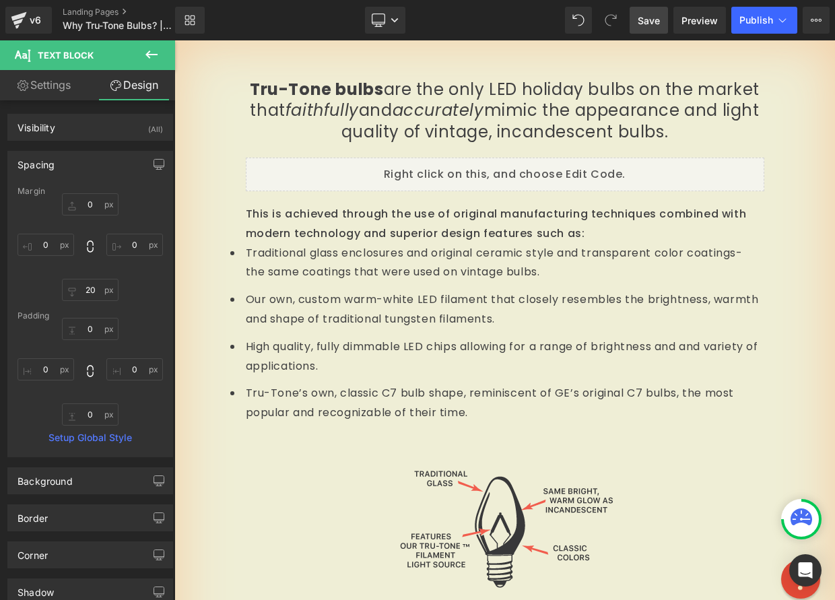
click at [652, 16] on span "Save" at bounding box center [648, 20] width 22 height 14
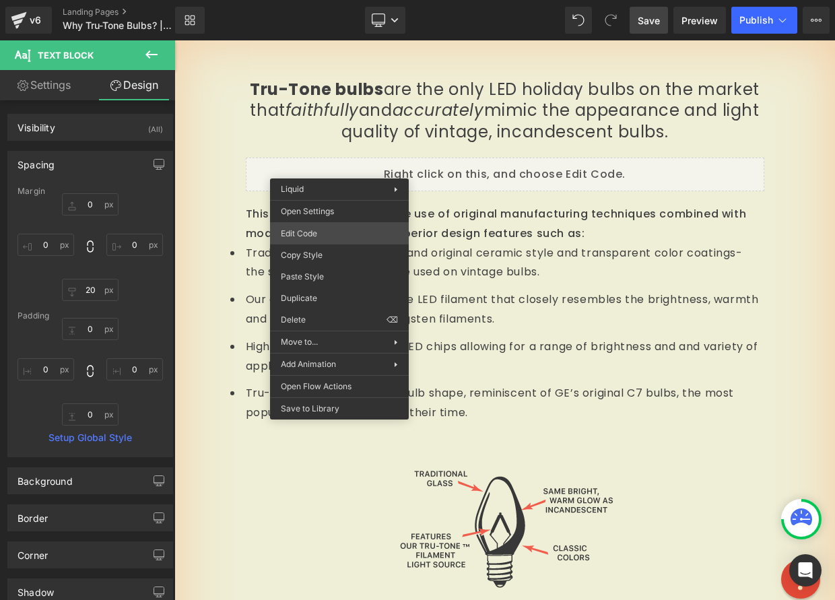
click at [329, 0] on div "Liquid You are previewing how the will restyle your page. You can not edit Elem…" at bounding box center [417, 0] width 835 height 0
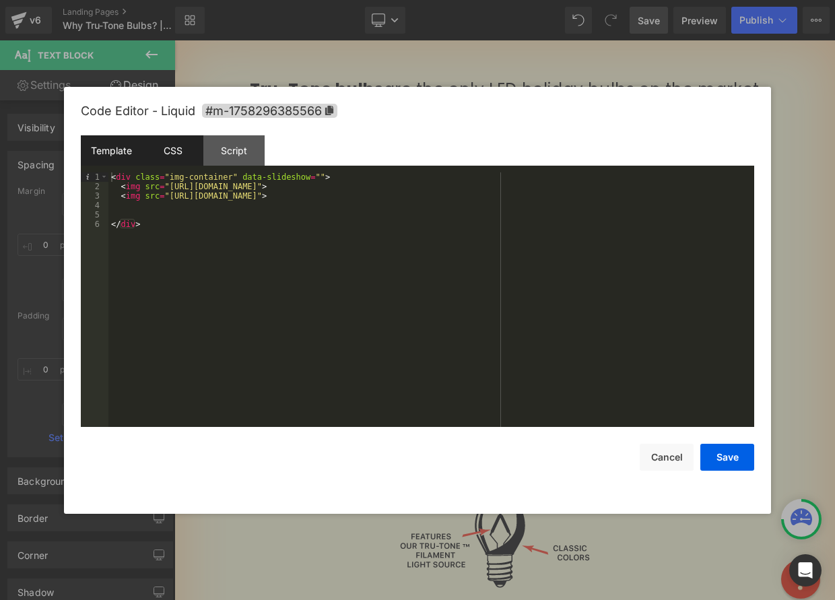
click at [175, 156] on div "CSS" at bounding box center [172, 150] width 61 height 30
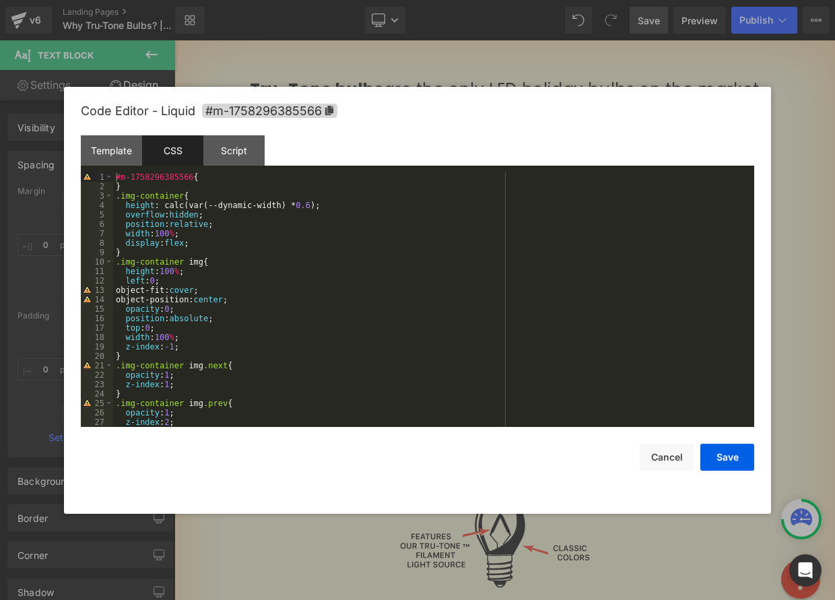
click at [321, 204] on div "#m-1758296385566 { } .img-container { height : calc(var(--dynamic-width) * 0.6 …" at bounding box center [430, 308] width 635 height 273
drag, startPoint x: 320, startPoint y: 205, endPoint x: 166, endPoint y: 203, distance: 154.8
click at [166, 203] on div "#m-1758296385566 { } .img-container { height : calc(var(--dynamic-width) * 0.6 …" at bounding box center [430, 308] width 635 height 273
click at [188, 203] on div "#m-1758296385566 { } .img-container { height : width * .75 ; overflow : hidden …" at bounding box center [430, 308] width 635 height 273
click at [151, 208] on div "#m-1758296385566 { } .img-container { height : width * .75 ; overflow : hidden …" at bounding box center [430, 308] width 635 height 273
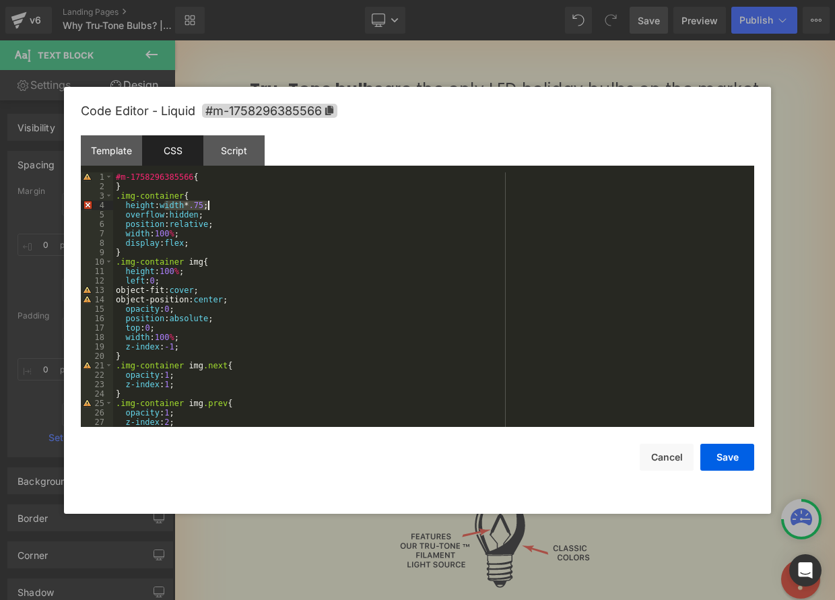
drag, startPoint x: 168, startPoint y: 205, endPoint x: 209, endPoint y: 205, distance: 41.1
click at [209, 205] on div "#m-1758296385566 { } .img-container { height : width * .75 ; overflow : hidden …" at bounding box center [430, 308] width 635 height 273
click at [320, 209] on div "#m-1758296385566 { } .img-container { height : inherit ; overflow : hidden ; po…" at bounding box center [430, 308] width 635 height 273
click at [727, 457] on button "Save" at bounding box center [727, 457] width 54 height 27
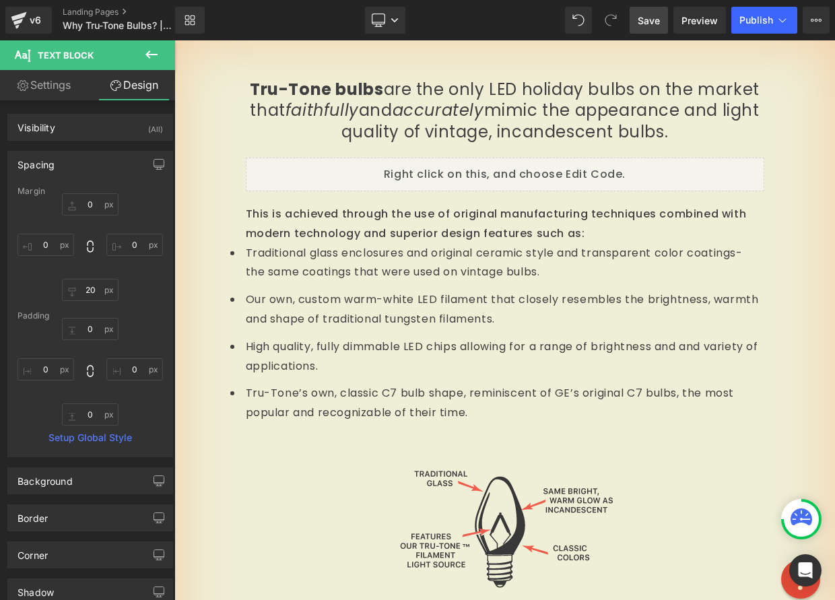
click at [644, 30] on link "Save" at bounding box center [648, 20] width 38 height 27
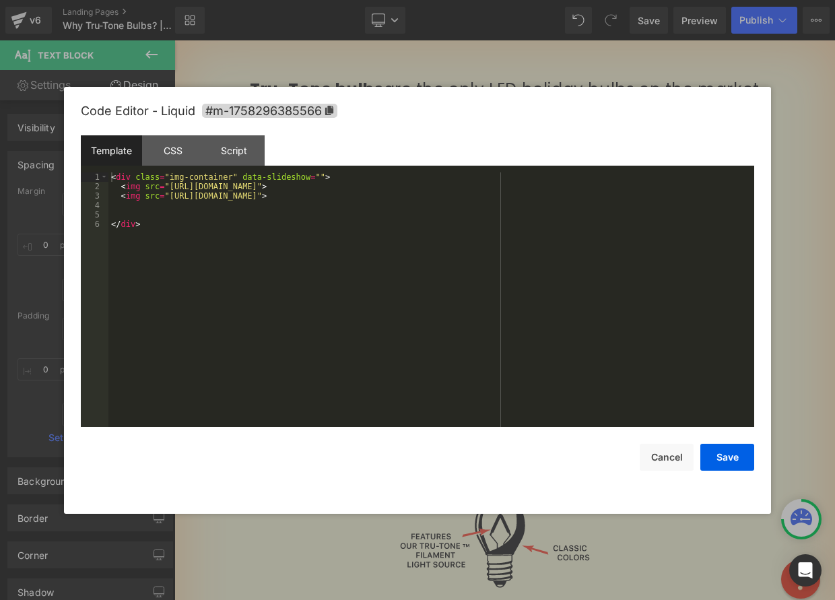
click at [336, 0] on div "Liquid You are previewing how the will restyle your page. You can not edit Elem…" at bounding box center [417, 0] width 835 height 0
click at [166, 149] on div "CSS" at bounding box center [172, 150] width 61 height 30
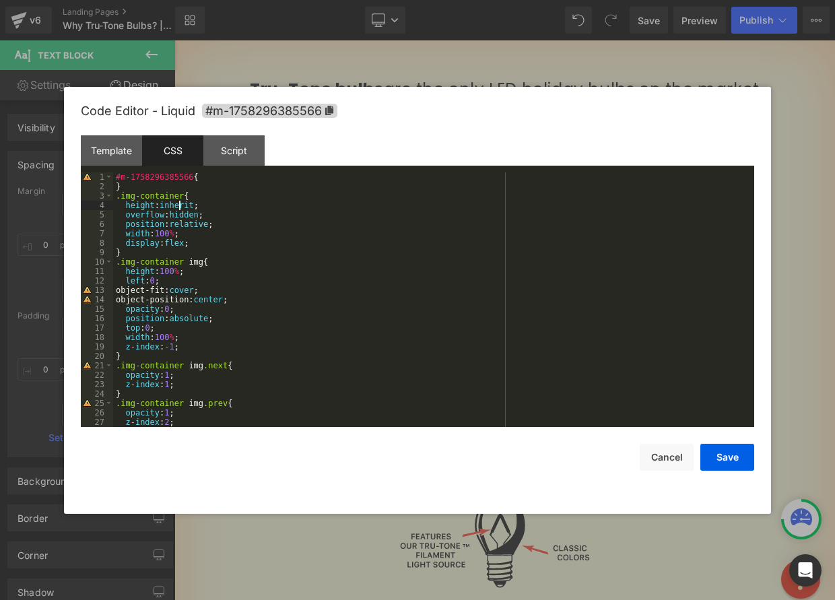
click at [178, 204] on div "#m-1758296385566 { } .img-container { height : inherit ; overflow : hidden ; po…" at bounding box center [430, 308] width 635 height 273
click at [722, 461] on button "Save" at bounding box center [727, 457] width 54 height 27
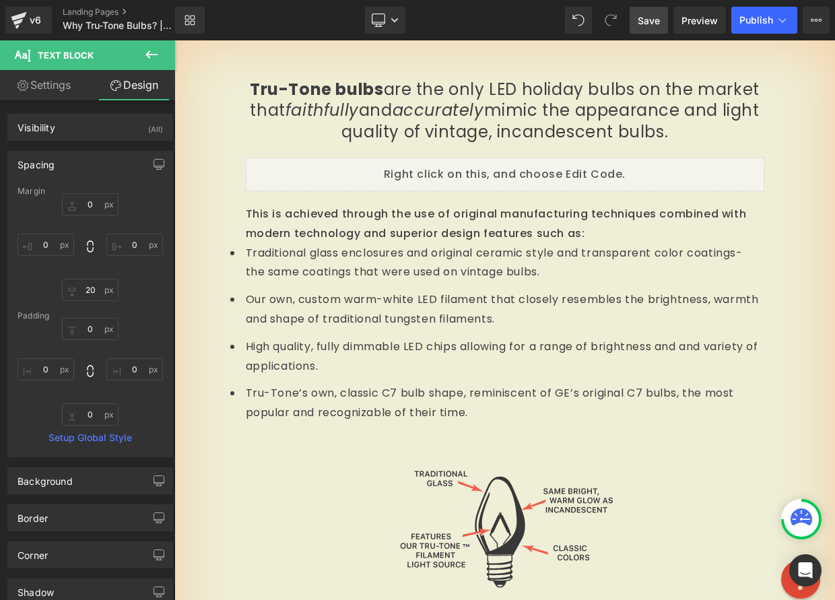
click at [650, 24] on span "Save" at bounding box center [648, 20] width 22 height 14
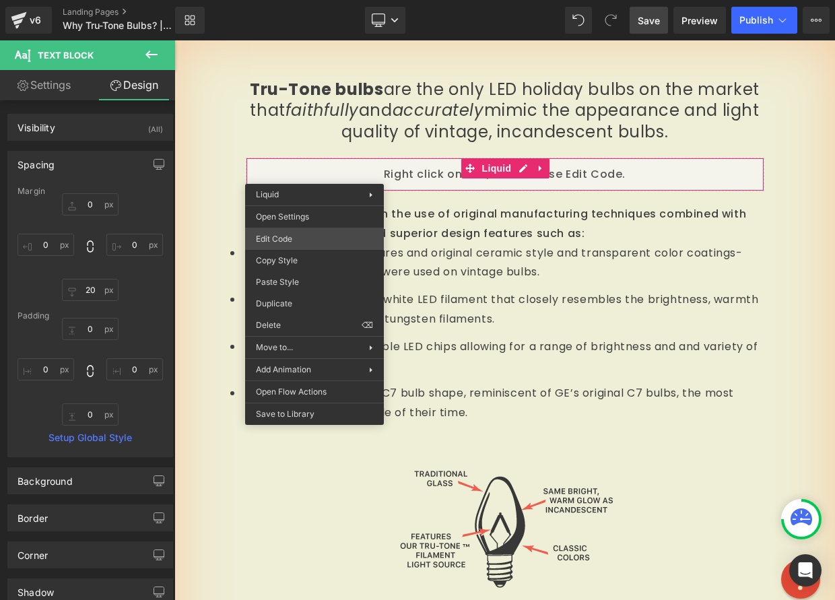
click at [299, 0] on div "Liquid You are previewing how the will restyle your page. You can not edit Elem…" at bounding box center [417, 0] width 835 height 0
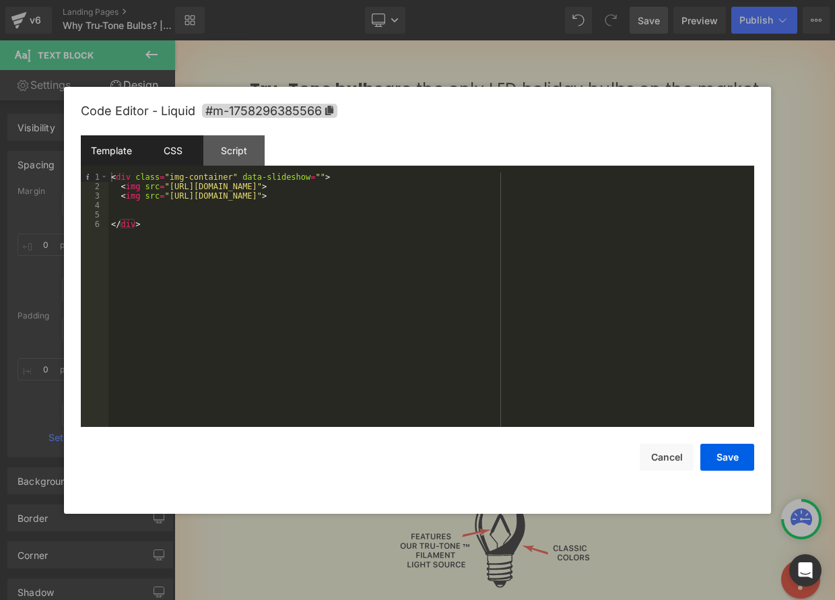
click at [158, 152] on div "CSS" at bounding box center [172, 150] width 61 height 30
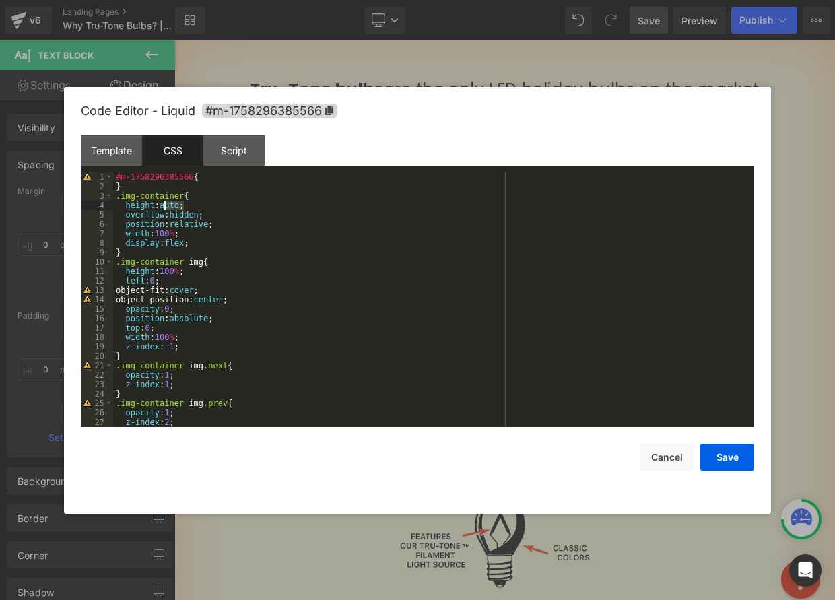
drag, startPoint x: 184, startPoint y: 204, endPoint x: 166, endPoint y: 204, distance: 18.2
click at [166, 204] on div "#m-1758296385566 { } .img-container { height : auto ; overflow : hidden ; posit…" at bounding box center [430, 308] width 635 height 273
click at [724, 454] on button "Save" at bounding box center [727, 457] width 54 height 27
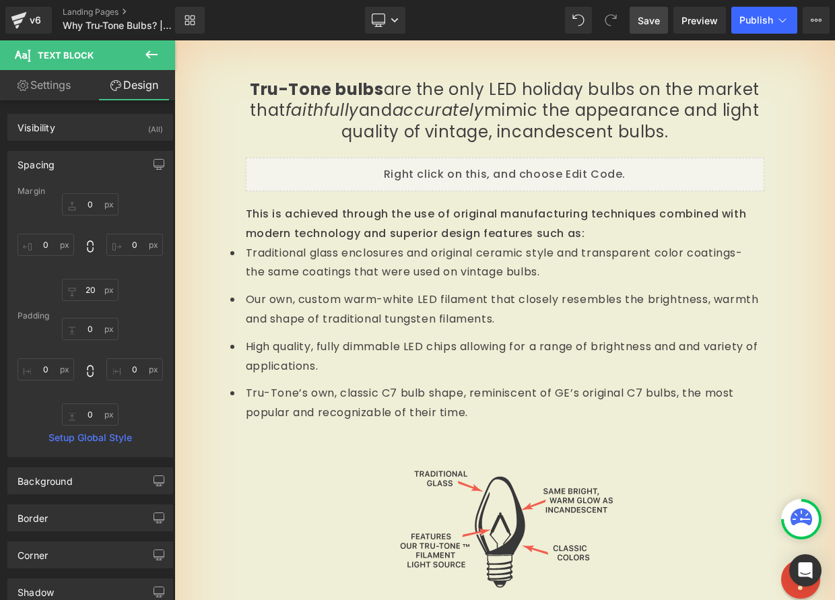
click at [643, 5] on div "Library Desktop Desktop Laptop Tablet Mobile Save Preview Publish Scheduled Vie…" at bounding box center [505, 20] width 660 height 40
click at [647, 26] on span "Save" at bounding box center [648, 20] width 22 height 14
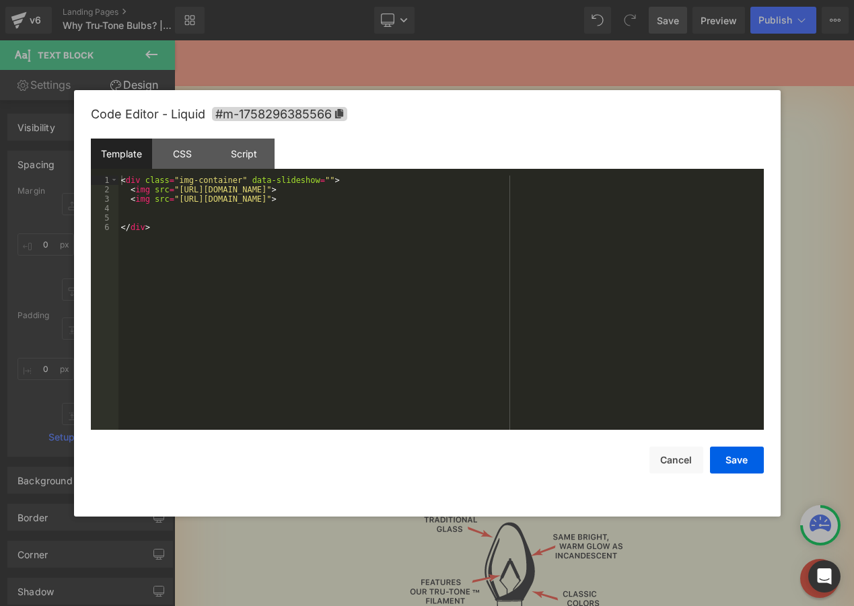
click at [262, 0] on div "Liquid You are previewing how the will restyle your page. You can not edit Elem…" at bounding box center [427, 0] width 854 height 0
click at [200, 158] on div "CSS" at bounding box center [182, 154] width 61 height 30
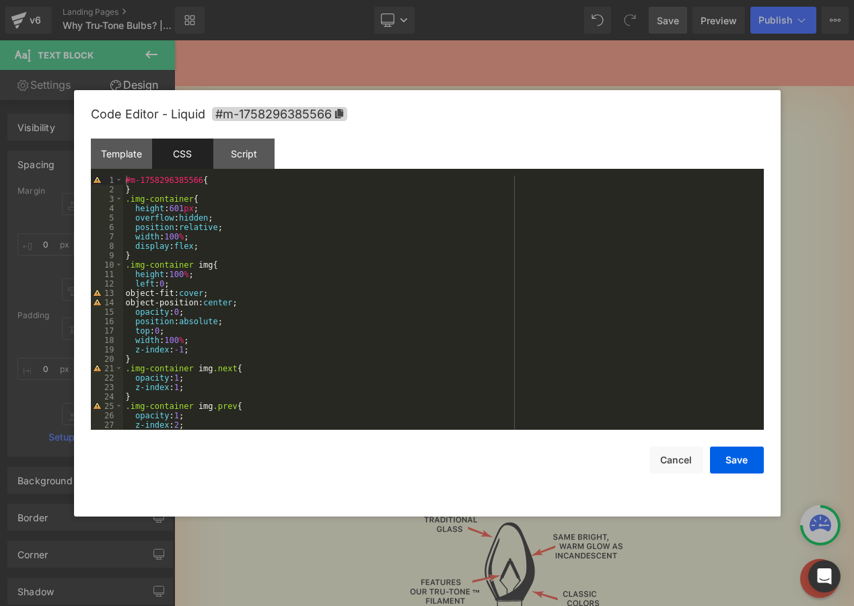
click at [201, 219] on div "#m-1758296385566 { } .img-container { height : 601 px ; overflow : hidden ; pos…" at bounding box center [440, 312] width 635 height 273
drag, startPoint x: 197, startPoint y: 209, endPoint x: 175, endPoint y: 208, distance: 22.3
click at [175, 208] on div "#m-1758296385566 { } .img-container { height : 601 px ; overflow : visible ; po…" at bounding box center [440, 312] width 635 height 273
click at [743, 466] on button "Save" at bounding box center [737, 460] width 54 height 27
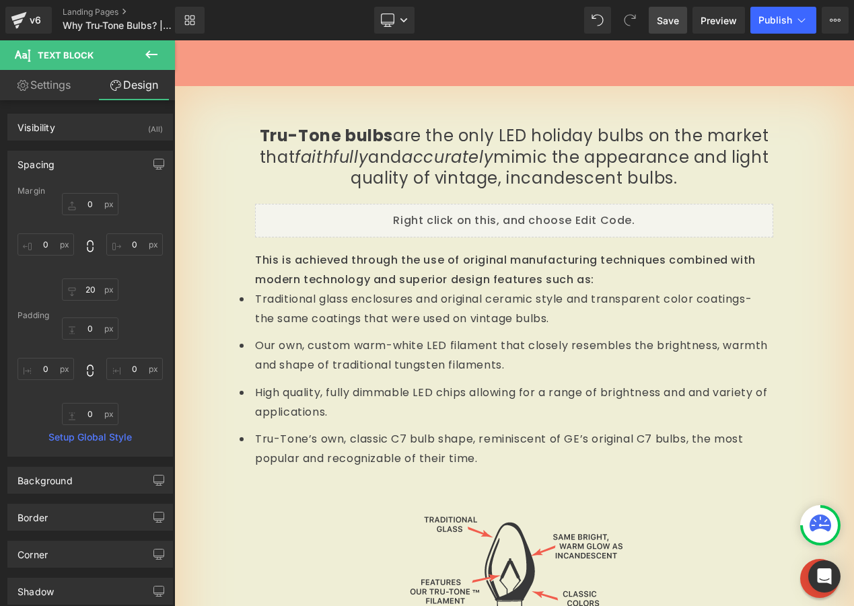
click at [670, 18] on span "Save" at bounding box center [668, 20] width 22 height 14
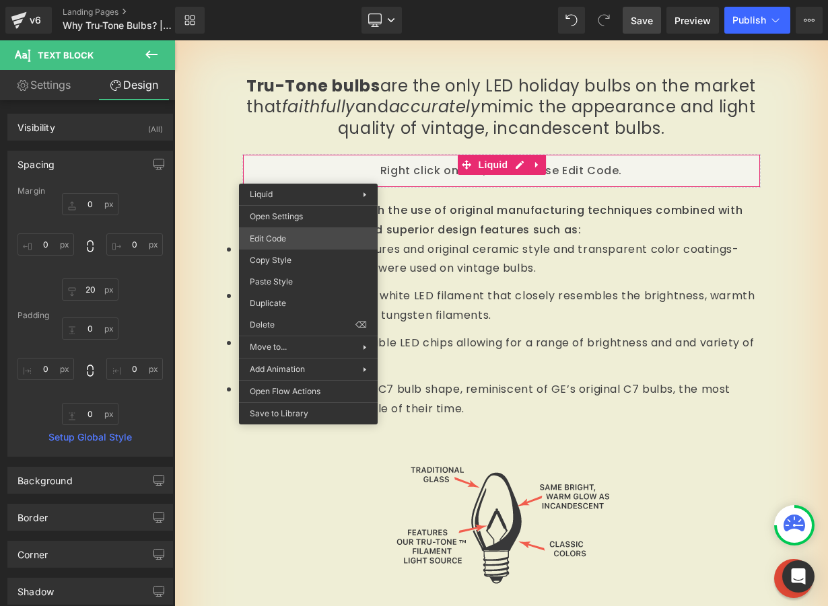
click at [304, 0] on div "Liquid You are previewing how the will restyle your page. You can not edit Elem…" at bounding box center [414, 0] width 828 height 0
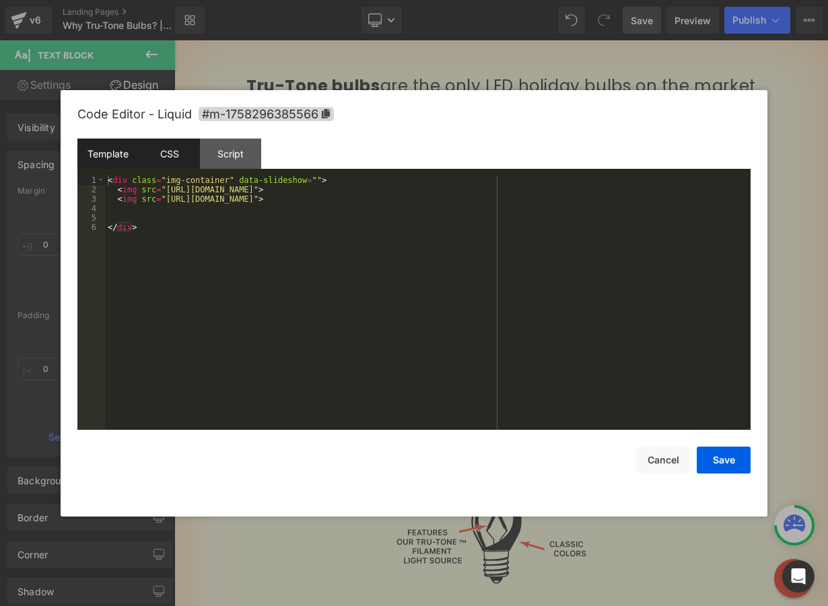
click at [174, 161] on div "CSS" at bounding box center [169, 154] width 61 height 30
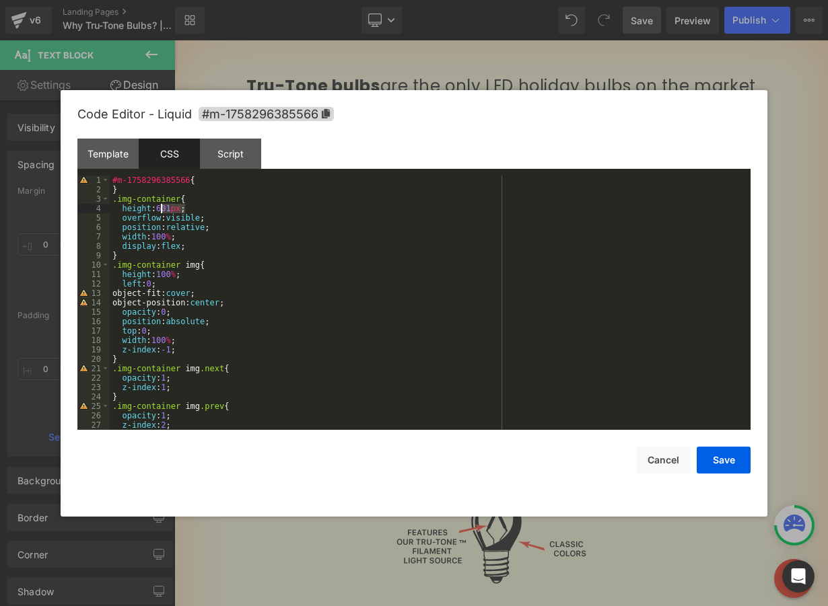
drag, startPoint x: 185, startPoint y: 207, endPoint x: 162, endPoint y: 207, distance: 22.9
click at [162, 207] on div "#m-1758296385566 { } .img-container { height : 601 px ; overflow : visible ; po…" at bounding box center [427, 312] width 635 height 273
click at [722, 464] on button "Save" at bounding box center [724, 460] width 54 height 27
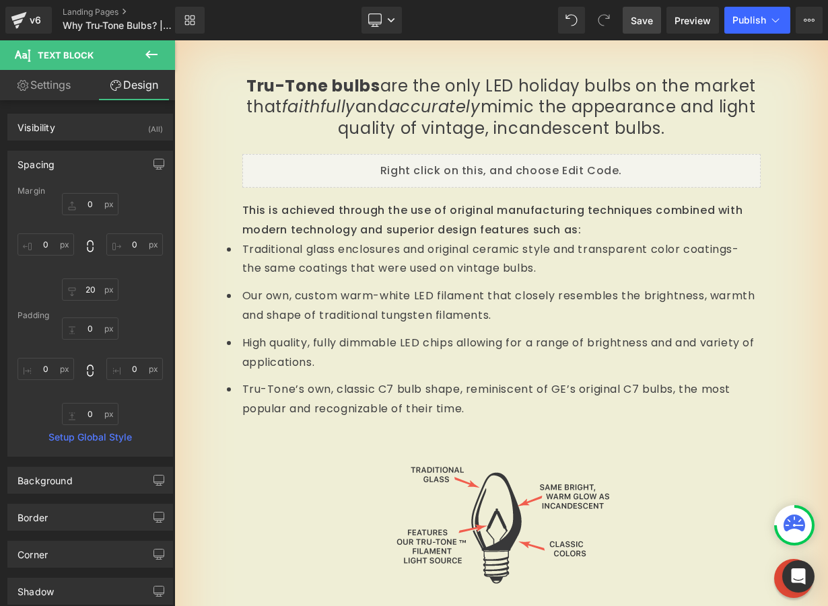
click at [637, 14] on span "Save" at bounding box center [642, 20] width 22 height 14
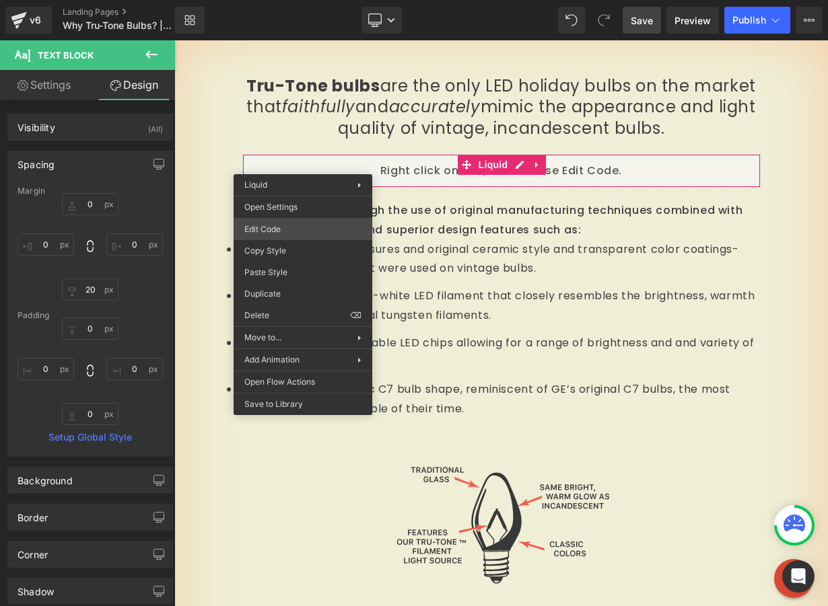
click at [309, 0] on div "Liquid You are previewing how the will restyle your page. You can not edit Elem…" at bounding box center [414, 0] width 828 height 0
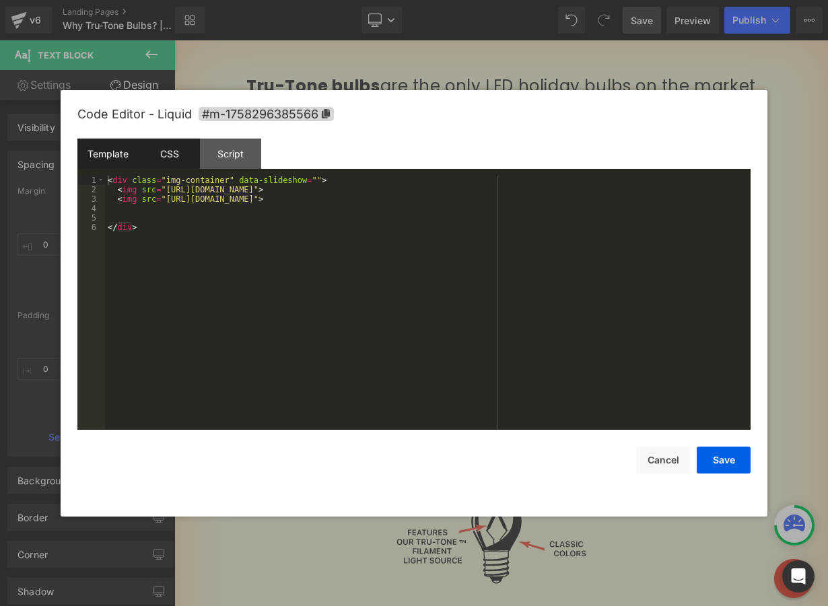
click at [174, 165] on div "CSS" at bounding box center [169, 154] width 61 height 30
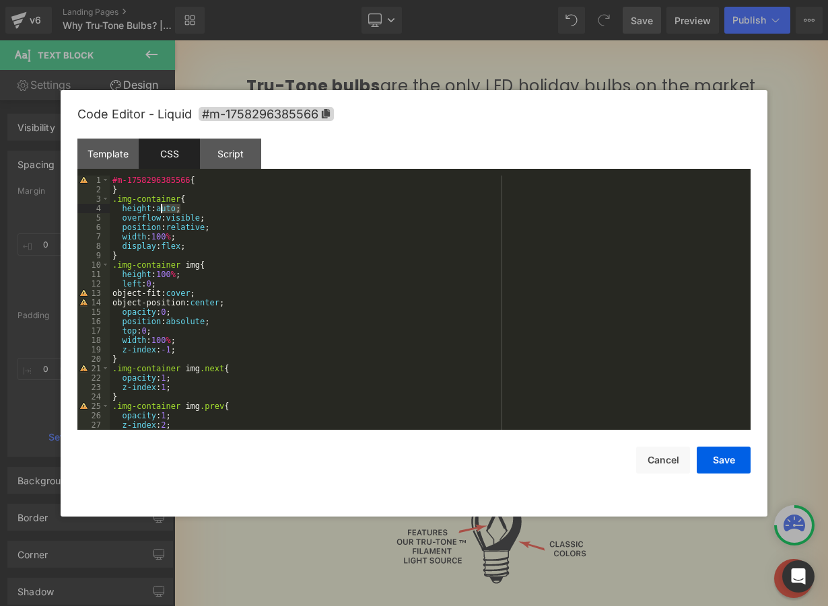
drag, startPoint x: 180, startPoint y: 207, endPoint x: 162, endPoint y: 205, distance: 19.0
click at [162, 205] on div "#m-1758296385566 { } .img-container { height : auto ; overflow : visible ; posi…" at bounding box center [427, 312] width 635 height 273
click at [732, 460] on button "Save" at bounding box center [724, 460] width 54 height 27
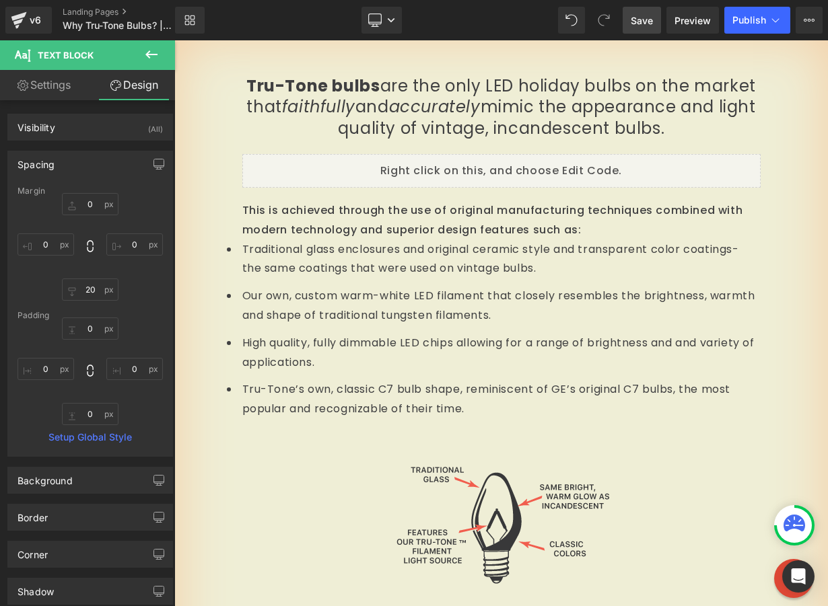
click at [647, 18] on span "Save" at bounding box center [642, 20] width 22 height 14
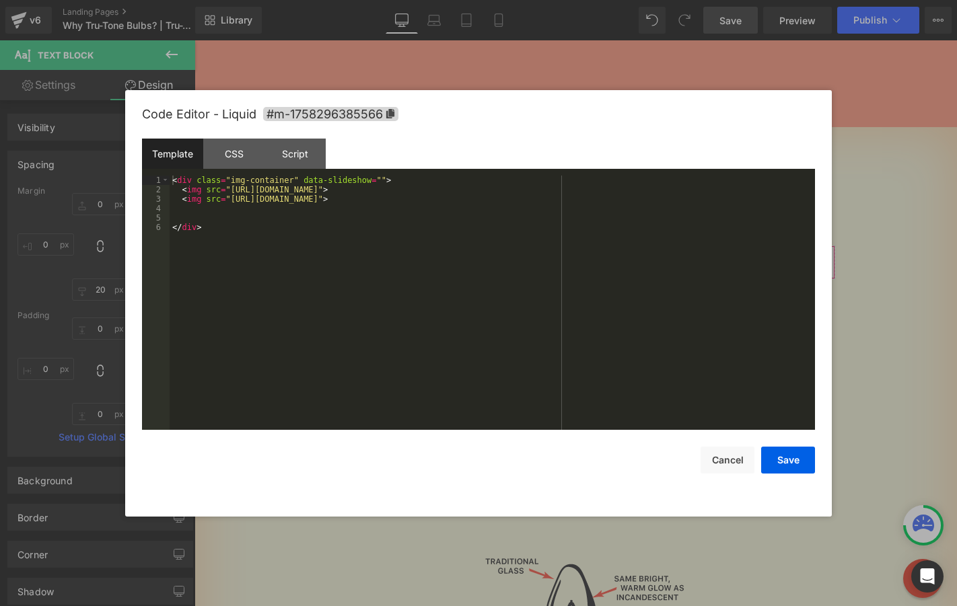
click at [370, 0] on div "Liquid You are previewing how the will restyle your page. You can not edit Elem…" at bounding box center [478, 0] width 957 height 0
click at [232, 160] on div "CSS" at bounding box center [233, 154] width 61 height 30
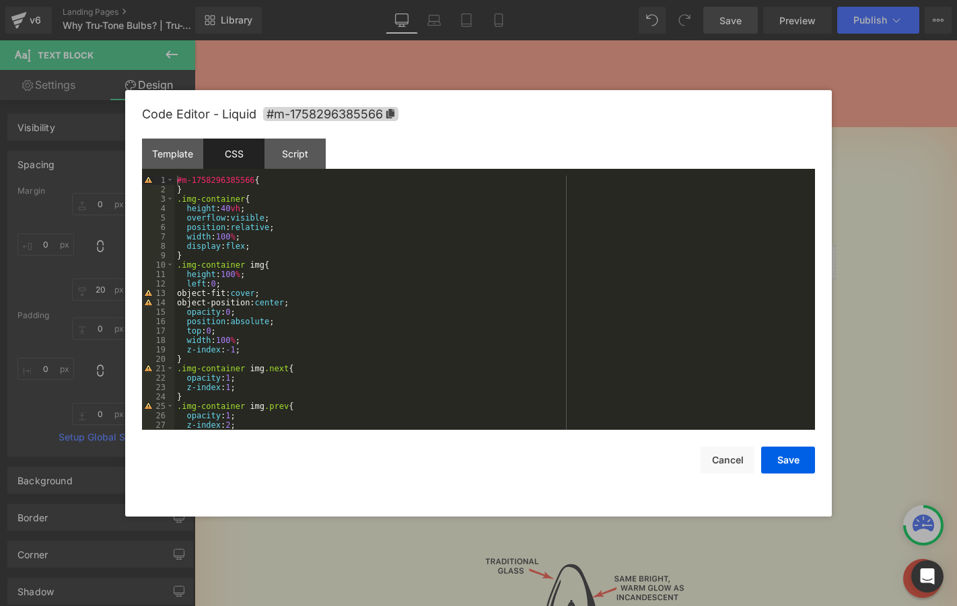
click at [240, 235] on div "#m-1758296385566 { } .img-container { height : 40 vh ; overflow : visible ; pos…" at bounding box center [491, 312] width 635 height 273
drag, startPoint x: 240, startPoint y: 234, endPoint x: 221, endPoint y: 234, distance: 18.2
click at [221, 234] on div "#m-1758296385566 { } .img-container { height : 40 vh ; overflow : visible ; pos…" at bounding box center [491, 312] width 635 height 273
click at [243, 236] on div "#m-1758296385566 { } .img-container { height : 40 vh ; overflow : visible ; pos…" at bounding box center [491, 312] width 635 height 273
drag, startPoint x: 245, startPoint y: 236, endPoint x: 221, endPoint y: 237, distance: 24.2
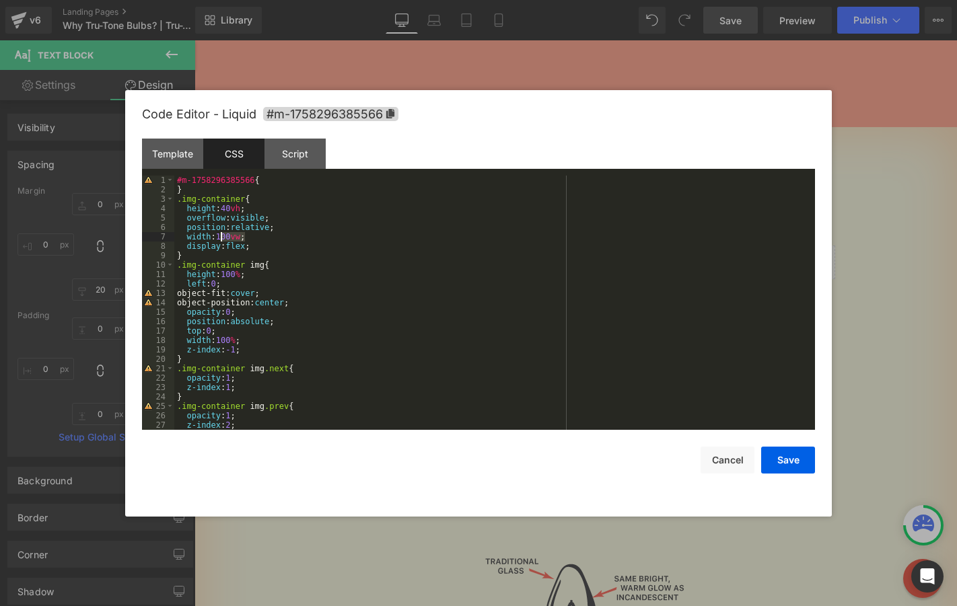
click at [221, 237] on div "#m-1758296385566 { } .img-container { height : 40 vh ; overflow : visible ; pos…" at bounding box center [491, 312] width 635 height 273
click at [244, 237] on div "#m-1758296385566 { } .img-container { height : 40 vh ; overflow : visible ; pos…" at bounding box center [491, 312] width 635 height 273
drag, startPoint x: 244, startPoint y: 208, endPoint x: 226, endPoint y: 208, distance: 18.2
click at [226, 208] on div "#m-1758296385566 { } .img-container { height : 40 vh ; overflow : visible ; pos…" at bounding box center [491, 312] width 635 height 273
drag, startPoint x: 800, startPoint y: 468, endPoint x: 605, endPoint y: 427, distance: 198.8
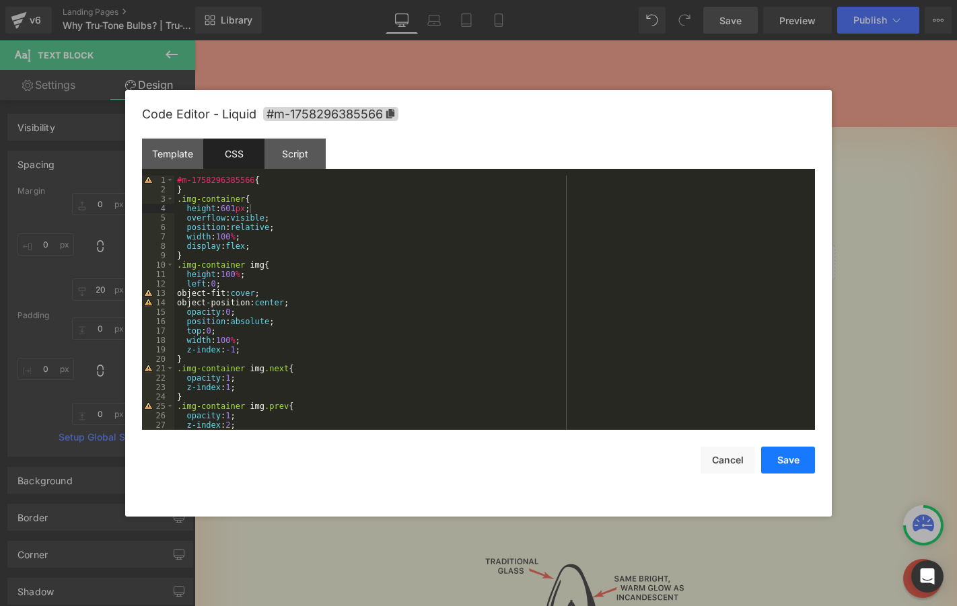
click at [800, 468] on button "Save" at bounding box center [788, 460] width 54 height 27
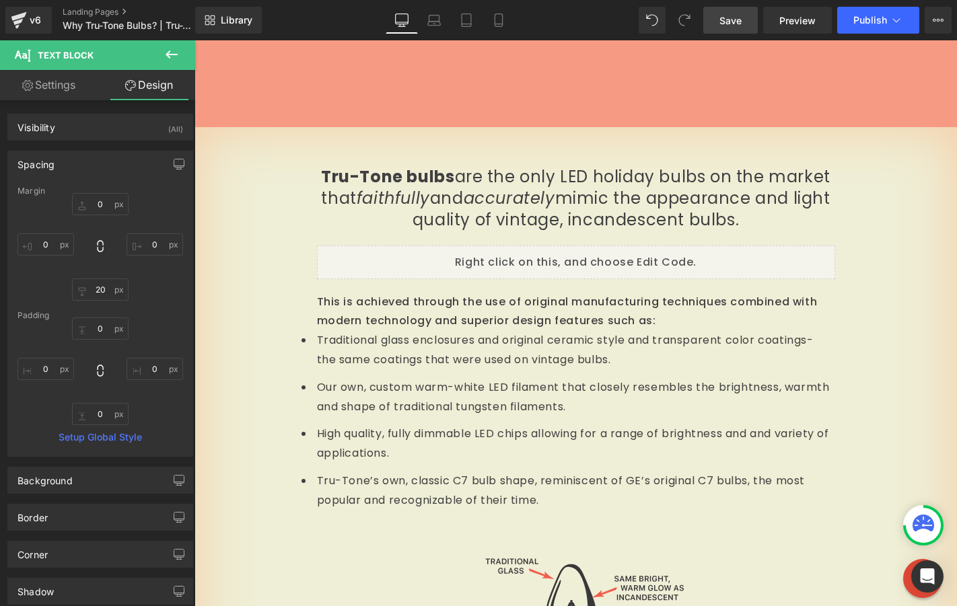
click at [744, 28] on link "Save" at bounding box center [730, 20] width 55 height 27
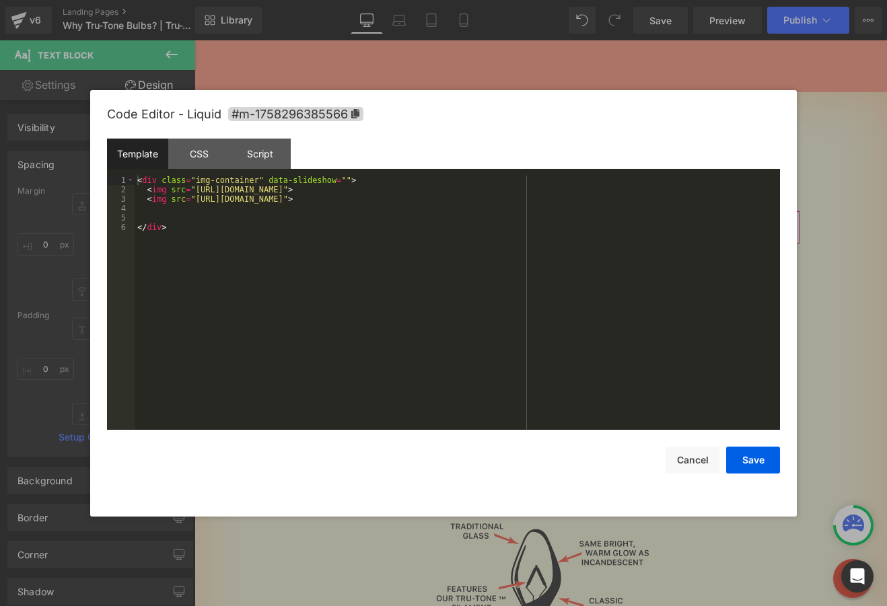
click at [334, 0] on div "Liquid You are previewing how the will restyle your page. You can not edit Elem…" at bounding box center [443, 0] width 887 height 0
click at [184, 150] on div "CSS" at bounding box center [198, 154] width 61 height 30
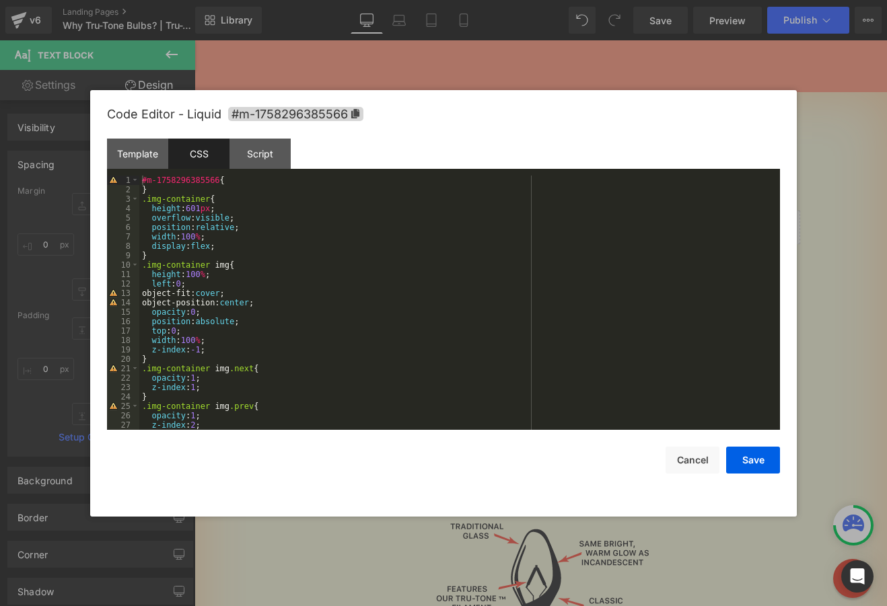
click at [153, 277] on div "#m-1758296385566 { } .img-container { height : 601 px ; overflow : visible ; po…" at bounding box center [456, 312] width 635 height 273
drag, startPoint x: 231, startPoint y: 275, endPoint x: 211, endPoint y: 273, distance: 20.2
click at [211, 273] on div "#m-1758296385566 { } .img-container { height : 601 px ; overflow : visible ; po…" at bounding box center [456, 312] width 635 height 273
click at [153, 342] on div "#m-1758296385566 { } .img-container { height : 601 px ; overflow : visible ; po…" at bounding box center [456, 312] width 635 height 273
drag, startPoint x: 213, startPoint y: 337, endPoint x: 205, endPoint y: 337, distance: 7.4
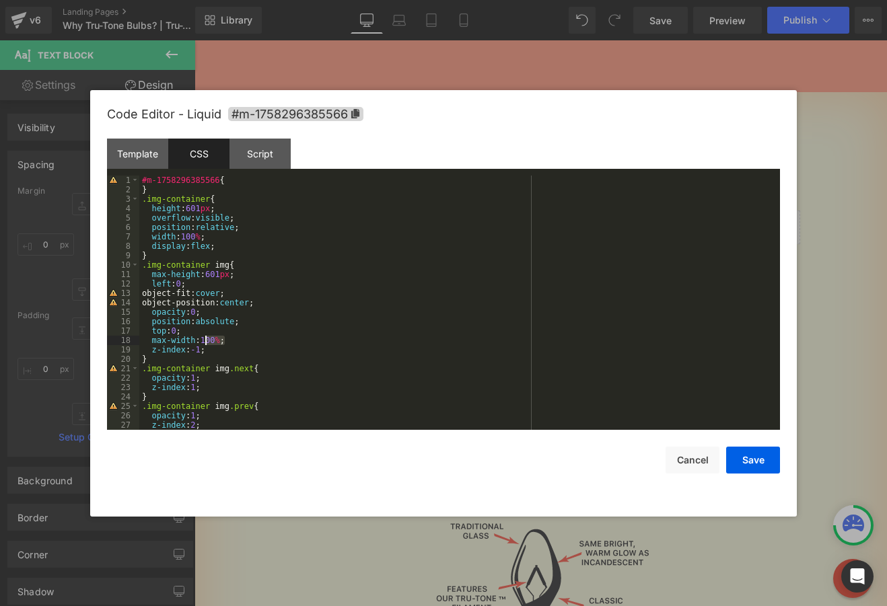
click at [205, 337] on div "#m-1758296385566 { } .img-container { height : 601 px ; overflow : visible ; po…" at bounding box center [456, 312] width 635 height 273
click at [744, 451] on button "Save" at bounding box center [753, 460] width 54 height 27
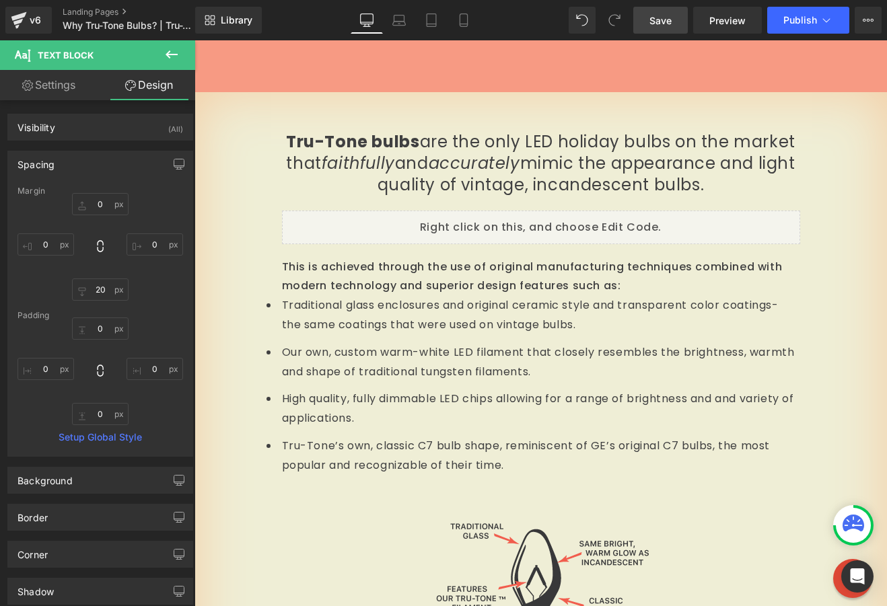
click at [672, 19] on span "Save" at bounding box center [661, 20] width 22 height 14
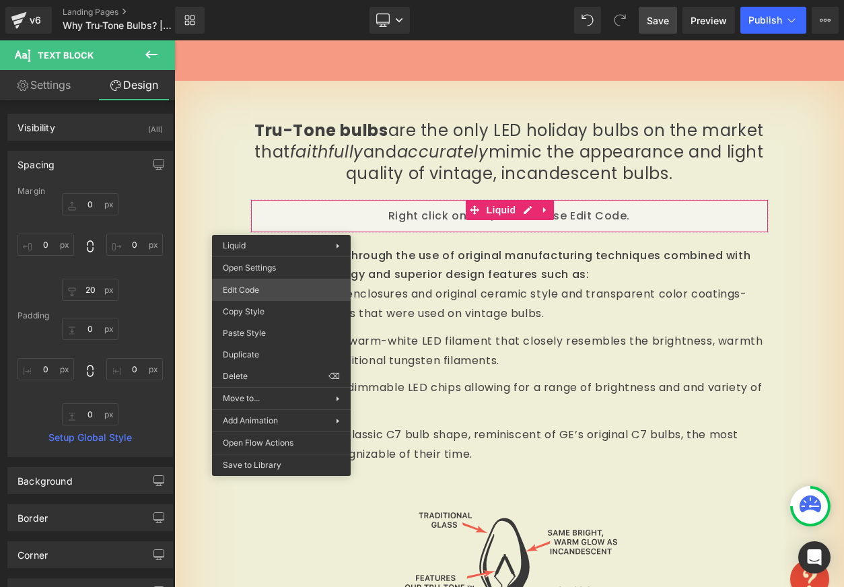
click at [273, 0] on div "Liquid You are previewing how the will restyle your page. You can not edit Elem…" at bounding box center [422, 0] width 844 height 0
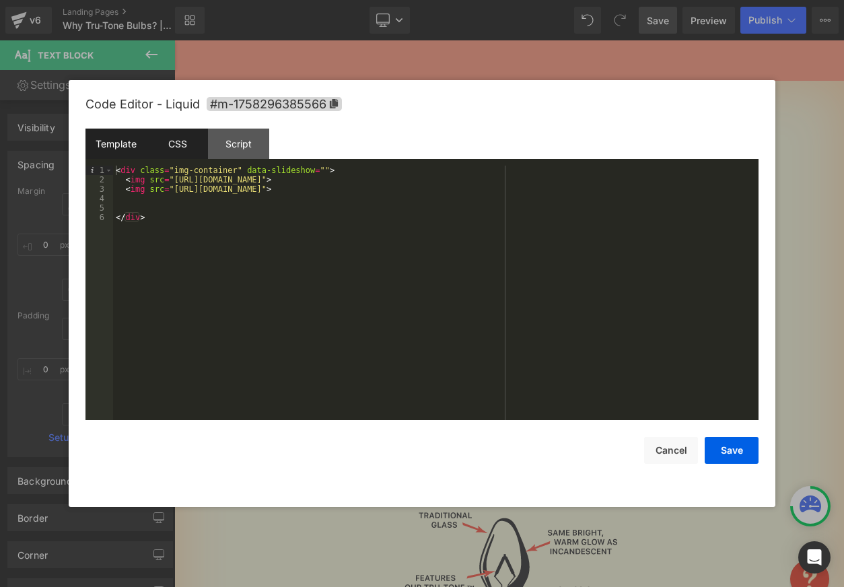
click at [172, 149] on div "CSS" at bounding box center [177, 144] width 61 height 30
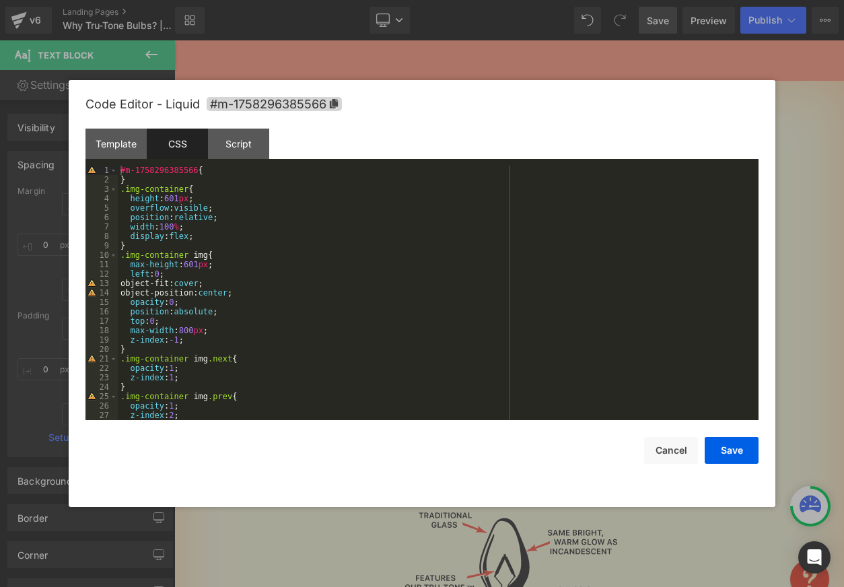
click at [188, 209] on div "#m-1758296385566 { } .img-container { height : 601 px ; overflow : visible ; po…" at bounding box center [435, 302] width 635 height 273
click at [738, 452] on button "Save" at bounding box center [732, 450] width 54 height 27
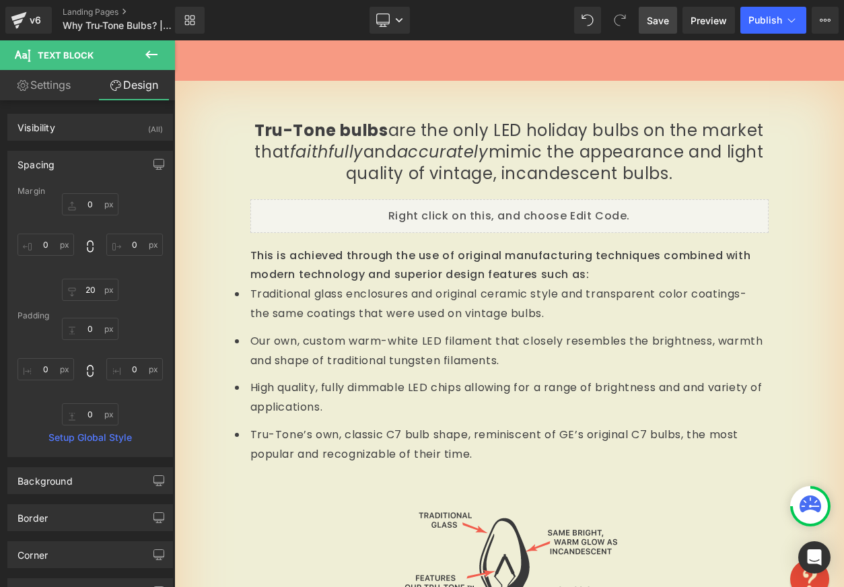
click at [674, 21] on link "Save" at bounding box center [658, 20] width 38 height 27
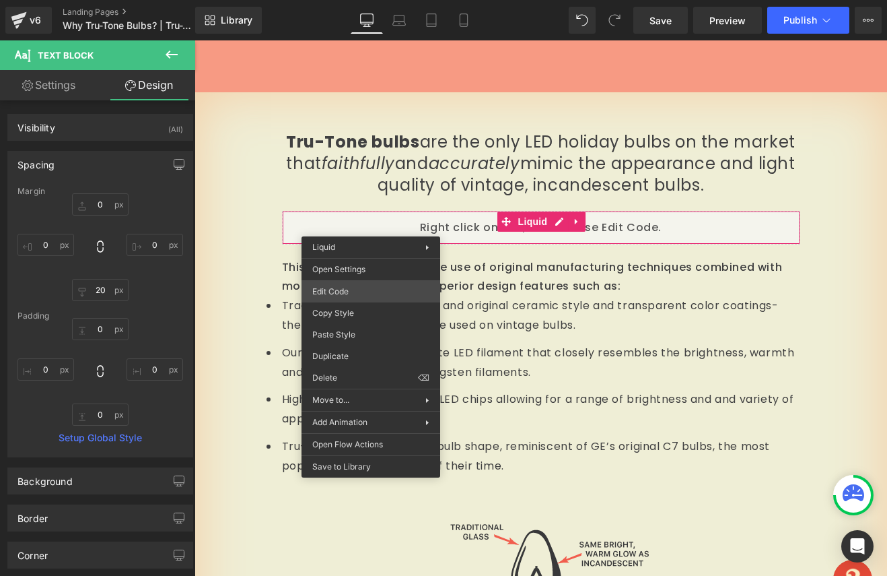
click at [355, 0] on div "Liquid You are previewing how the will restyle your page. You can not edit Elem…" at bounding box center [443, 0] width 887 height 0
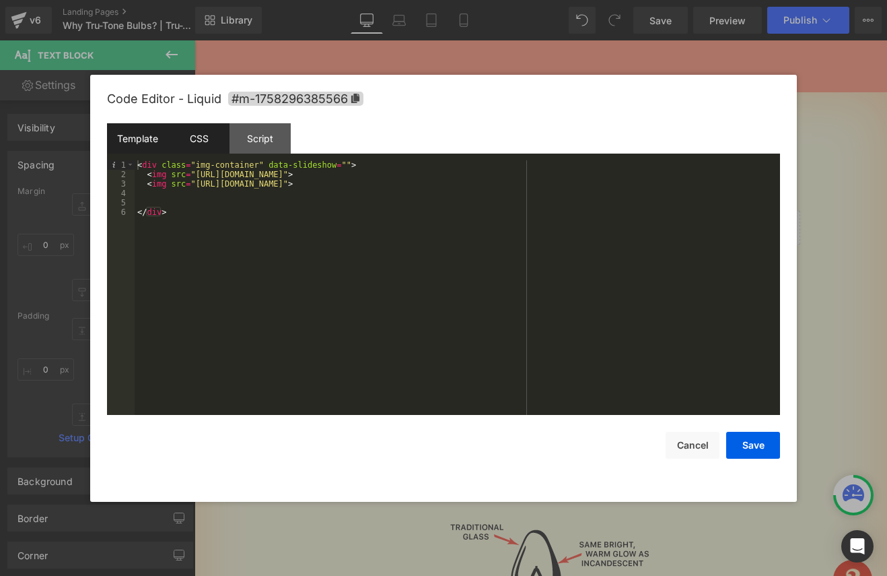
click at [201, 136] on div "CSS" at bounding box center [198, 138] width 61 height 30
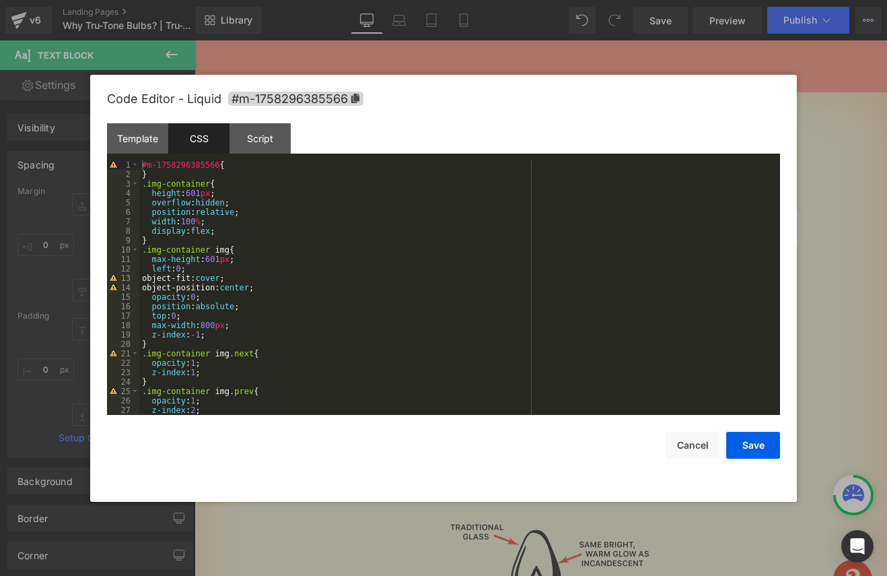
click at [246, 249] on div "#m-1758296385566 { } .img-container { height : 601 px ; overflow : hidden ; pos…" at bounding box center [456, 296] width 635 height 273
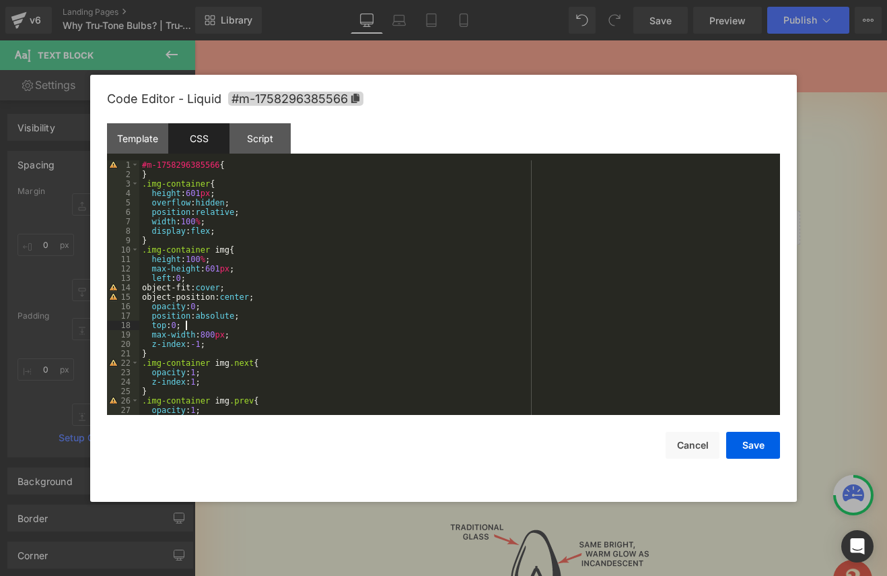
click at [192, 324] on div "#m-1758296385566 { } .img-container { height : 601 px ; overflow : hidden ; pos…" at bounding box center [456, 296] width 635 height 273
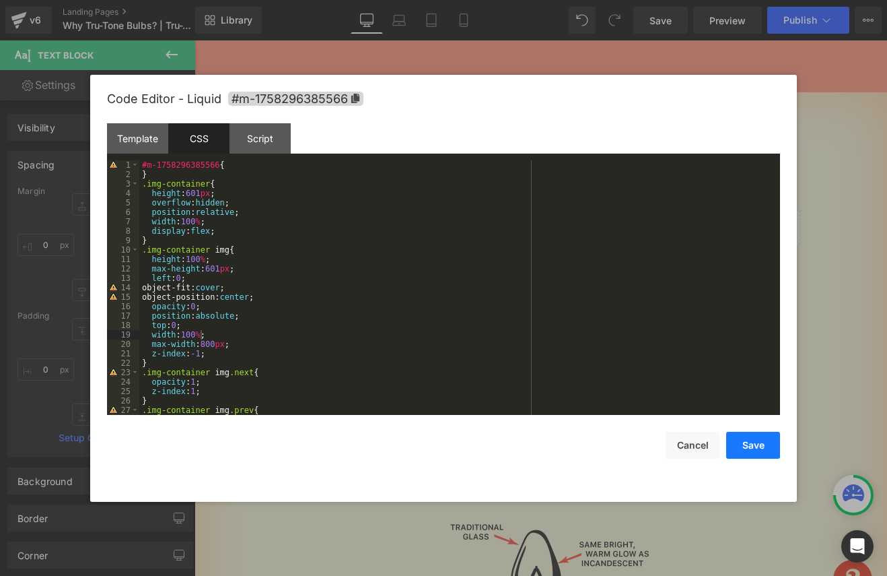
click at [744, 438] on button "Save" at bounding box center [753, 444] width 54 height 27
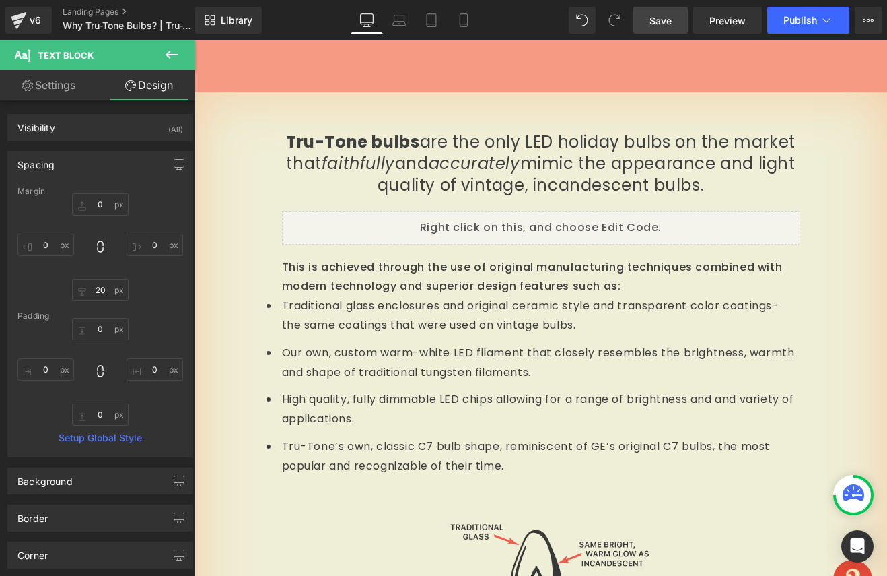
click at [664, 22] on span "Save" at bounding box center [661, 20] width 22 height 14
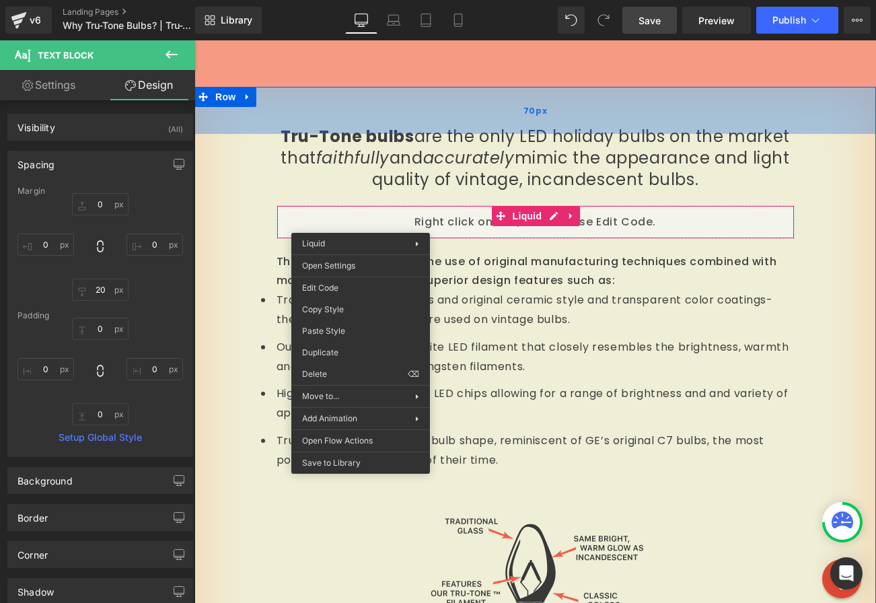
click at [530, 90] on div "70px" at bounding box center [536, 110] width 682 height 47
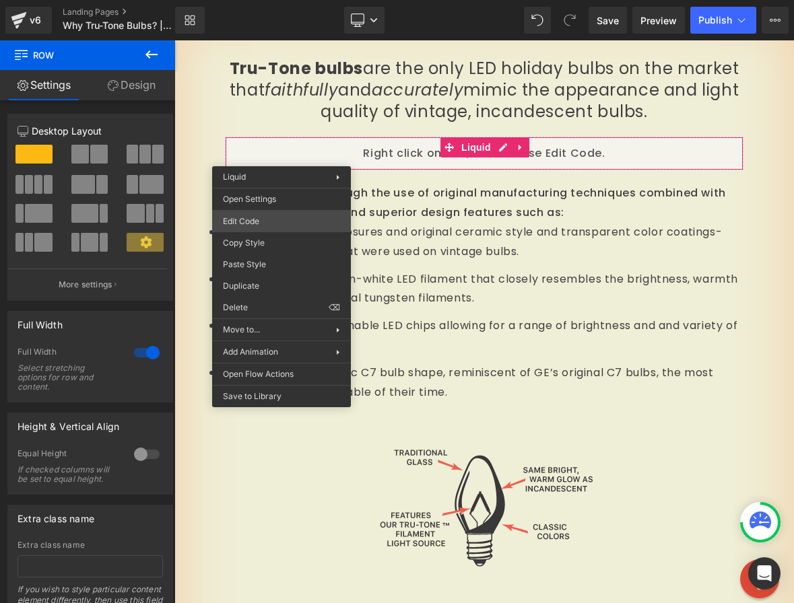
click at [266, 0] on div "Liquid You are previewing how the will restyle your page. You can not edit Elem…" at bounding box center [397, 0] width 794 height 0
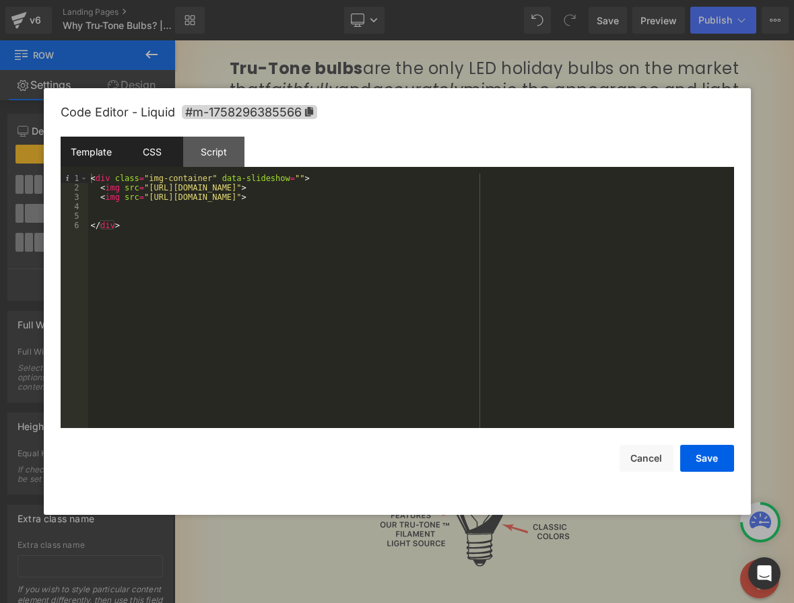
click at [166, 145] on div "CSS" at bounding box center [152, 152] width 61 height 30
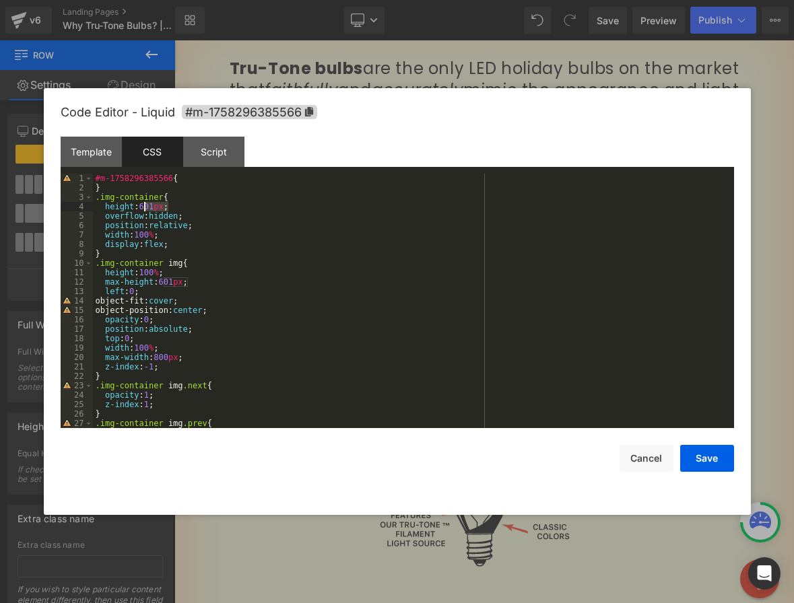
drag, startPoint x: 168, startPoint y: 207, endPoint x: 143, endPoint y: 205, distance: 25.7
click at [143, 205] on div "#m-1758296385566 { } .img-container { height : 601 px ; overflow : hidden ; pos…" at bounding box center [410, 310] width 635 height 273
click at [697, 456] on button "Save" at bounding box center [707, 458] width 54 height 27
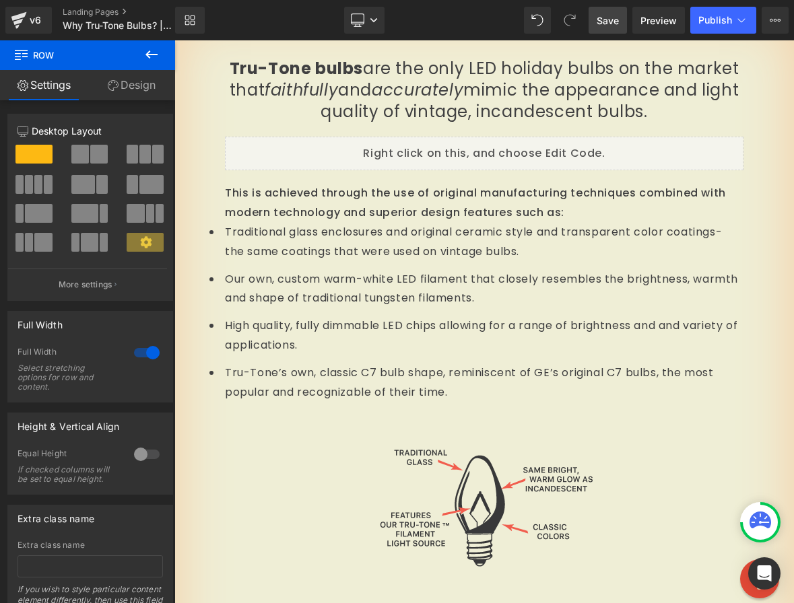
click at [604, 19] on span "Save" at bounding box center [607, 20] width 22 height 14
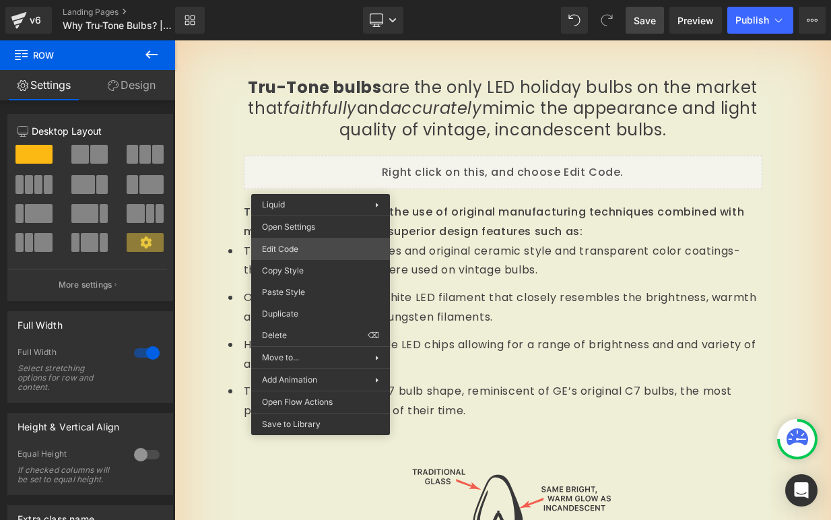
click at [295, 0] on div "Liquid You are previewing how the will restyle your page. You can not edit Elem…" at bounding box center [415, 0] width 831 height 0
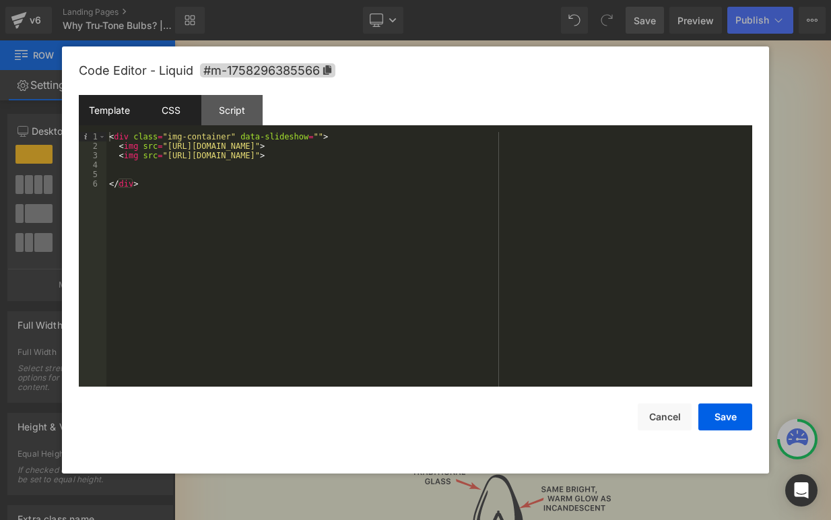
click at [164, 100] on div "CSS" at bounding box center [170, 110] width 61 height 30
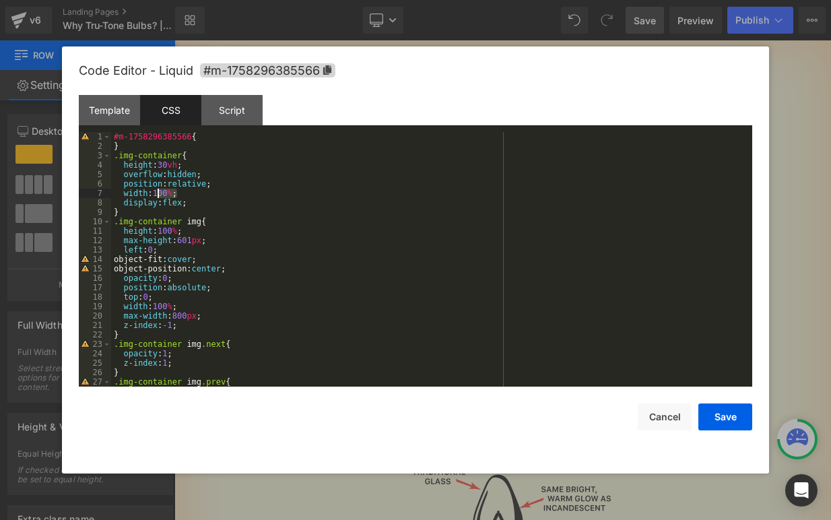
drag, startPoint x: 177, startPoint y: 193, endPoint x: 158, endPoint y: 193, distance: 18.8
click at [158, 193] on div "#m-1758296385566 { } .img-container { height : 30 vh ; overflow : hidden ; posi…" at bounding box center [428, 268] width 635 height 273
drag, startPoint x: 182, startPoint y: 164, endPoint x: 162, endPoint y: 162, distance: 20.3
click at [162, 162] on div "#m-1758296385566 { } .img-container { height : 30 vh ; overflow : hidden ; posi…" at bounding box center [428, 268] width 635 height 273
click at [201, 164] on div "#m-1758296385566 { } .img-container { height : 800 px ; overflow : hidden ; pos…" at bounding box center [428, 268] width 635 height 273
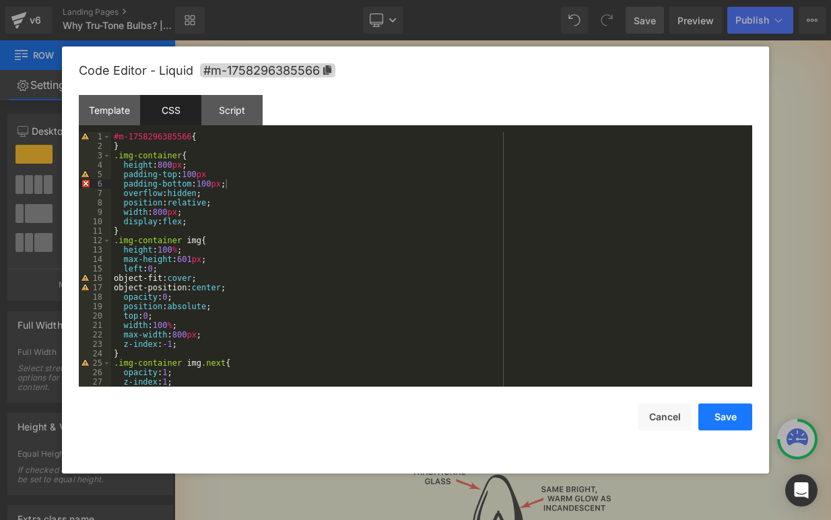
click at [729, 417] on button "Save" at bounding box center [725, 416] width 54 height 27
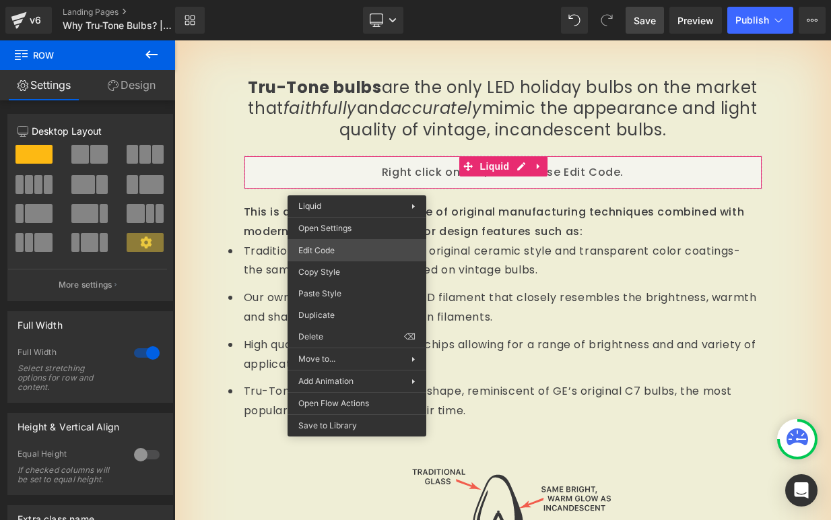
click at [322, 0] on div "Liquid You are previewing how the will restyle your page. You can not edit Elem…" at bounding box center [415, 0] width 831 height 0
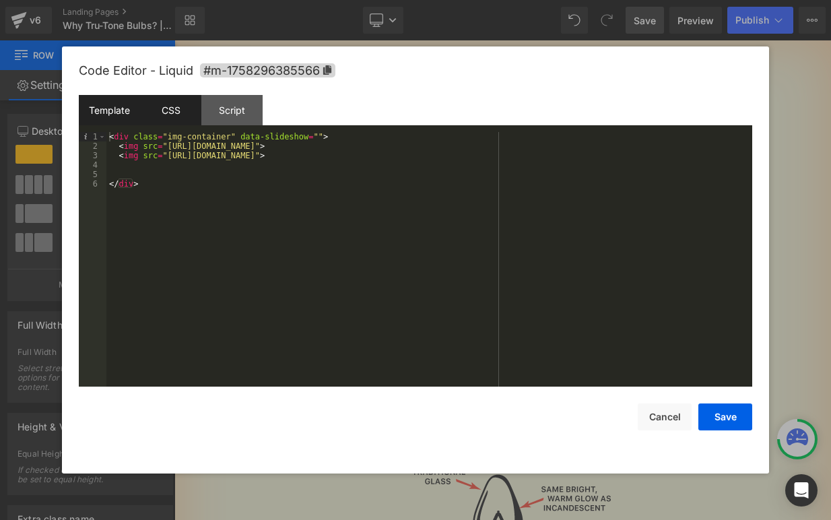
click at [156, 120] on div "CSS" at bounding box center [170, 110] width 61 height 30
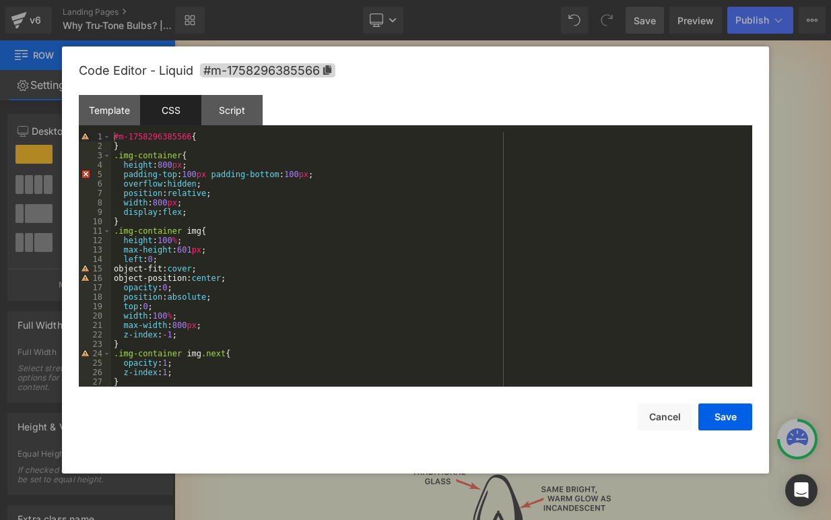
click at [211, 174] on div "#m-1758296385566 { } .img-container { height : 800 px ; padding-top : 100 px pa…" at bounding box center [428, 268] width 635 height 273
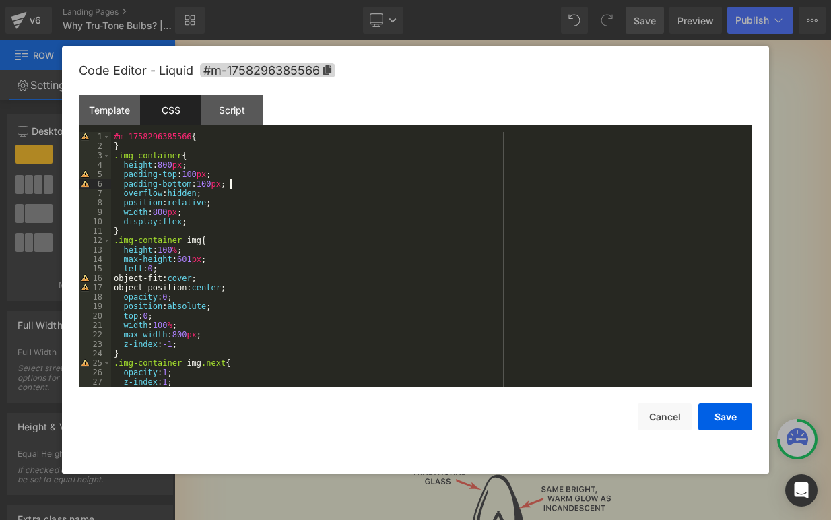
drag, startPoint x: 263, startPoint y: 184, endPoint x: 209, endPoint y: 184, distance: 53.2
click at [263, 184] on div "#m-1758296385566 { } .img-container { height : 800 px ; padding-top : 100 px ; …" at bounding box center [428, 268] width 635 height 273
click at [709, 422] on button "Save" at bounding box center [725, 416] width 54 height 27
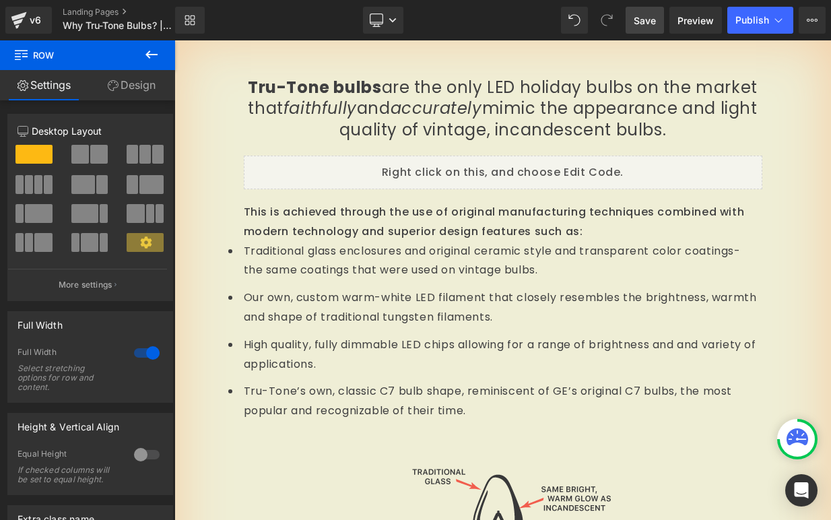
click at [656, 22] on span "Save" at bounding box center [644, 20] width 22 height 14
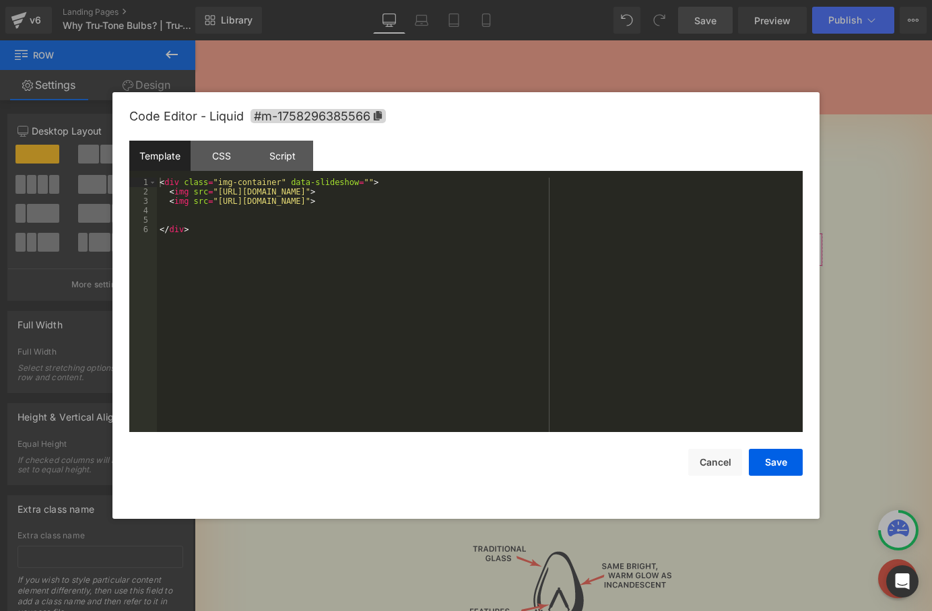
click at [334, 0] on div "Liquid You are previewing how the will restyle your page. You can not edit Elem…" at bounding box center [466, 0] width 932 height 0
click at [226, 155] on div "CSS" at bounding box center [220, 156] width 61 height 30
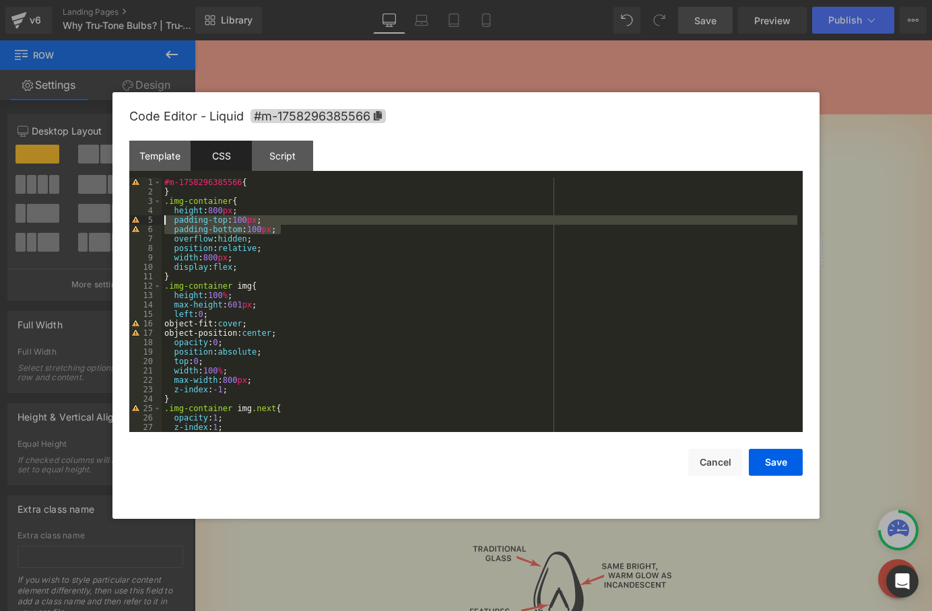
drag, startPoint x: 287, startPoint y: 227, endPoint x: 149, endPoint y: 223, distance: 138.7
click at [149, 223] on pre "1 2 3 4 5 6 7 8 9 10 11 12 13 14 15 16 17 18 19 20 21 22 23 24 25 26 27 28 #m-1…" at bounding box center [465, 305] width 673 height 254
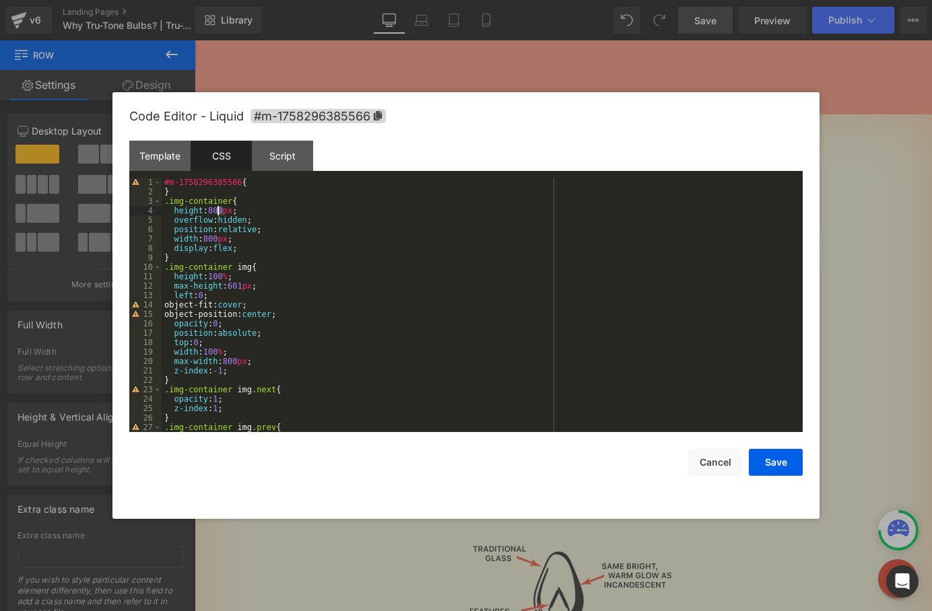
drag, startPoint x: 225, startPoint y: 209, endPoint x: 216, endPoint y: 209, distance: 8.8
click at [216, 209] on div "#m-1758296385566 { } .img-container { height : 800 px ; overflow : hidden ; pos…" at bounding box center [479, 314] width 635 height 273
click at [215, 207] on div "#m-1758296385566 { } .img-container { height : 800 px ; overflow : hidden ; pos…" at bounding box center [479, 314] width 635 height 273
drag, startPoint x: 232, startPoint y: 237, endPoint x: 207, endPoint y: 236, distance: 24.2
click at [207, 236] on div "#m-1758296385566 { } .img-container { height : 601 px ; overflow : hidden ; pos…" at bounding box center [479, 314] width 635 height 273
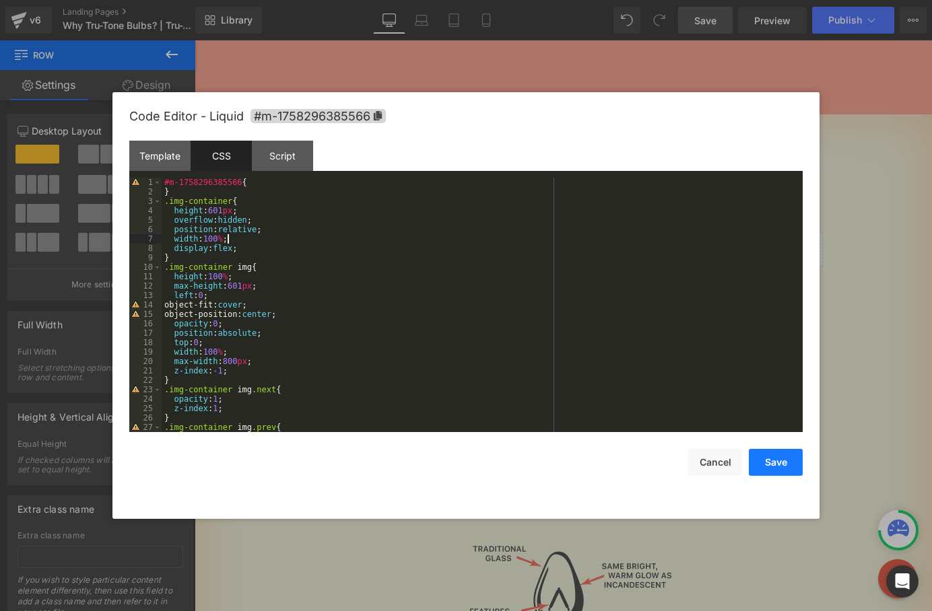
click at [783, 466] on button "Save" at bounding box center [776, 462] width 54 height 27
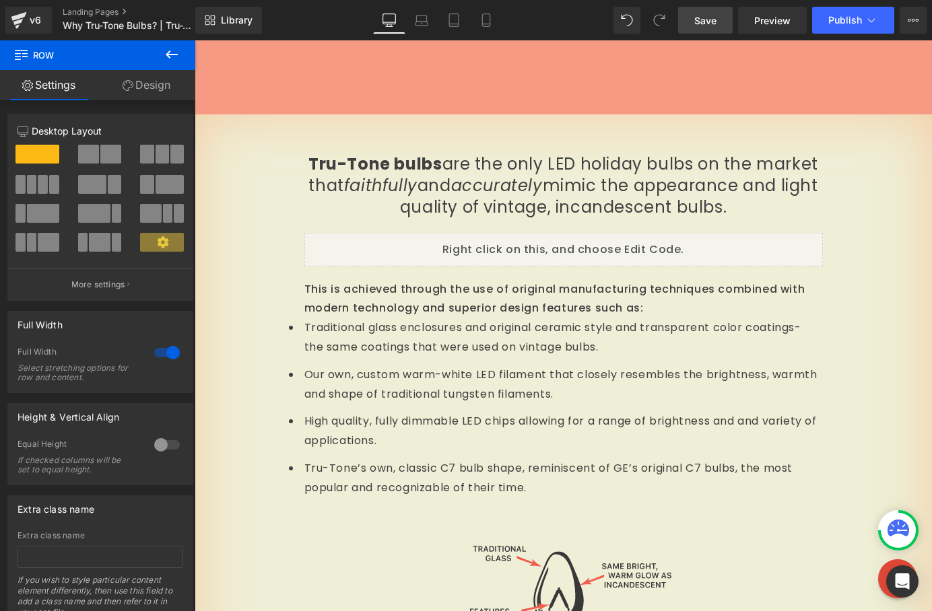
click at [714, 17] on span "Save" at bounding box center [705, 20] width 22 height 14
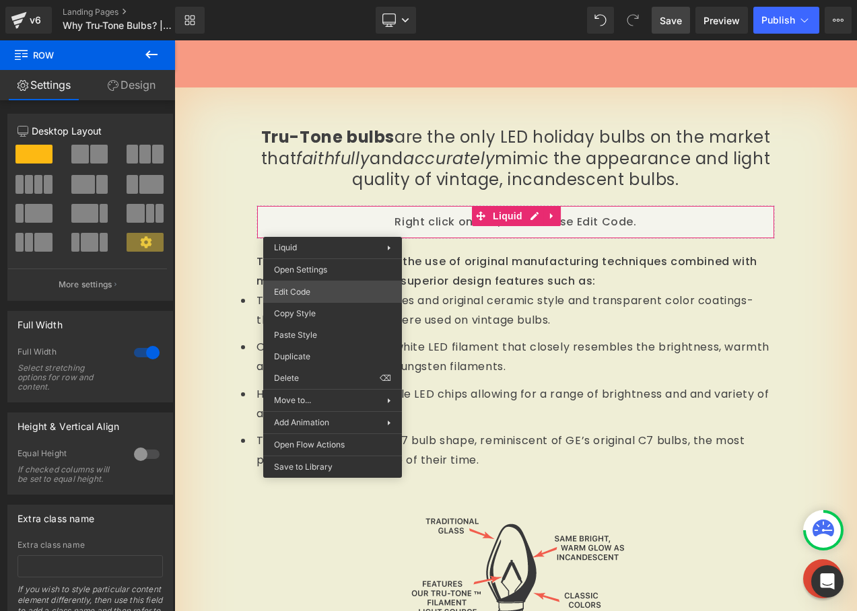
click at [308, 0] on div "Liquid You are previewing how the will restyle your page. You can not edit Elem…" at bounding box center [428, 0] width 857 height 0
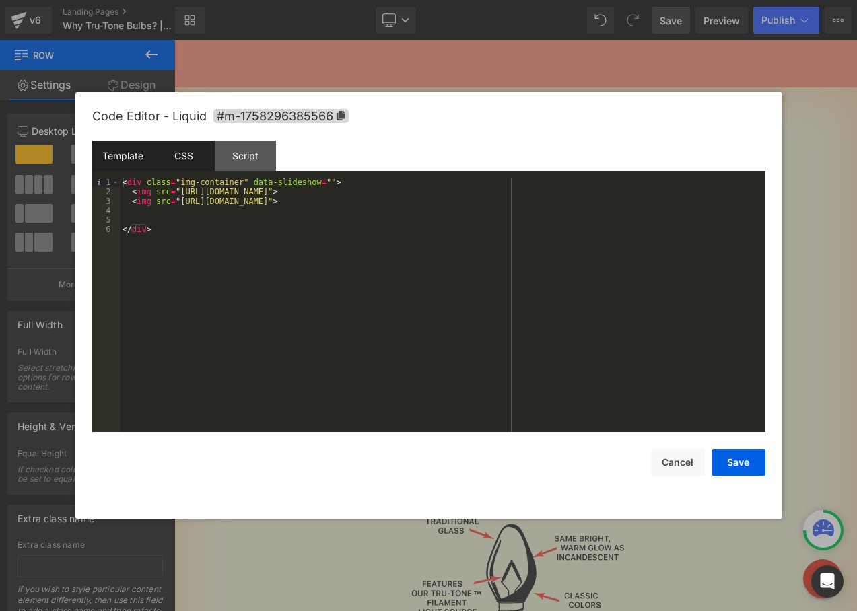
click at [188, 160] on div "CSS" at bounding box center [183, 156] width 61 height 30
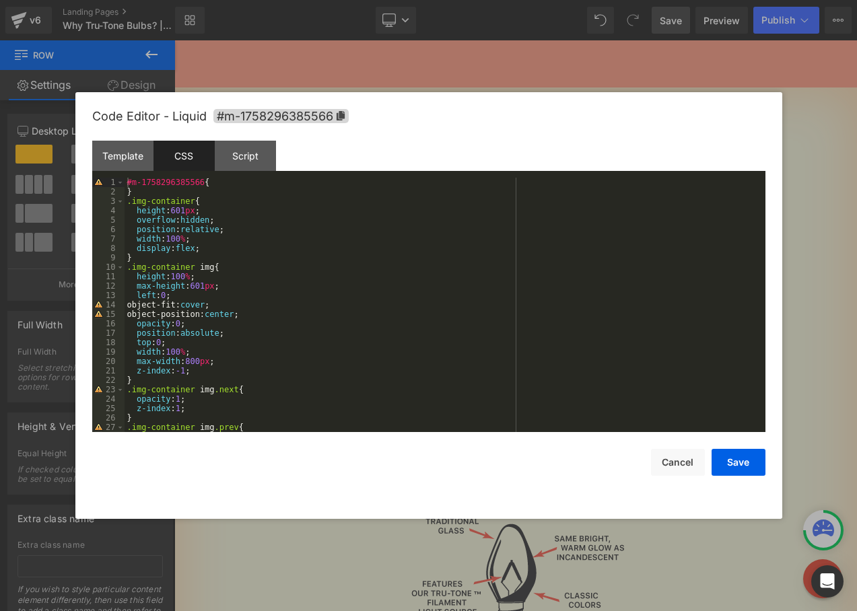
click at [208, 209] on div "#m-1758296385566 { } .img-container { height : 601 px ; overflow : hidden ; pos…" at bounding box center [442, 314] width 635 height 273
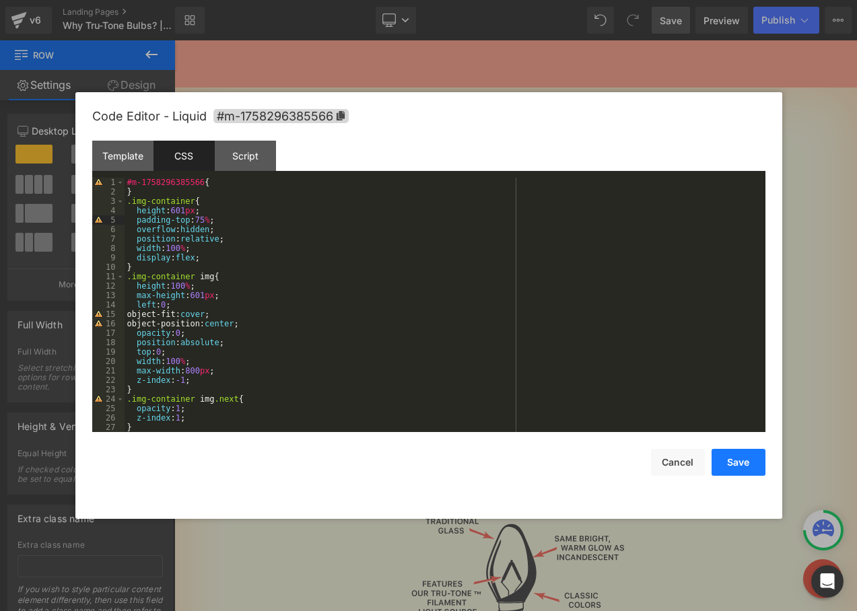
click at [747, 466] on button "Save" at bounding box center [739, 462] width 54 height 27
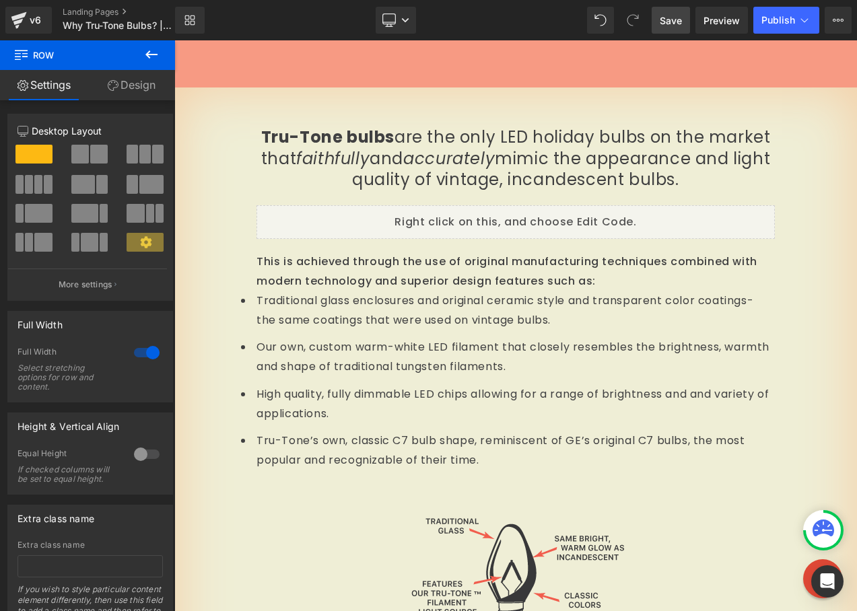
click at [668, 21] on span "Save" at bounding box center [671, 20] width 22 height 14
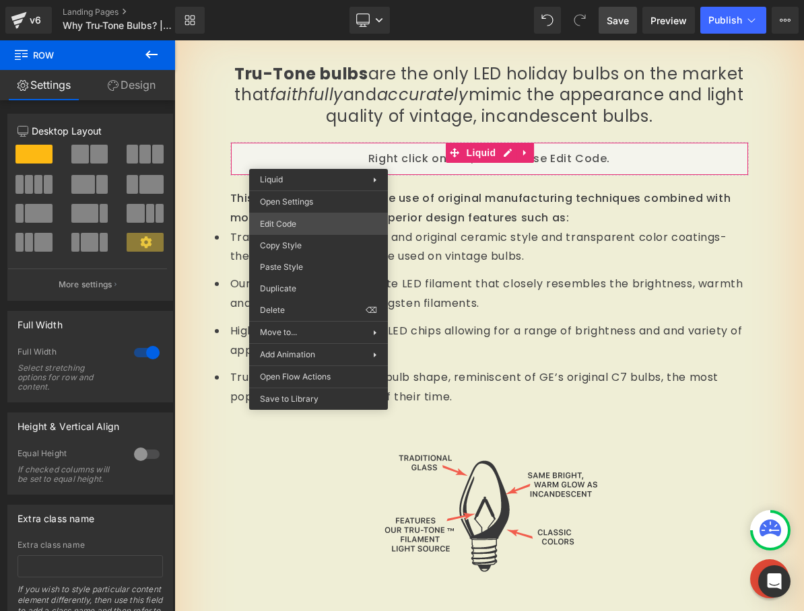
click at [298, 0] on div "Liquid You are previewing how the will restyle your page. You can not edit Elem…" at bounding box center [402, 0] width 804 height 0
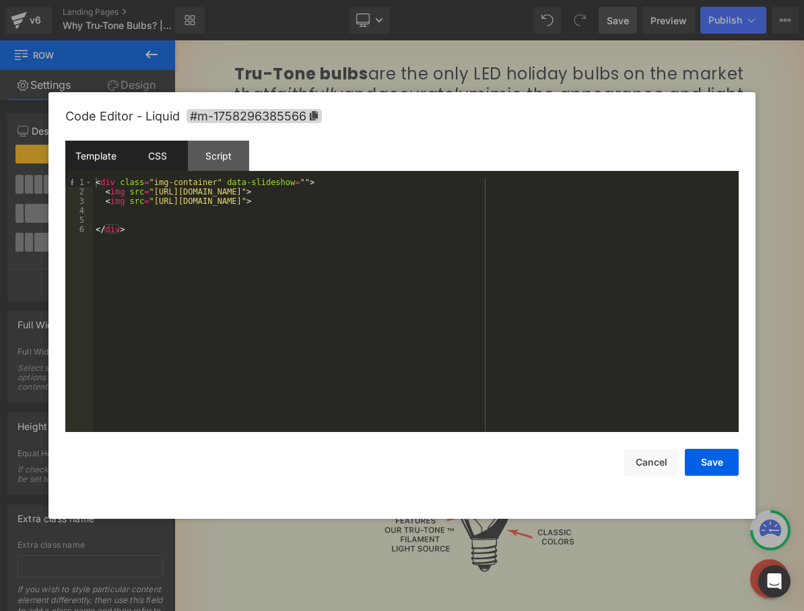
click at [159, 154] on div "CSS" at bounding box center [157, 156] width 61 height 30
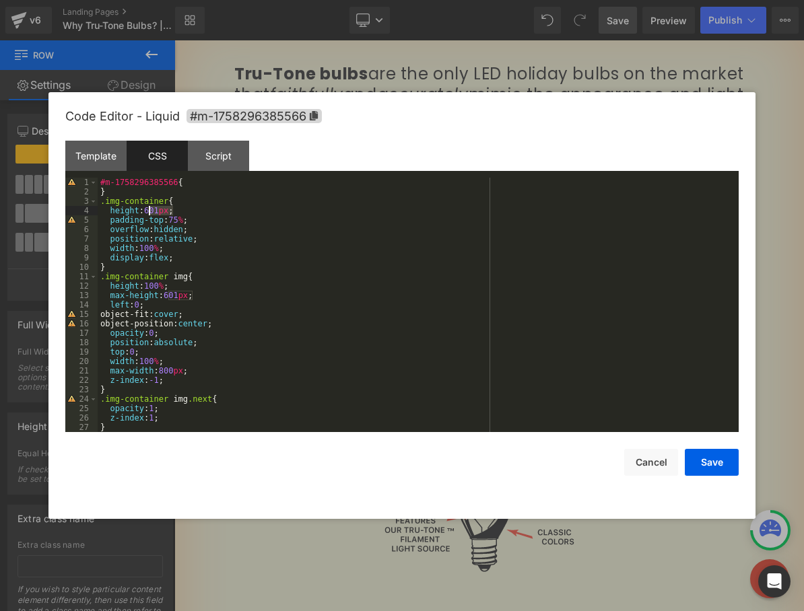
drag, startPoint x: 174, startPoint y: 209, endPoint x: 149, endPoint y: 210, distance: 24.3
click at [149, 210] on div "#m-1758296385566 { } .img-container { height : 601 px ; padding-top : 75 % ; ov…" at bounding box center [415, 314] width 635 height 273
click at [707, 466] on button "Save" at bounding box center [712, 462] width 54 height 27
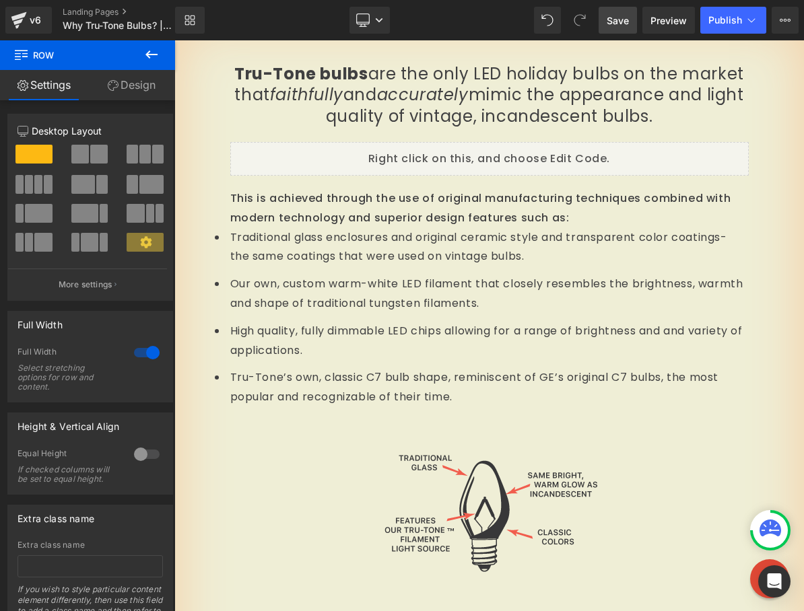
click at [616, 15] on span "Save" at bounding box center [617, 20] width 22 height 14
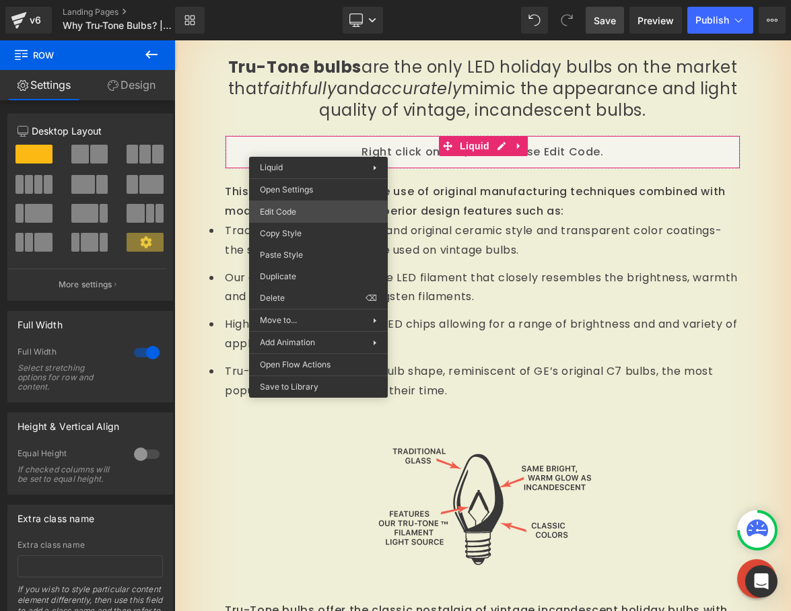
click at [290, 0] on div "Liquid You are previewing how the will restyle your page. You can not edit Elem…" at bounding box center [395, 0] width 791 height 0
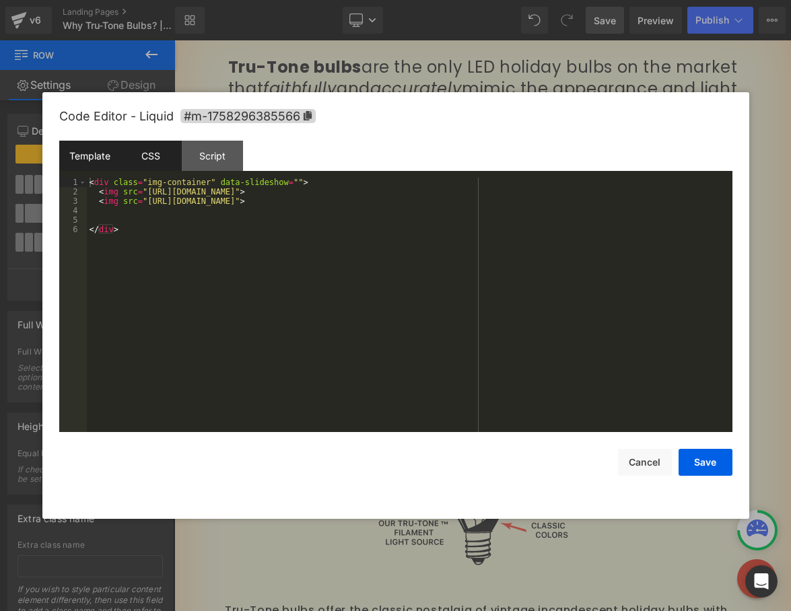
click at [158, 162] on div "CSS" at bounding box center [150, 156] width 61 height 30
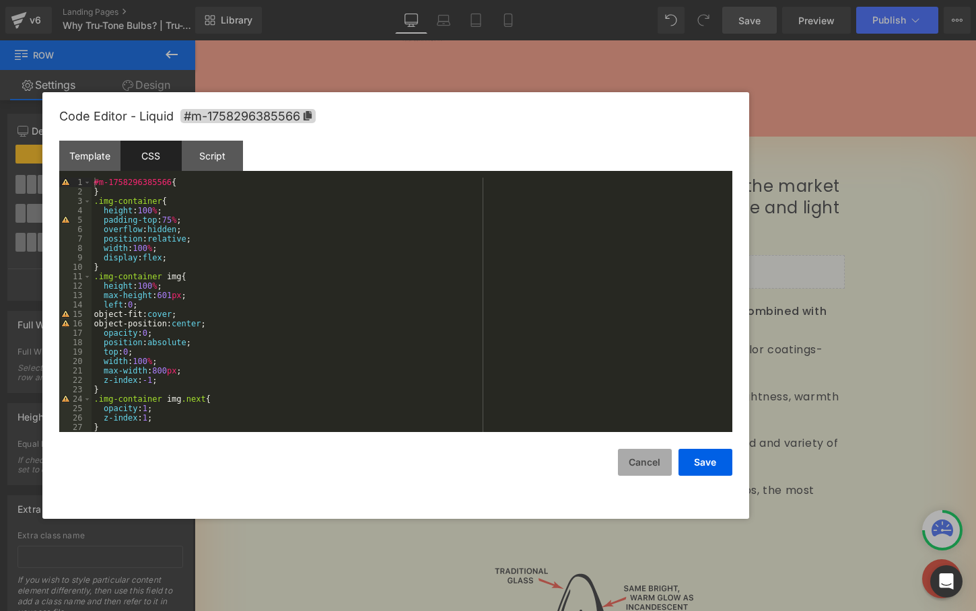
click at [648, 466] on button "Cancel" at bounding box center [645, 462] width 54 height 27
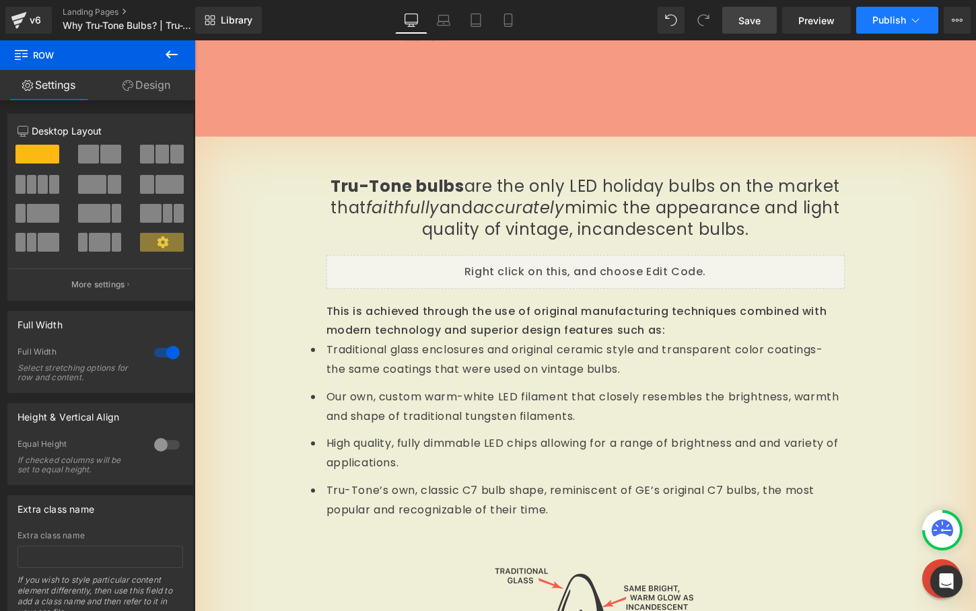
click at [891, 24] on span "Publish" at bounding box center [889, 20] width 34 height 11
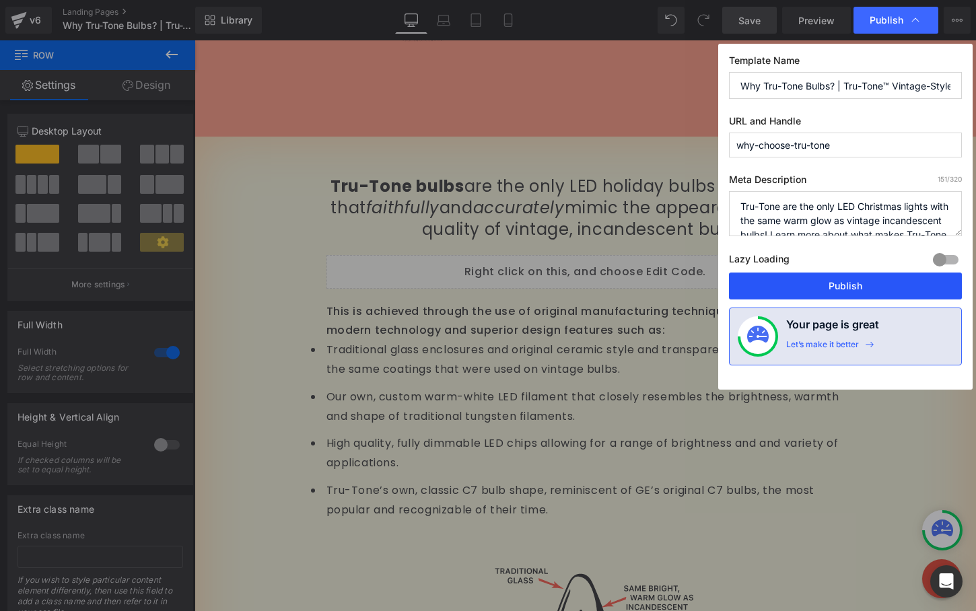
click at [847, 285] on button "Publish" at bounding box center [845, 286] width 233 height 27
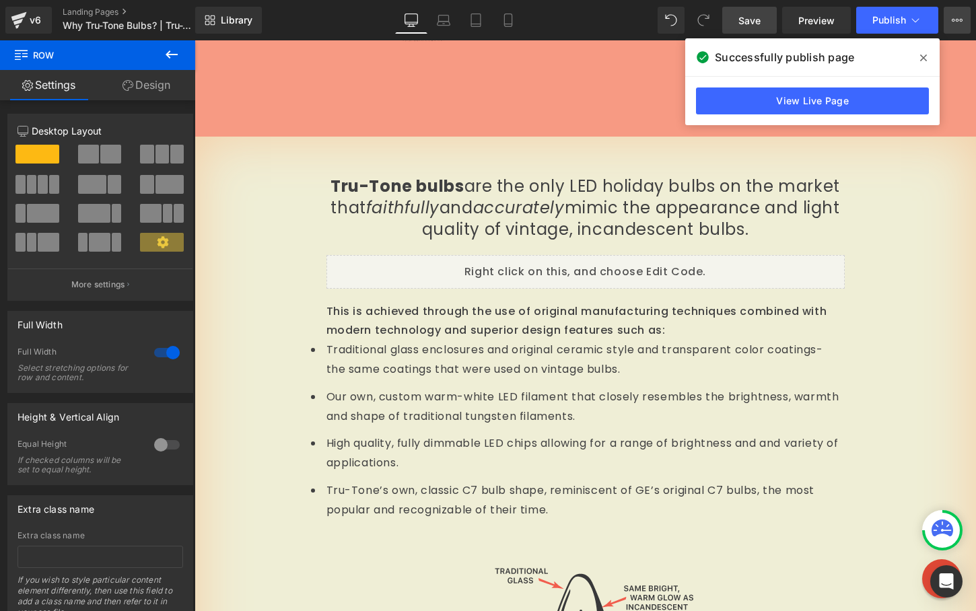
click at [952, 28] on button "View Live Page View with current Template Save Template to Library Schedule Pub…" at bounding box center [957, 20] width 27 height 27
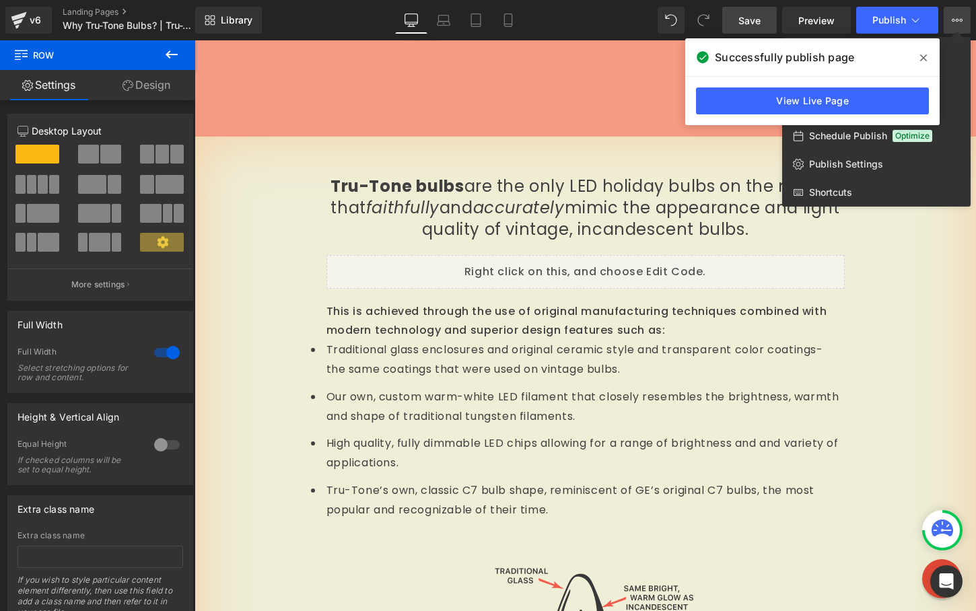
click at [923, 61] on icon at bounding box center [923, 58] width 7 height 11
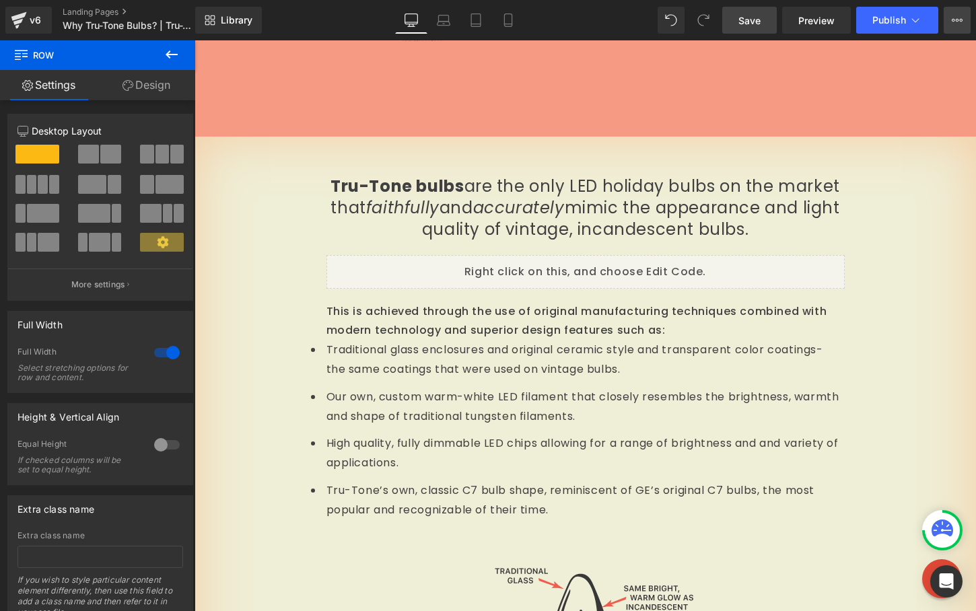
click at [961, 24] on icon at bounding box center [957, 20] width 11 height 11
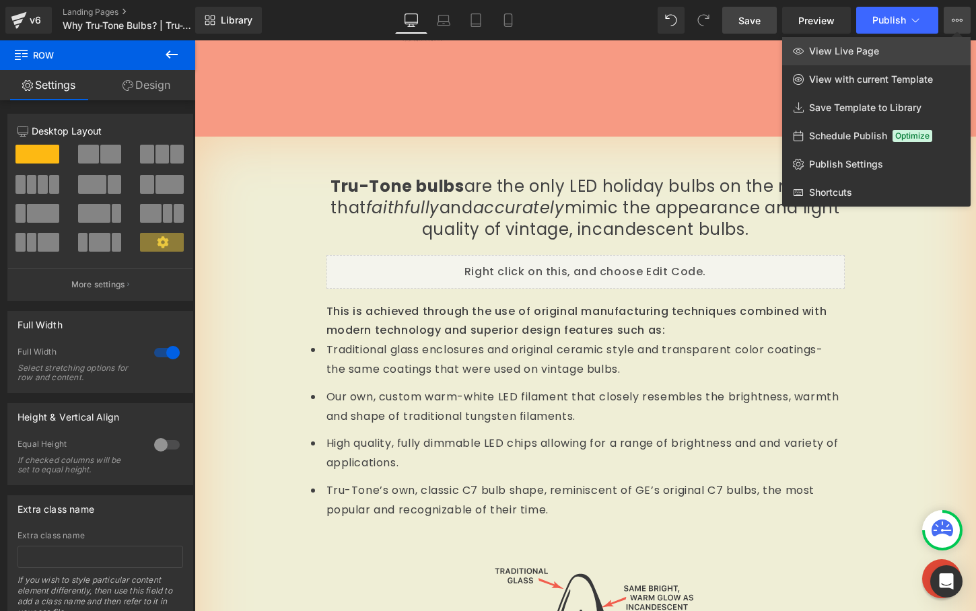
click at [869, 57] on span "View Live Page" at bounding box center [844, 51] width 70 height 12
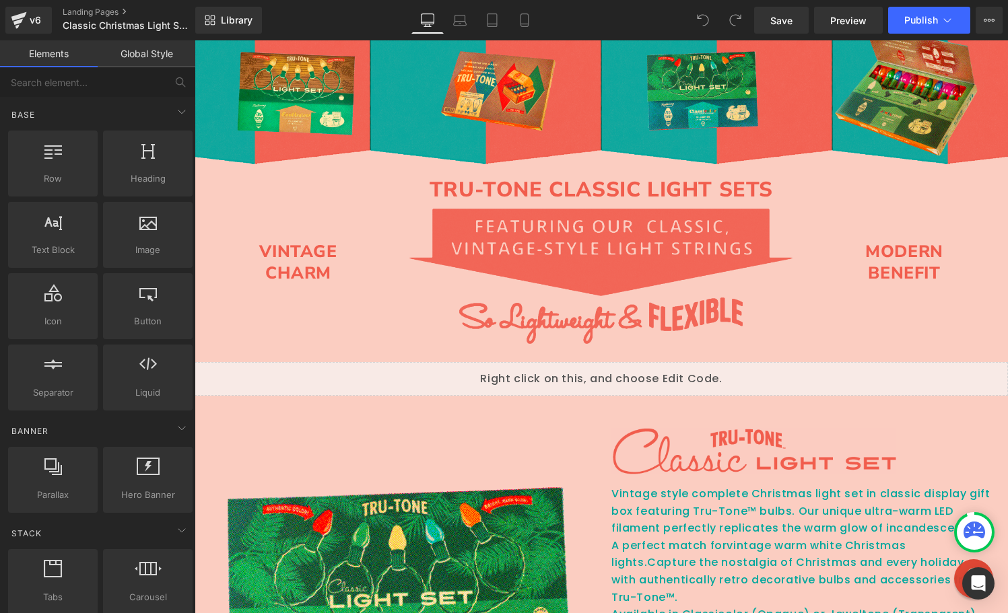
scroll to position [619, 0]
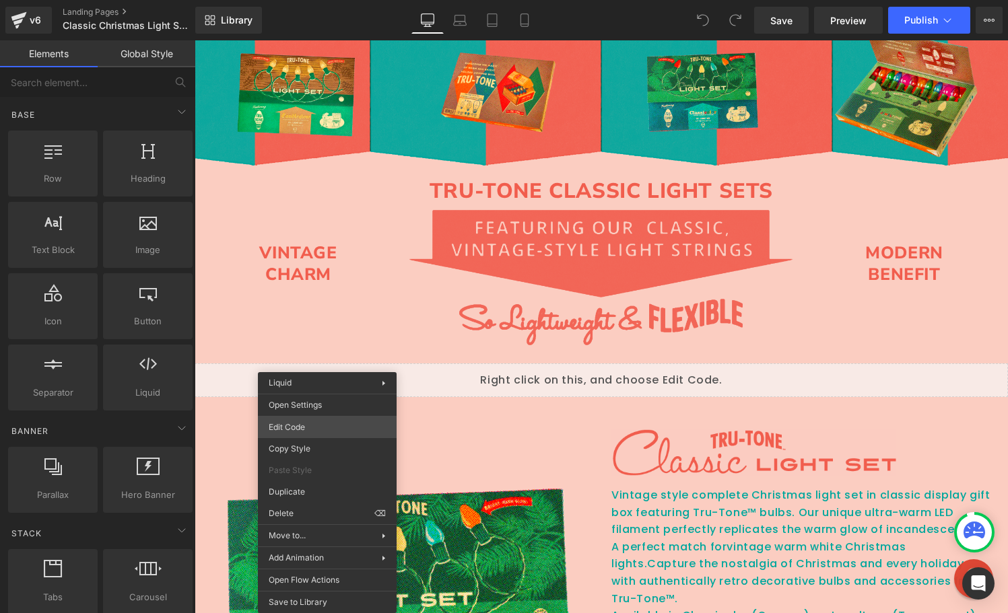
click at [317, 0] on div "You are previewing how the will restyle your page. You can not edit Elements in…" at bounding box center [504, 0] width 1008 height 0
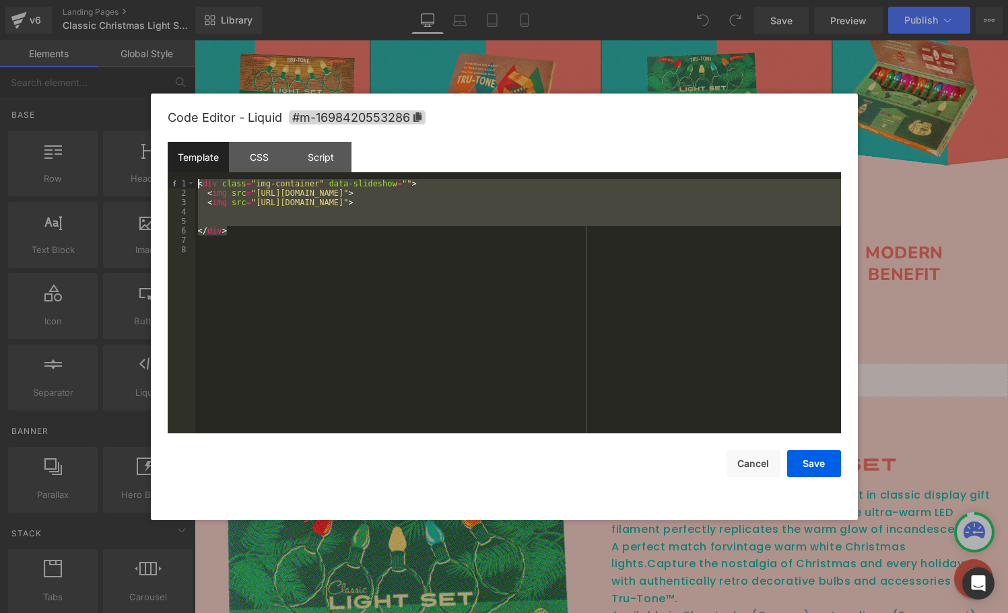
drag, startPoint x: 247, startPoint y: 230, endPoint x: 168, endPoint y: 171, distance: 99.1
click at [168, 171] on div "Template CSS Script Data 1 2 3 4 5 6 7 8 < div class = "img-container" data-sli…" at bounding box center [504, 287] width 673 height 291
click at [259, 159] on div "CSS" at bounding box center [259, 157] width 61 height 30
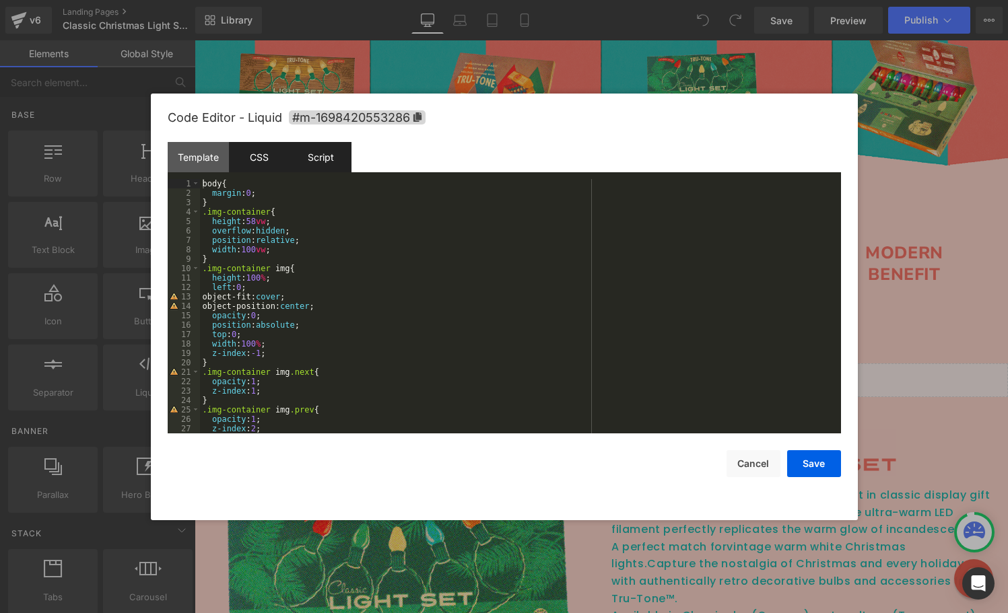
click at [312, 159] on div "Script" at bounding box center [320, 157] width 61 height 30
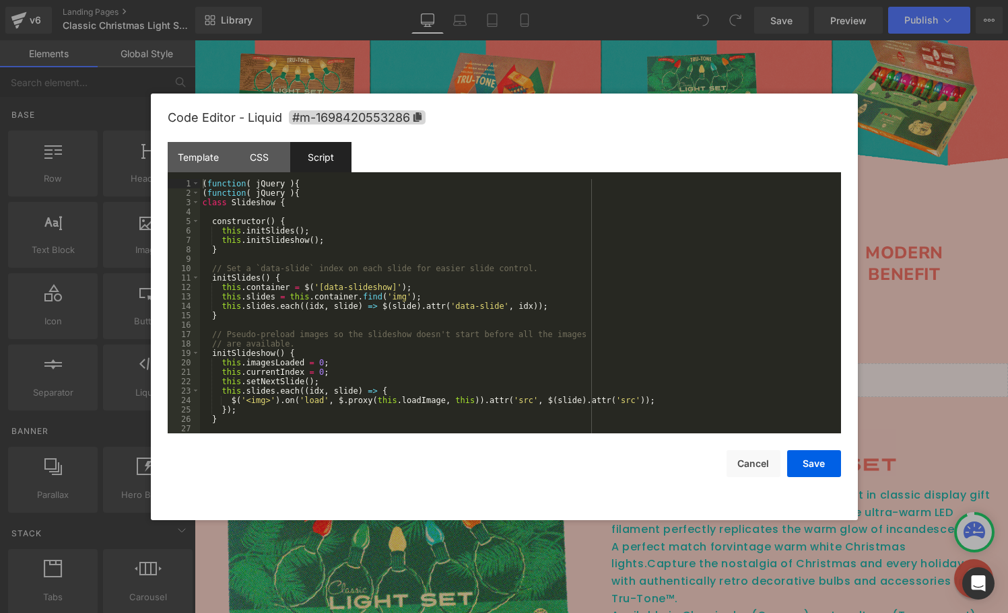
click at [262, 255] on div "( function ( jQuery ) { ( function ( jQuery ) { class Slideshow { constructor (…" at bounding box center [517, 315] width 635 height 273
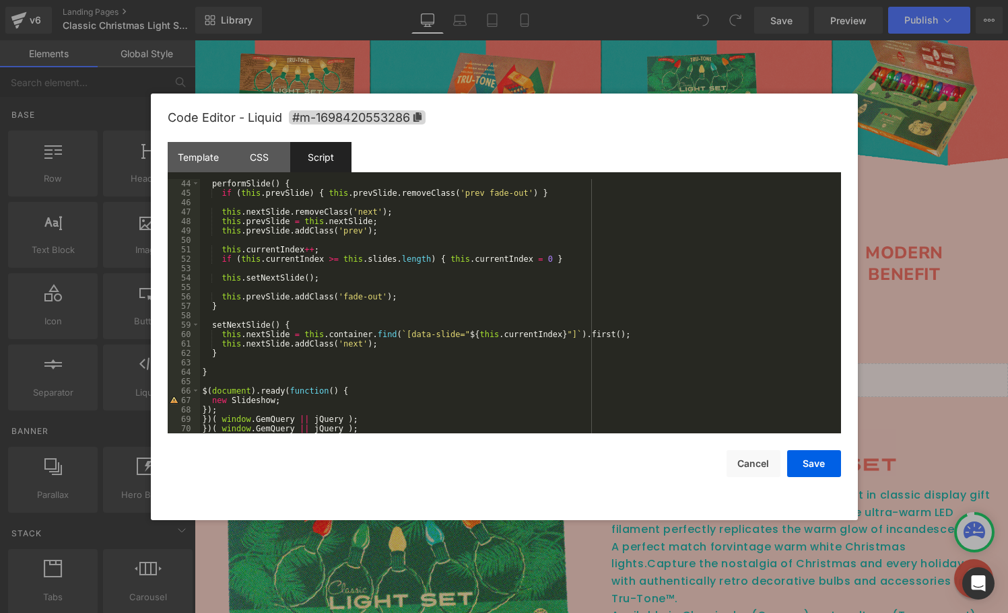
scroll to position [0, 0]
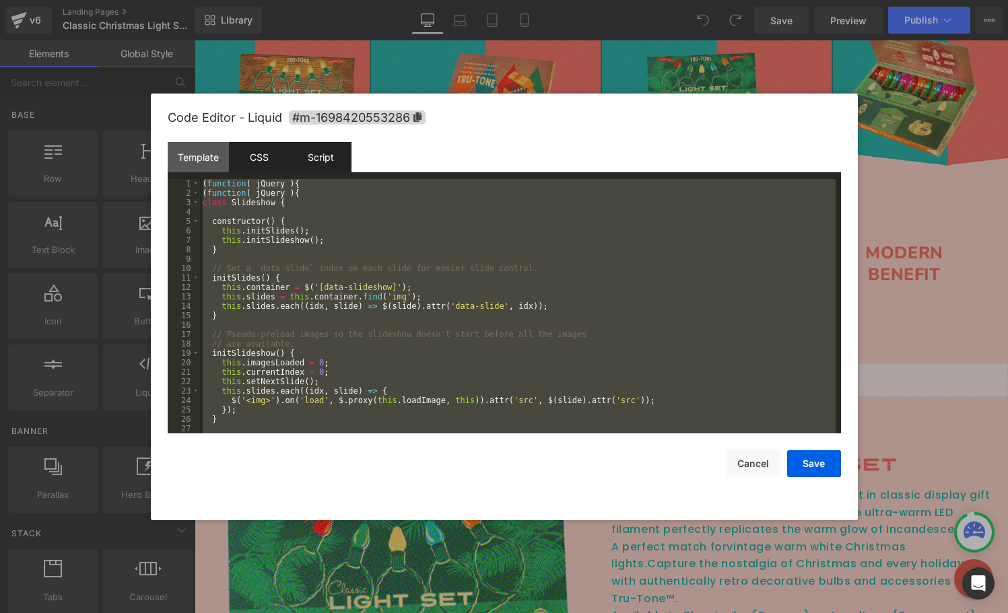
click at [263, 159] on div "CSS" at bounding box center [259, 157] width 61 height 30
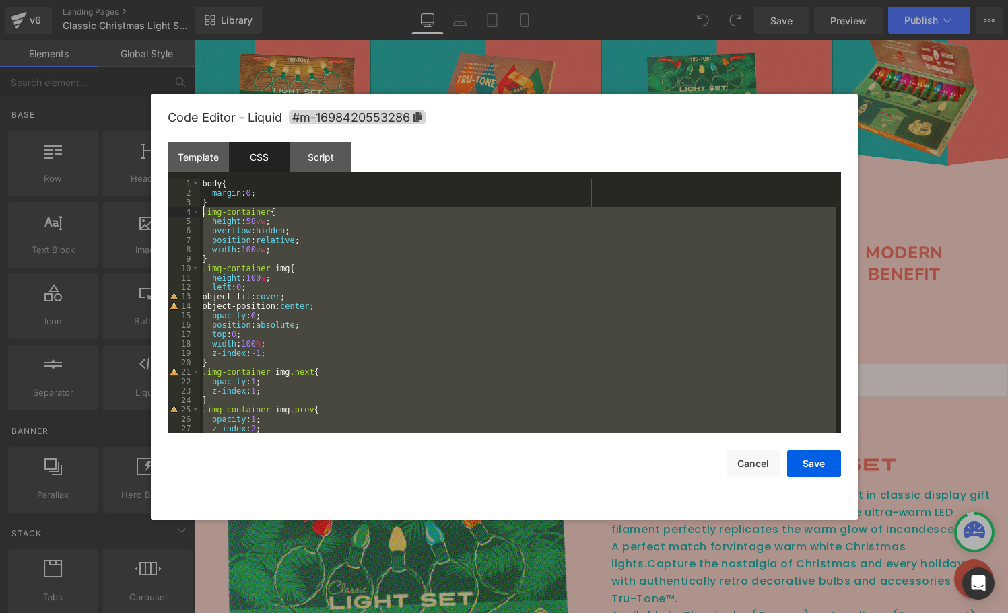
drag, startPoint x: 219, startPoint y: 417, endPoint x: 188, endPoint y: 215, distance: 204.2
click at [188, 215] on pre "1 2 3 4 5 6 7 8 9 10 11 12 13 14 15 16 17 18 19 20 21 22 23 24 25 26 27 28 body…" at bounding box center [504, 306] width 673 height 254
